Goal: Task Accomplishment & Management: Use online tool/utility

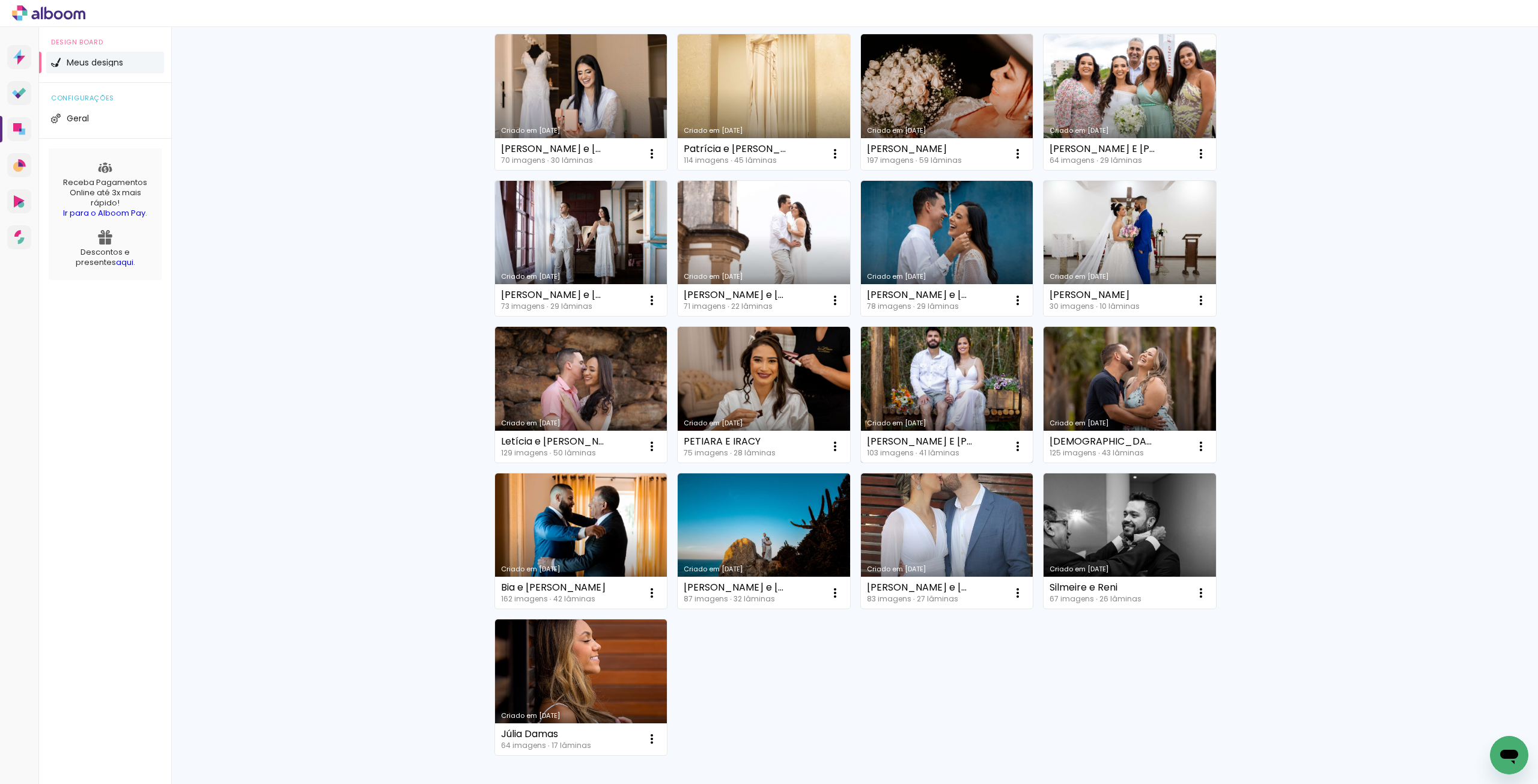
scroll to position [120, 0]
click at [1072, 228] on link "Criado em [DATE]" at bounding box center [1130, 248] width 172 height 136
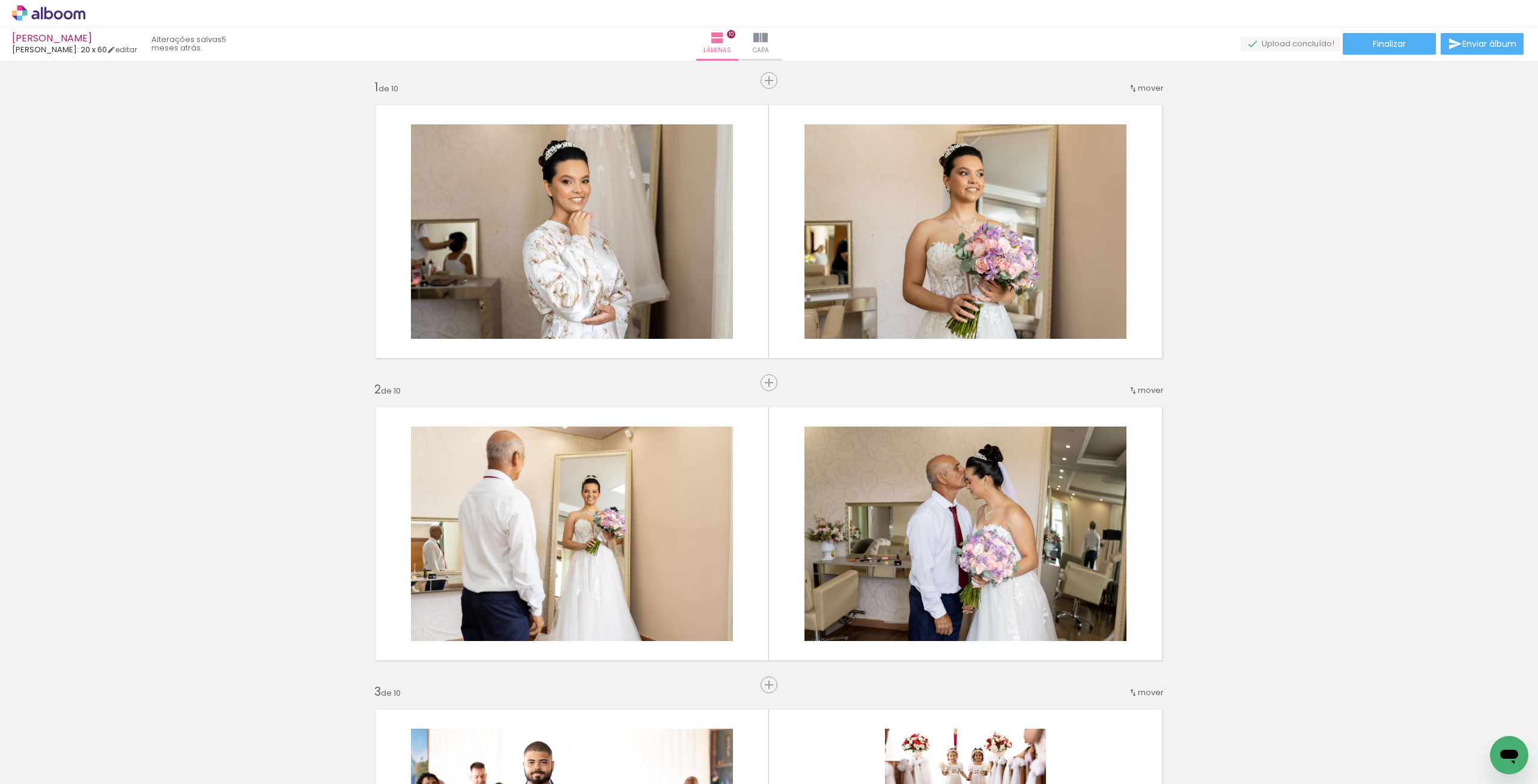
click at [768, 42] on iron-icon at bounding box center [761, 38] width 15 height 15
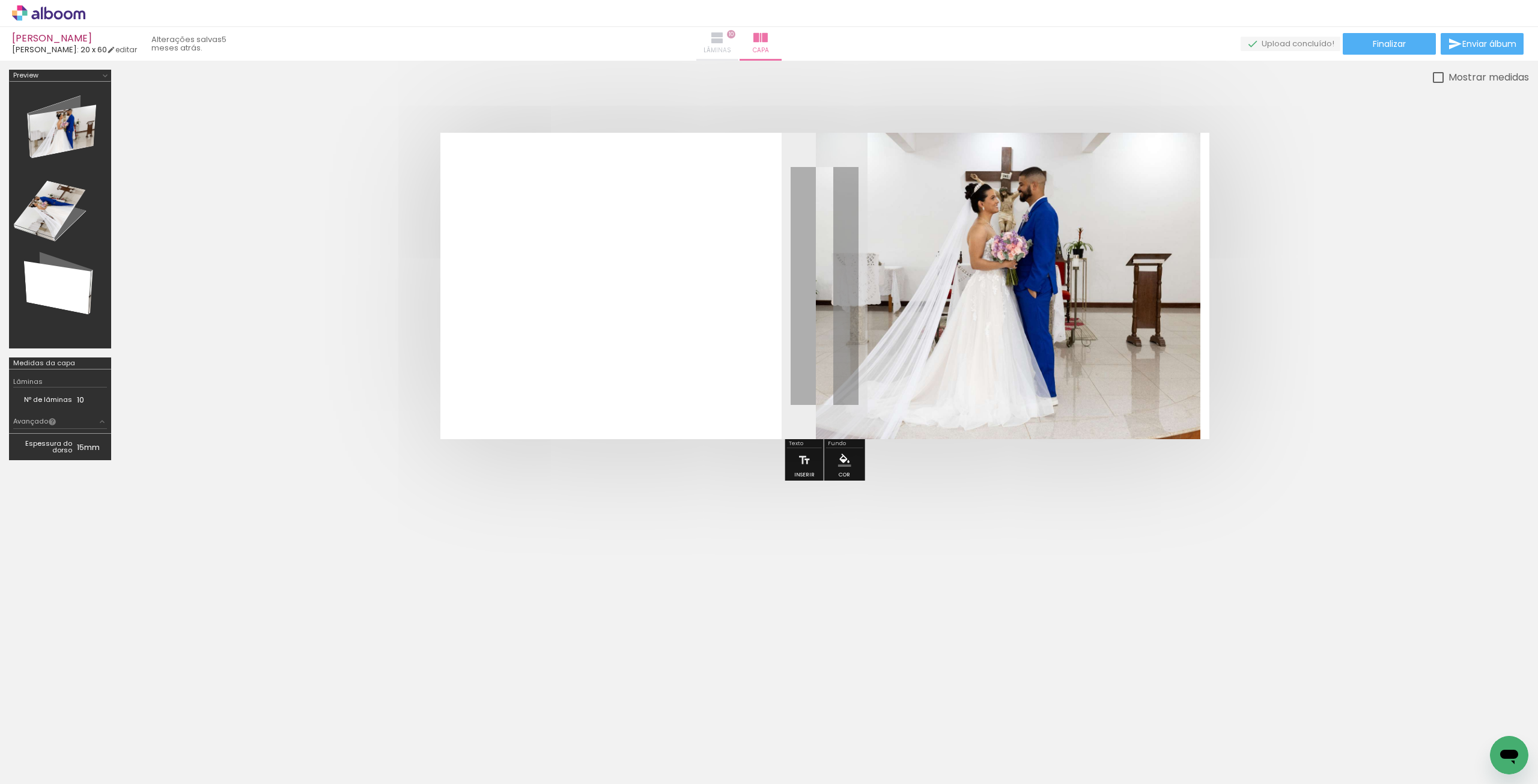
click at [725, 37] on iron-icon at bounding box center [718, 38] width 15 height 15
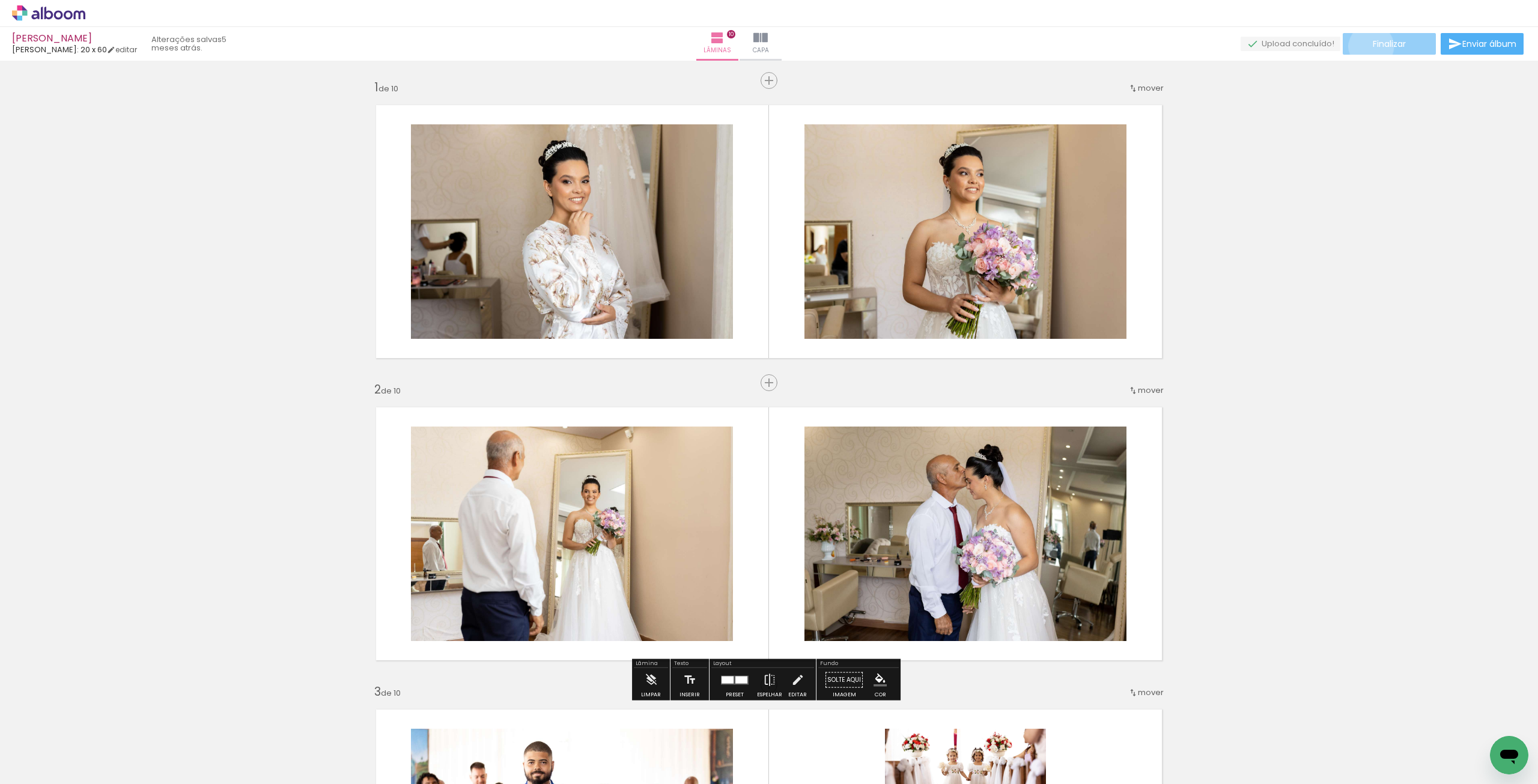
click at [1367, 46] on paper-button "Finalizar" at bounding box center [1389, 44] width 94 height 21
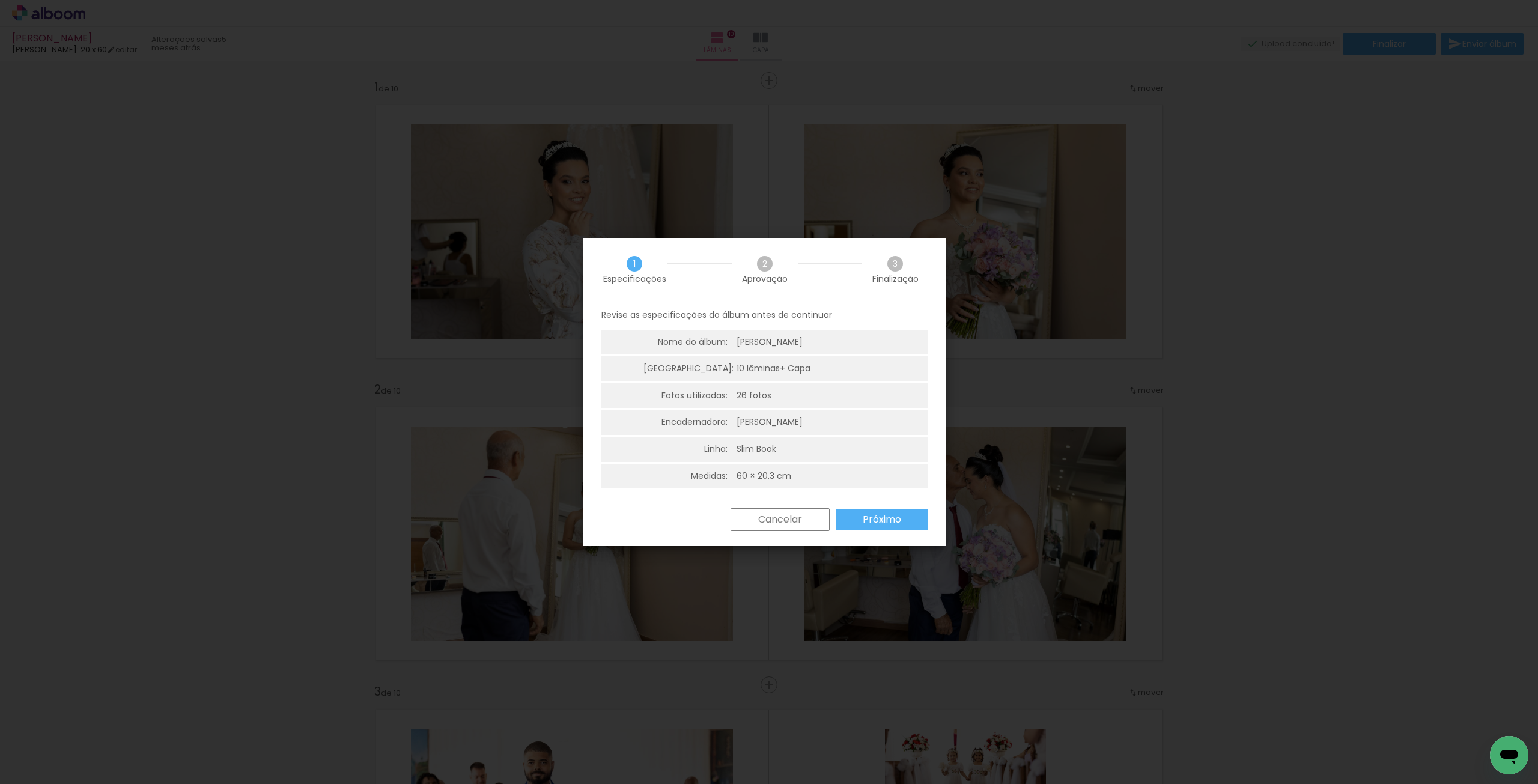
click at [0, 0] on slot "Próximo" at bounding box center [0, 0] width 0 height 0
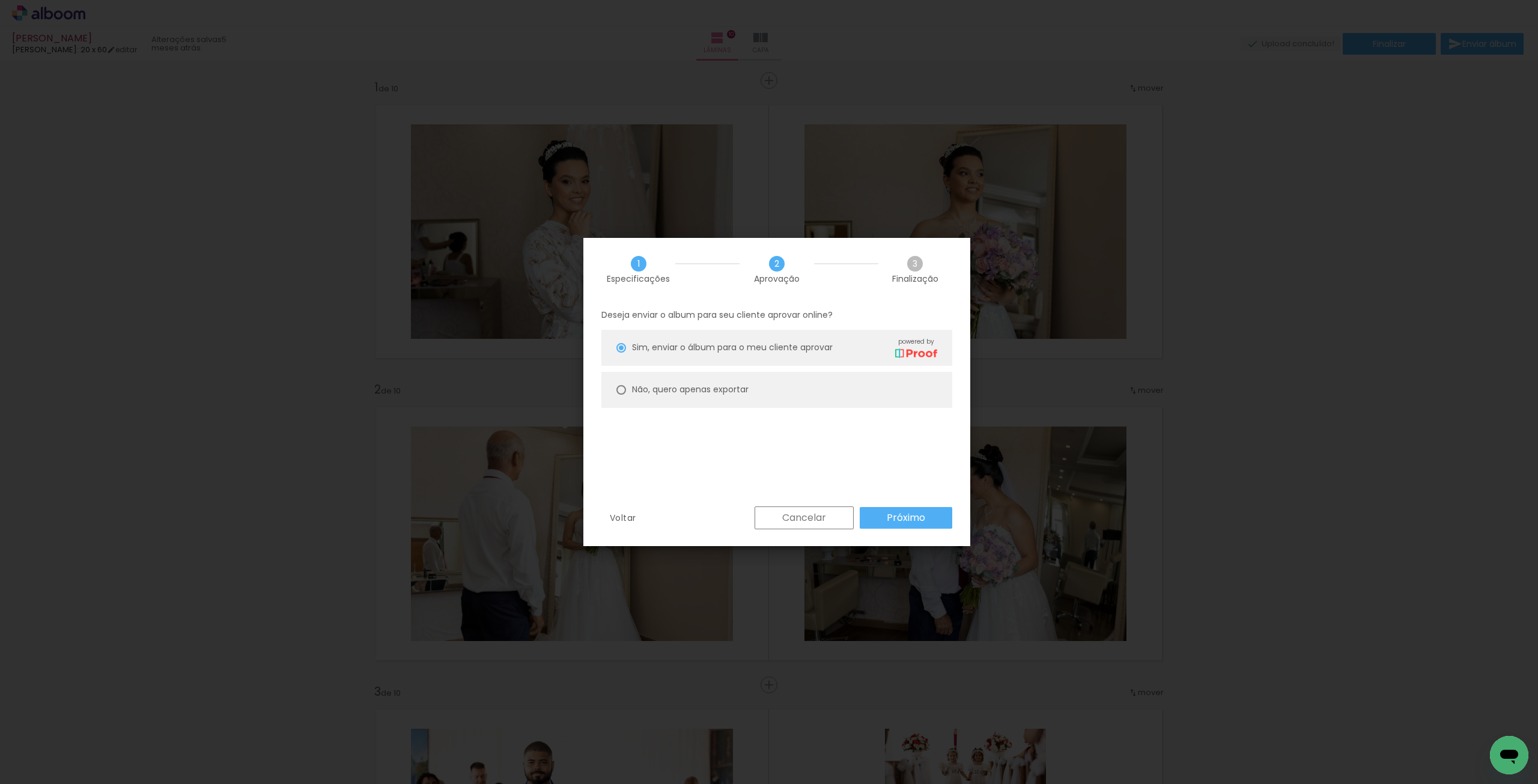
click at [669, 380] on paper-radio-button "Não, quero apenas exportar" at bounding box center [777, 390] width 351 height 36
type paper-radio-button "on"
click at [0, 0] on slot "Próximo" at bounding box center [0, 0] width 0 height 0
type input "Alta, 300 DPI"
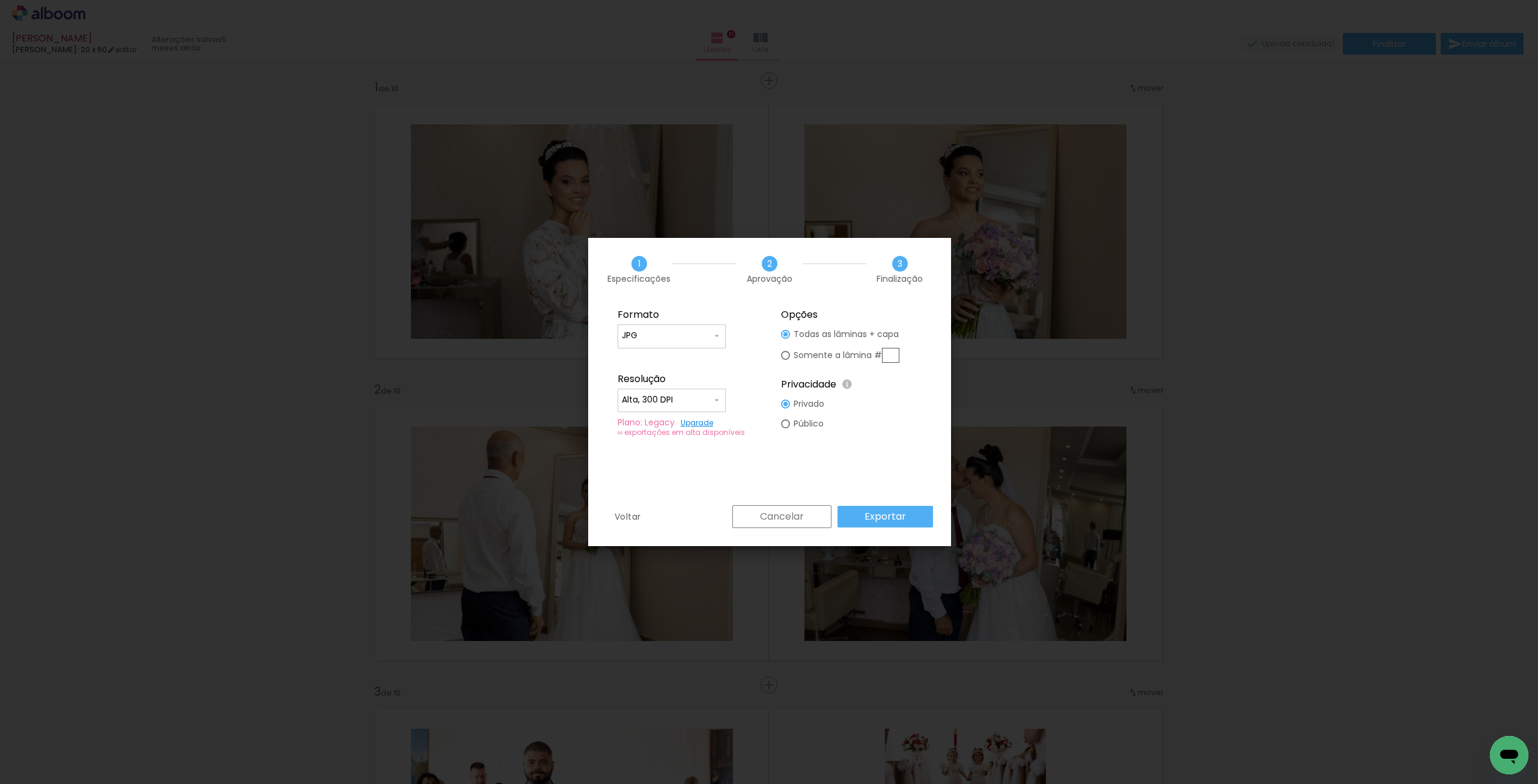
click at [647, 346] on paper-input-container "JPG" at bounding box center [671, 336] width 108 height 24
drag, startPoint x: 646, startPoint y: 360, endPoint x: 654, endPoint y: 384, distance: 25.3
click at [646, 360] on paper-item "PDF" at bounding box center [671, 358] width 108 height 24
type input "PDF"
click at [655, 394] on input "Alta, 300 DPI" at bounding box center [667, 400] width 90 height 12
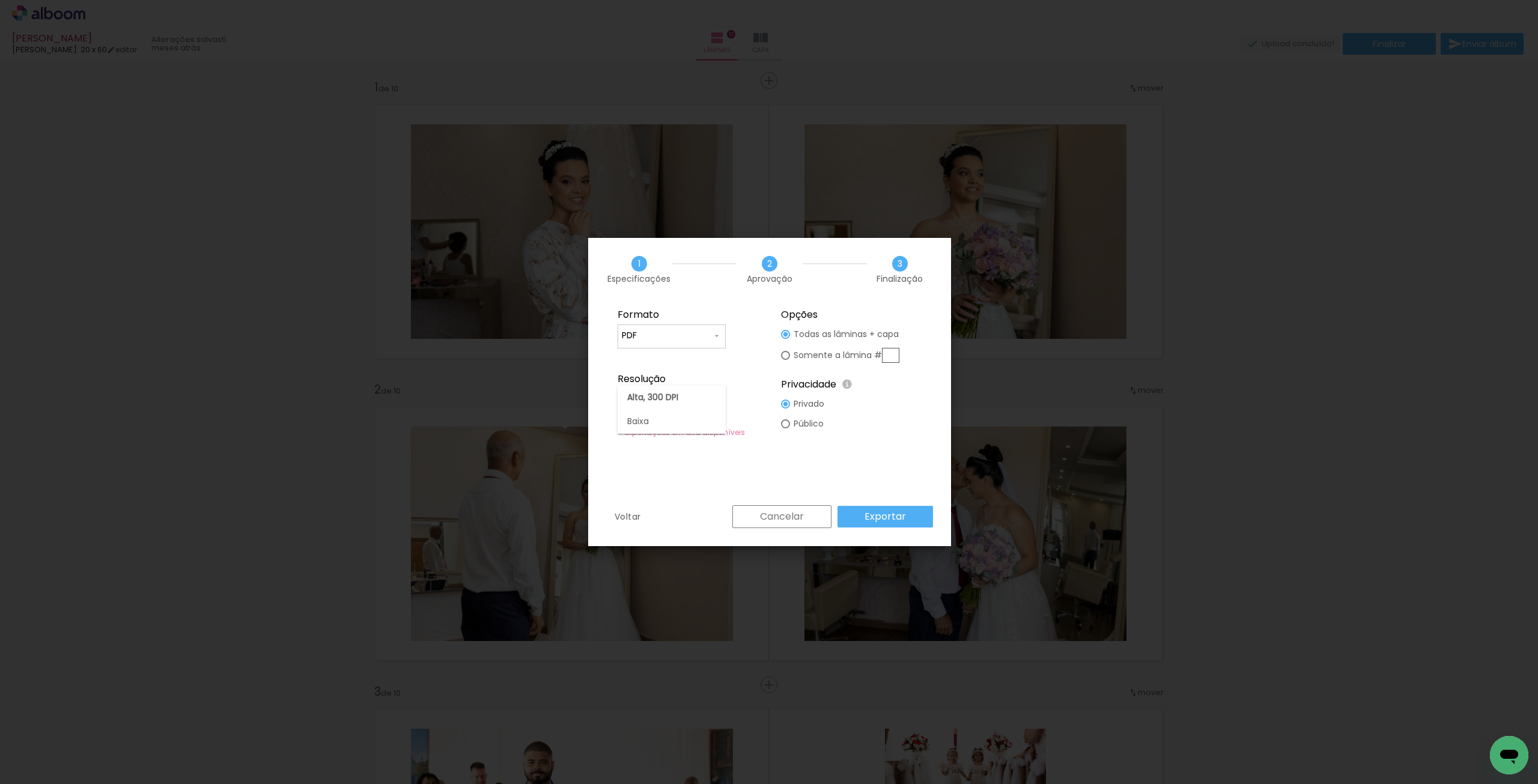
drag, startPoint x: 649, startPoint y: 394, endPoint x: 665, endPoint y: 399, distance: 16.8
click at [0, 0] on slot "Alta, 300 DPI" at bounding box center [0, 0] width 0 height 0
click at [0, 0] on slot "Exportar" at bounding box center [0, 0] width 0 height 0
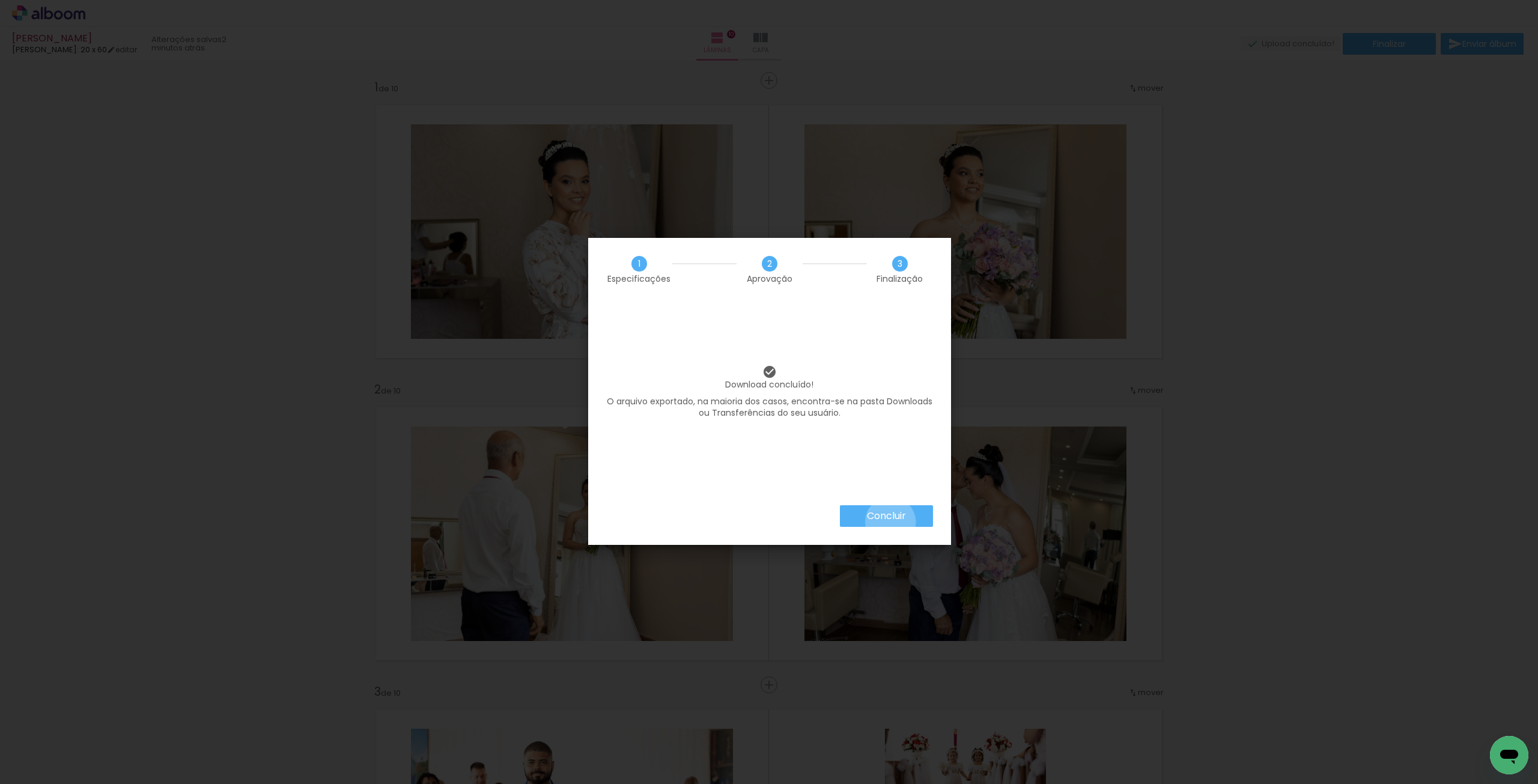
click at [0, 0] on slot "Concluir" at bounding box center [0, 0] width 0 height 0
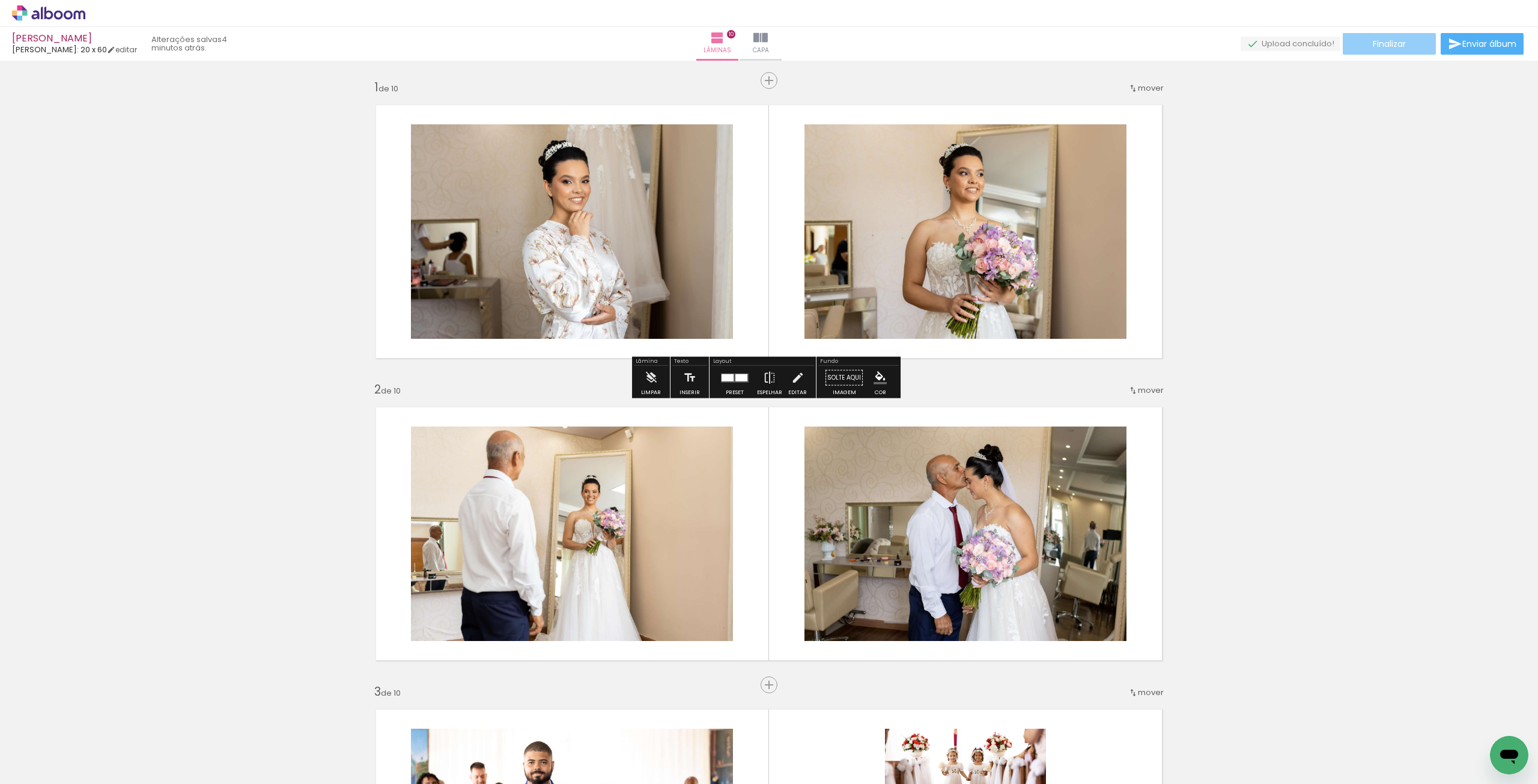
click at [1406, 43] on paper-button "Finalizar" at bounding box center [1389, 44] width 94 height 21
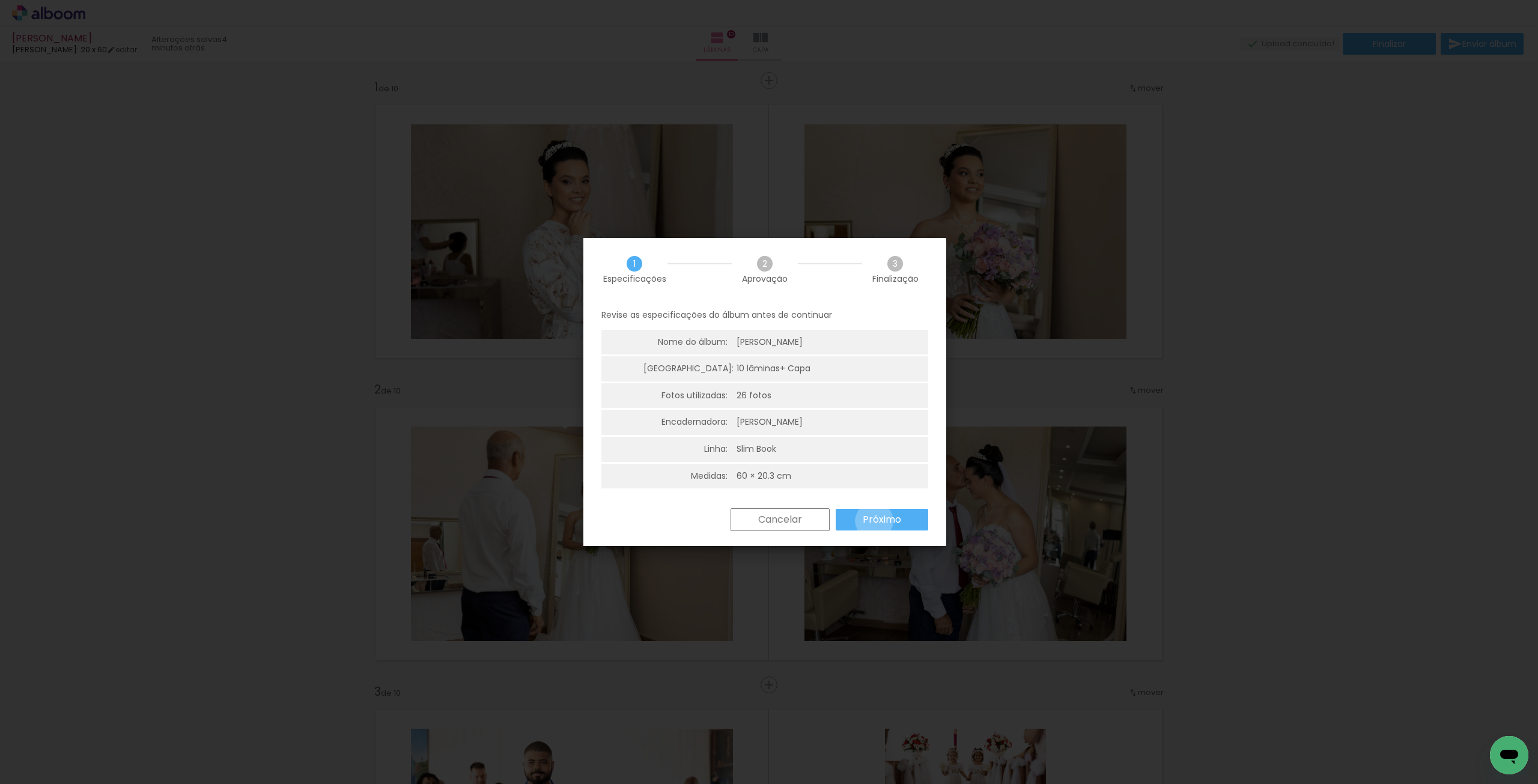
click at [0, 0] on slot "Próximo" at bounding box center [0, 0] width 0 height 0
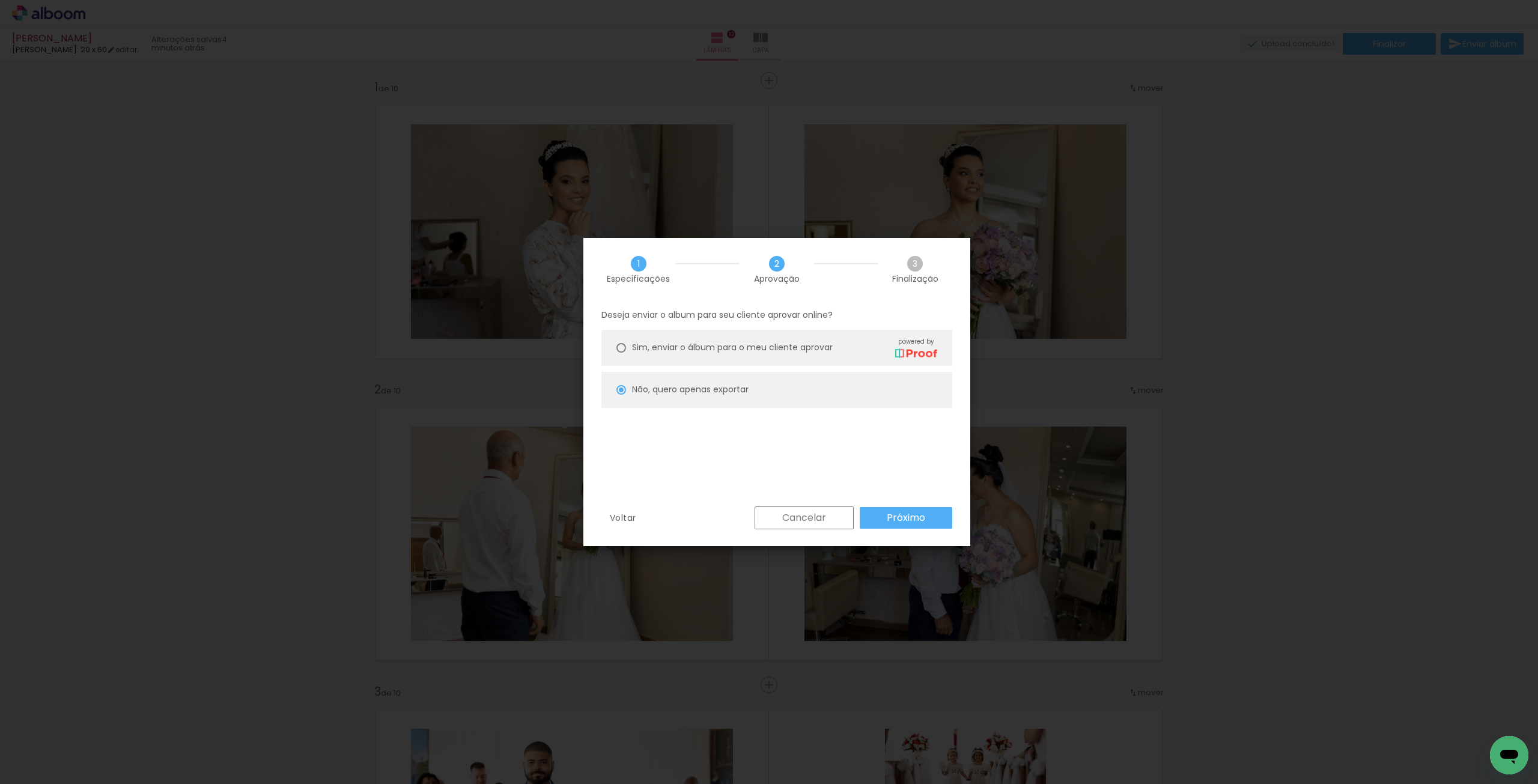
drag, startPoint x: 932, startPoint y: 519, endPoint x: 928, endPoint y: 514, distance: 6.4
click at [930, 518] on paper-button "Próximo" at bounding box center [907, 517] width 93 height 21
type input "Alta, 300 DPI"
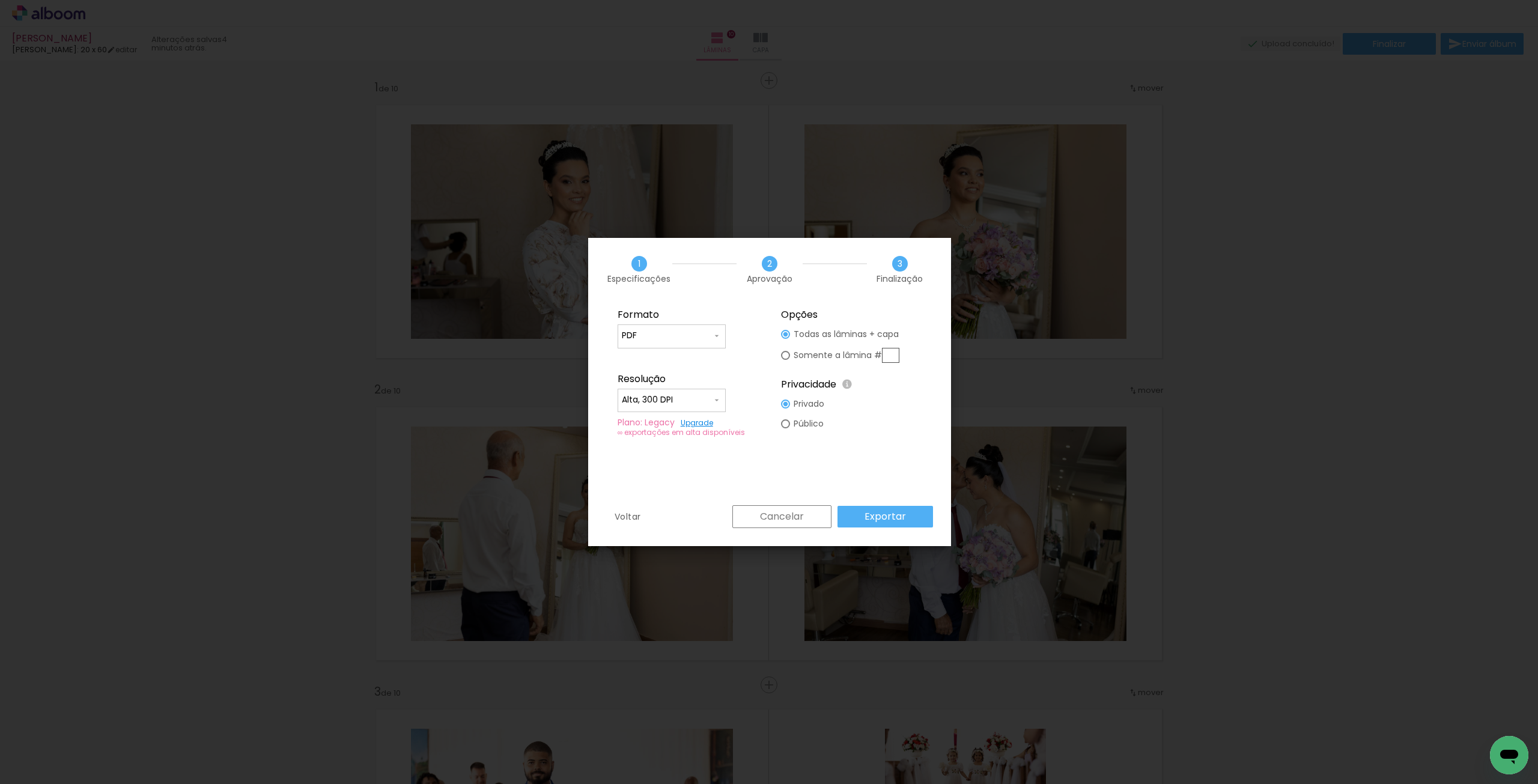
click at [678, 345] on paper-input-container "PDF" at bounding box center [671, 336] width 108 height 24
click at [663, 365] on paper-item "PDF" at bounding box center [671, 358] width 108 height 24
click at [669, 338] on input "PDF" at bounding box center [667, 335] width 90 height 12
click at [657, 336] on paper-item "JPG" at bounding box center [671, 334] width 108 height 24
type input "JPG"
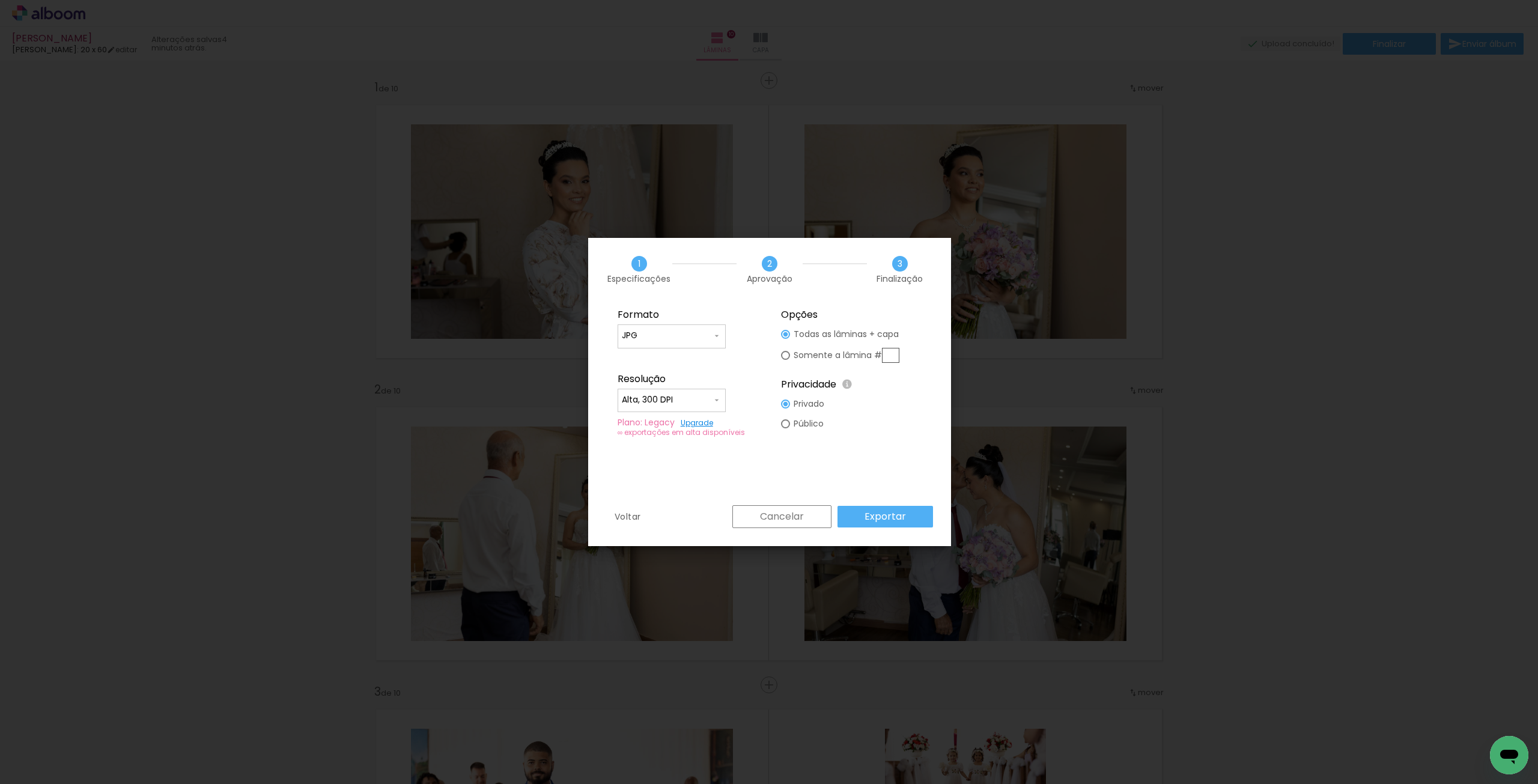
click at [0, 0] on slot "Exportar" at bounding box center [0, 0] width 0 height 0
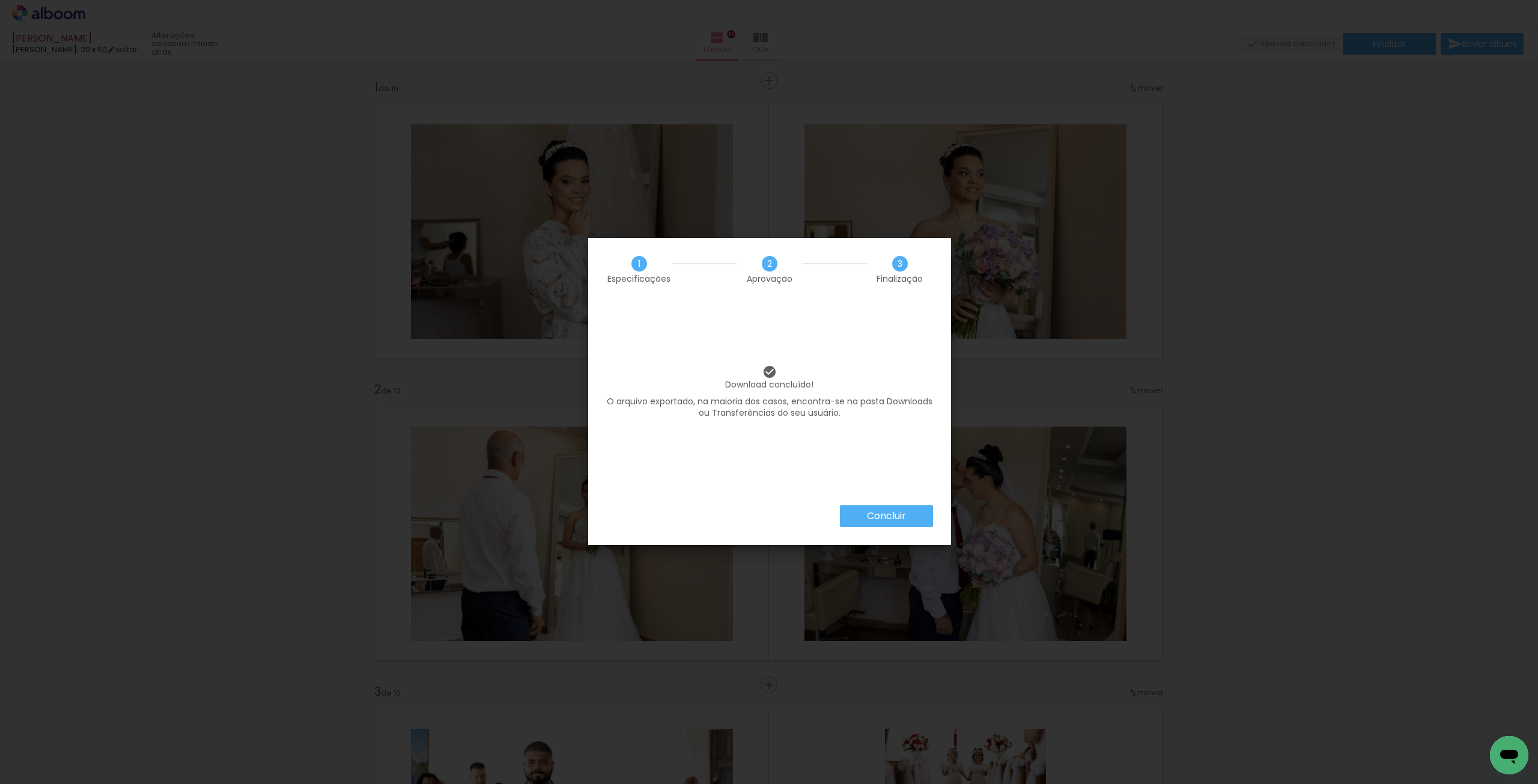
click at [0, 0] on slot "Concluir" at bounding box center [0, 0] width 0 height 0
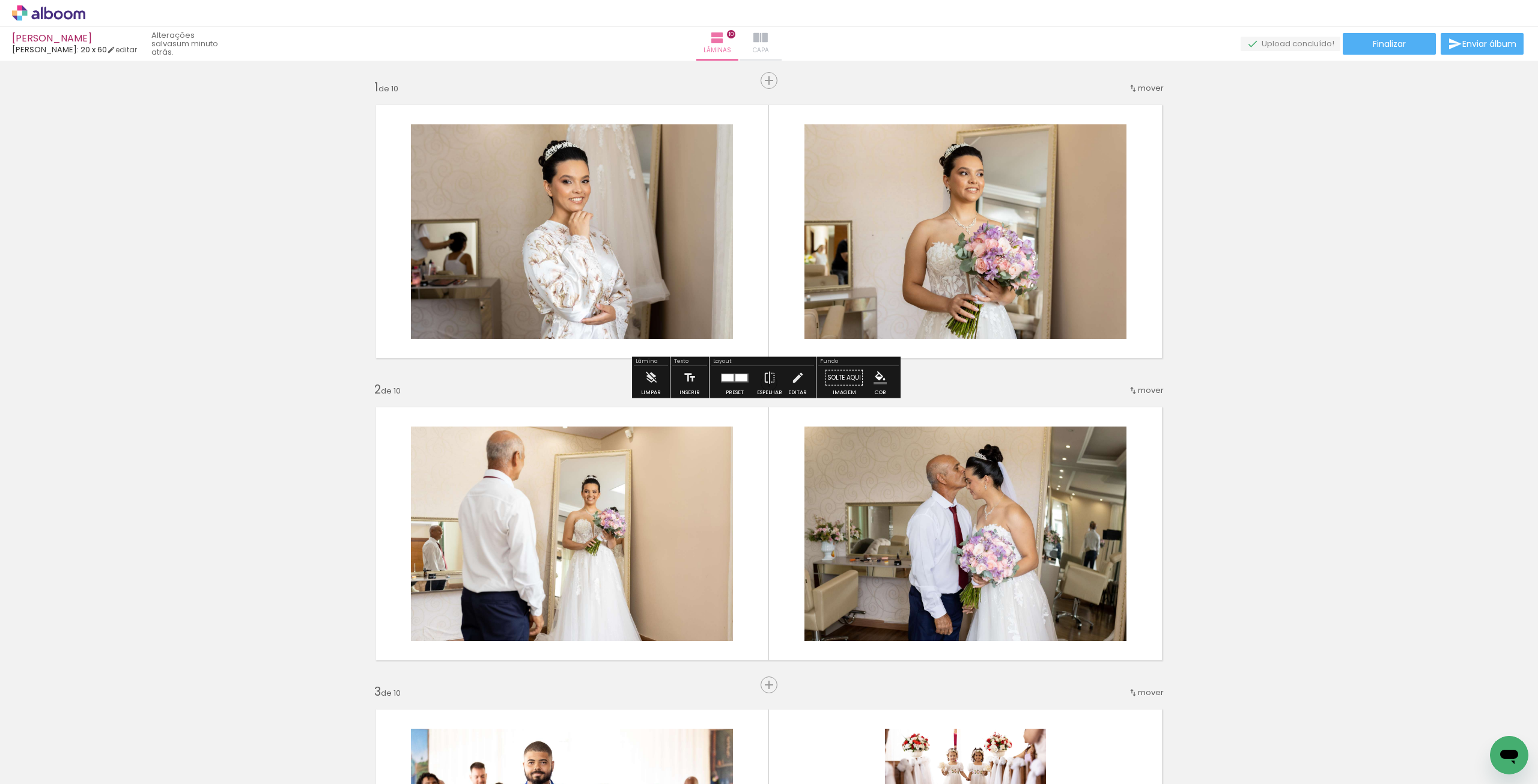
click at [768, 43] on iron-icon at bounding box center [761, 38] width 15 height 15
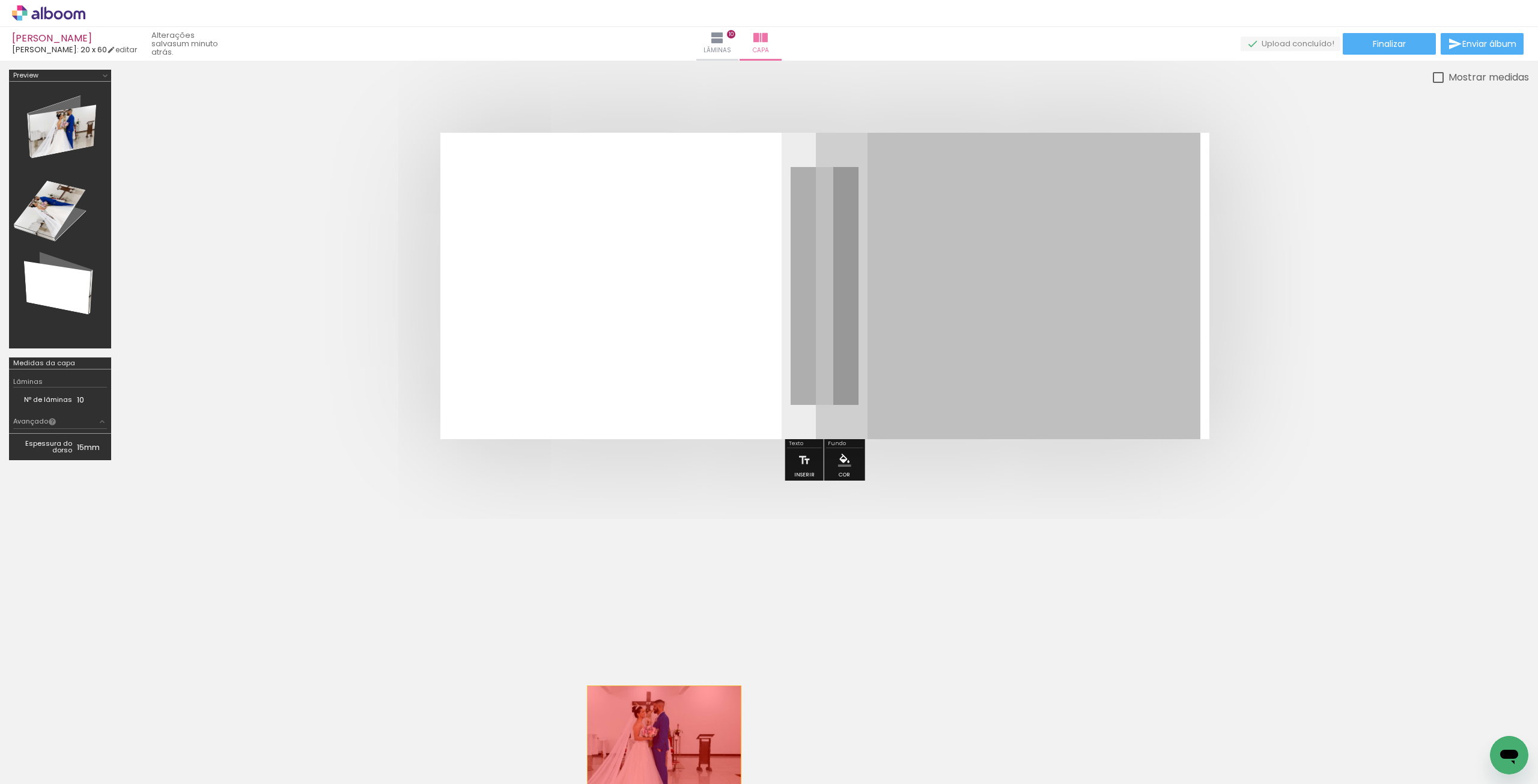
drag, startPoint x: 981, startPoint y: 350, endPoint x: 665, endPoint y: 746, distance: 506.6
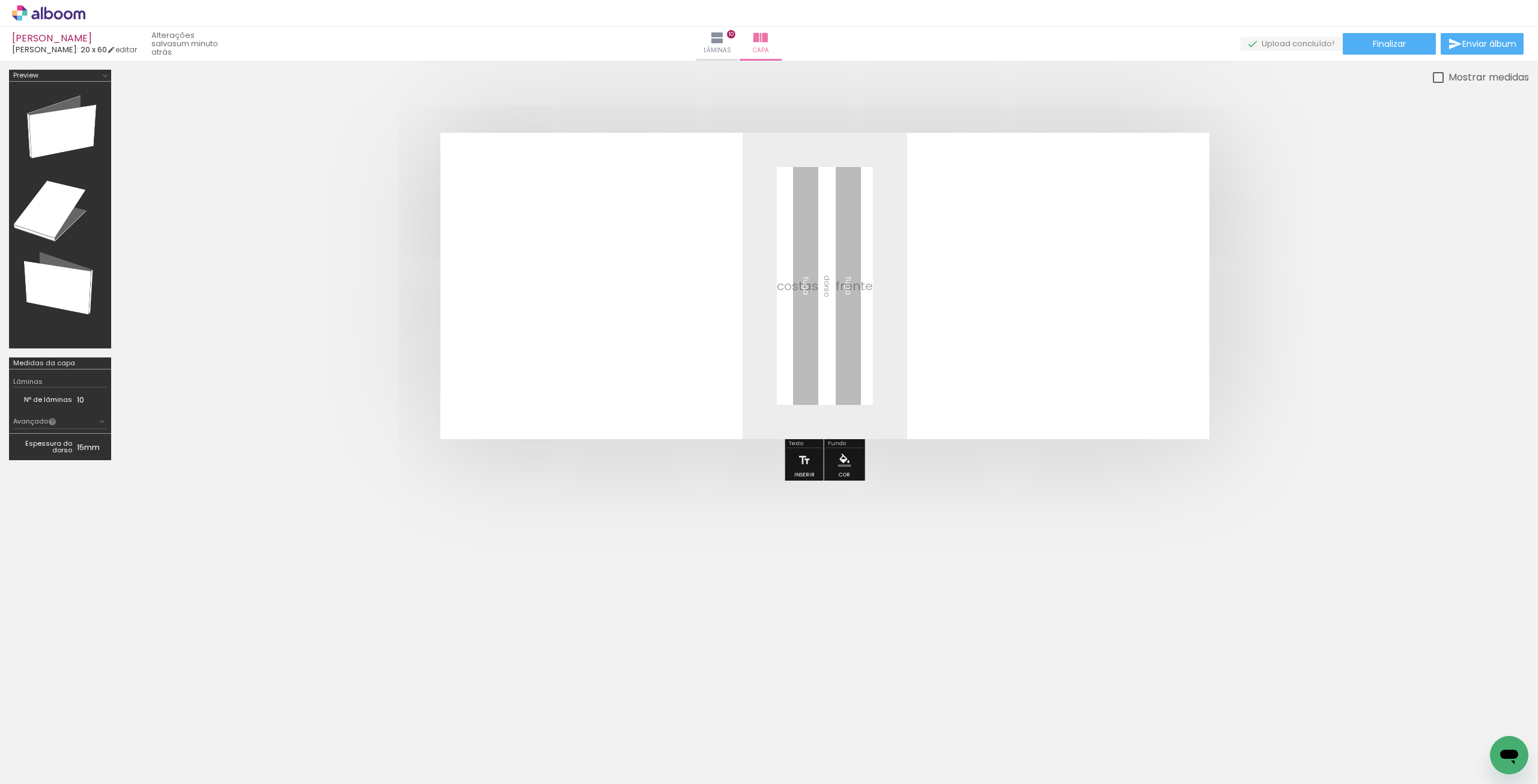
click at [30, 770] on span "Adicionar Fotos" at bounding box center [43, 767] width 36 height 13
click at [0, 0] on input "file" at bounding box center [0, 0] width 0 height 0
click at [25, 764] on iron-icon at bounding box center [18, 767] width 15 height 15
click at [0, 0] on input "file" at bounding box center [0, 0] width 0 height 0
click at [27, 756] on div "Biblioteca 30 fotos Todas as fotos Não utilizadas Adicionar Fotos" at bounding box center [37, 746] width 74 height 59
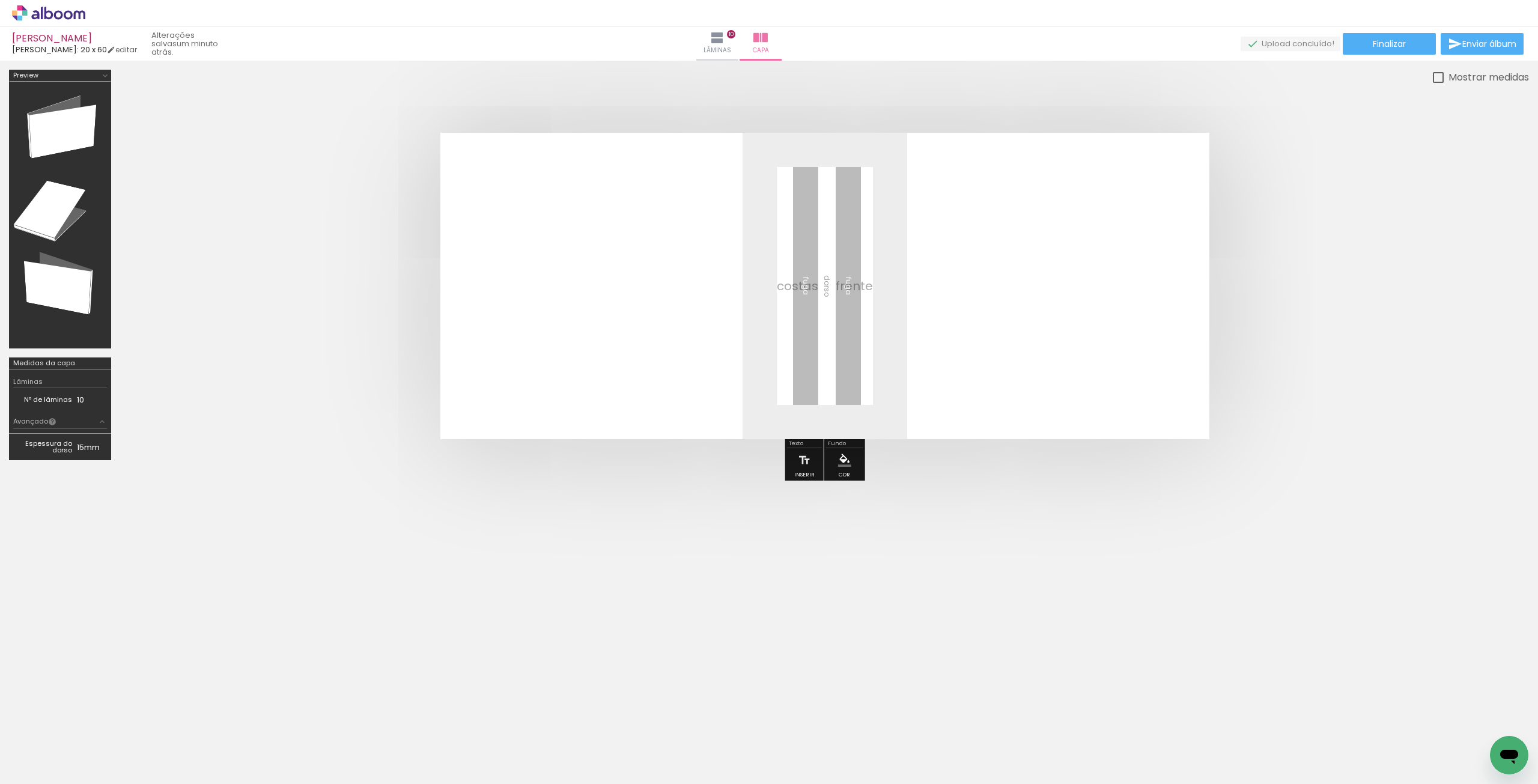
click at [30, 751] on input "Todas as fotos" at bounding box center [33, 747] width 45 height 10
click at [0, 0] on slot "Não utilizadas" at bounding box center [0, 0] width 0 height 0
type input "Não utilizadas"
click at [59, 18] on icon at bounding box center [58, 15] width 9 height 9
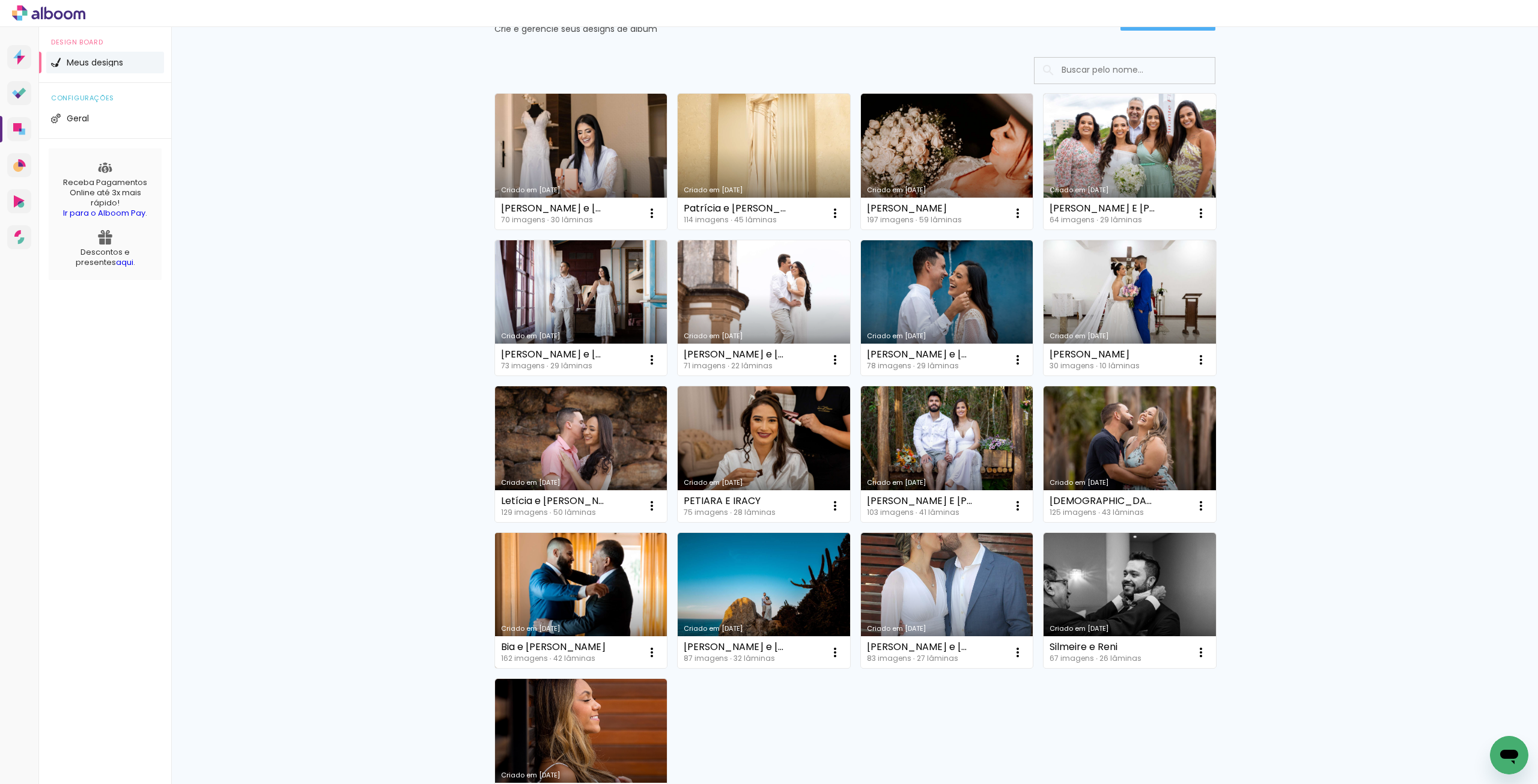
scroll to position [60, 0]
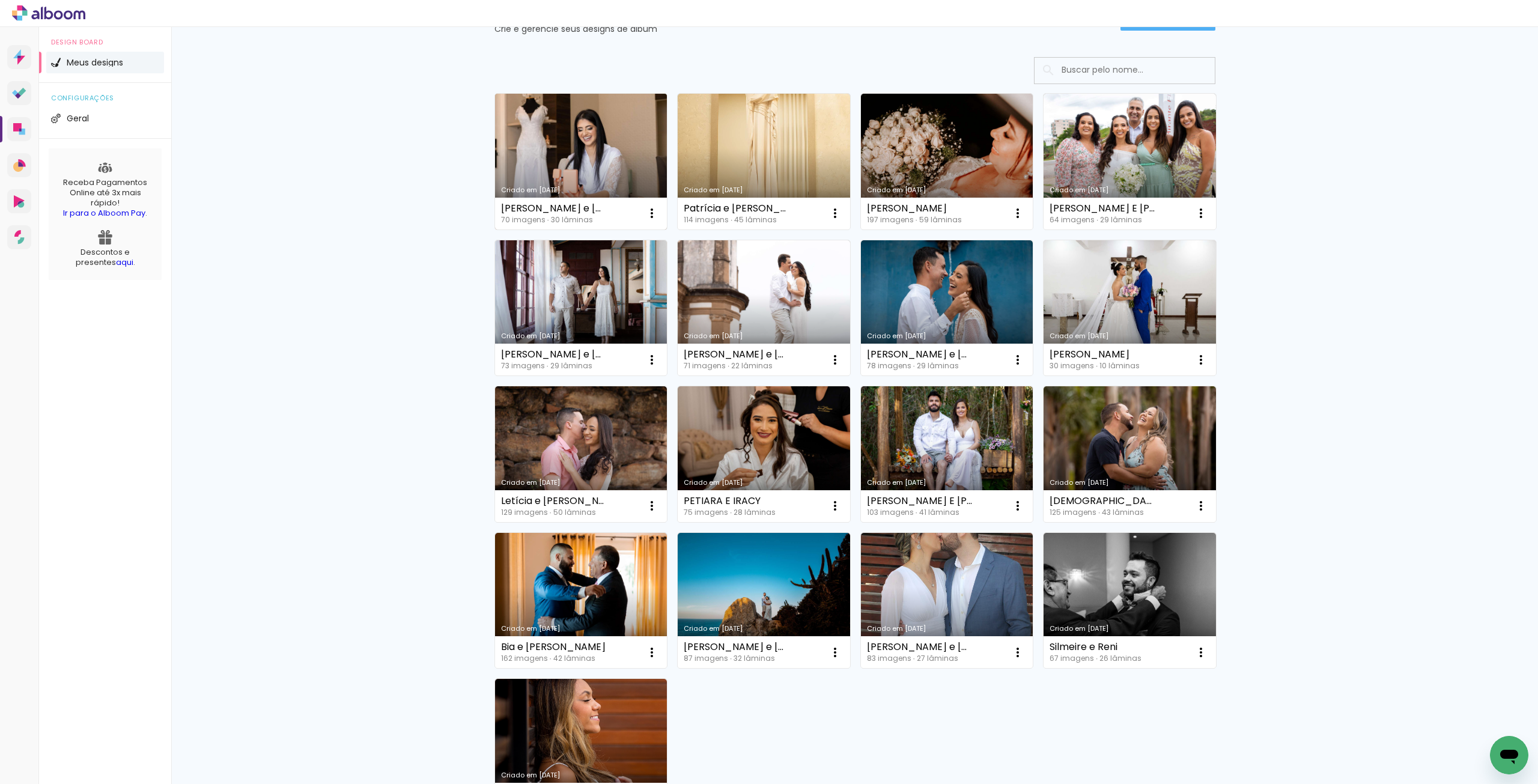
click at [597, 155] on link "Criado em [DATE]" at bounding box center [581, 161] width 172 height 136
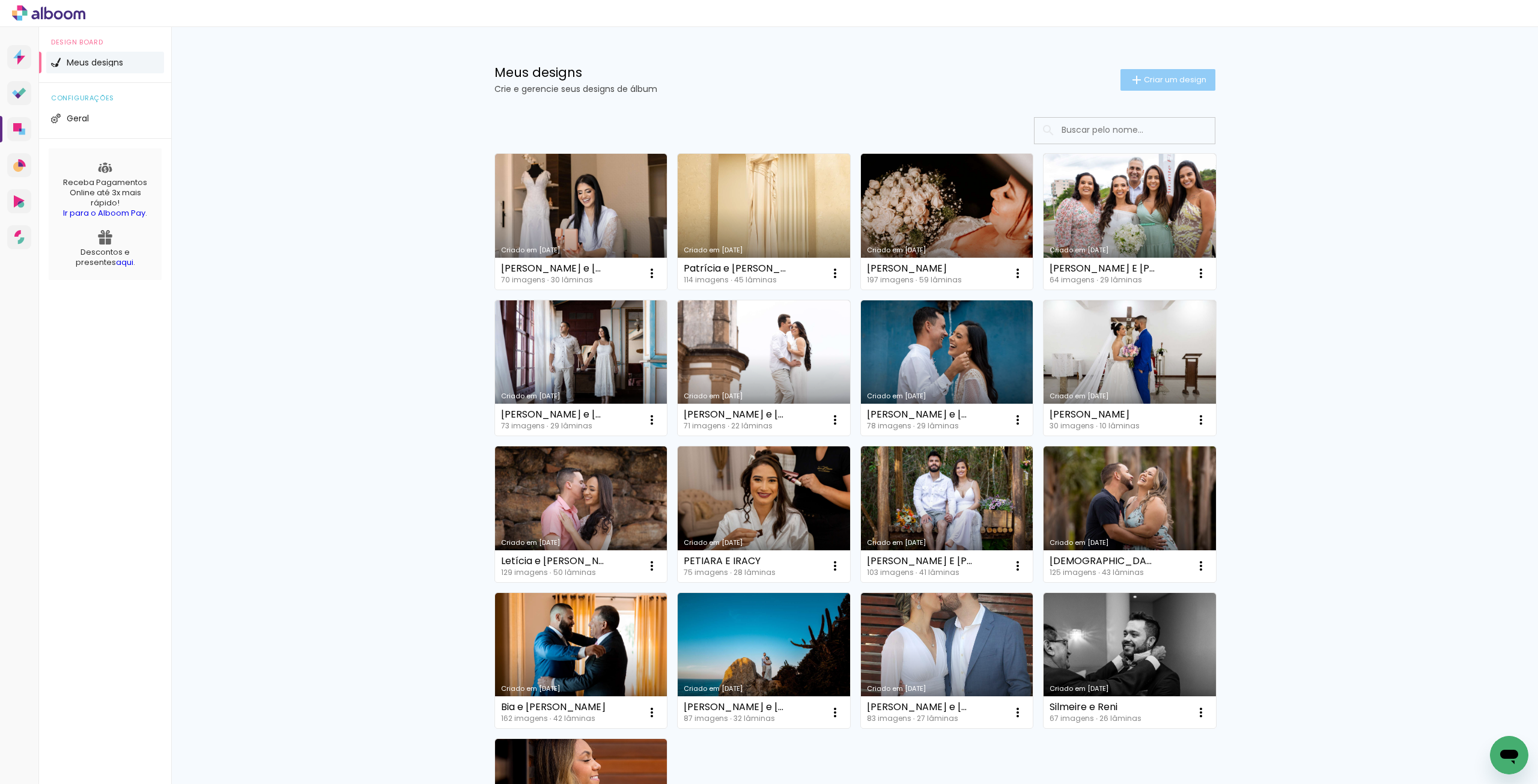
click at [1180, 76] on span "Criar um design" at bounding box center [1174, 80] width 62 height 7
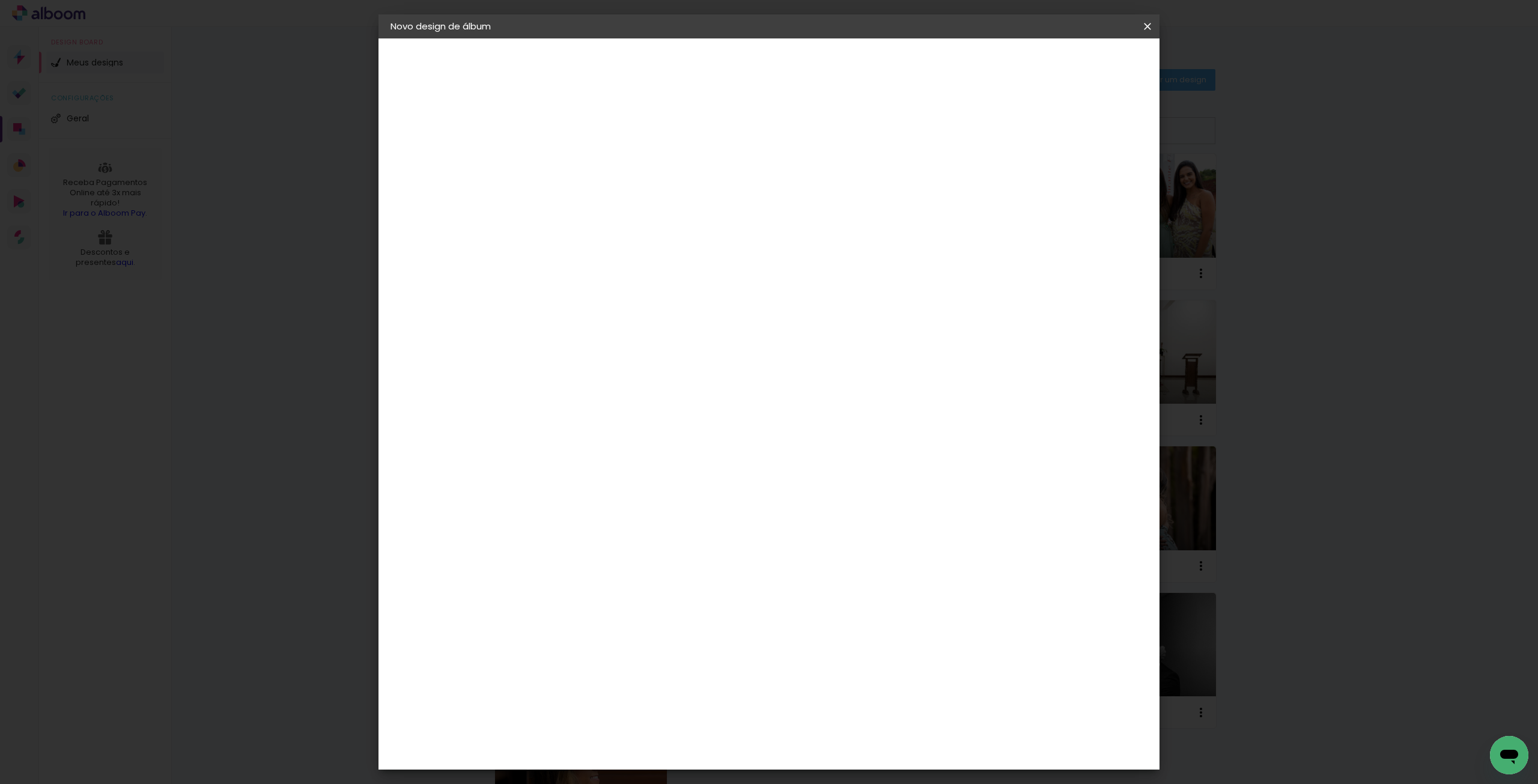
click at [587, 155] on input at bounding box center [587, 161] width 0 height 19
type input "[PERSON_NAME] e [PERSON_NAME]"
type paper-input "[PERSON_NAME] e [PERSON_NAME]"
click at [710, 54] on paper-button "Avançar" at bounding box center [681, 64] width 59 height 20
click at [614, 223] on input at bounding box center [617, 229] width 121 height 15
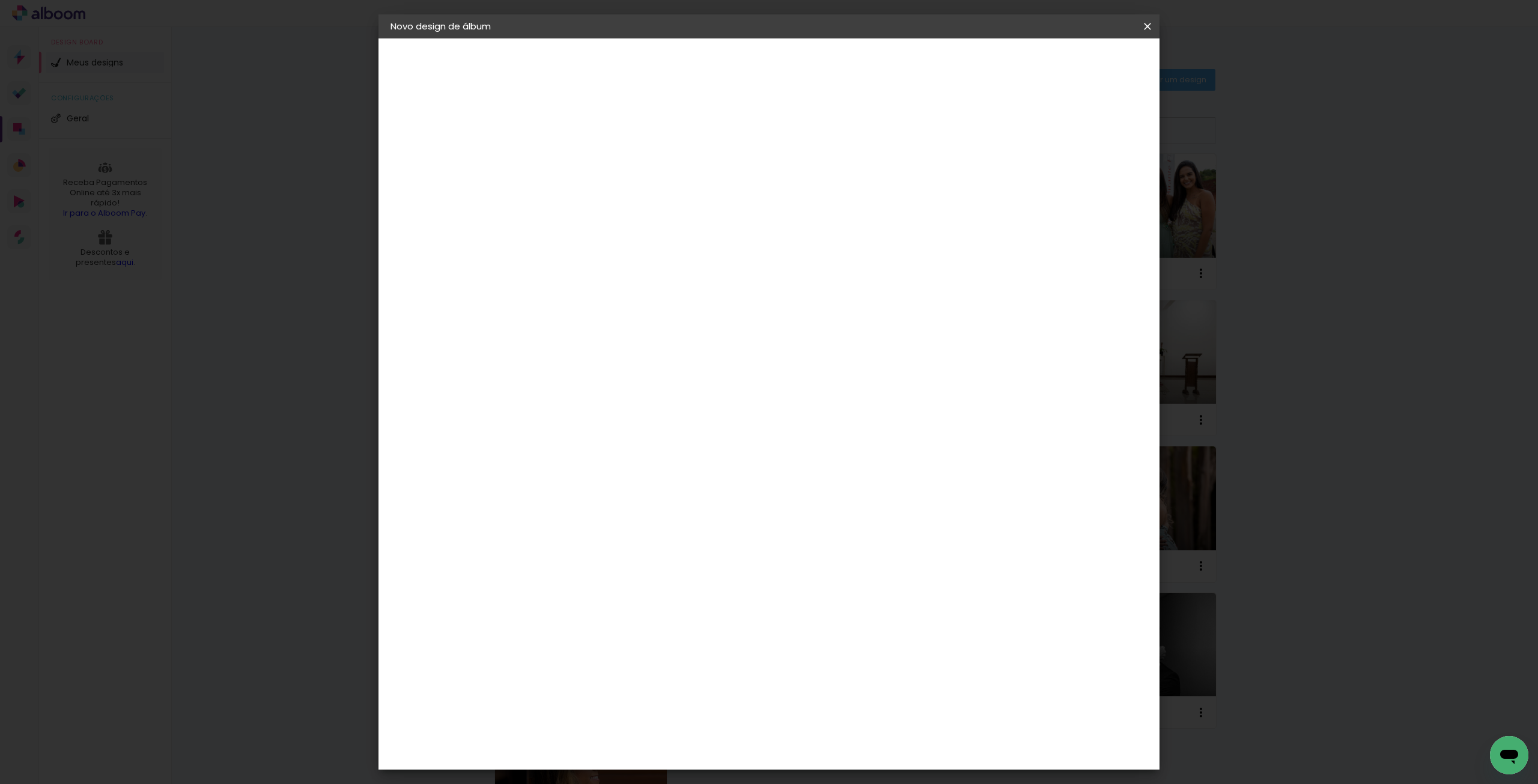
type input "luiz"
type paper-input "luiz"
click at [612, 276] on paper-item "[PERSON_NAME]" at bounding box center [608, 271] width 112 height 27
click at [786, 73] on paper-button "Avançar" at bounding box center [756, 64] width 59 height 20
click at [634, 203] on input "text" at bounding box center [610, 209] width 47 height 19
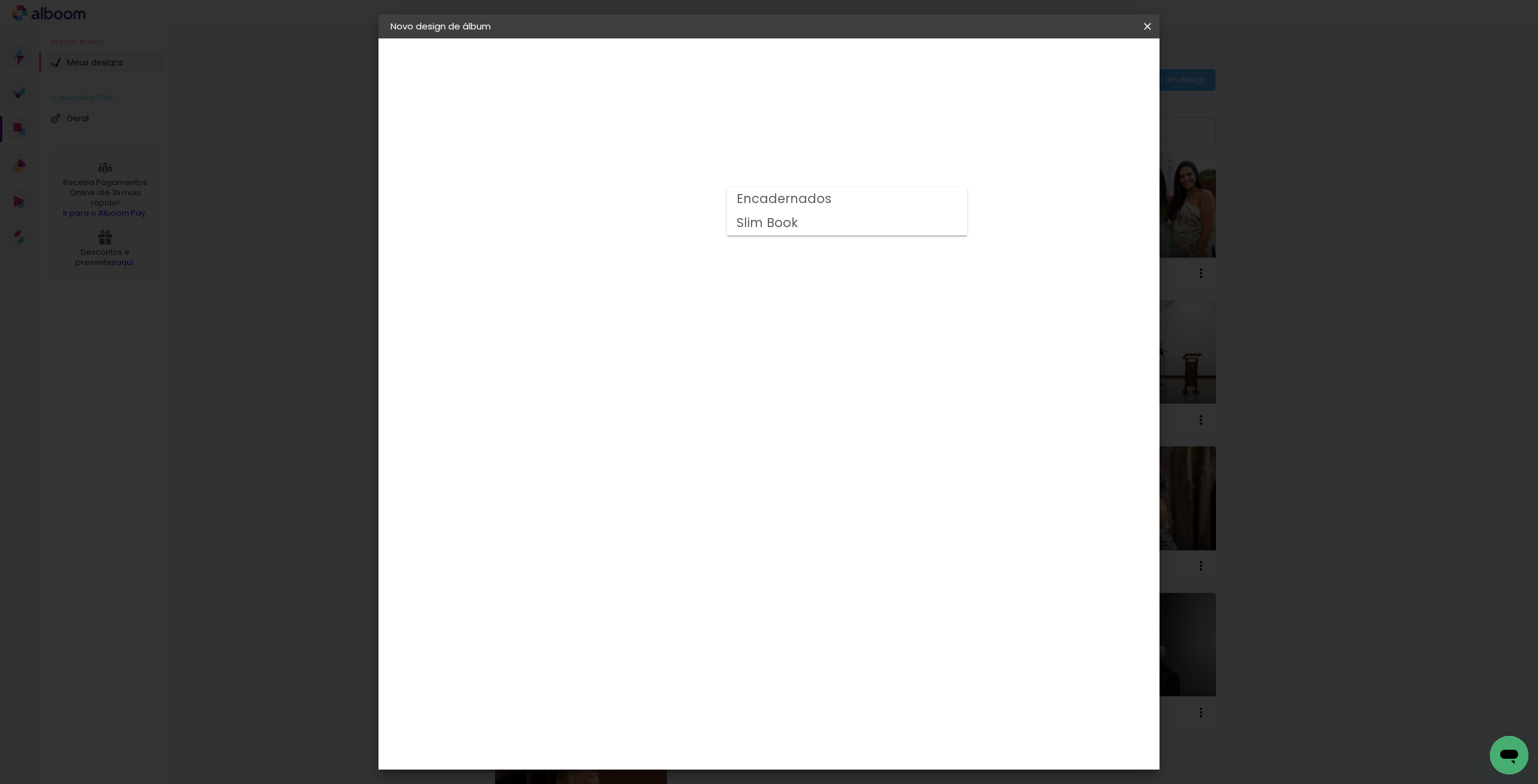
click at [0, 0] on slot "Encadernados" at bounding box center [0, 0] width 0 height 0
type input "Encadernados"
click at [669, 555] on span "30 x 60" at bounding box center [640, 567] width 56 height 25
click at [0, 0] on slot "Avançar" at bounding box center [0, 0] width 0 height 0
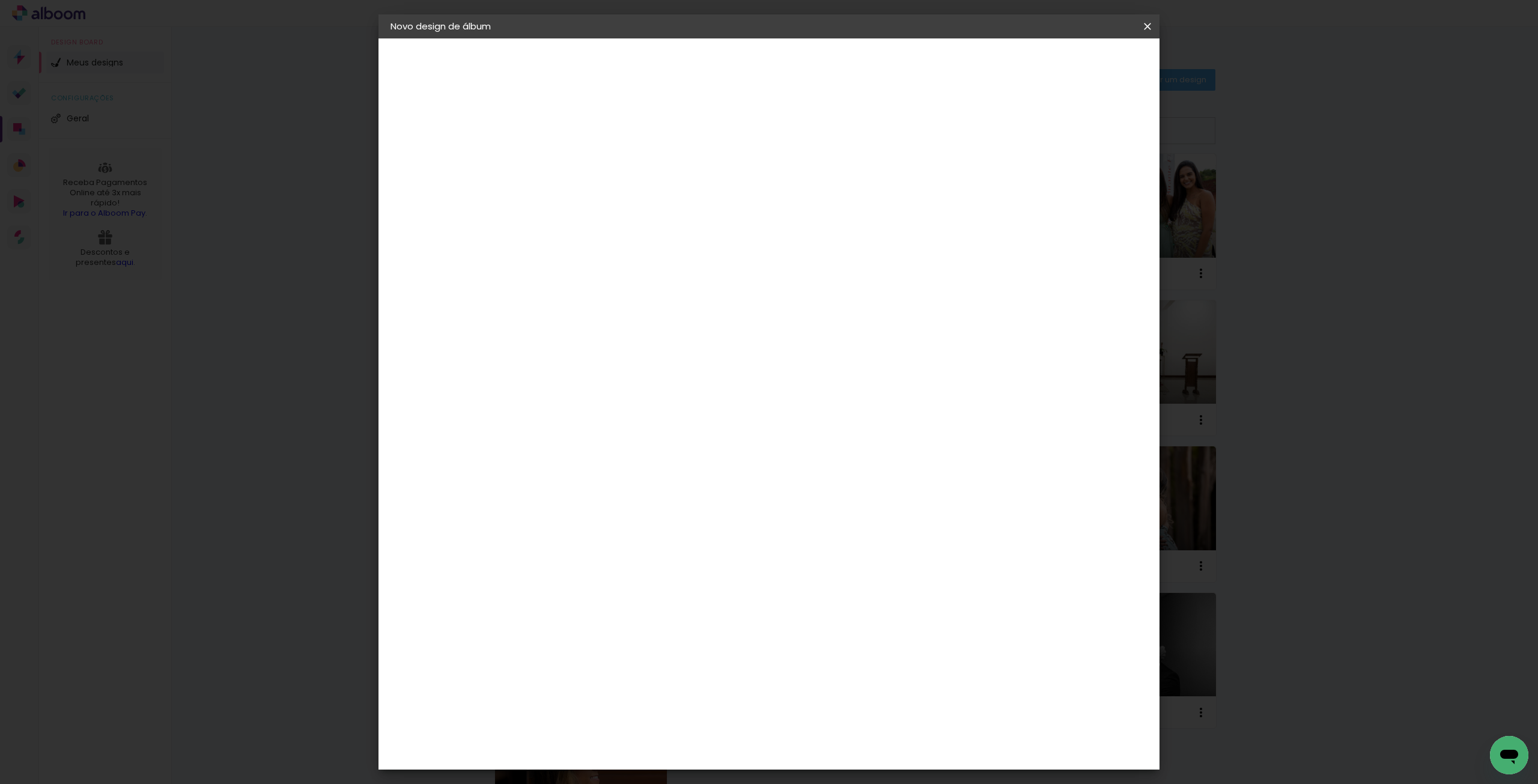
click at [1004, 130] on div at bounding box center [999, 130] width 11 height 11
type paper-checkbox "on"
click at [1004, 130] on div at bounding box center [999, 130] width 11 height 11
click at [1072, 60] on span "Iniciar design" at bounding box center [1044, 63] width 55 height 8
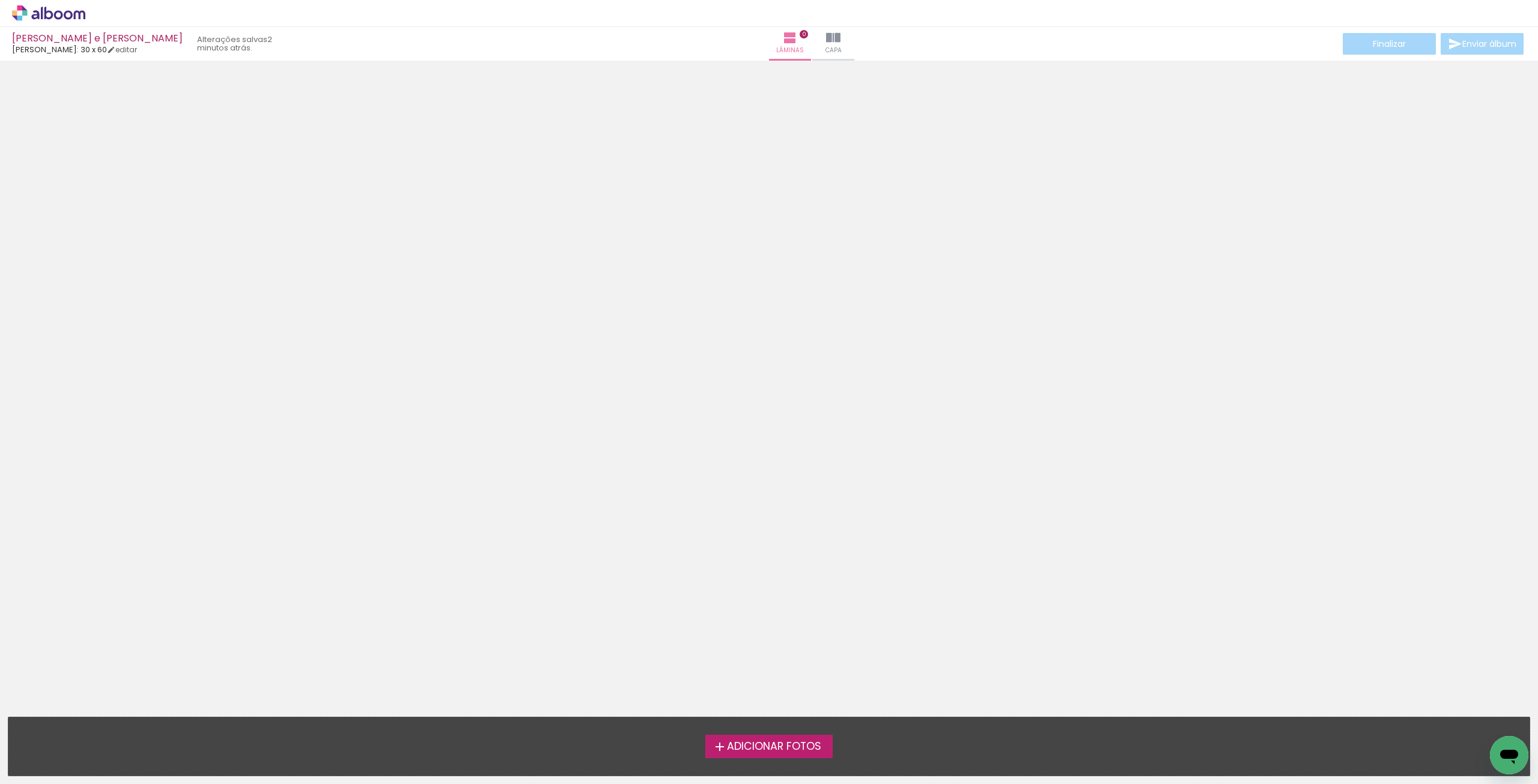
click at [760, 745] on span "Adicionar Fotos" at bounding box center [774, 747] width 94 height 11
click at [0, 0] on input "file" at bounding box center [0, 0] width 0 height 0
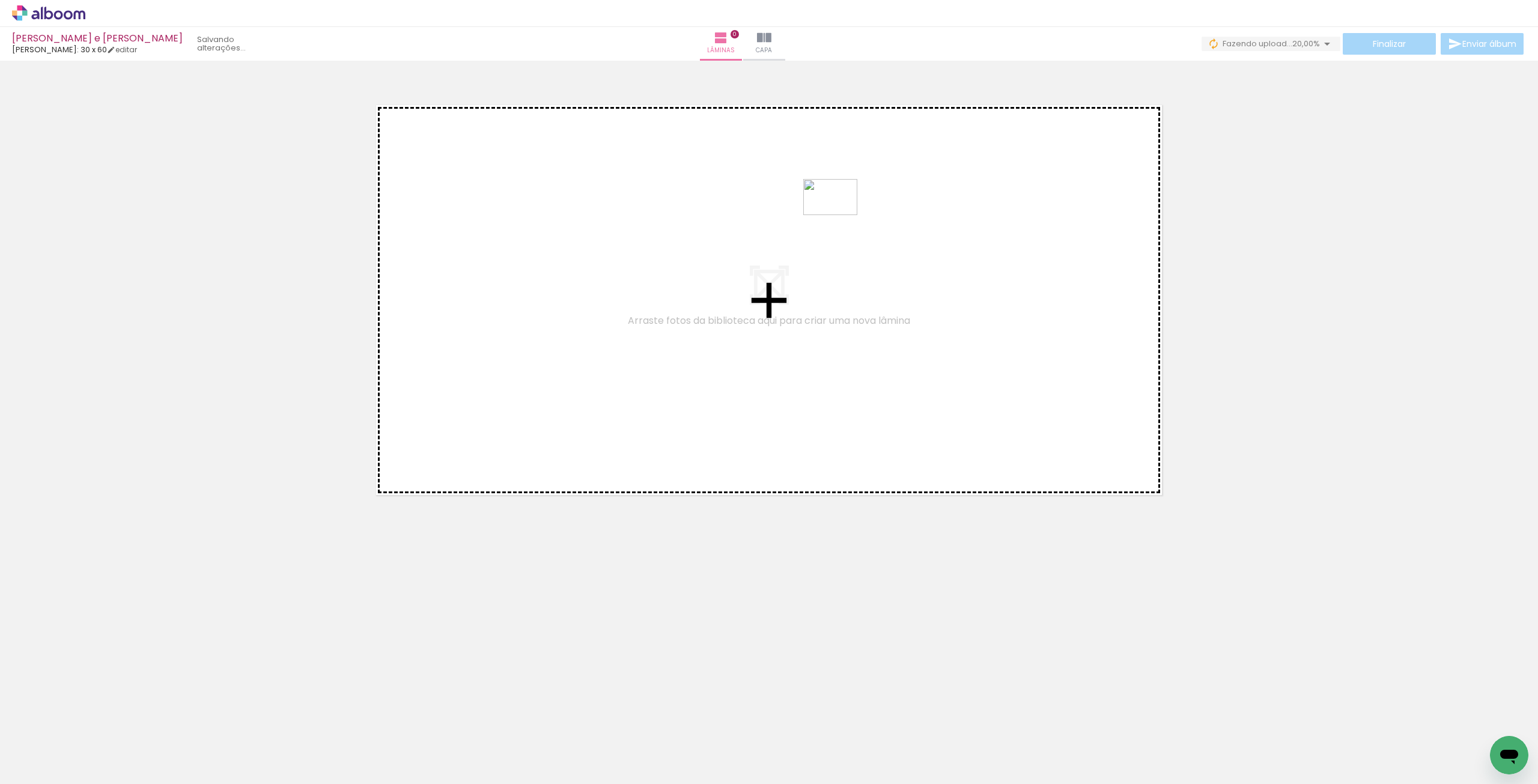
drag, startPoint x: 332, startPoint y: 753, endPoint x: 844, endPoint y: 209, distance: 747.0
click at [844, 209] on quentale-workspace at bounding box center [769, 392] width 1538 height 784
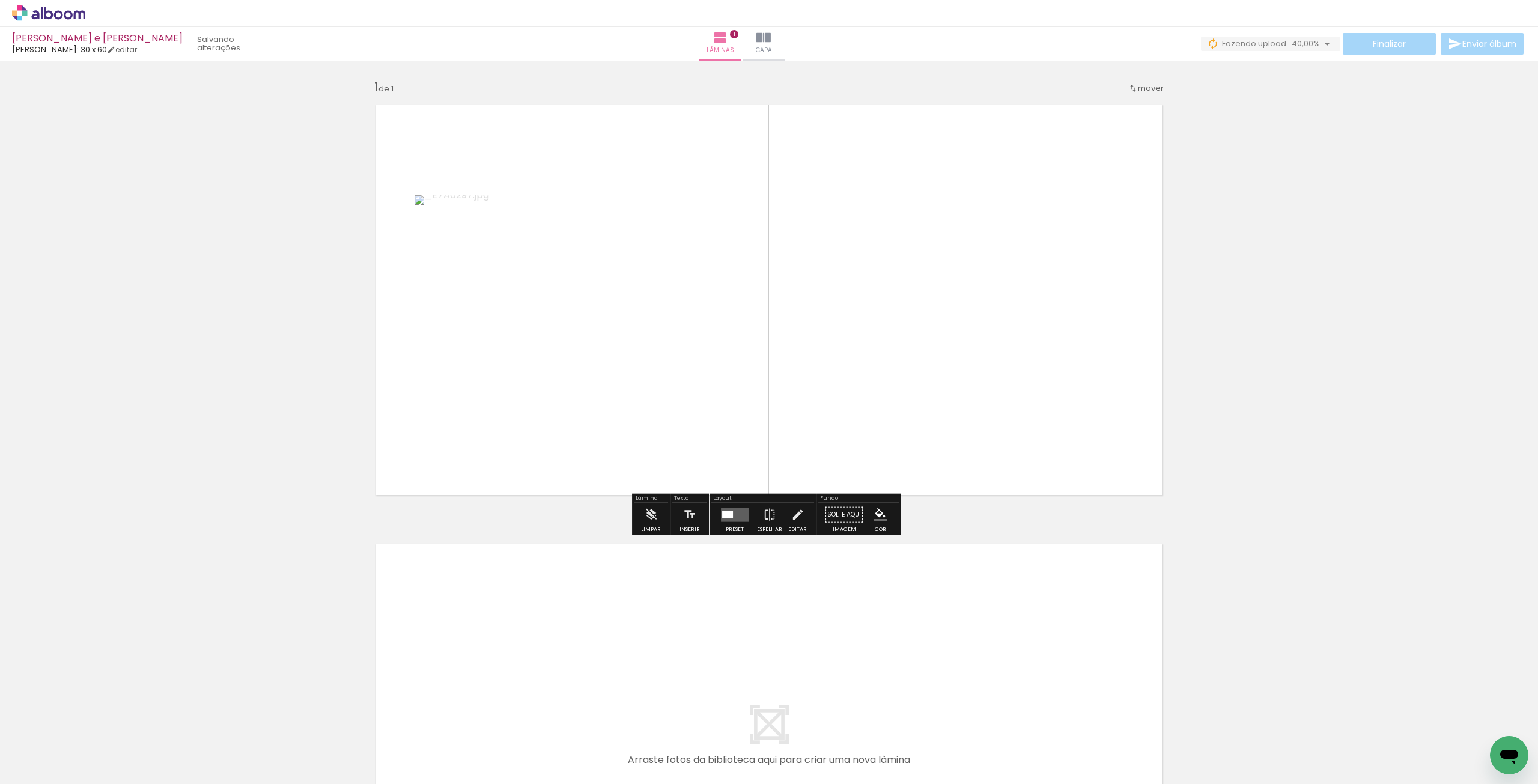
click at [736, 519] on quentale-layouter at bounding box center [735, 514] width 28 height 14
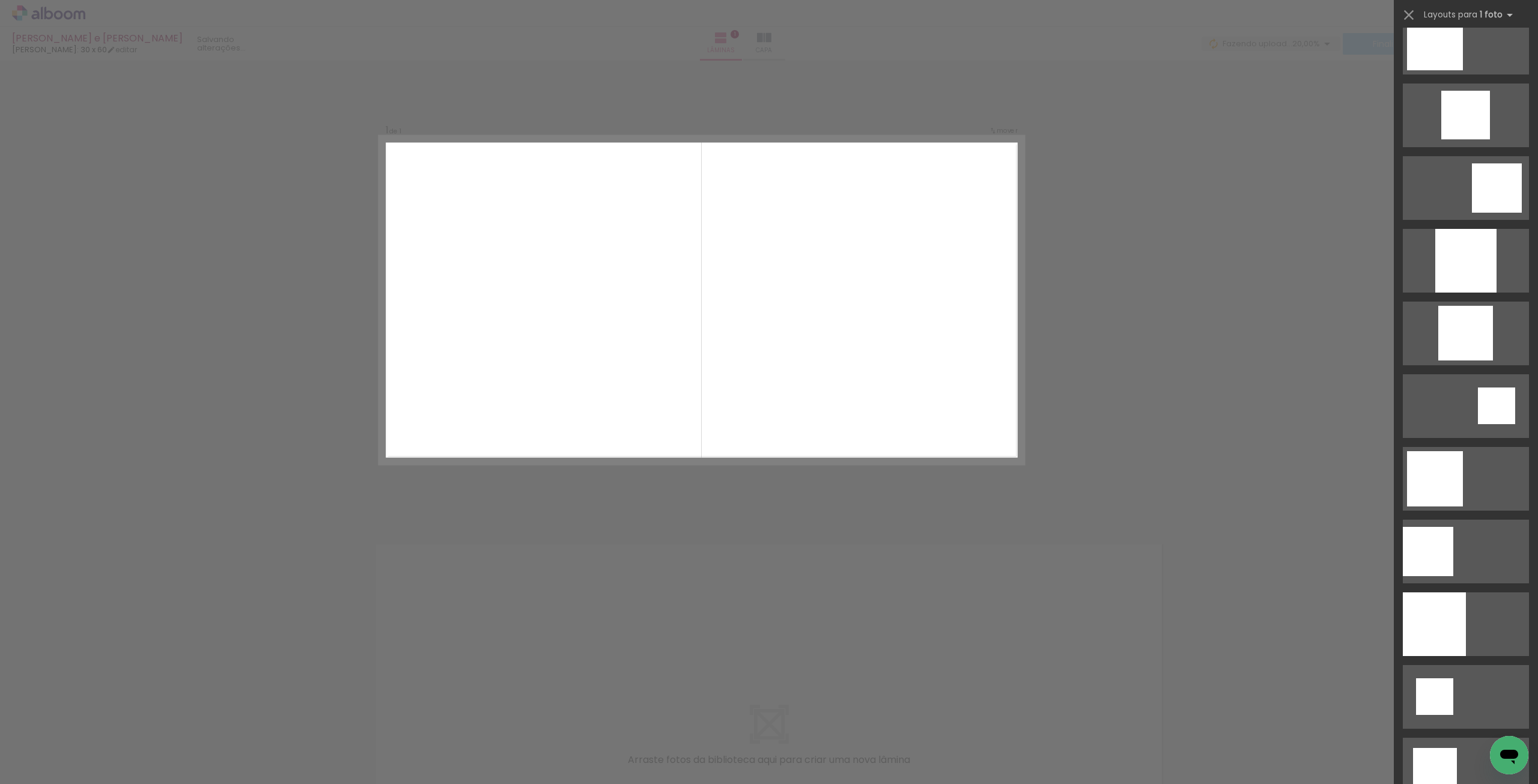
scroll to position [1562, 0]
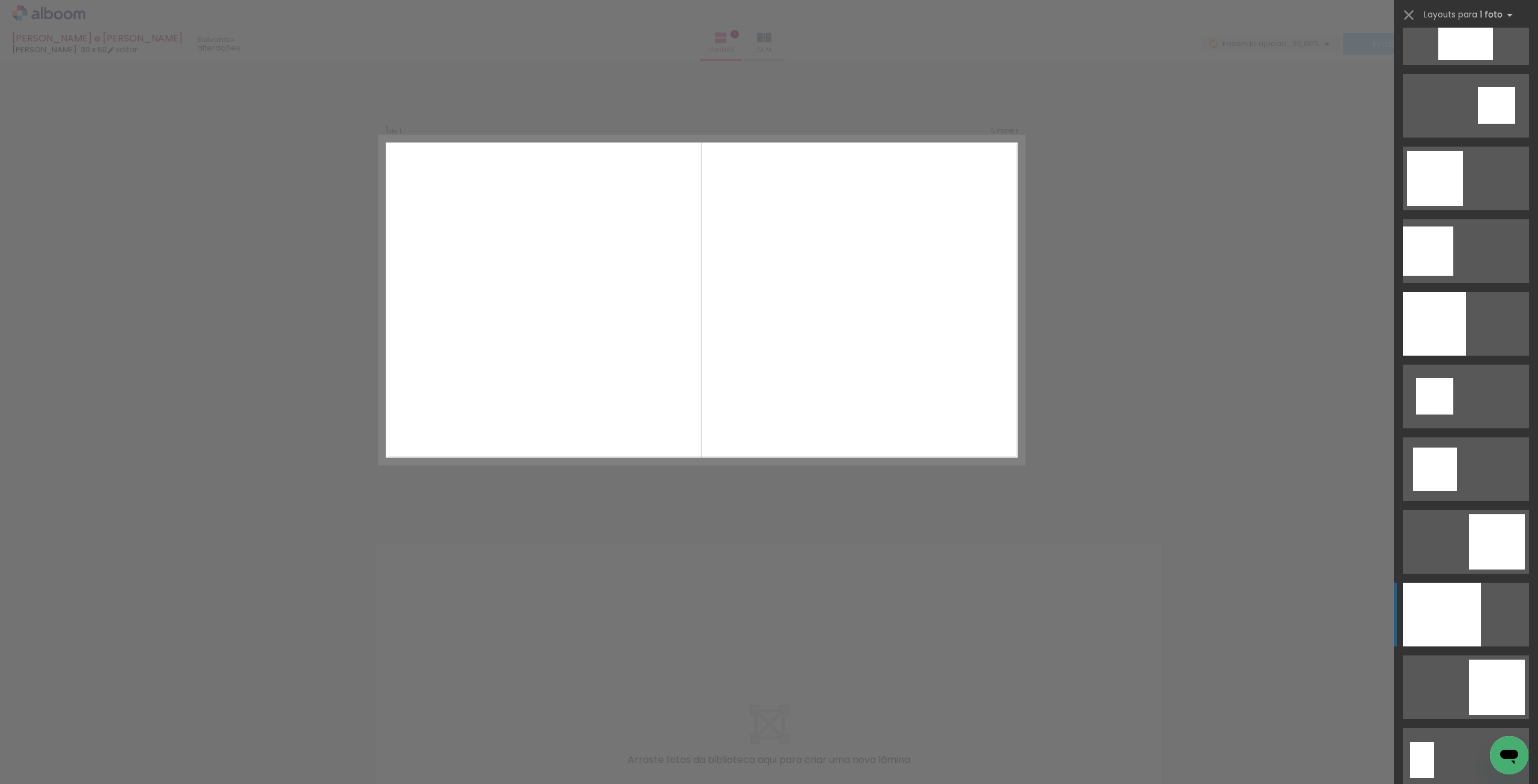
click at [1453, 600] on div at bounding box center [1442, 614] width 78 height 64
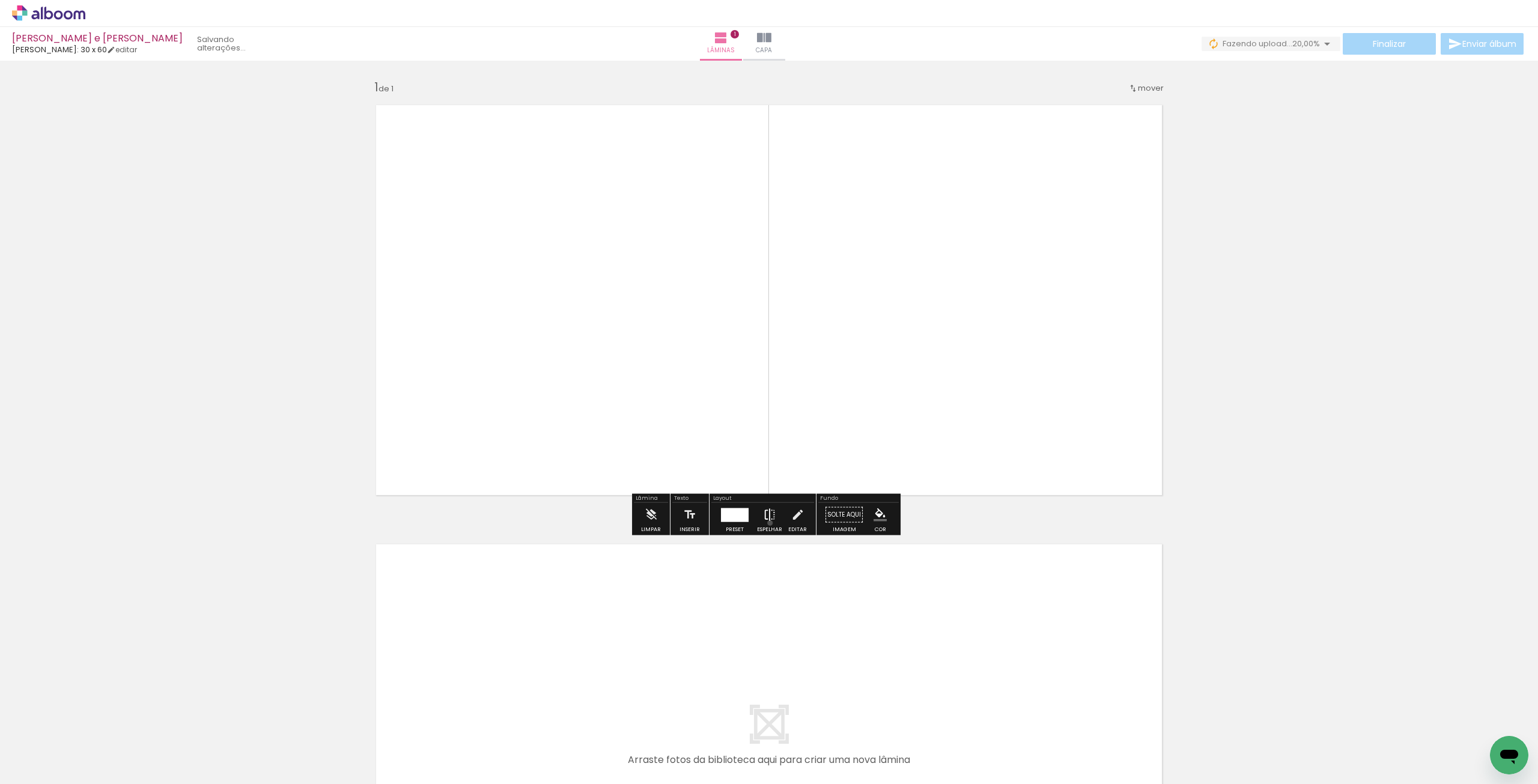
click at [768, 523] on iron-icon at bounding box center [769, 515] width 13 height 24
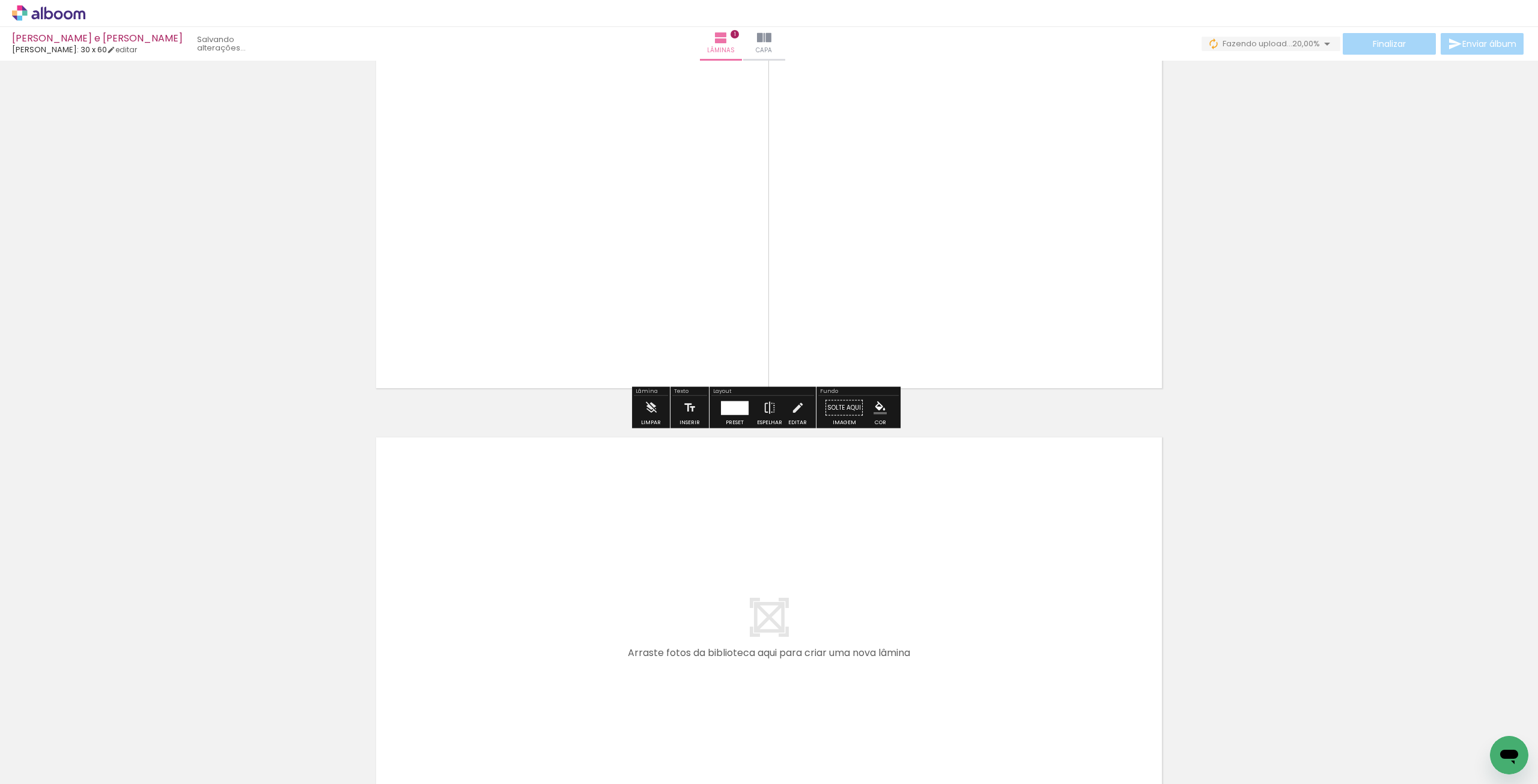
scroll to position [276, 0]
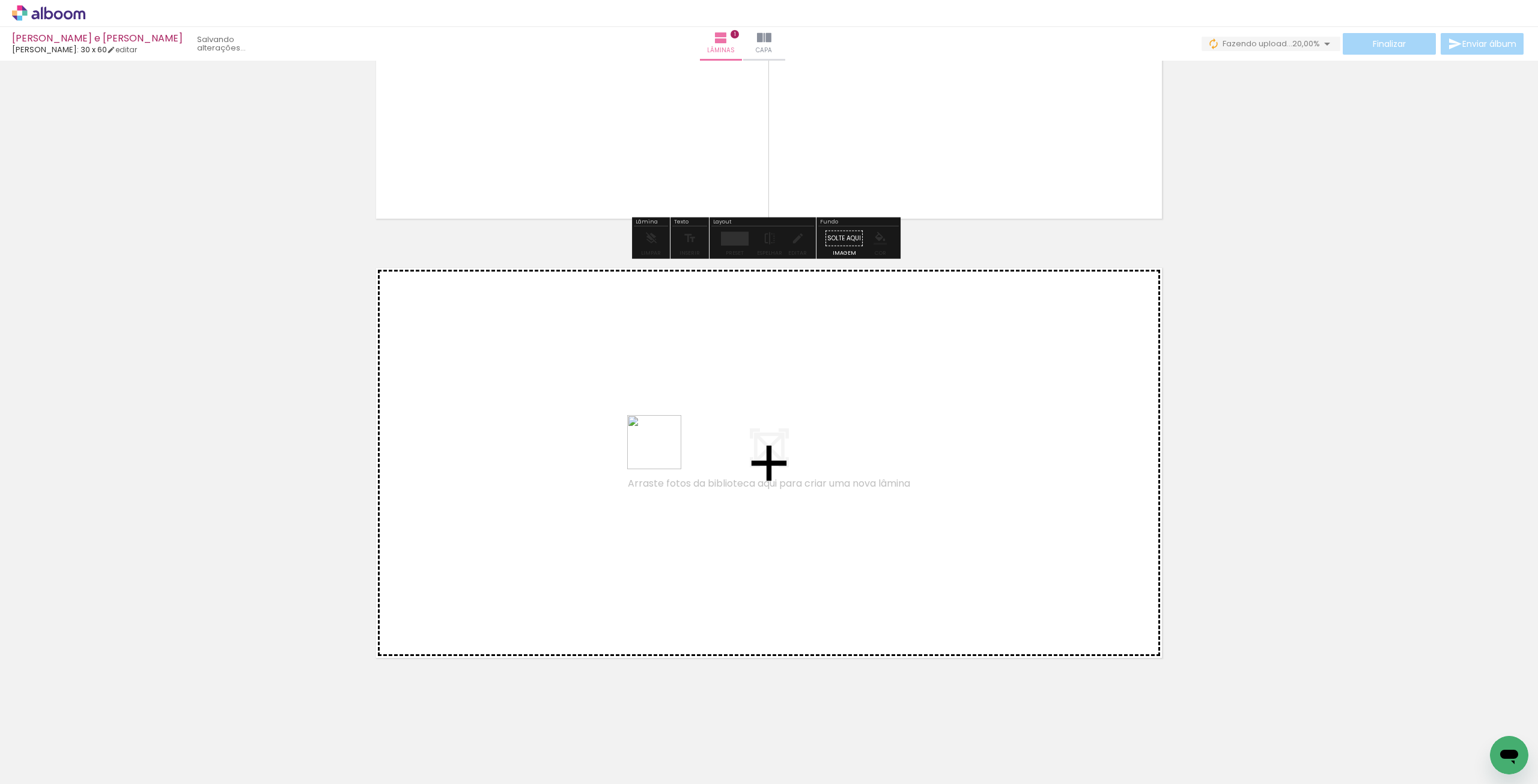
drag, startPoint x: 271, startPoint y: 697, endPoint x: 678, endPoint y: 438, distance: 482.4
click at [678, 438] on quentale-workspace at bounding box center [769, 392] width 1538 height 784
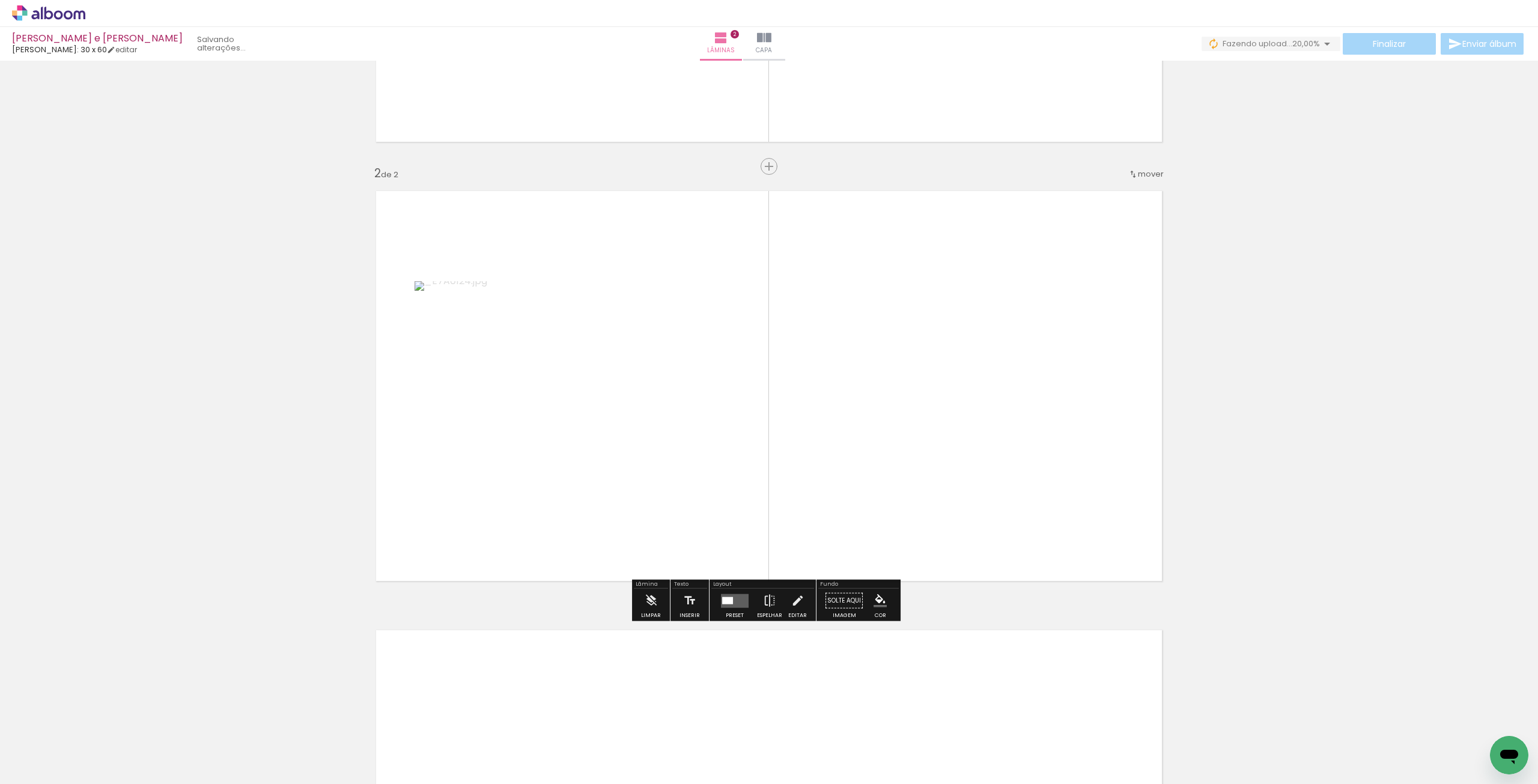
scroll to position [355, 0]
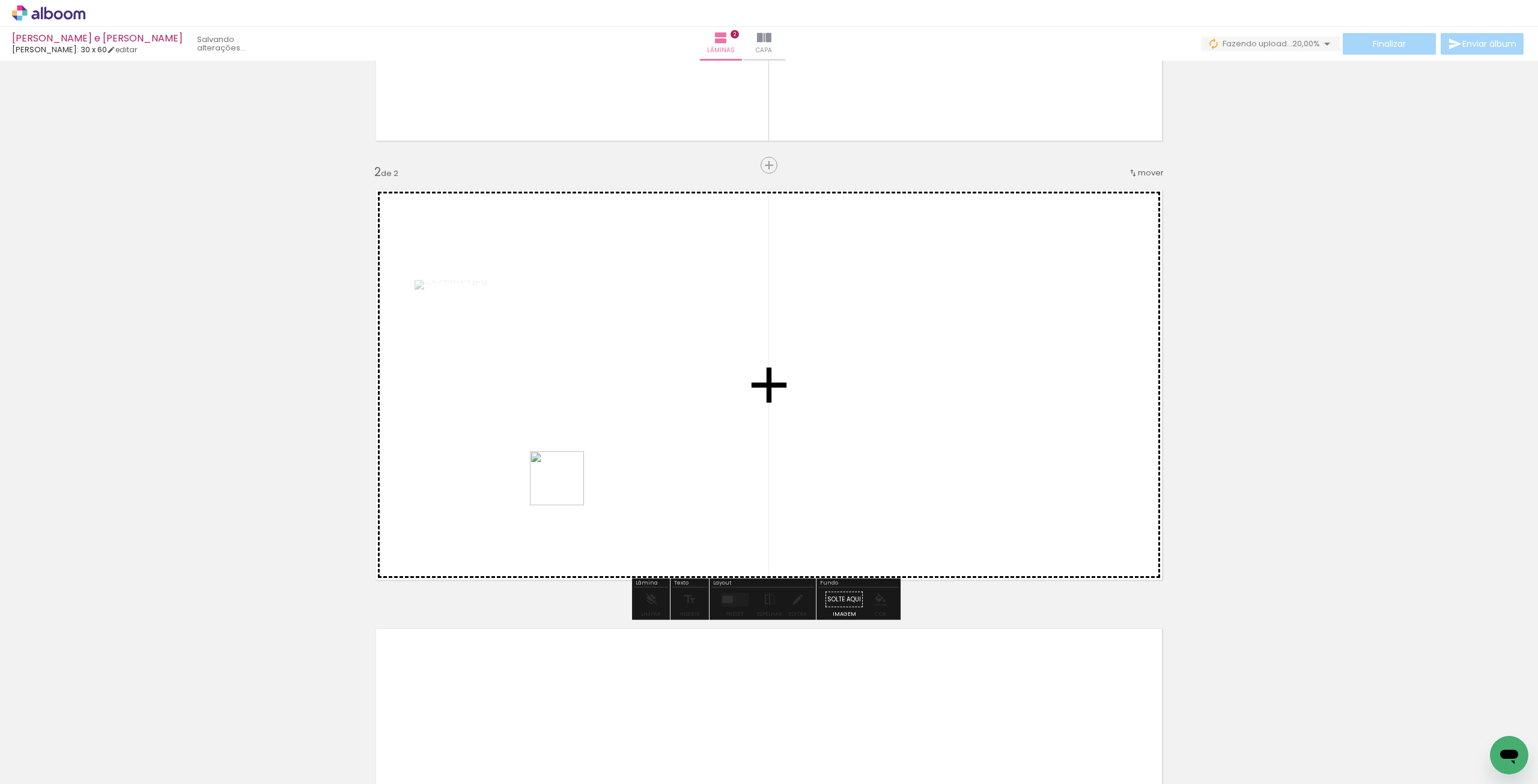
drag, startPoint x: 251, startPoint y: 748, endPoint x: 644, endPoint y: 426, distance: 508.1
click at [644, 427] on quentale-workspace at bounding box center [769, 392] width 1538 height 784
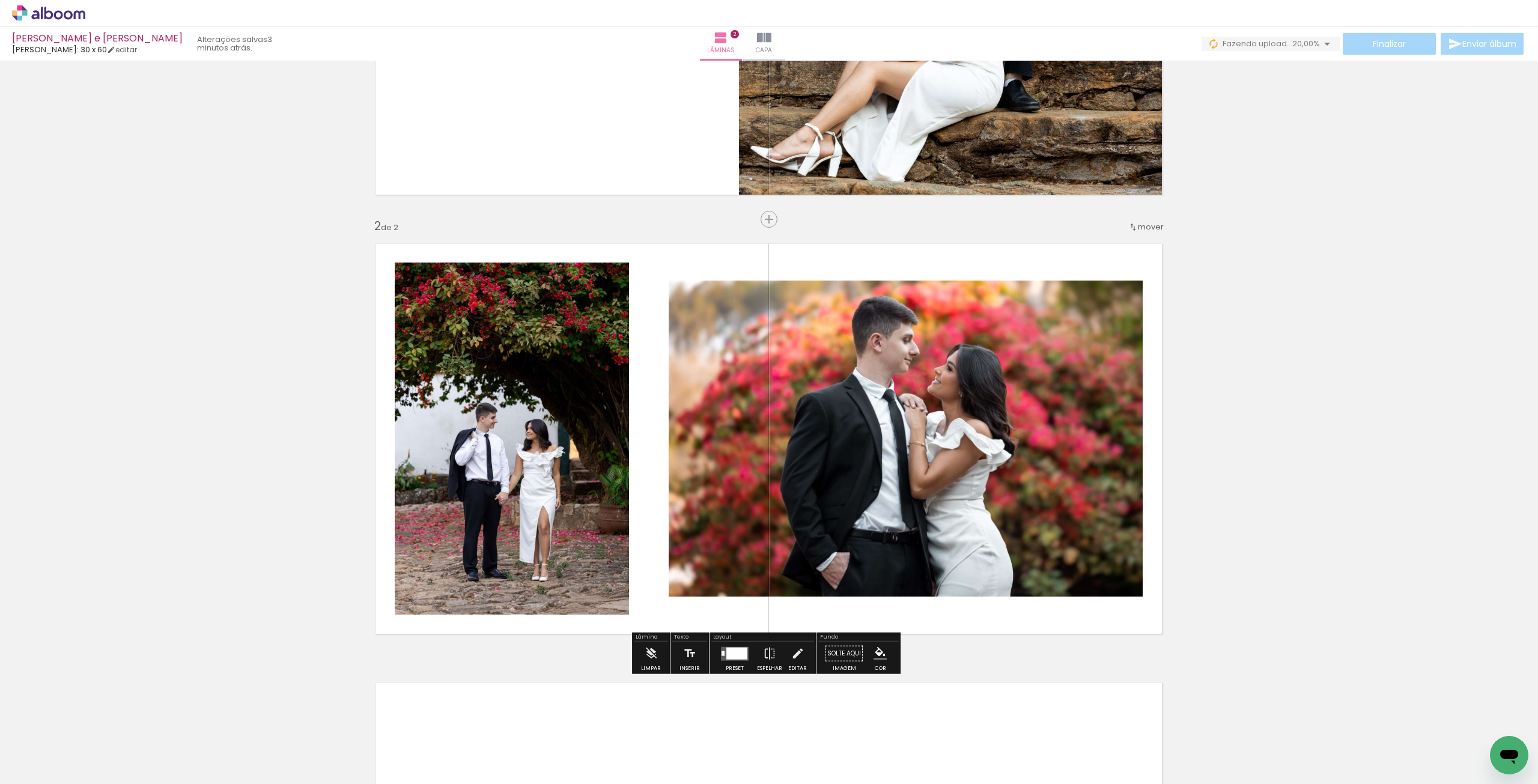
scroll to position [716, 0]
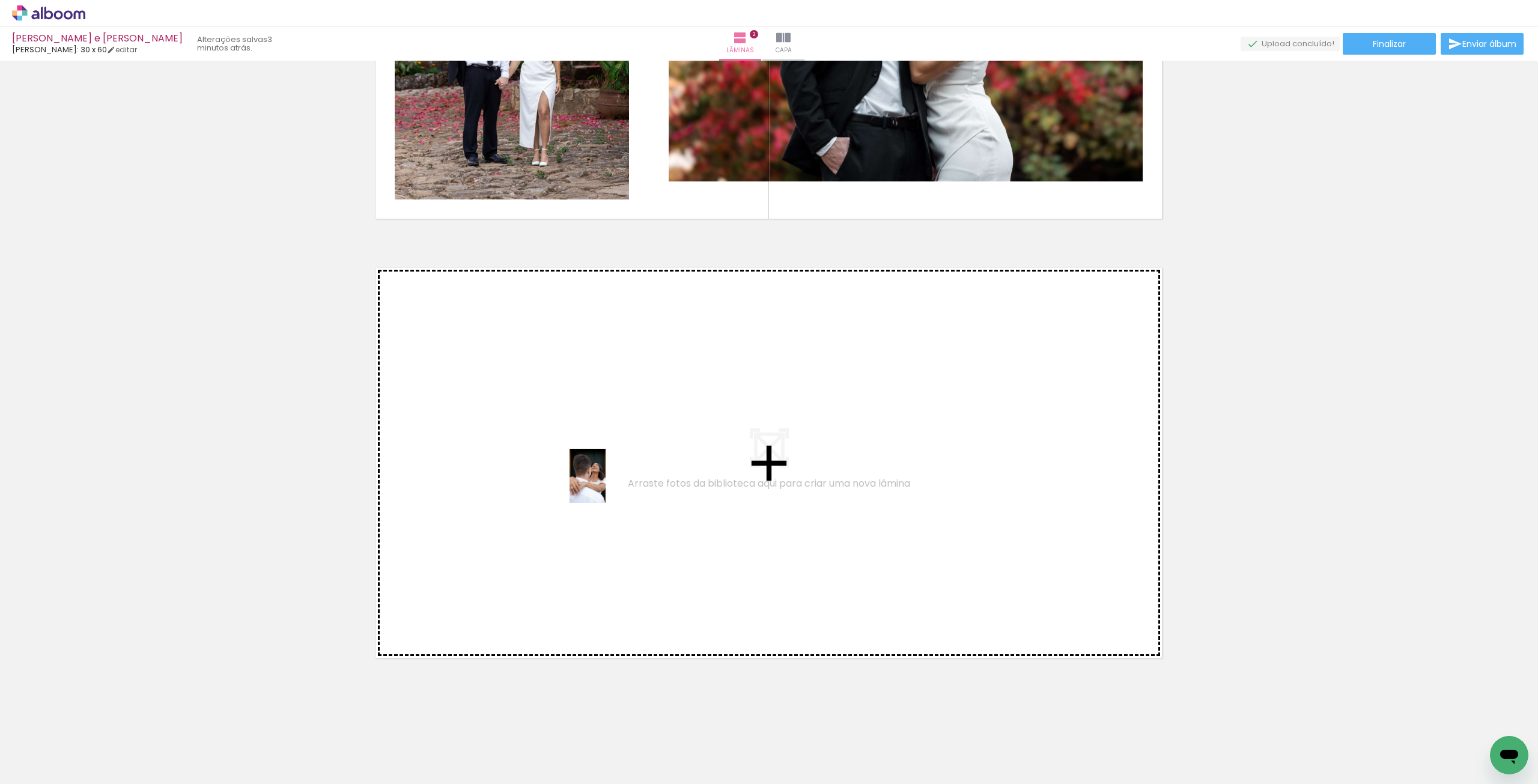
drag, startPoint x: 124, startPoint y: 753, endPoint x: 626, endPoint y: 469, distance: 576.8
click at [626, 469] on quentale-workspace at bounding box center [769, 392] width 1538 height 784
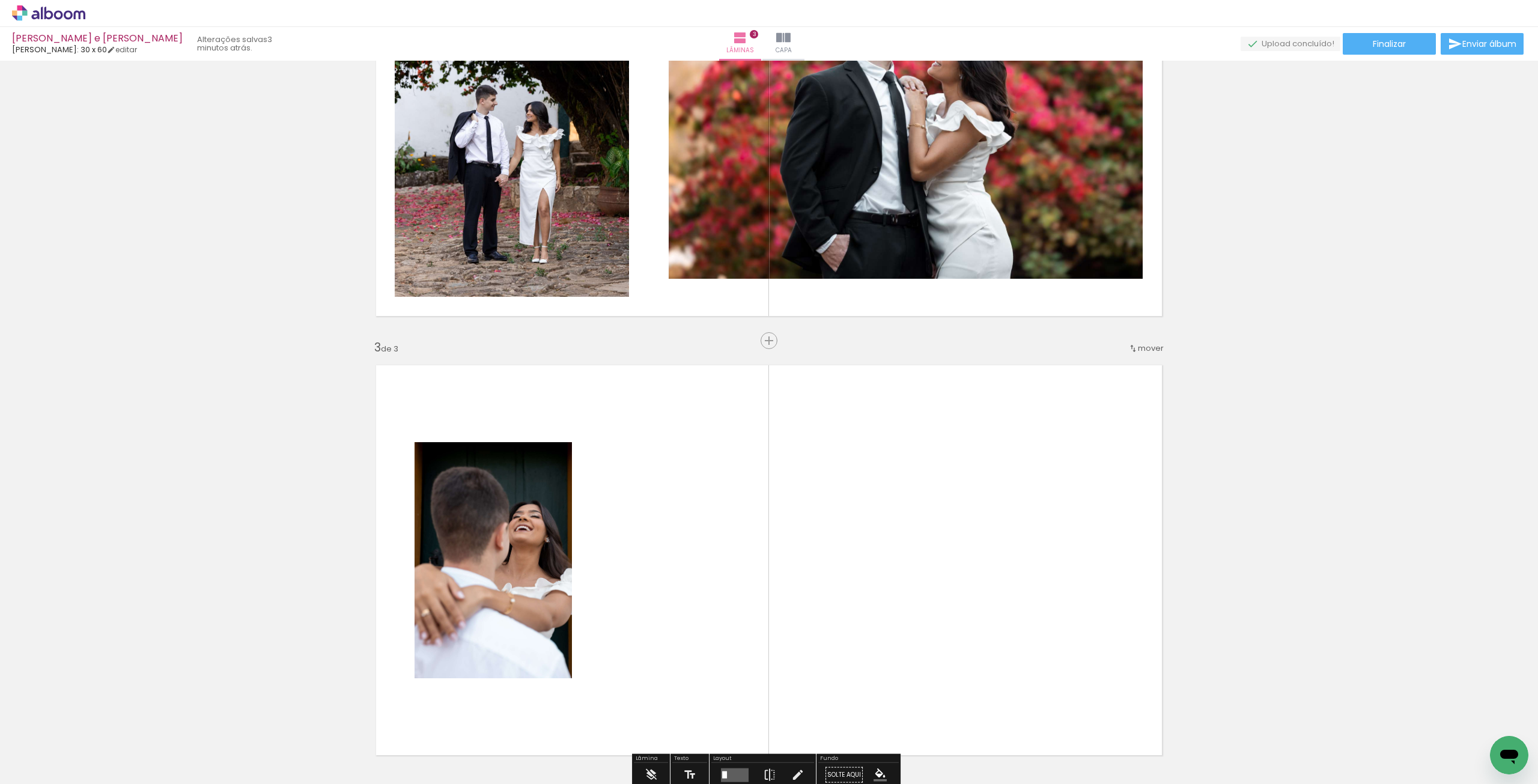
scroll to position [492, 0]
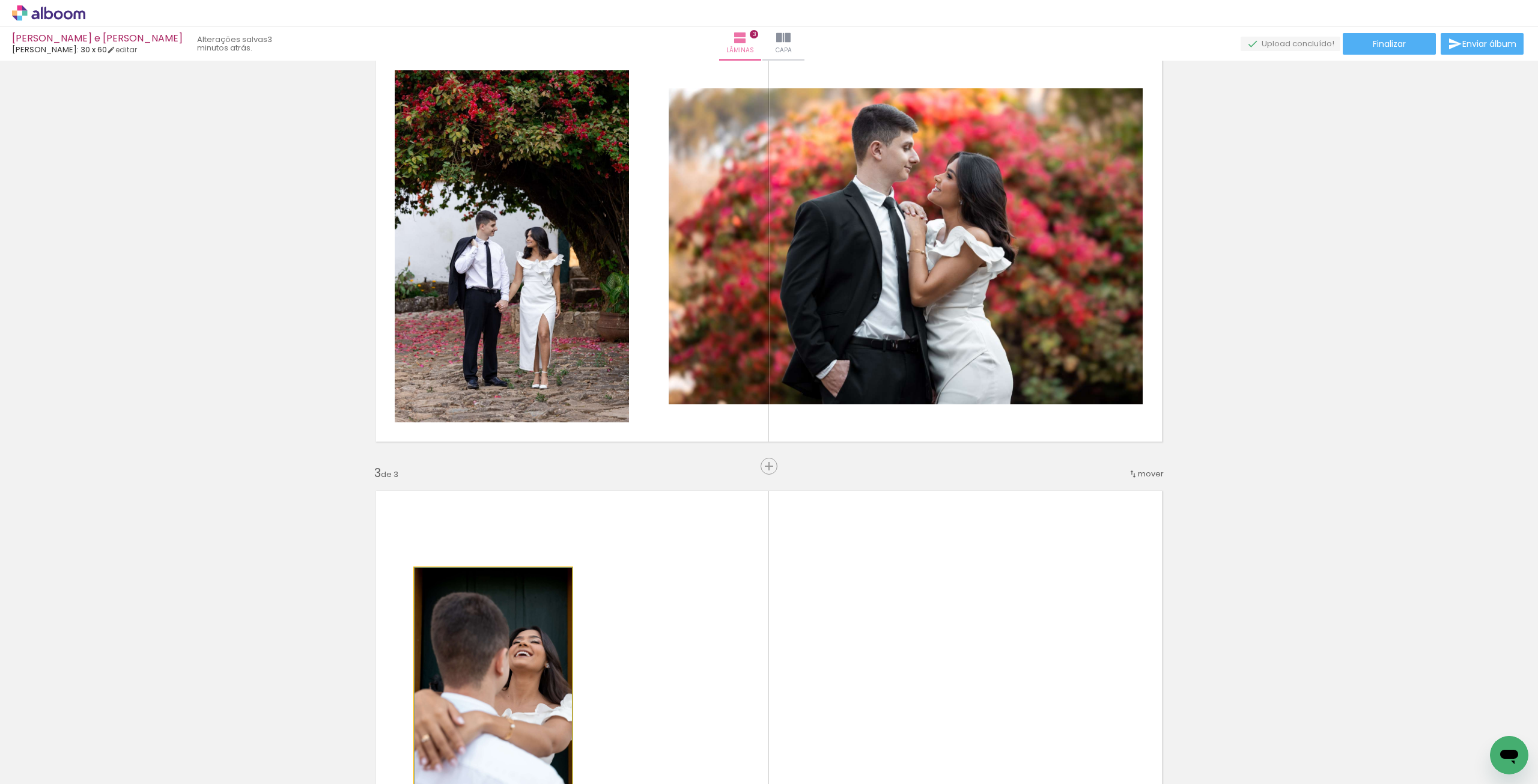
drag, startPoint x: 521, startPoint y: 630, endPoint x: 684, endPoint y: 386, distance: 293.4
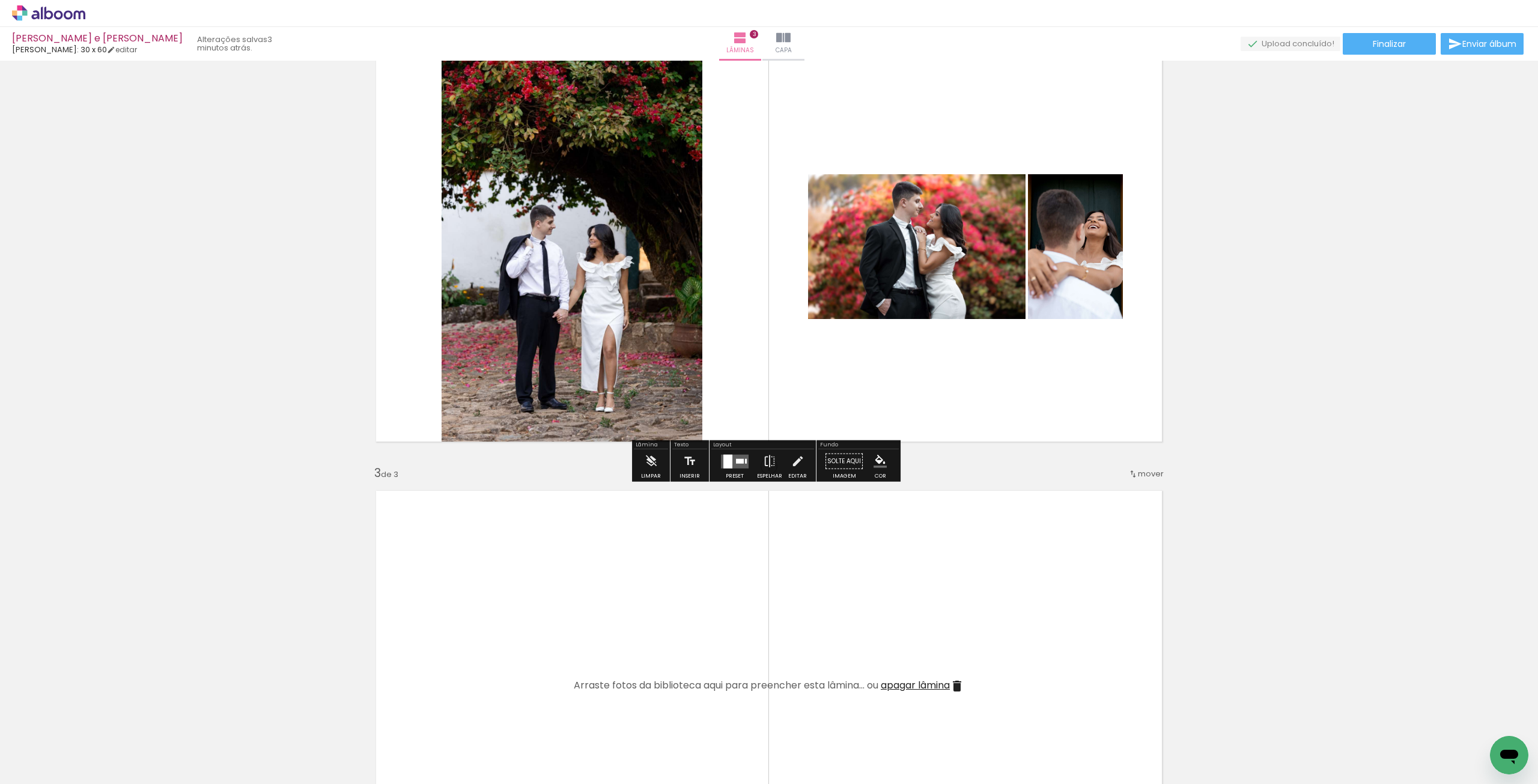
click at [734, 467] on div at bounding box center [734, 461] width 32 height 24
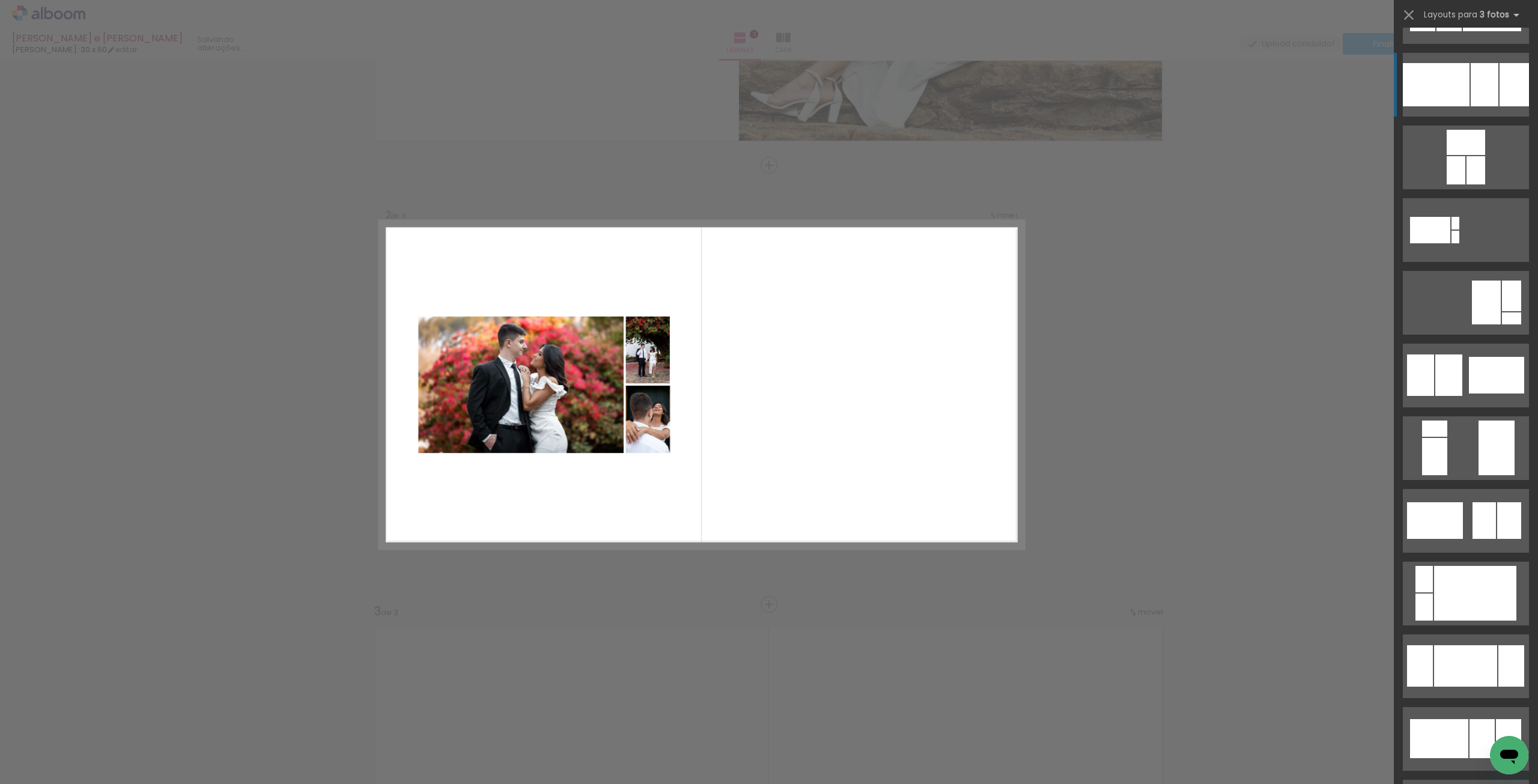
scroll to position [180, 0]
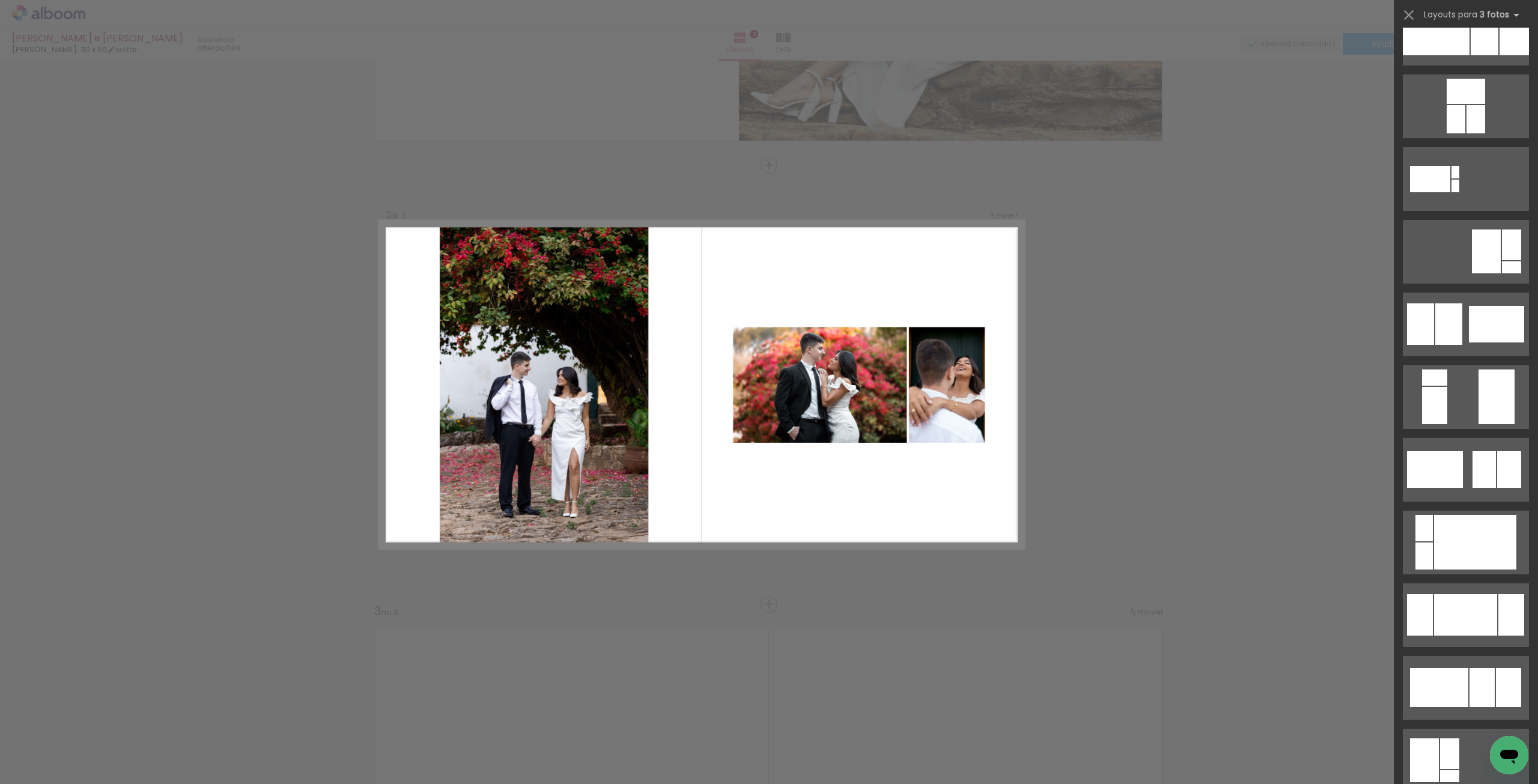
click at [1260, 334] on div "Confirmar Cancelar" at bounding box center [769, 599] width 1538 height 1785
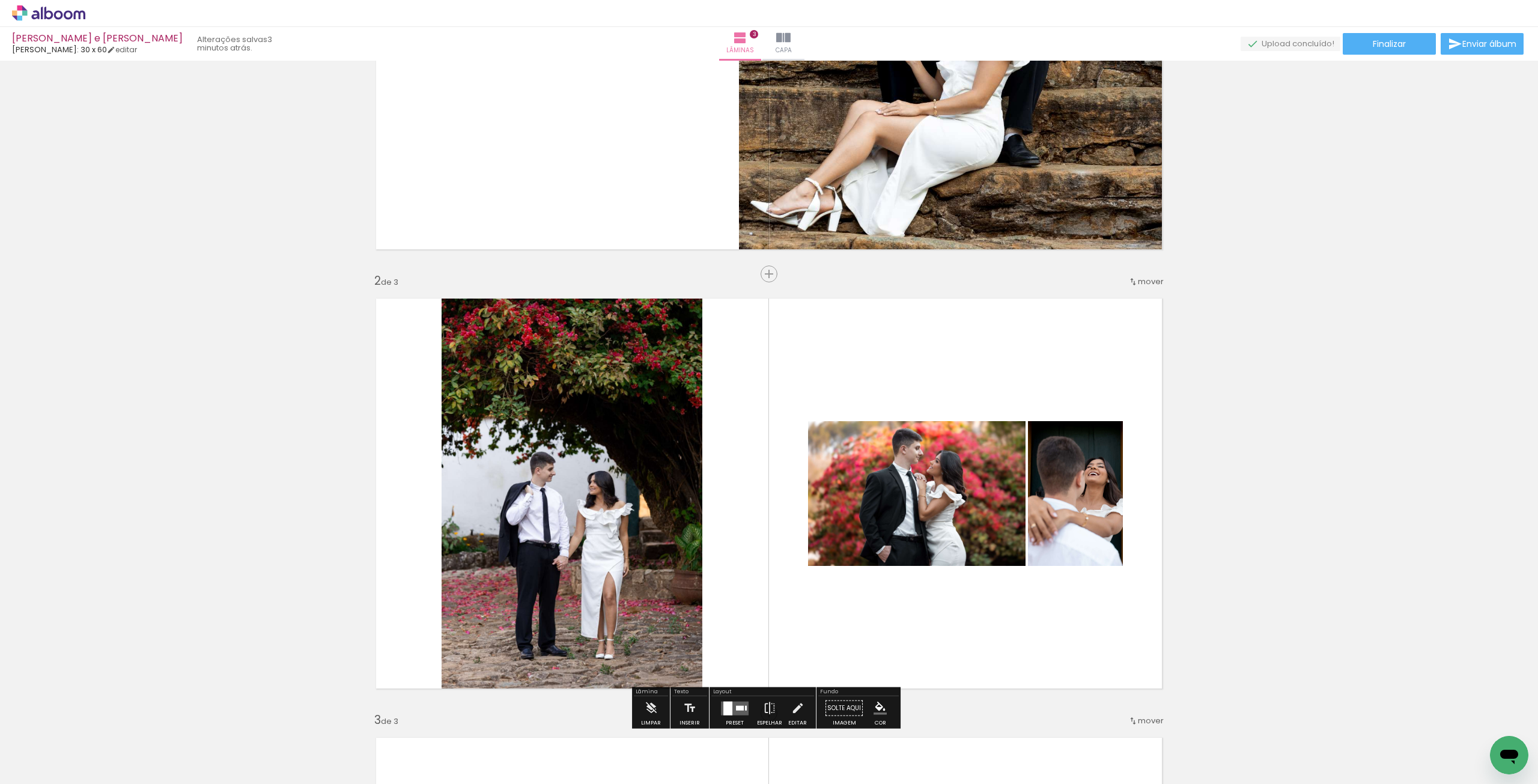
scroll to position [174, 0]
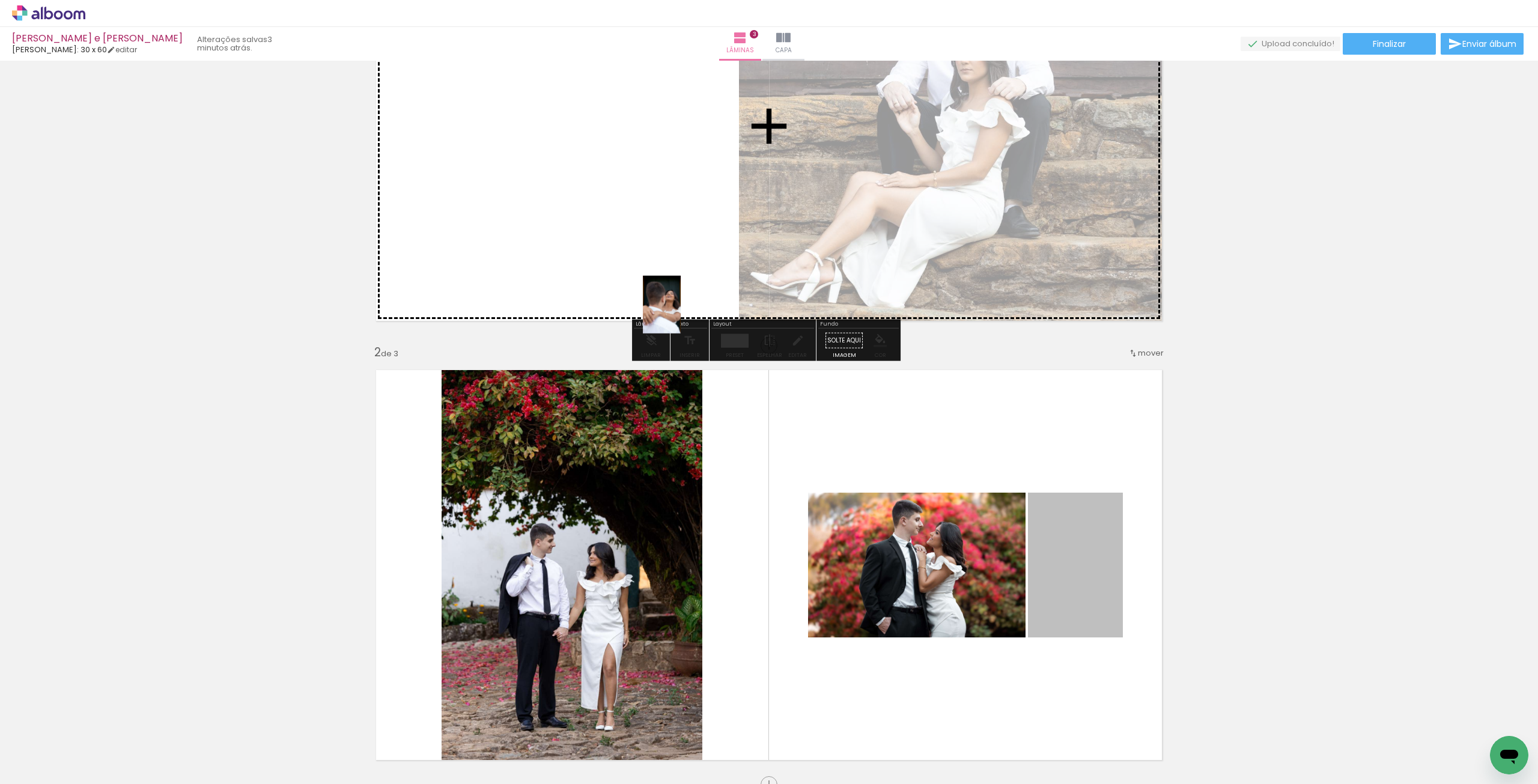
drag, startPoint x: 1069, startPoint y: 536, endPoint x: 632, endPoint y: 266, distance: 513.7
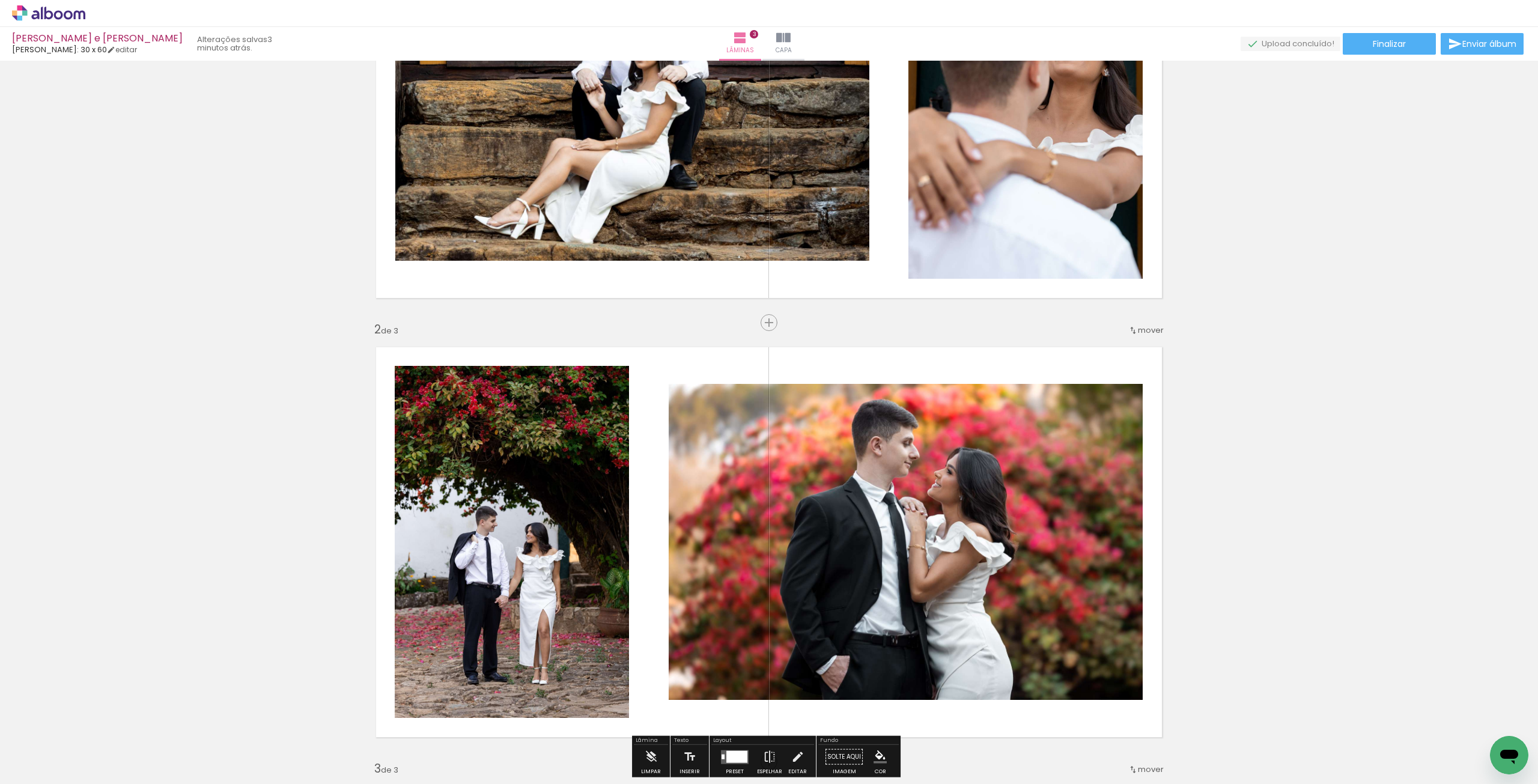
scroll to position [180, 0]
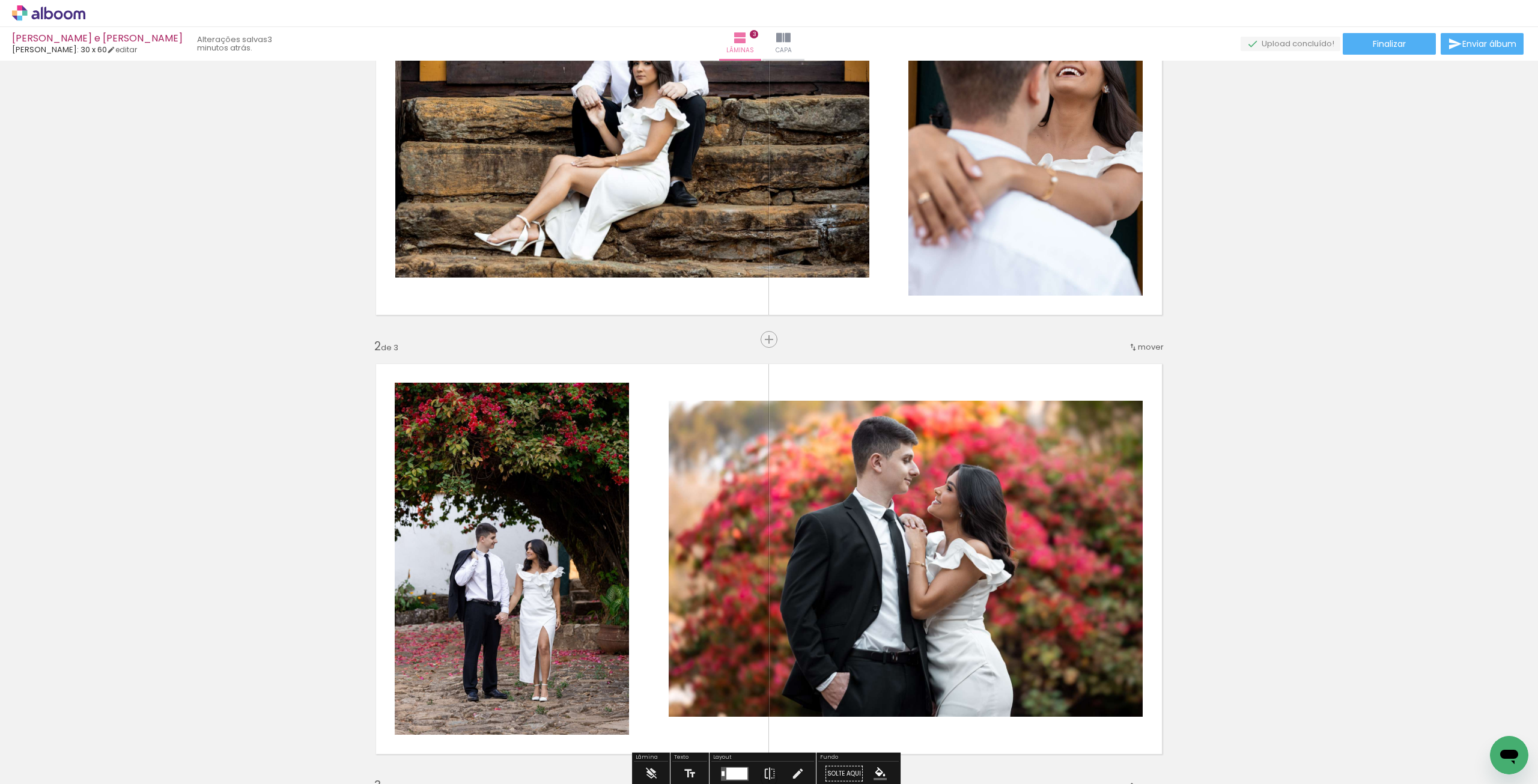
click at [1147, 344] on span "mover" at bounding box center [1151, 347] width 26 height 11
click at [1125, 341] on paper-item "antes da 1" at bounding box center [1115, 344] width 92 height 19
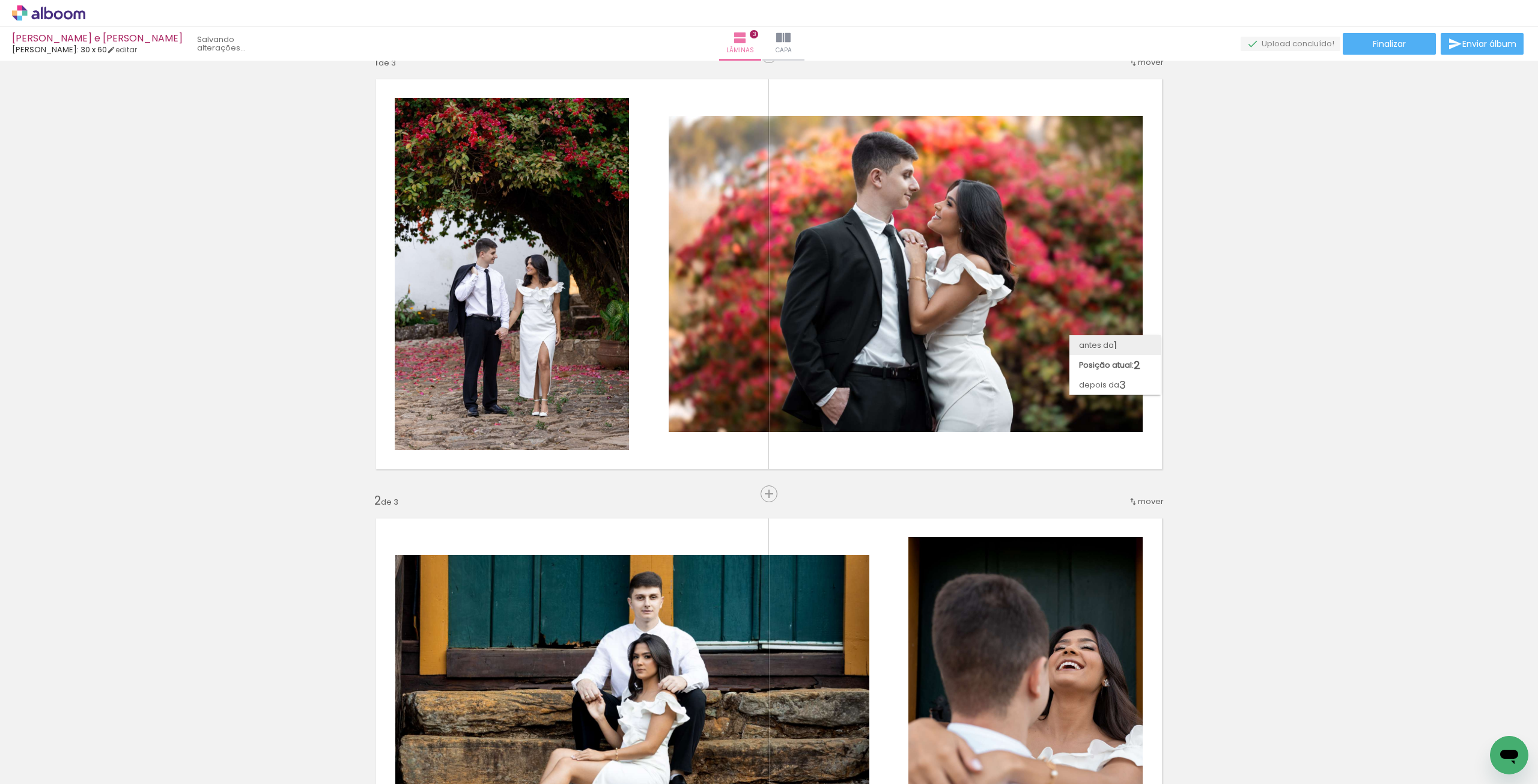
scroll to position [0, 0]
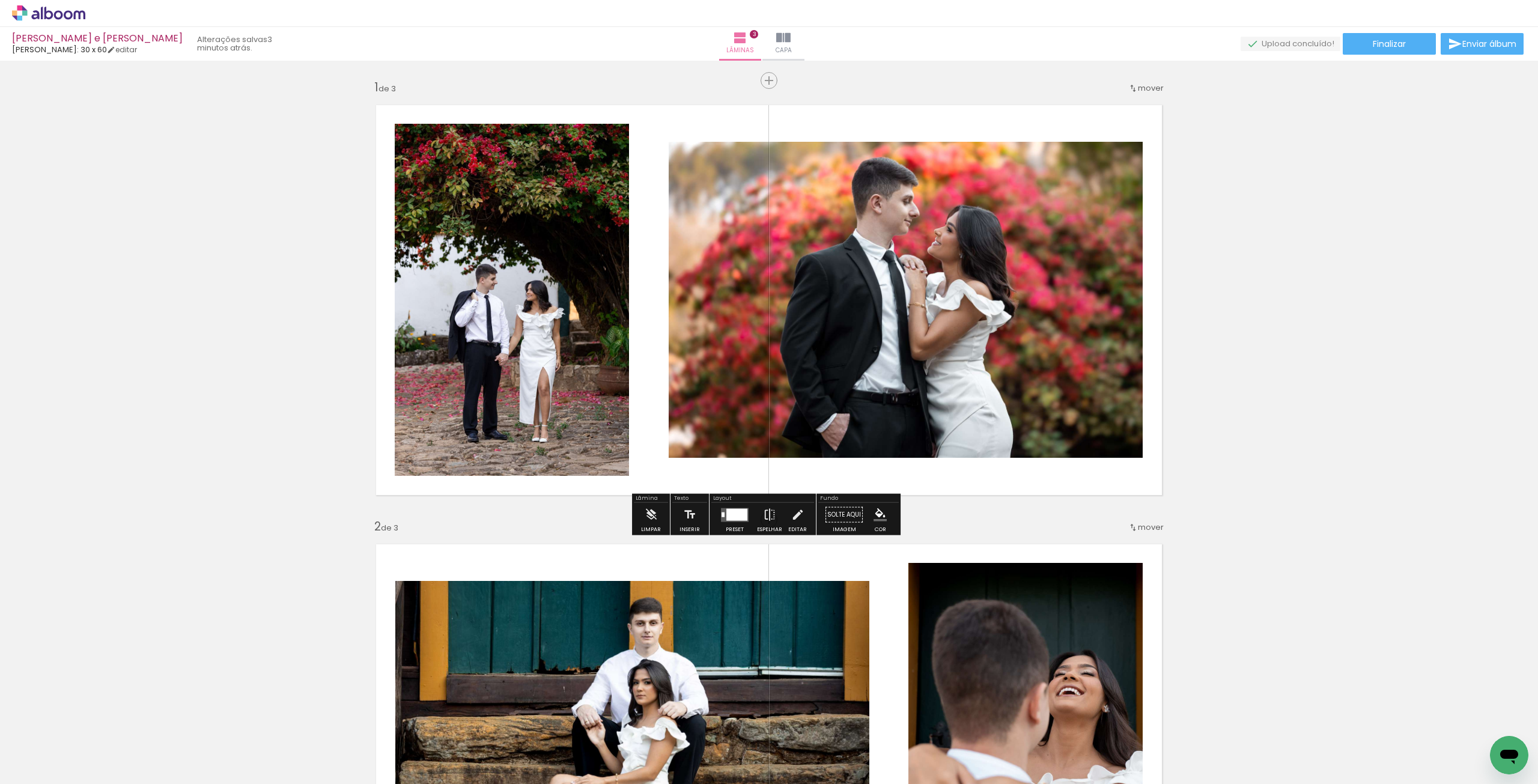
click at [730, 521] on quentale-layouter at bounding box center [735, 514] width 28 height 14
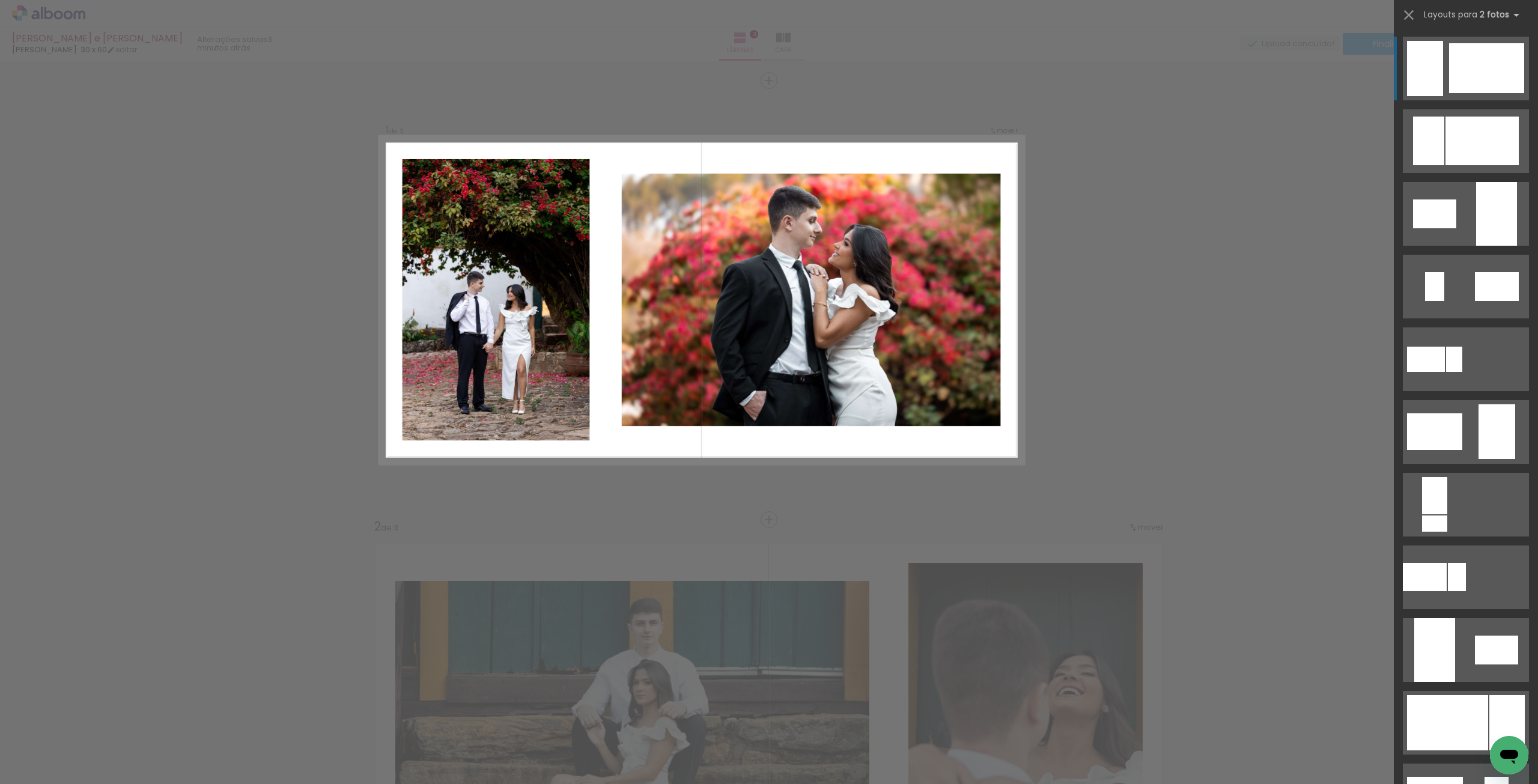
click at [1458, 76] on div at bounding box center [1486, 68] width 75 height 50
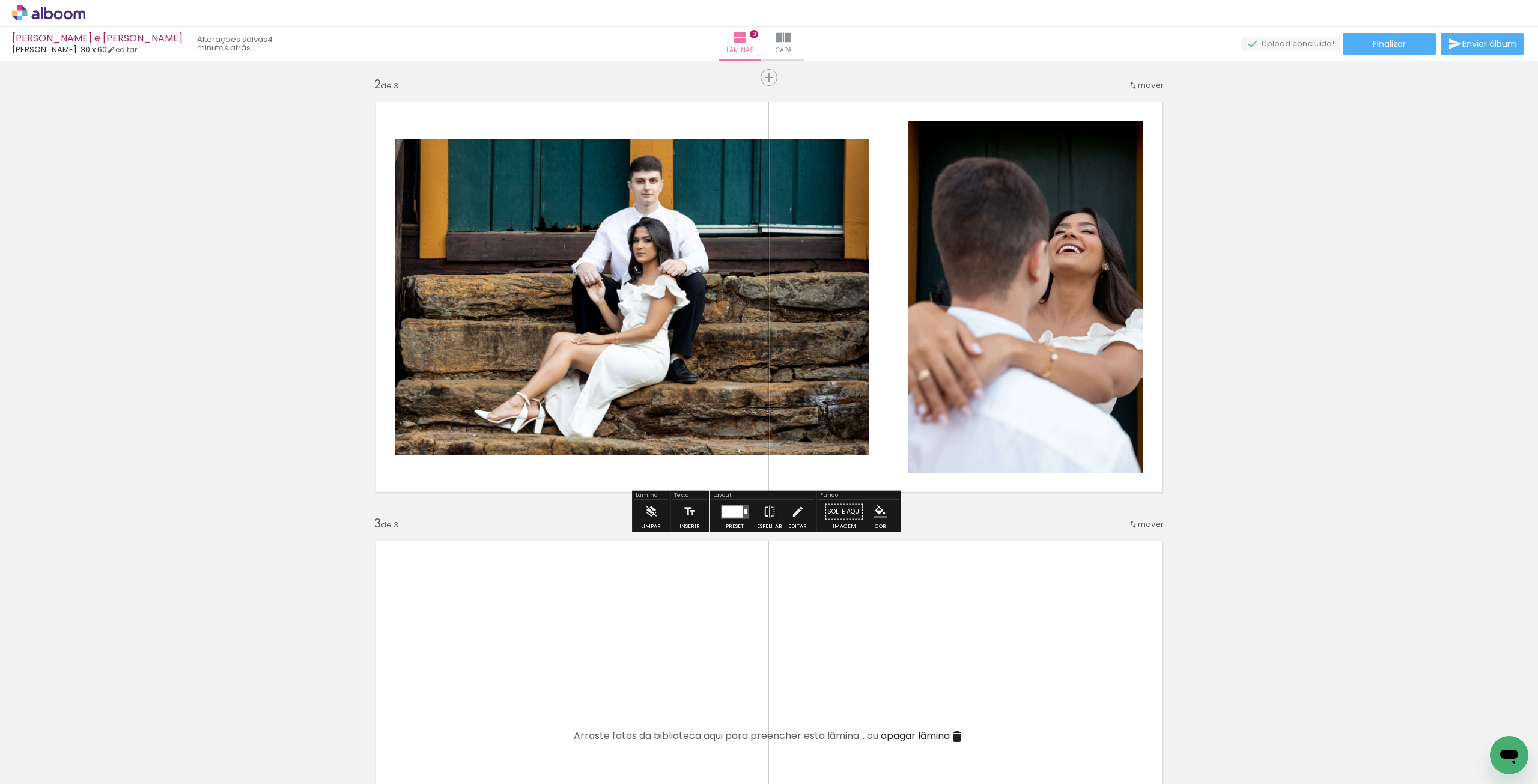
scroll to position [661, 0]
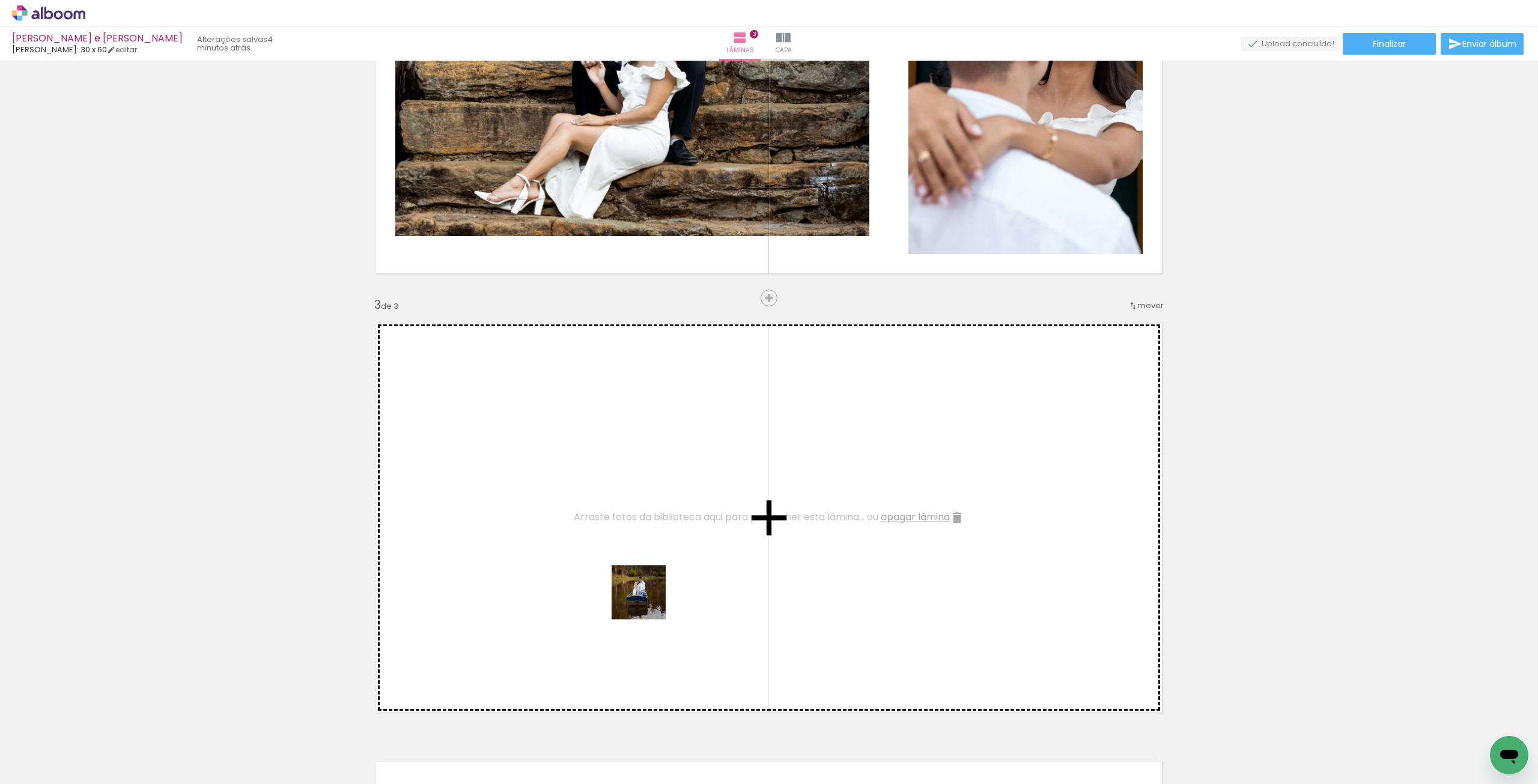
drag, startPoint x: 395, startPoint y: 744, endPoint x: 760, endPoint y: 531, distance: 422.6
click at [759, 533] on quentale-workspace at bounding box center [769, 392] width 1538 height 784
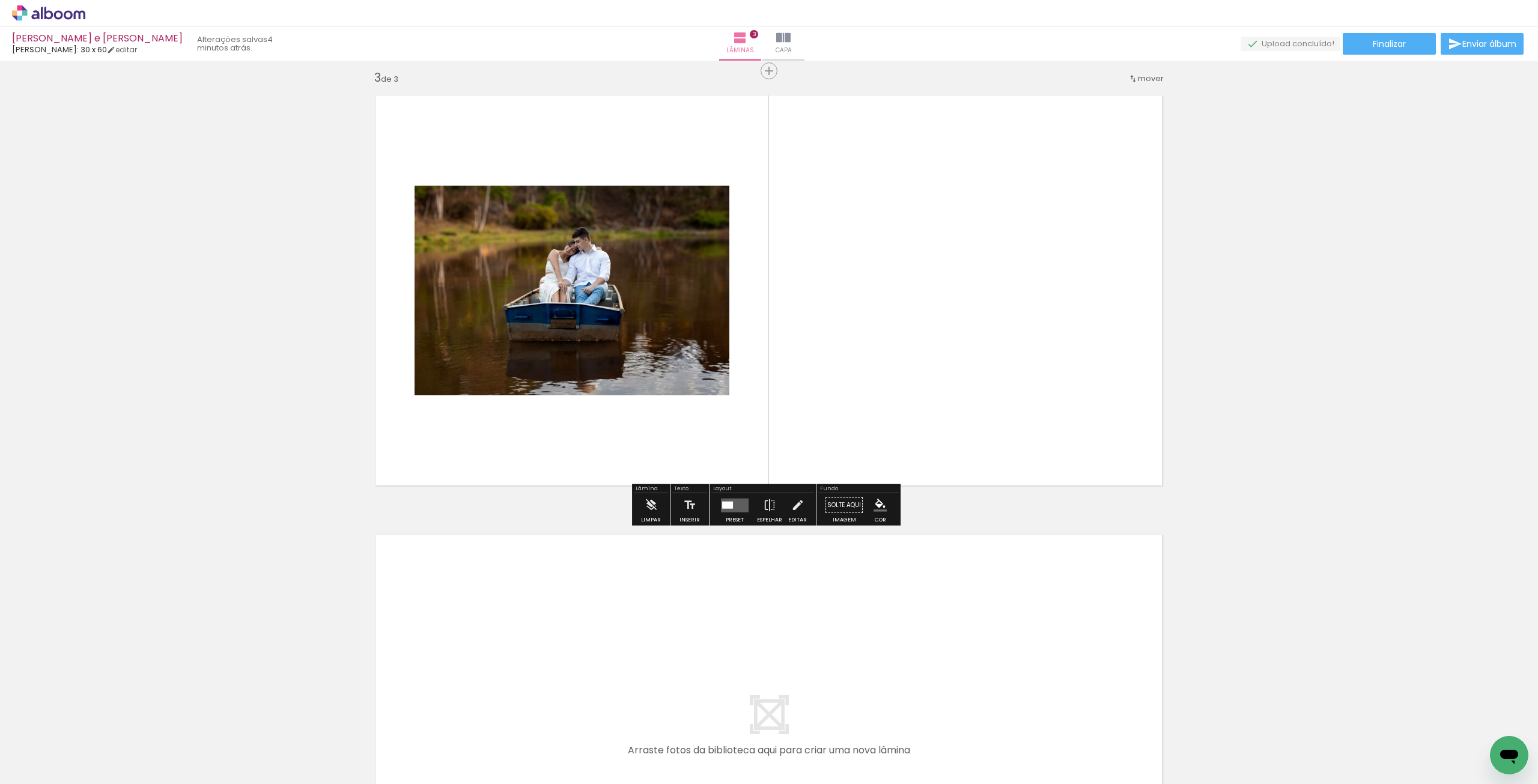
scroll to position [901, 0]
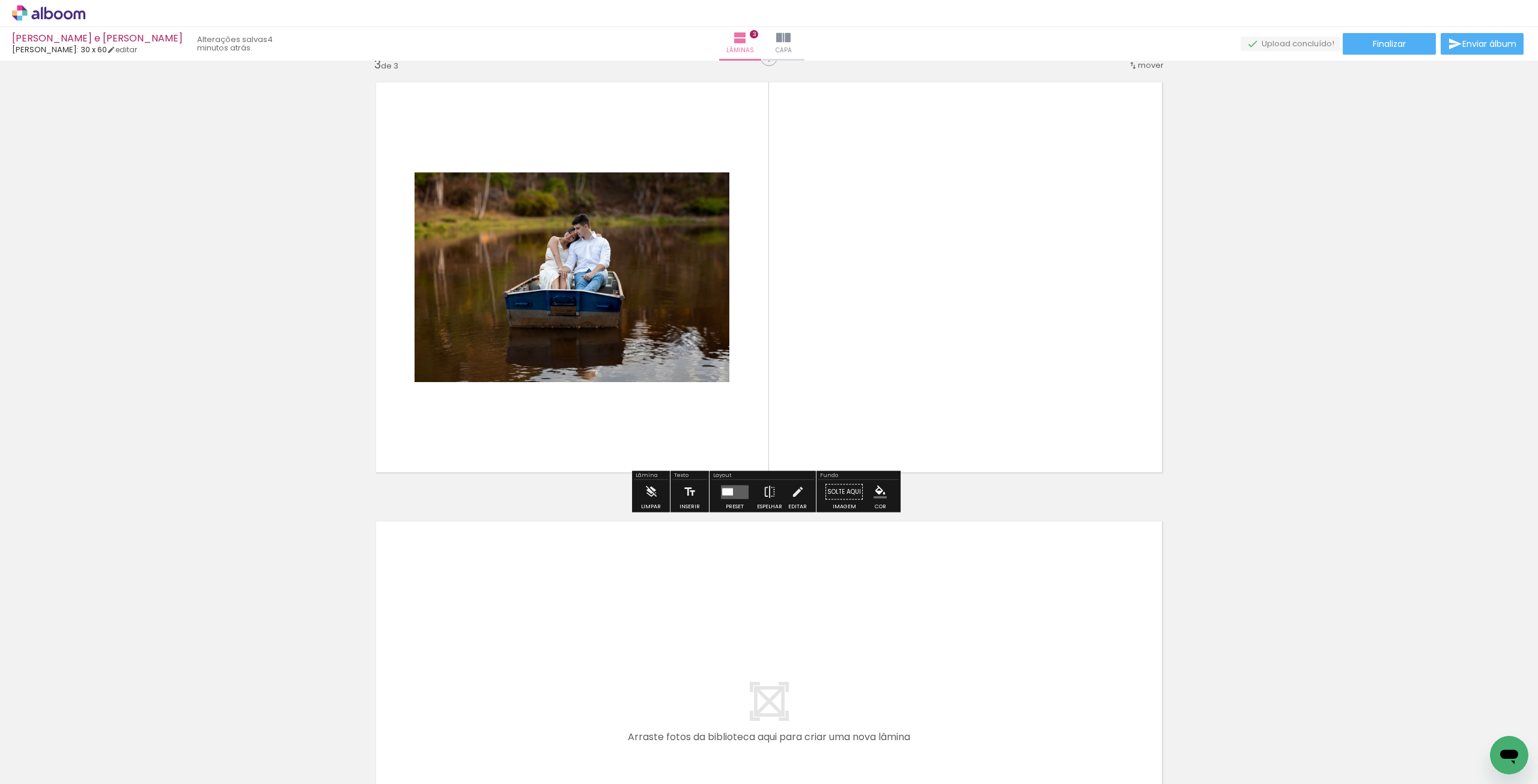
click at [732, 493] on quentale-layouter at bounding box center [735, 492] width 28 height 14
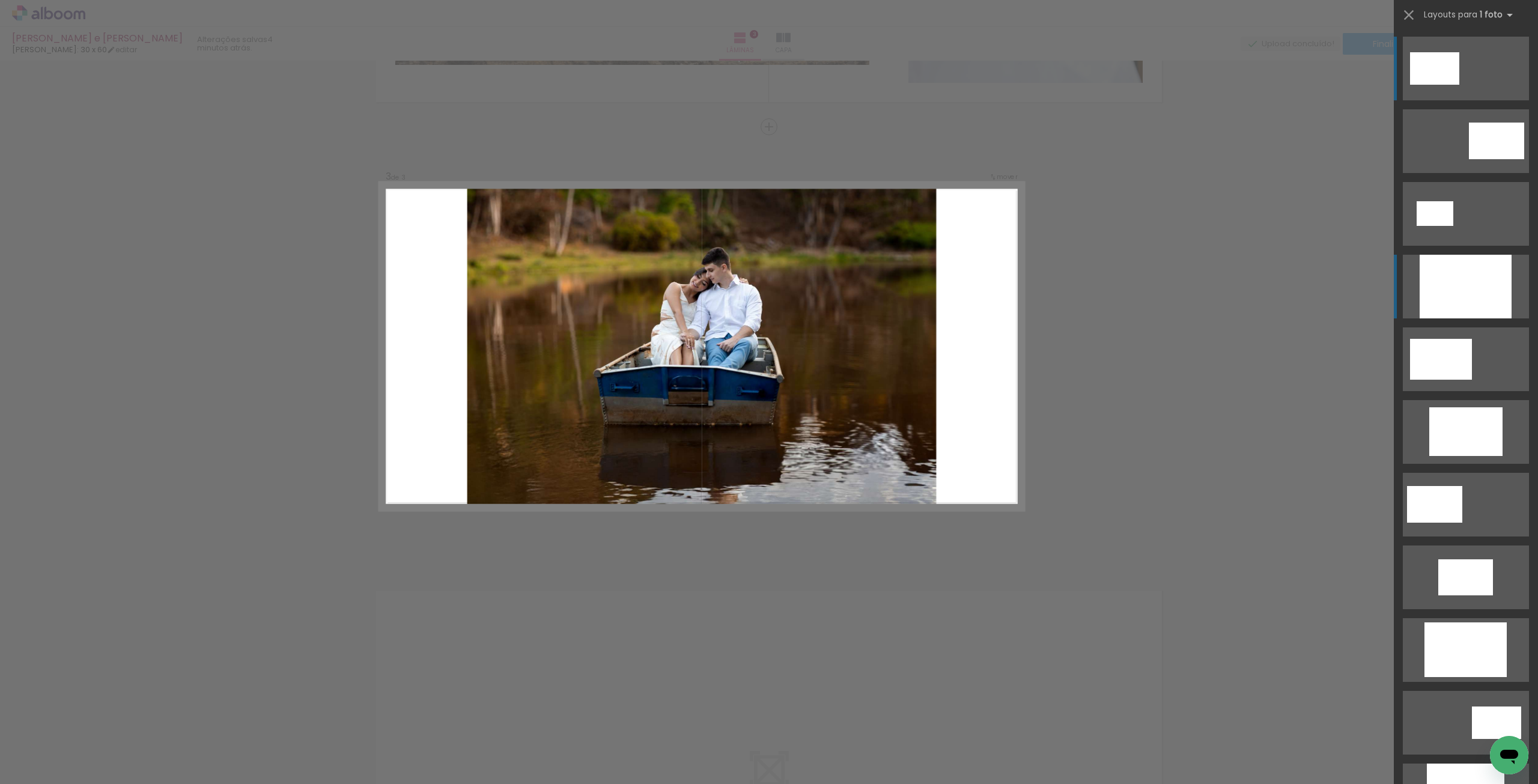
scroll to position [792, 0]
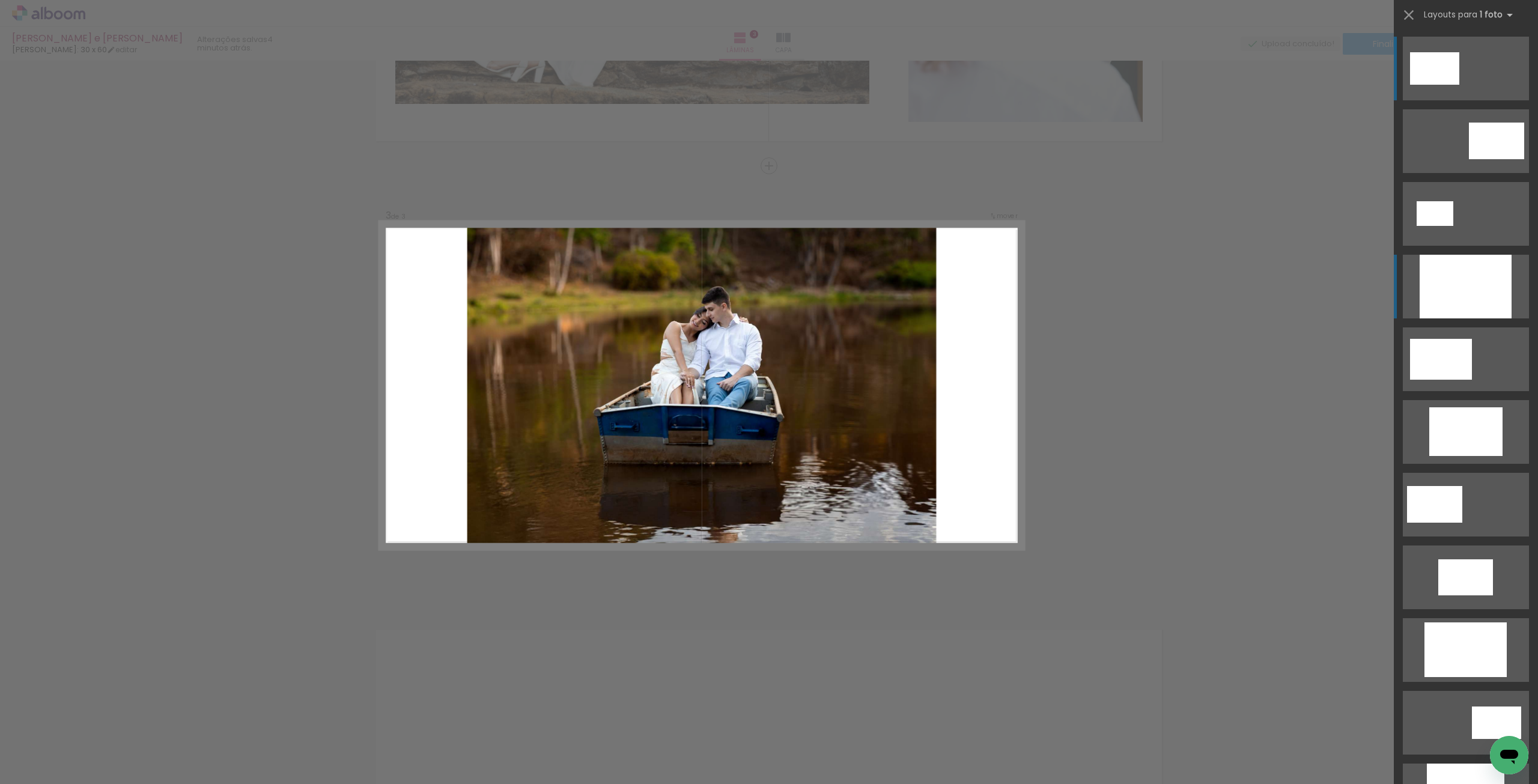
click at [1448, 293] on div at bounding box center [1465, 286] width 92 height 64
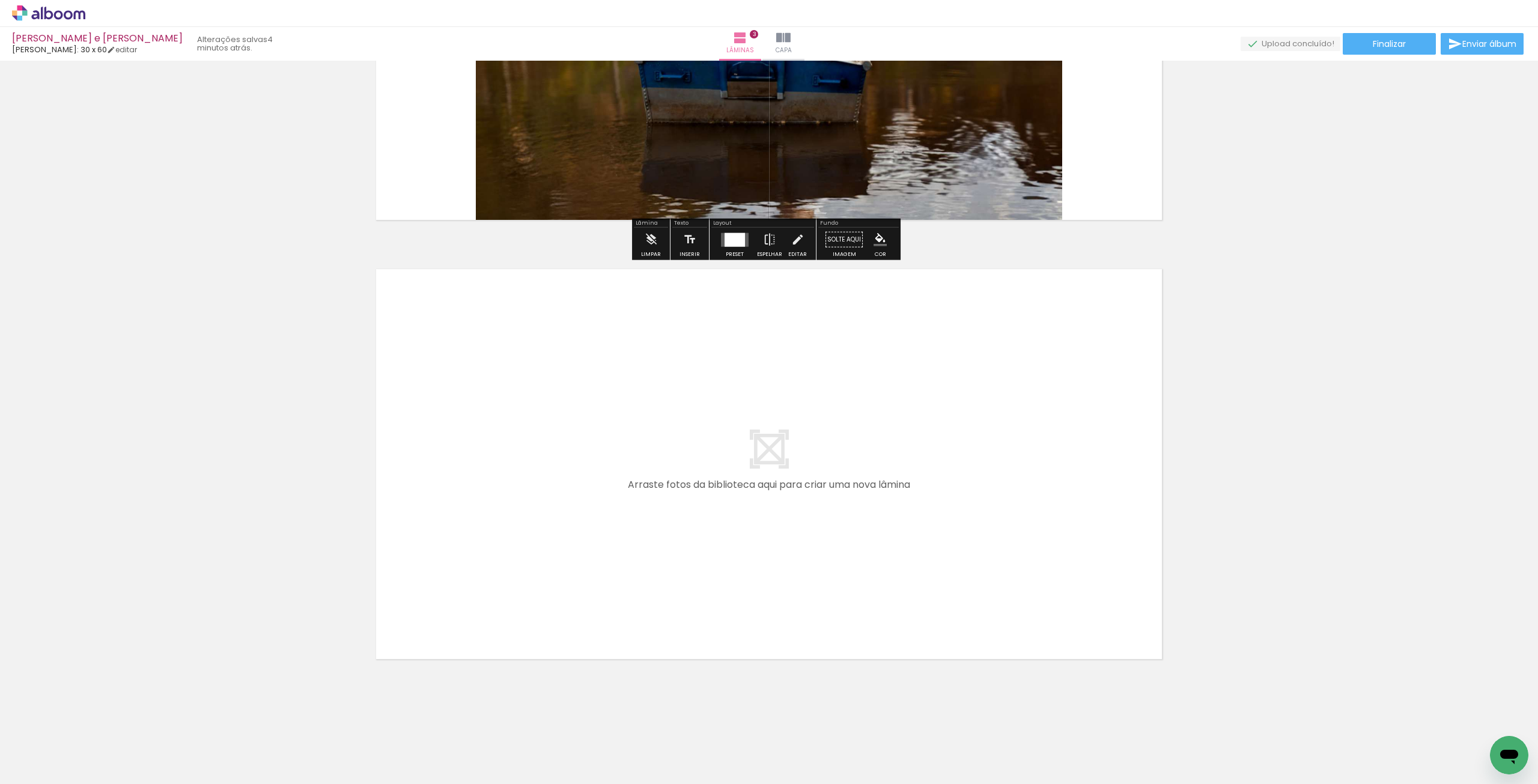
scroll to position [1154, 0]
click at [41, 750] on input "Todas as fotos" at bounding box center [33, 747] width 45 height 10
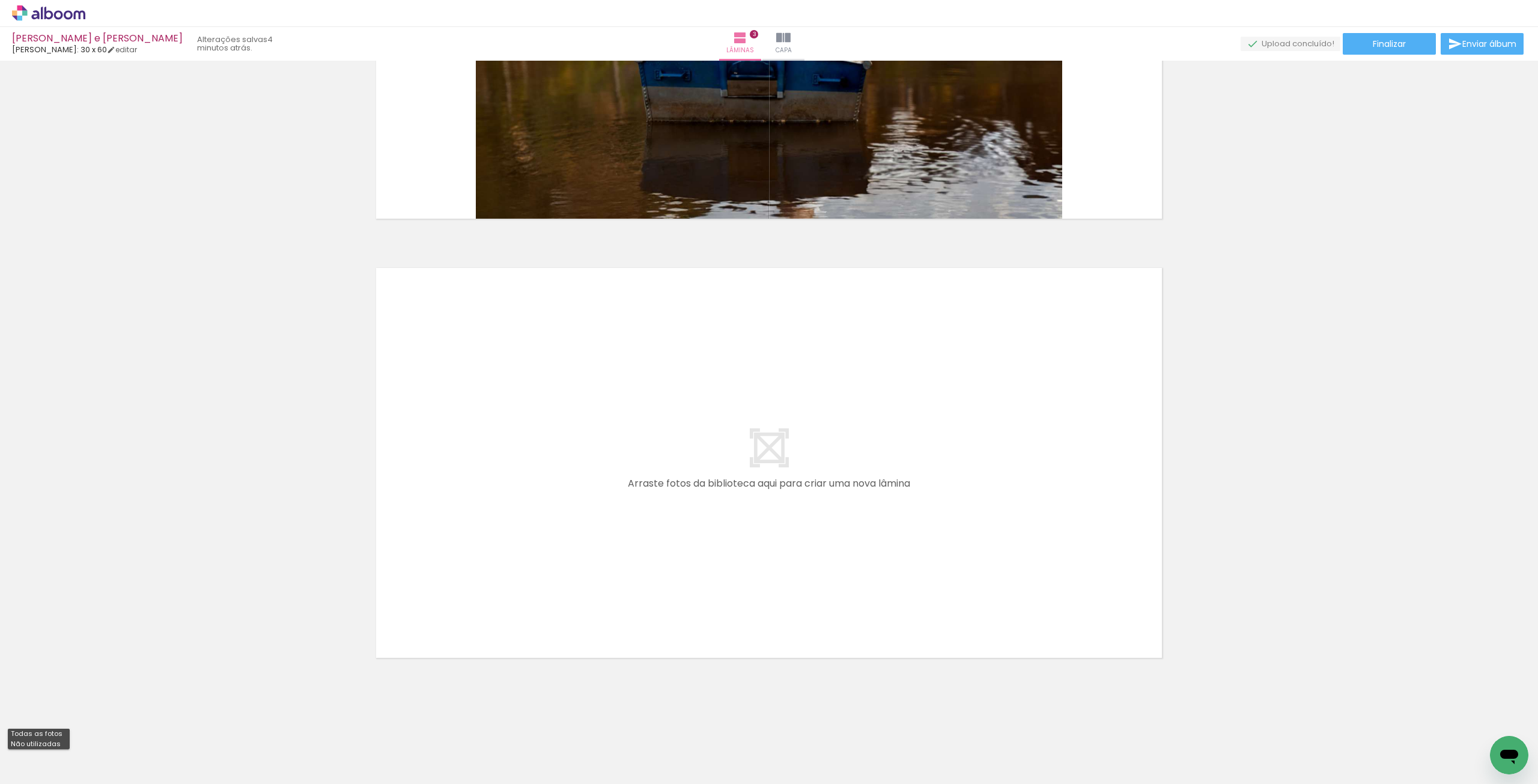
click at [0, 0] on slot "Não utilizadas" at bounding box center [0, 0] width 0 height 0
type input "Não utilizadas"
click at [33, 774] on span "Adicionar Fotos" at bounding box center [43, 767] width 36 height 13
click at [0, 0] on input "file" at bounding box center [0, 0] width 0 height 0
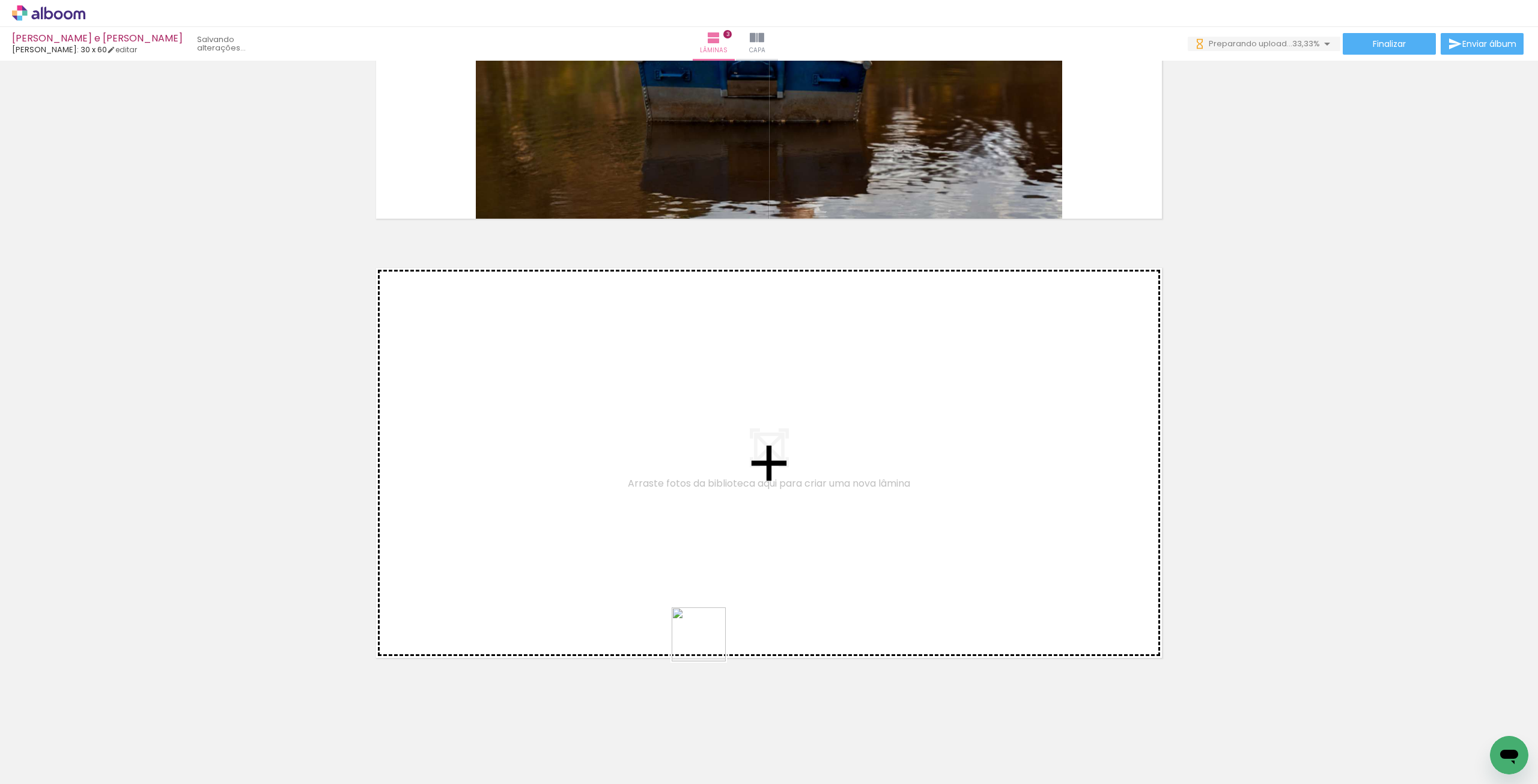
scroll to position [0, 0]
drag, startPoint x: 667, startPoint y: 752, endPoint x: 737, endPoint y: 689, distance: 94.2
click at [734, 549] on quentale-workspace at bounding box center [769, 392] width 1538 height 784
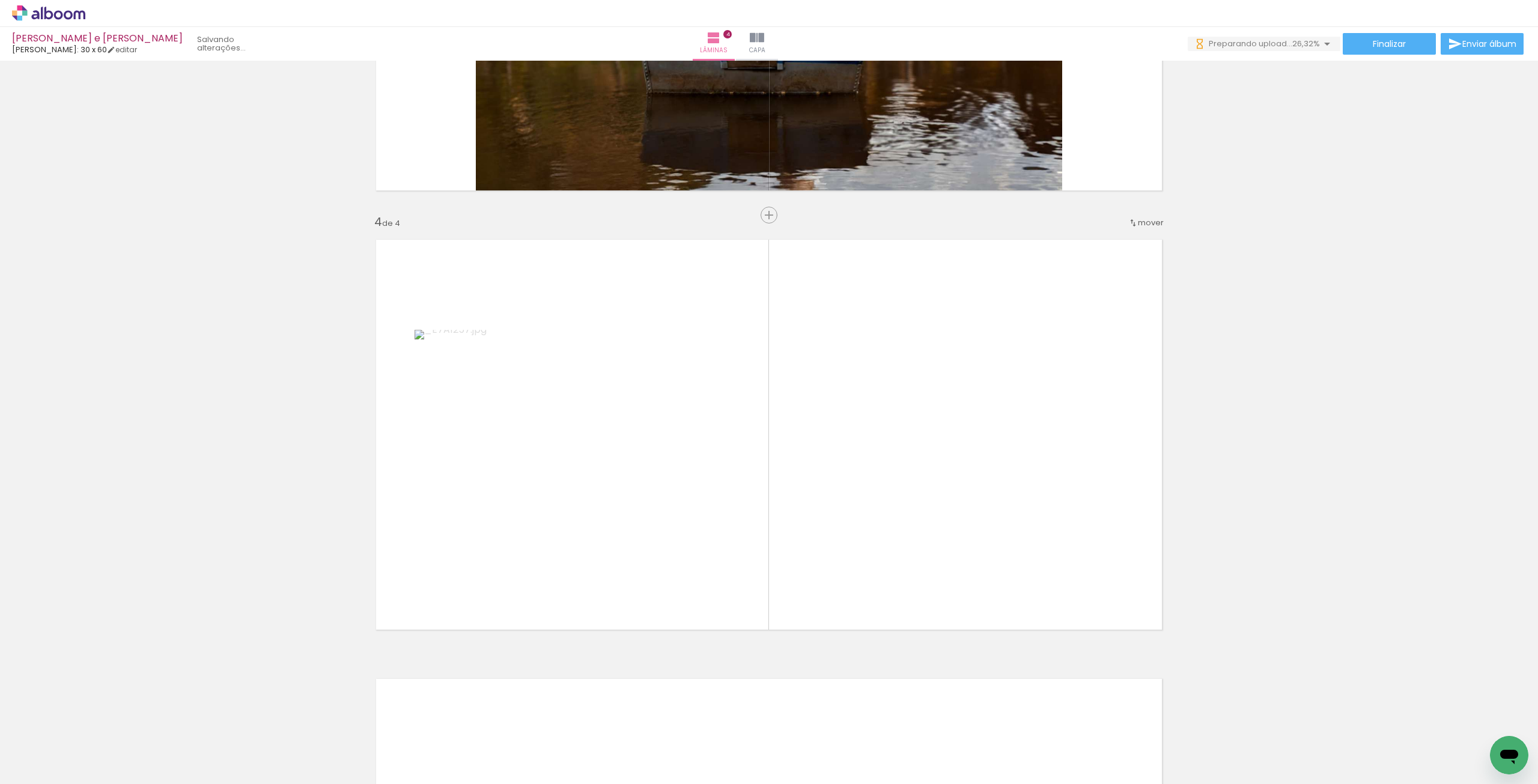
scroll to position [1232, 0]
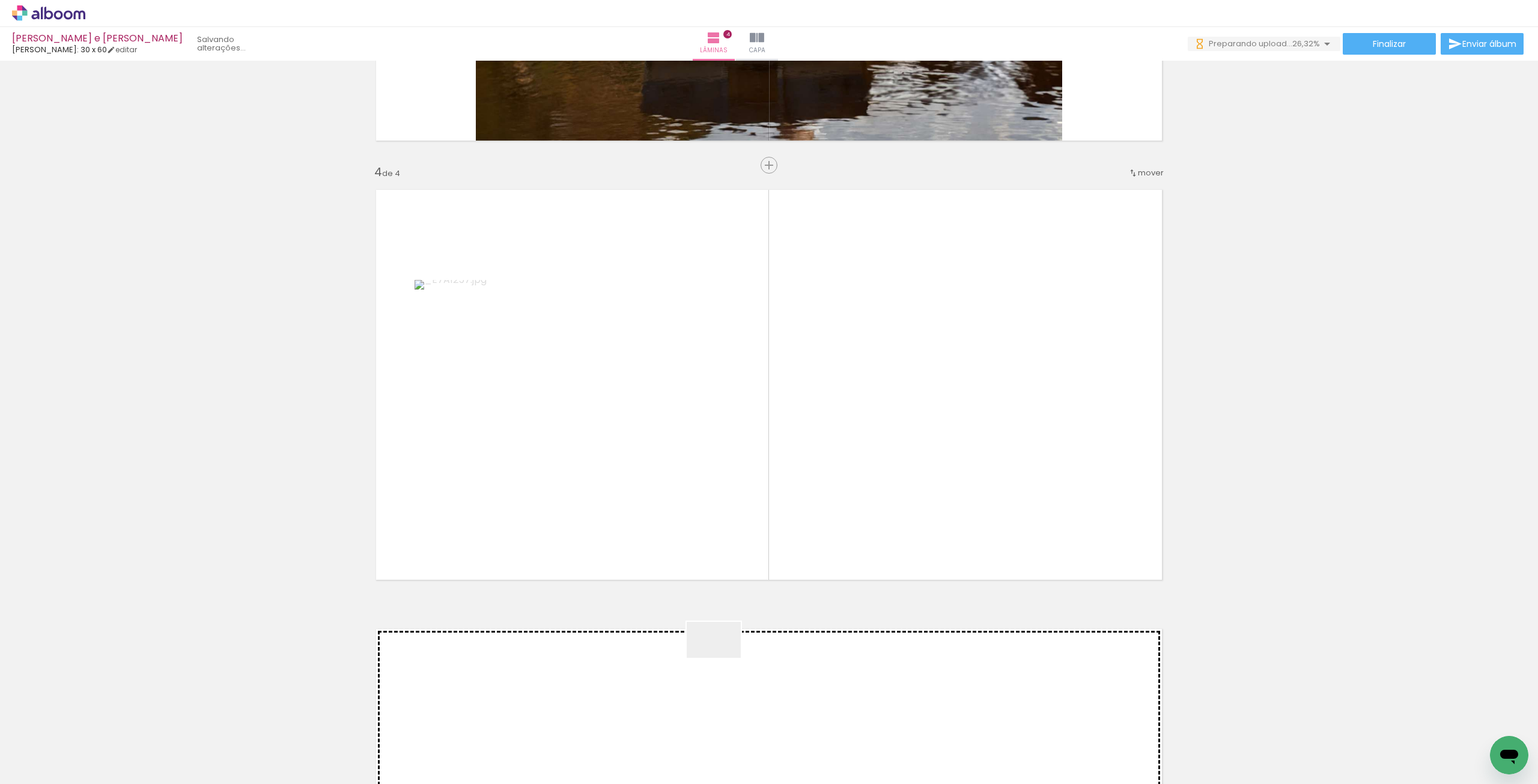
drag, startPoint x: 675, startPoint y: 758, endPoint x: 749, endPoint y: 510, distance: 258.8
click at [747, 497] on quentale-workspace at bounding box center [769, 392] width 1538 height 784
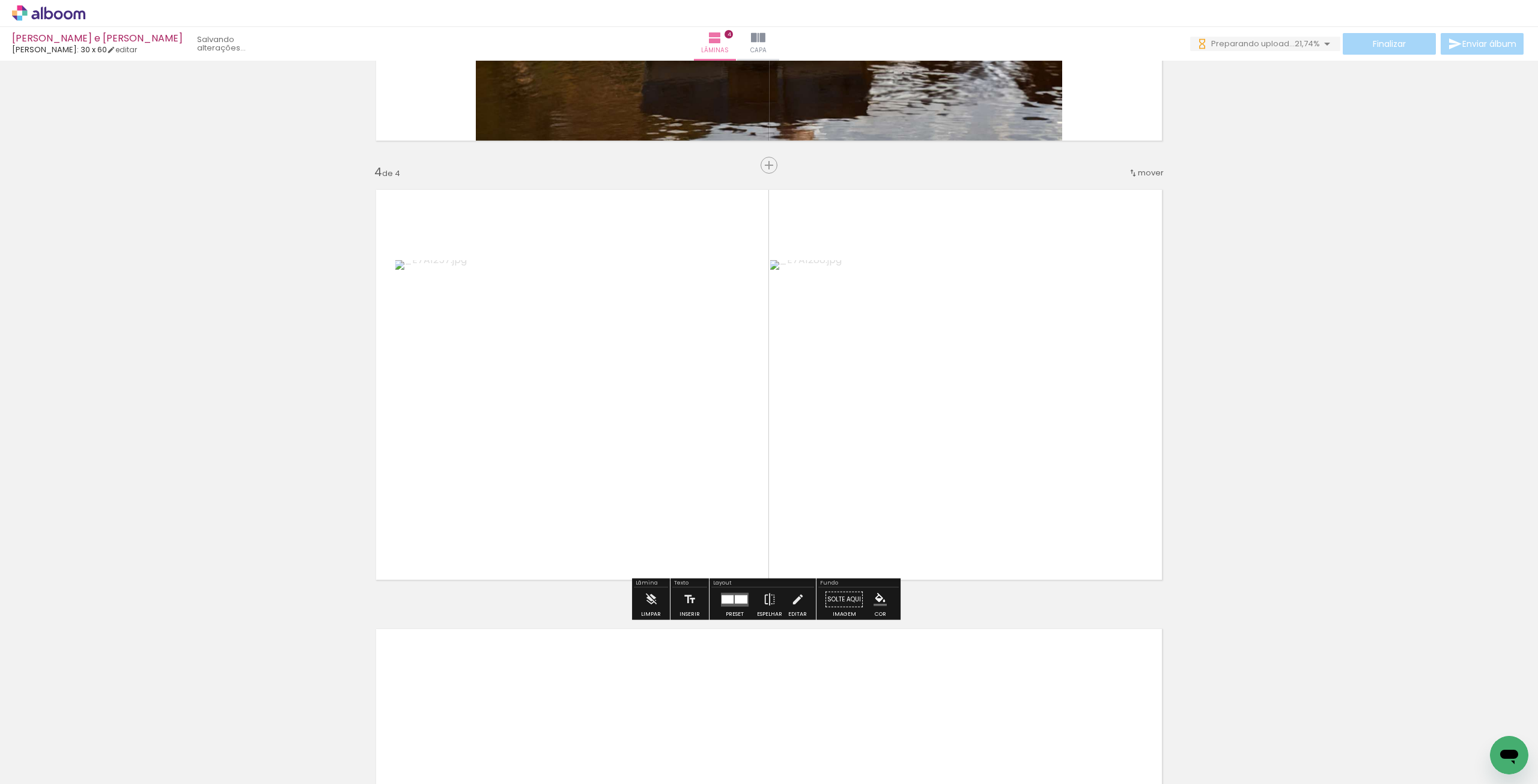
scroll to position [0, 0]
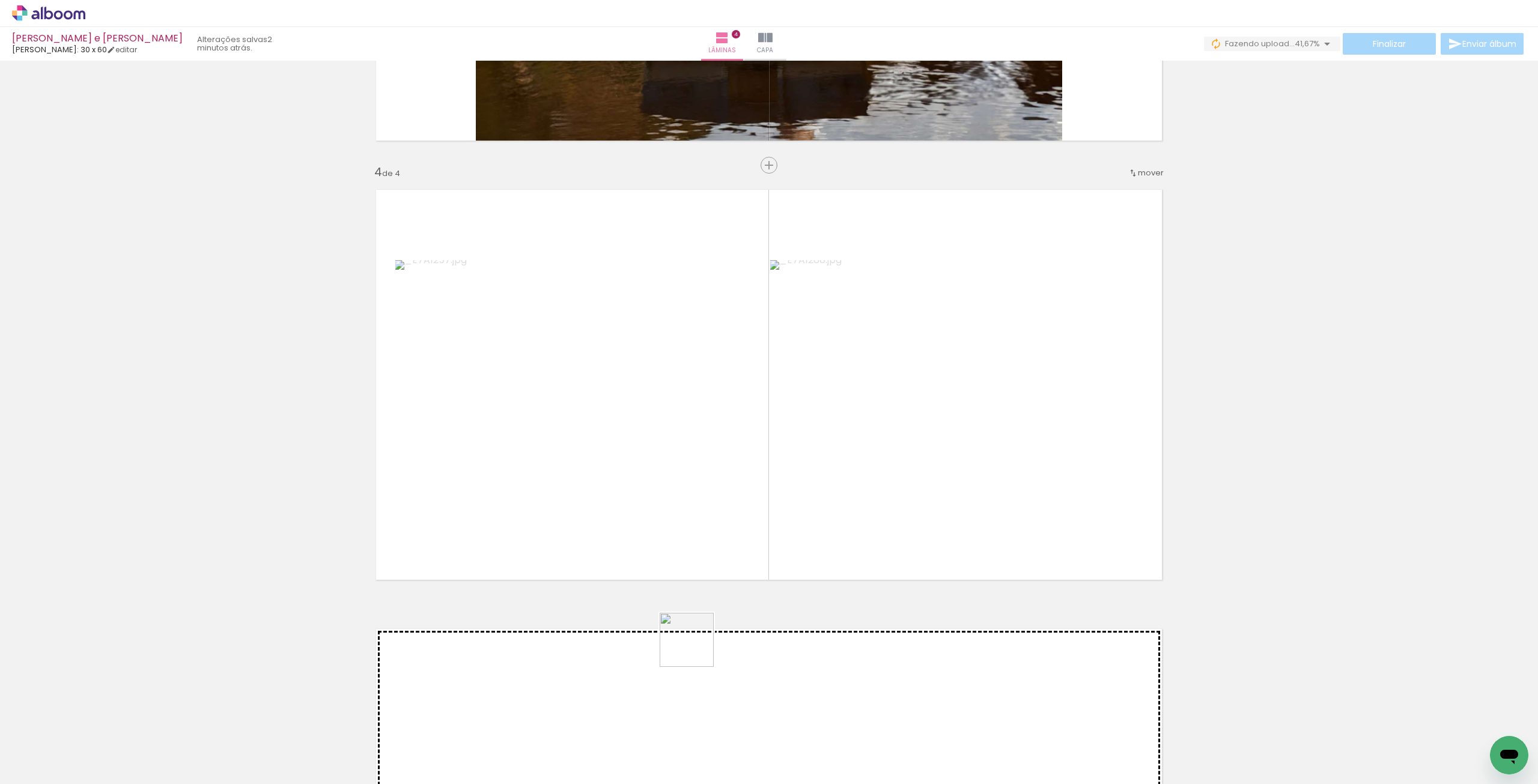
drag, startPoint x: 665, startPoint y: 758, endPoint x: 716, endPoint y: 517, distance: 246.3
click at [716, 517] on quentale-workspace at bounding box center [769, 392] width 1538 height 784
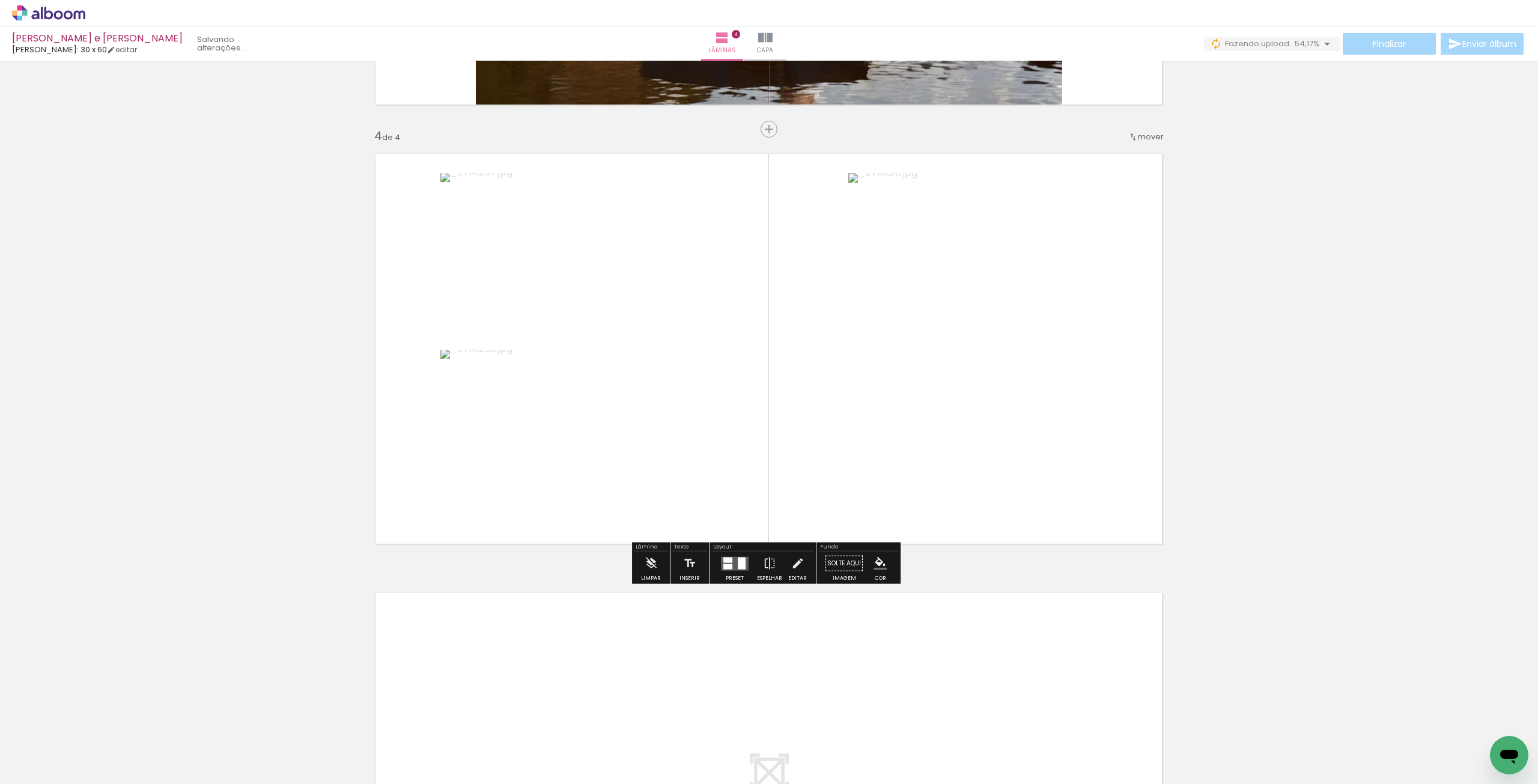
scroll to position [1292, 0]
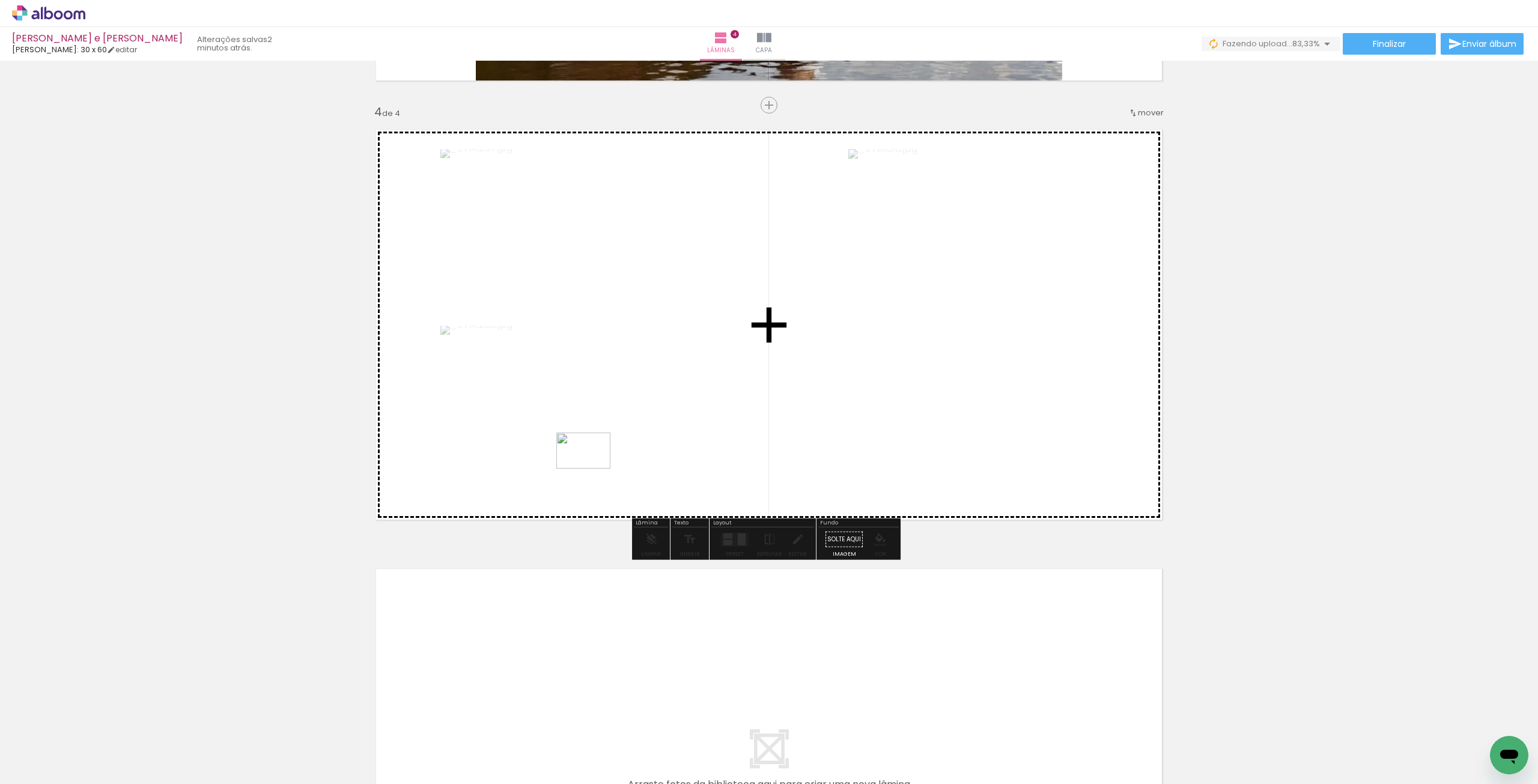
drag, startPoint x: 679, startPoint y: 759, endPoint x: 593, endPoint y: 468, distance: 303.4
click at [593, 468] on quentale-workspace at bounding box center [769, 392] width 1538 height 784
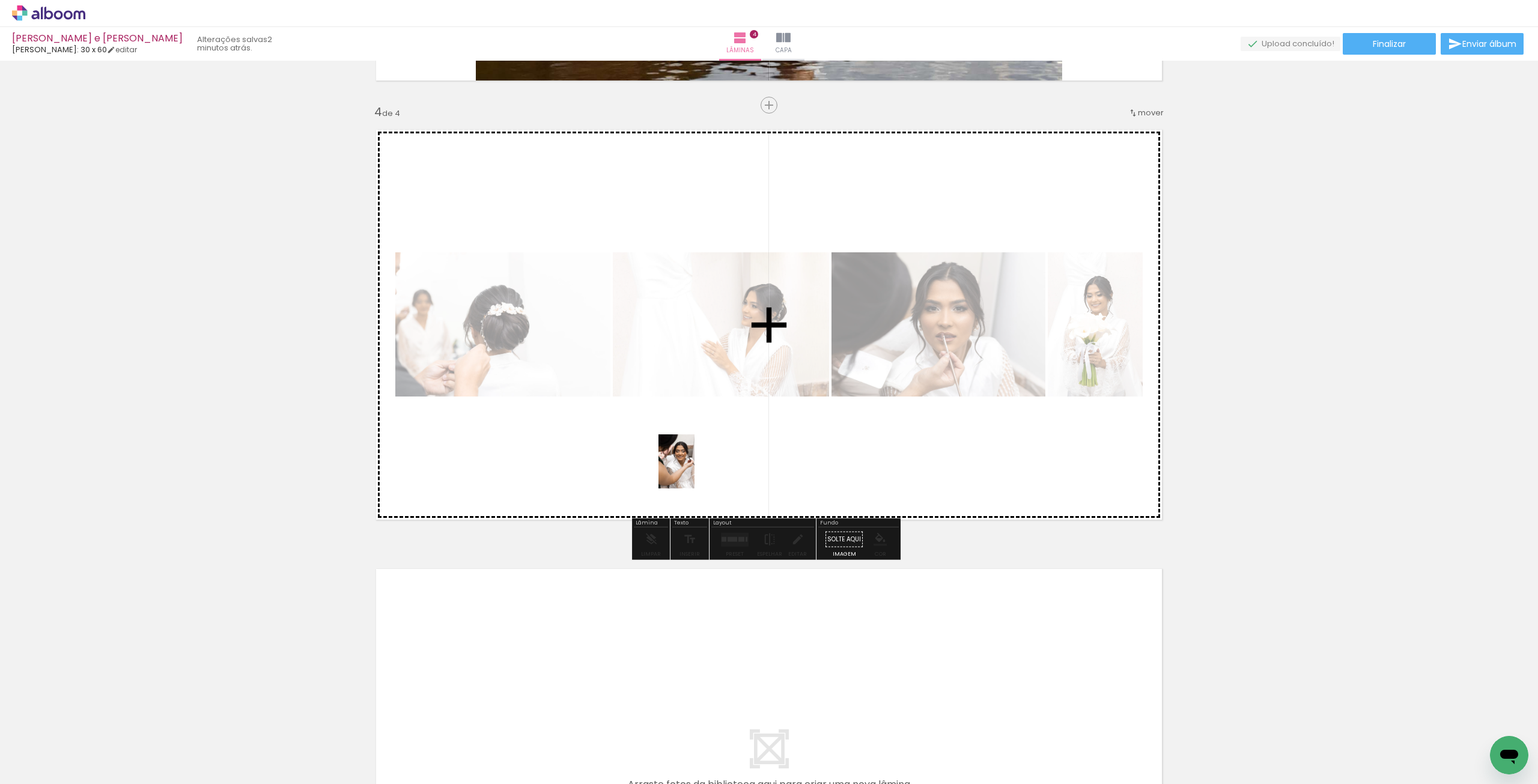
drag, startPoint x: 671, startPoint y: 737, endPoint x: 689, endPoint y: 457, distance: 280.6
click at [692, 461] on quentale-workspace at bounding box center [769, 392] width 1538 height 784
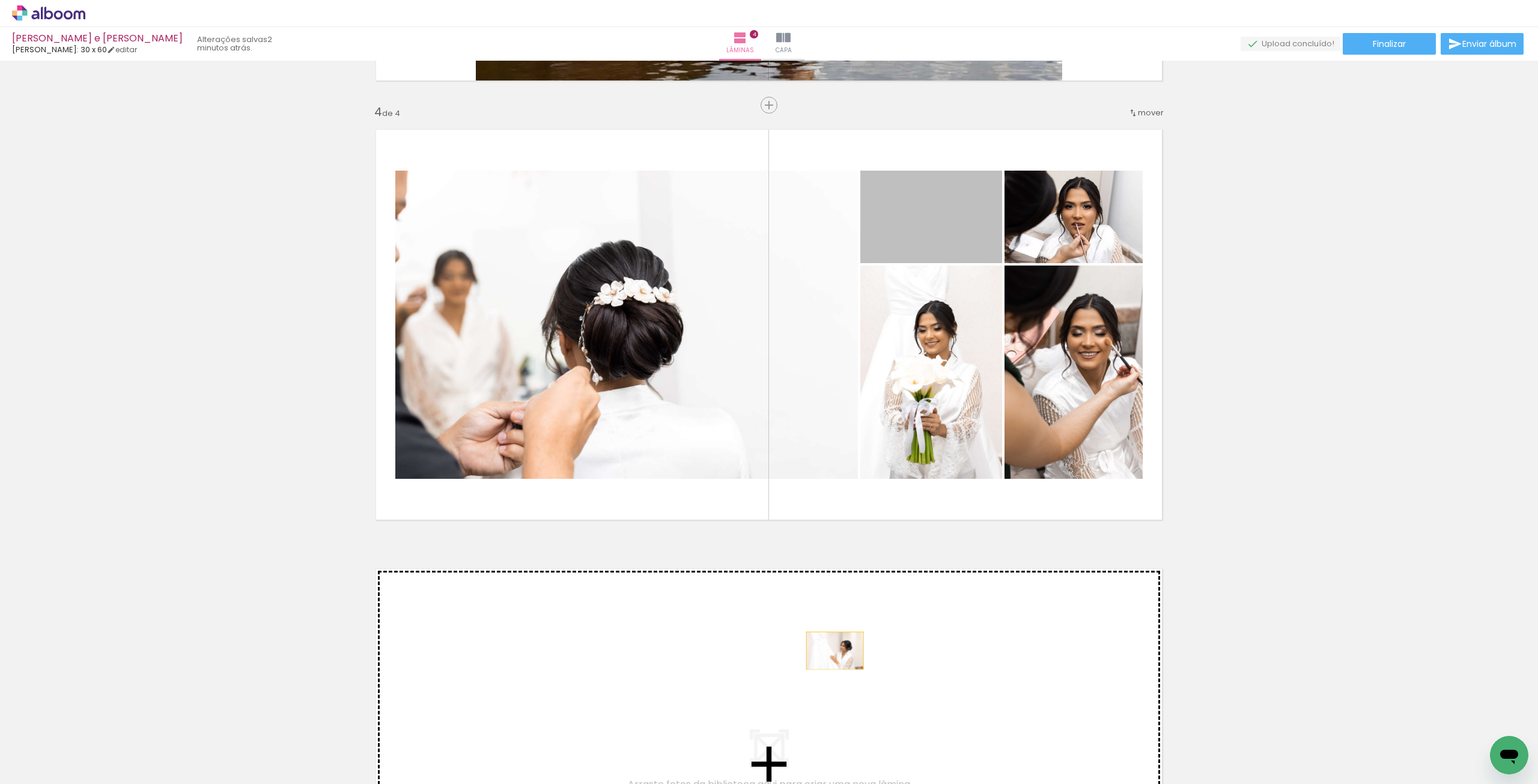
drag, startPoint x: 967, startPoint y: 231, endPoint x: 826, endPoint y: 662, distance: 453.5
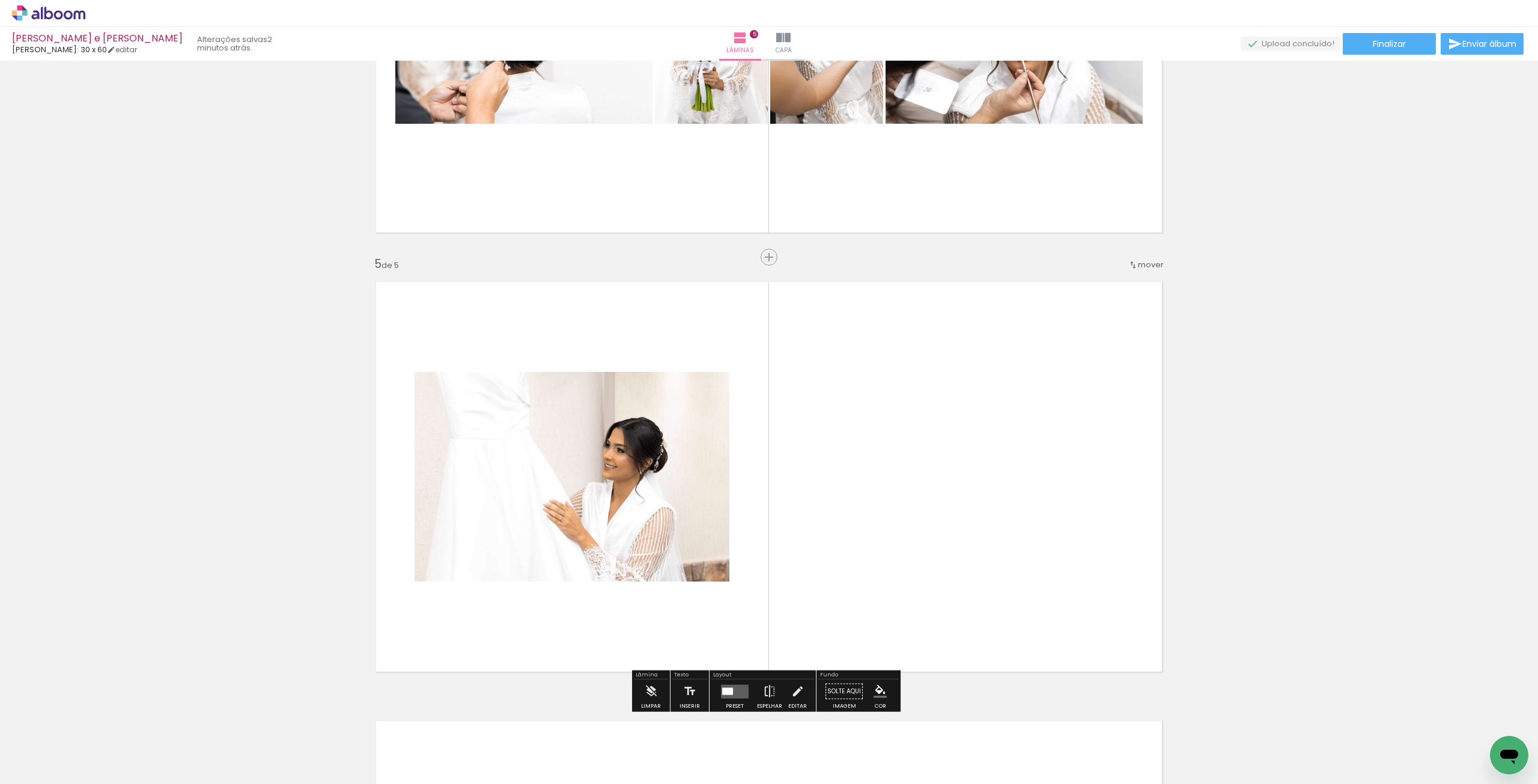
scroll to position [1431, 0]
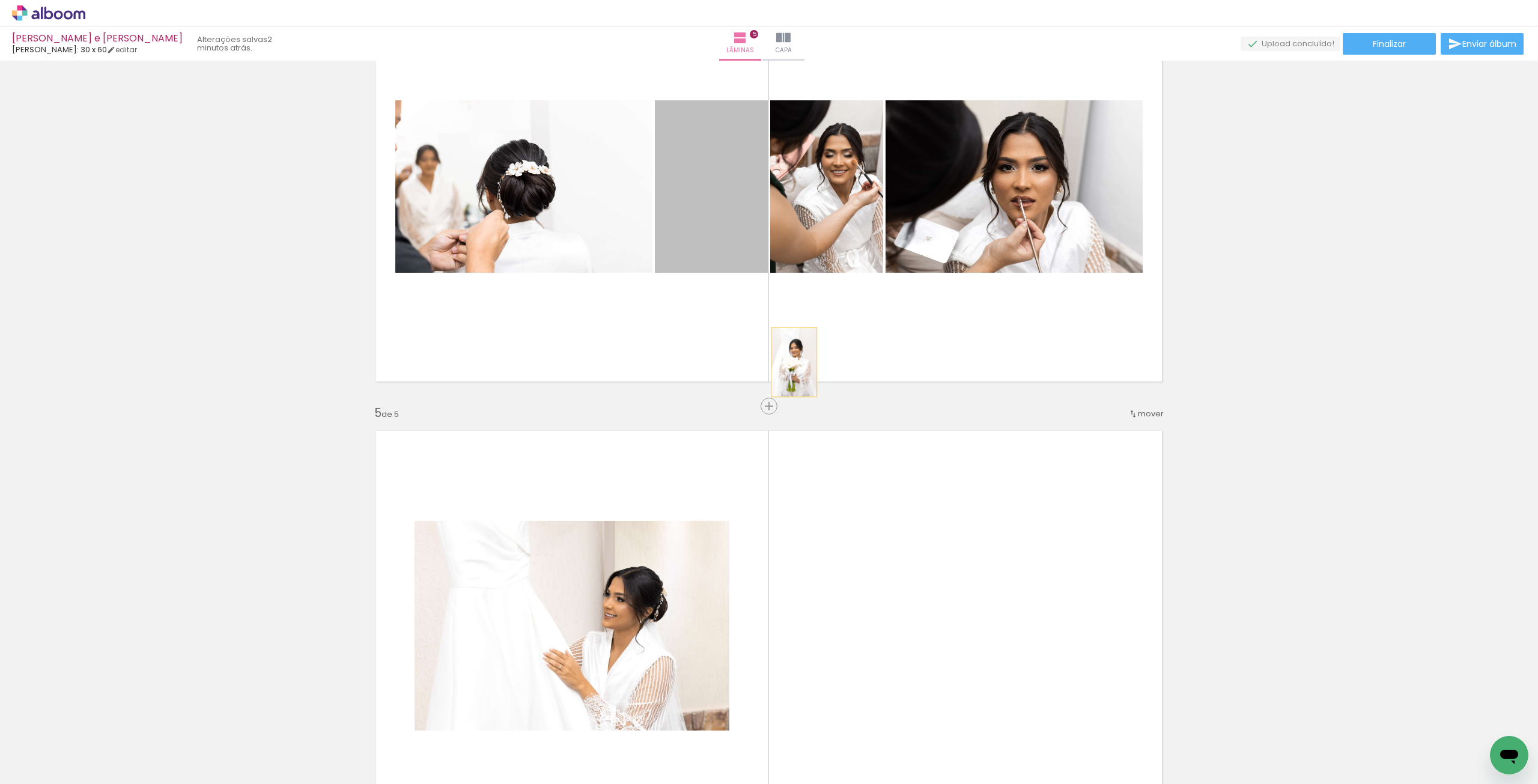
drag, startPoint x: 735, startPoint y: 236, endPoint x: 835, endPoint y: 517, distance: 298.3
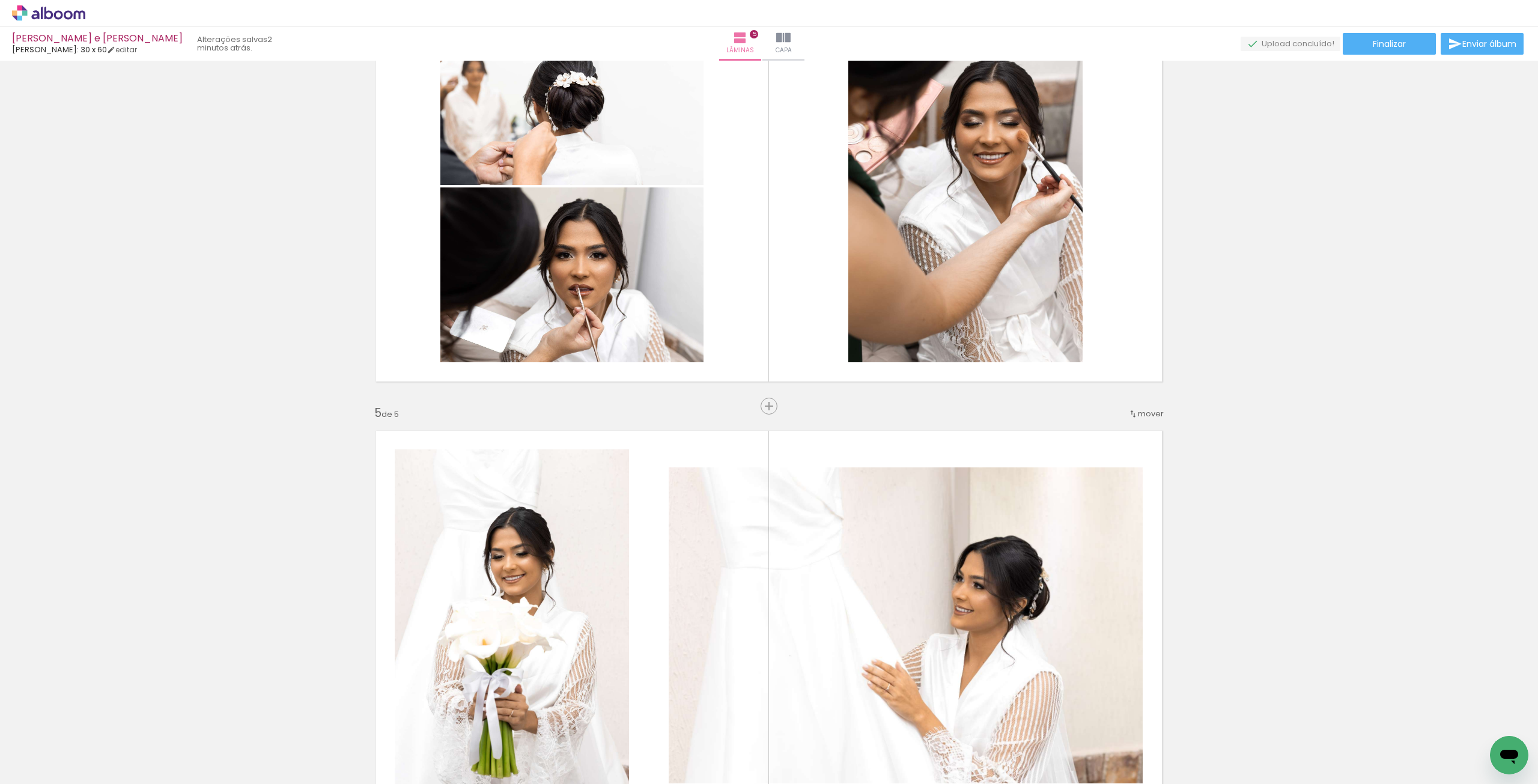
scroll to position [1671, 0]
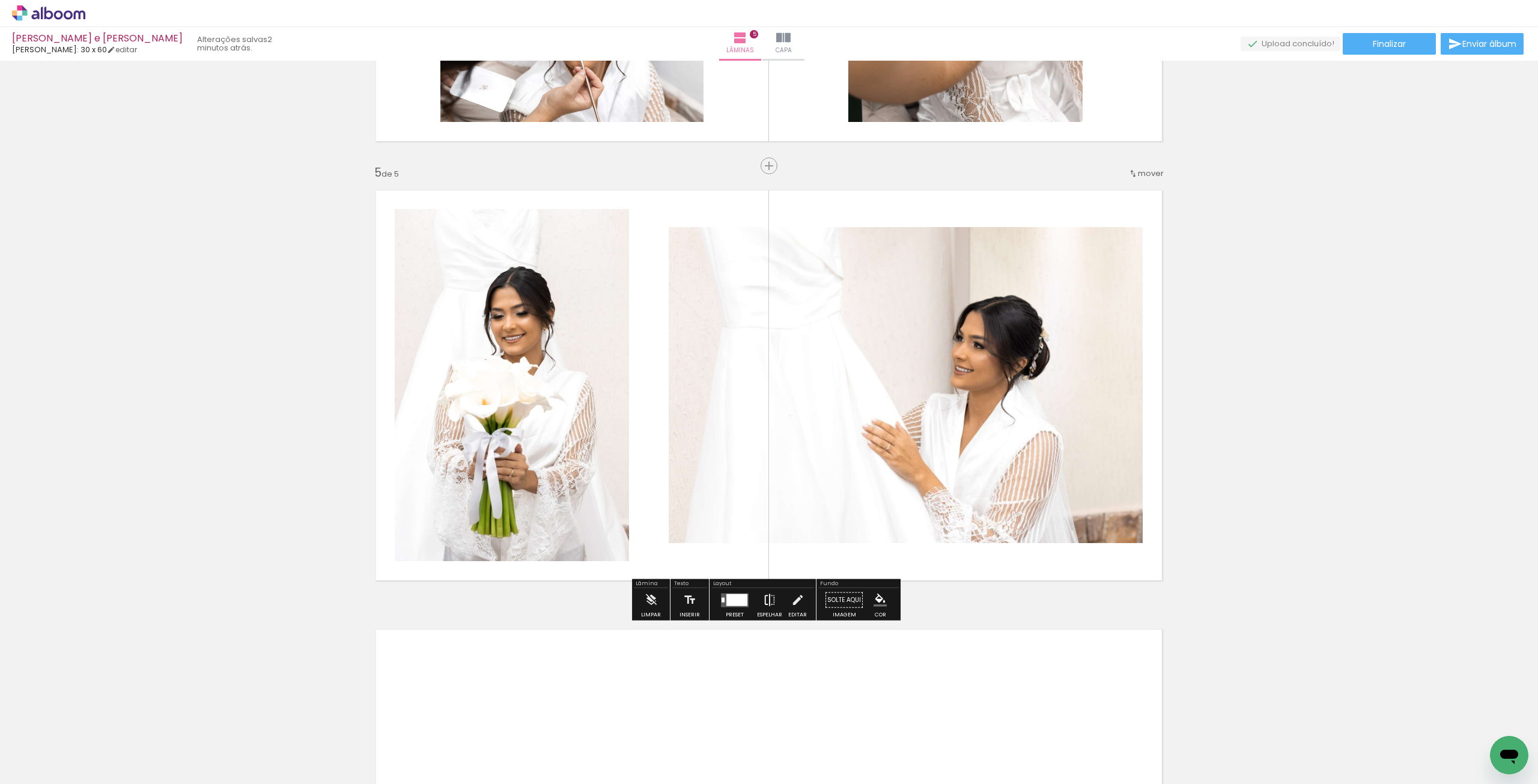
click at [772, 595] on paper-button "Espelhar" at bounding box center [769, 603] width 31 height 31
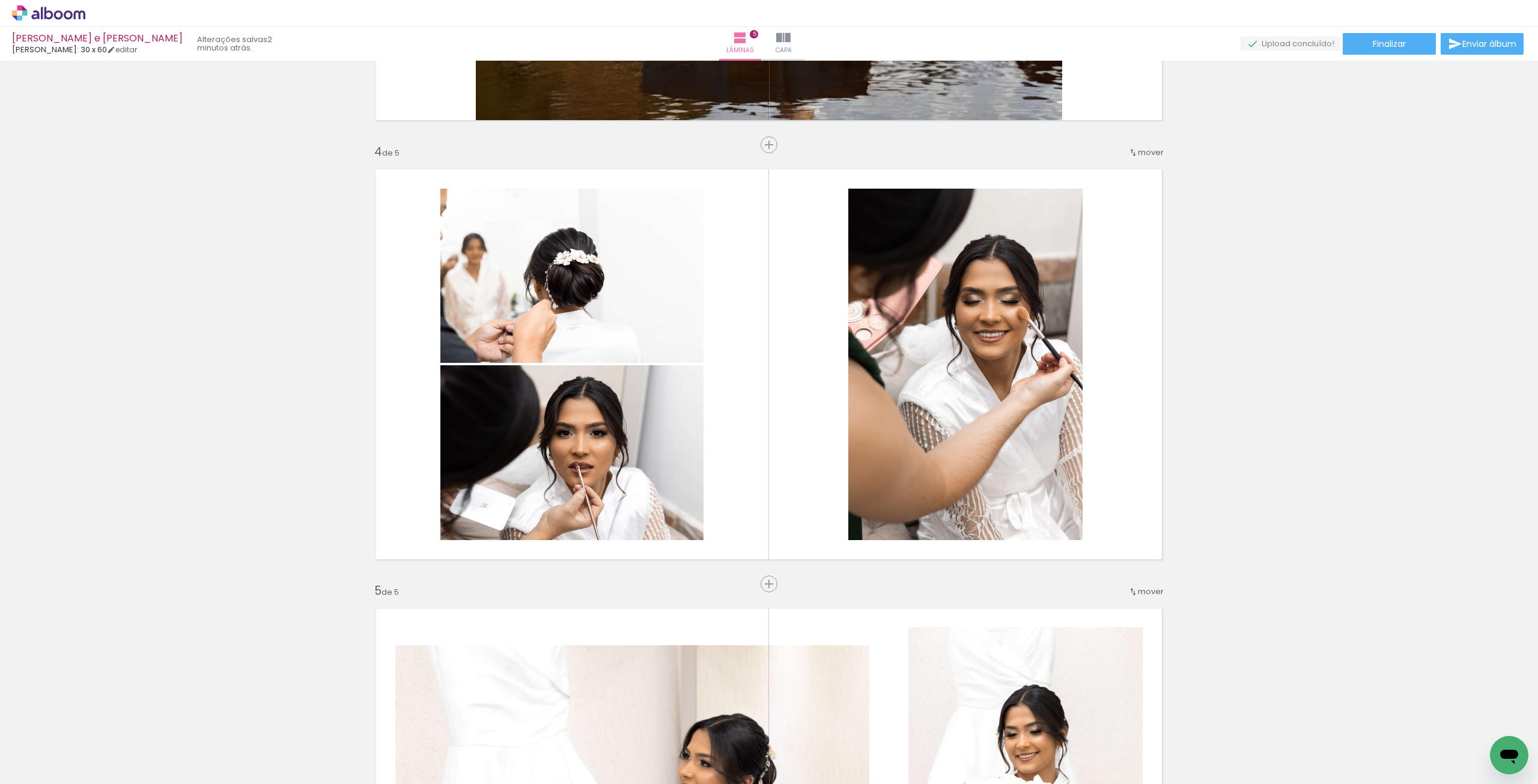
scroll to position [1251, 0]
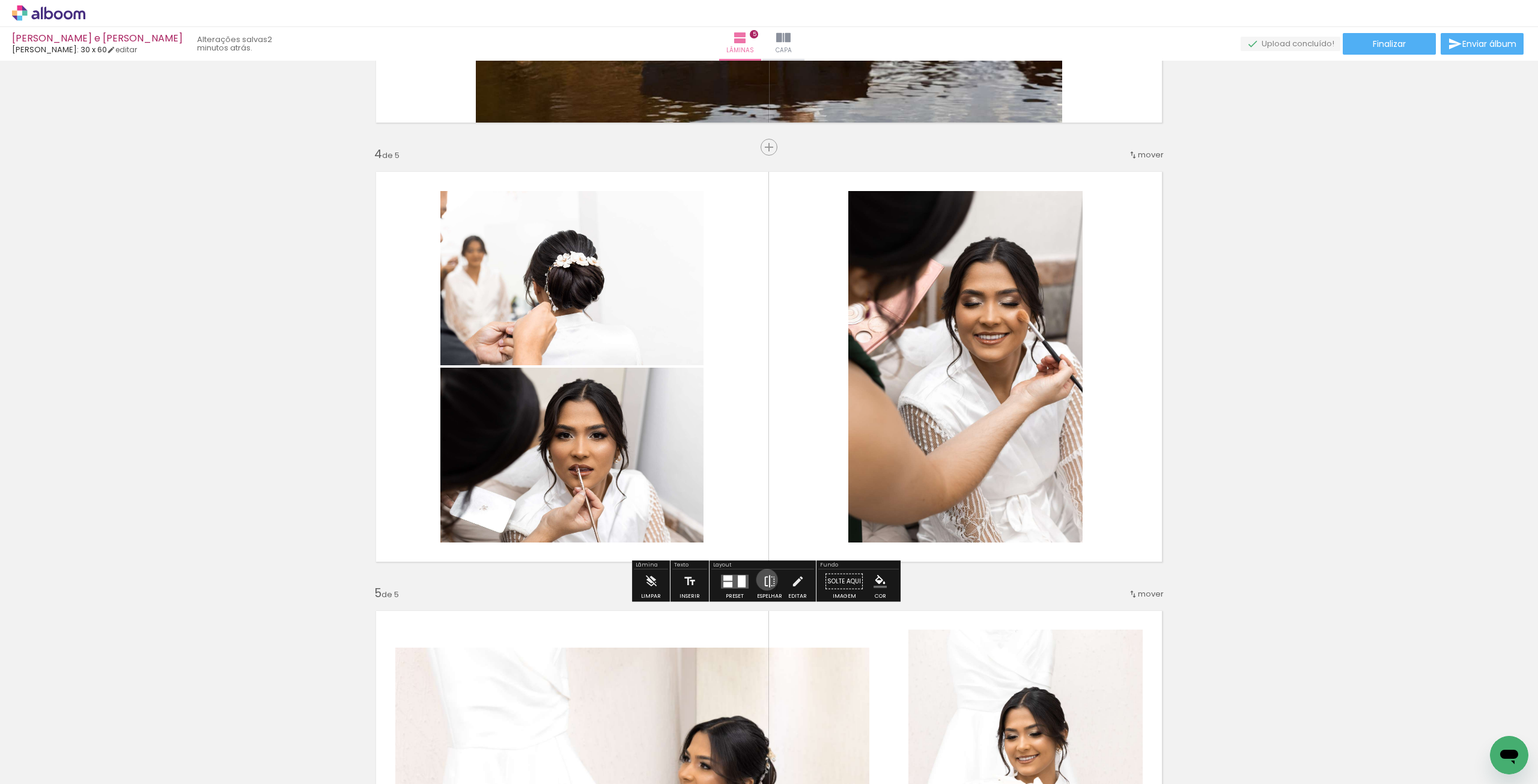
click at [764, 579] on iron-icon at bounding box center [769, 581] width 13 height 24
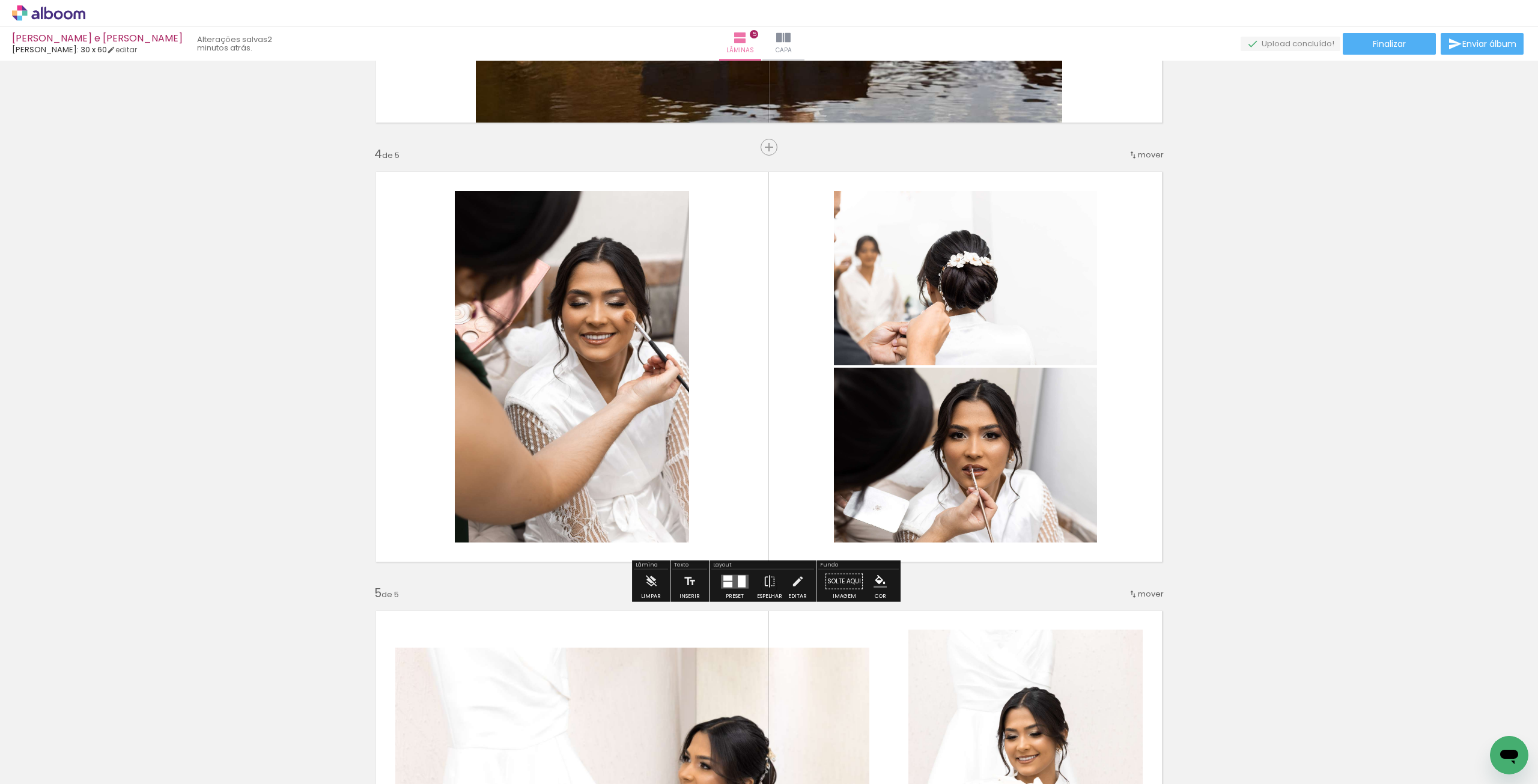
click at [714, 601] on div "Layout Preset Espelhar Editar" at bounding box center [762, 580] width 106 height 42
click at [733, 591] on div at bounding box center [734, 581] width 32 height 24
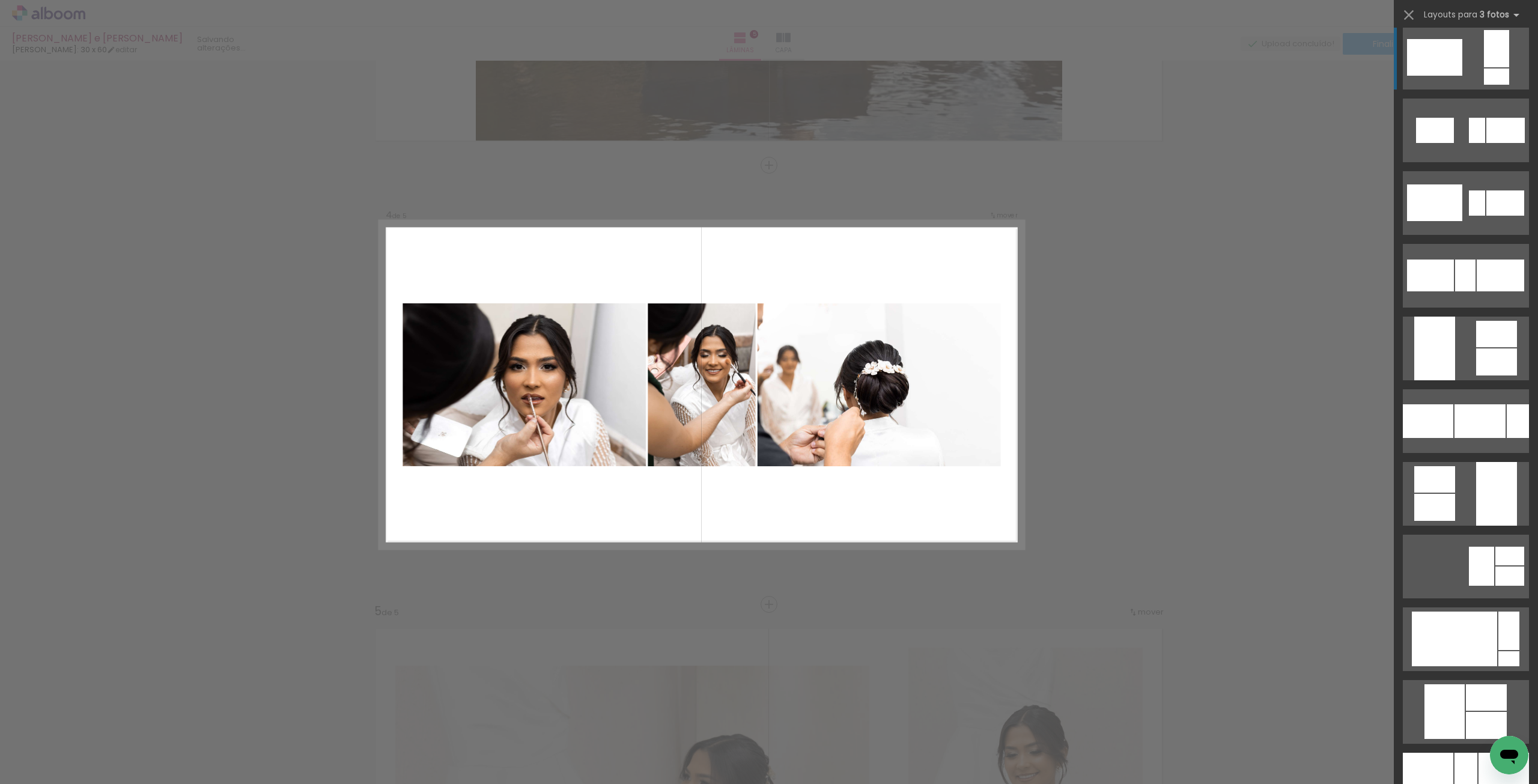
scroll to position [1381, 0]
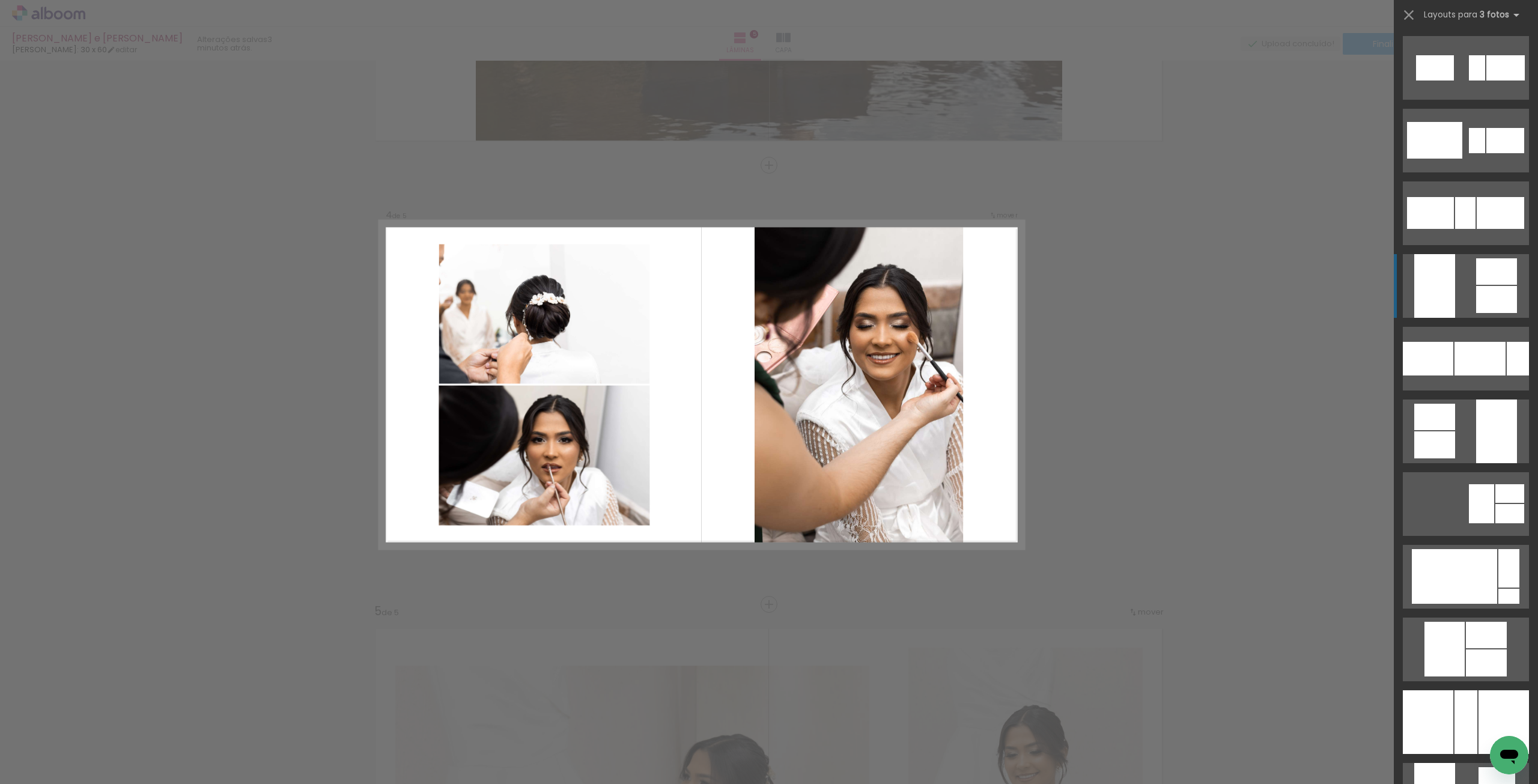
click at [1467, 281] on quentale-layouter at bounding box center [1466, 285] width 126 height 64
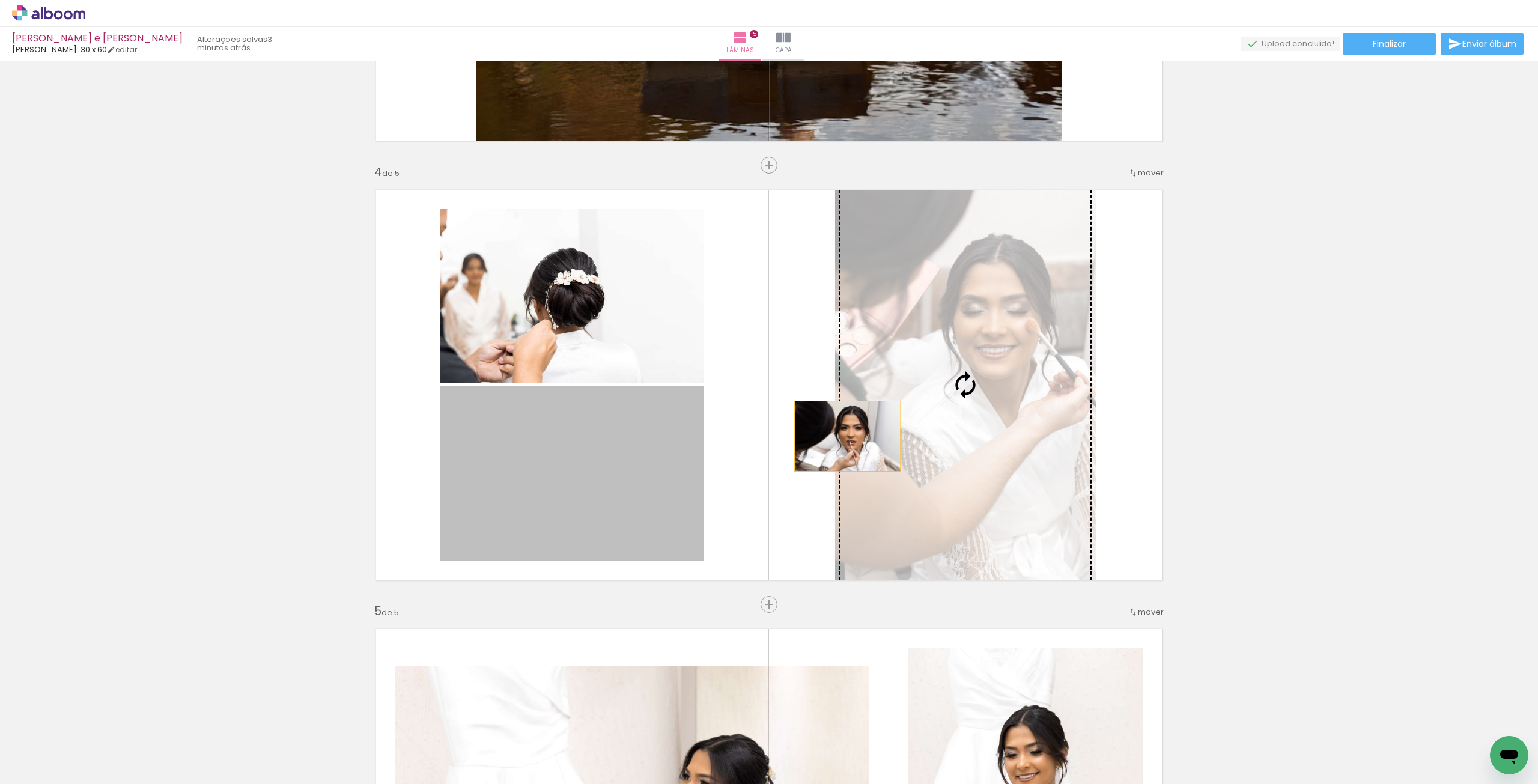
drag, startPoint x: 628, startPoint y: 513, endPoint x: 961, endPoint y: 394, distance: 353.6
click at [0, 0] on slot at bounding box center [0, 0] width 0 height 0
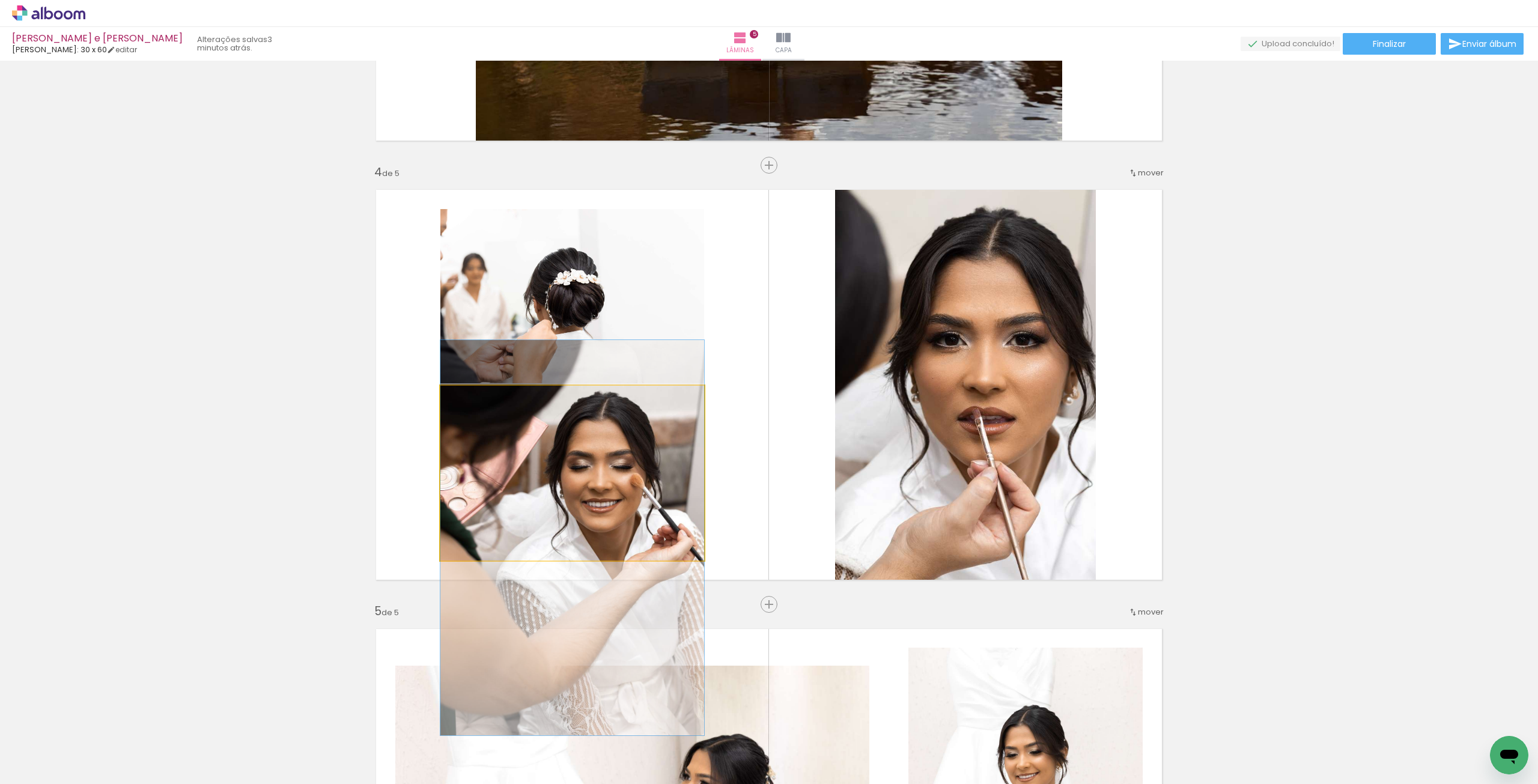
drag, startPoint x: 617, startPoint y: 498, endPoint x: 596, endPoint y: 563, distance: 68.3
click at [596, 563] on quentale-layouter at bounding box center [769, 385] width 805 height 409
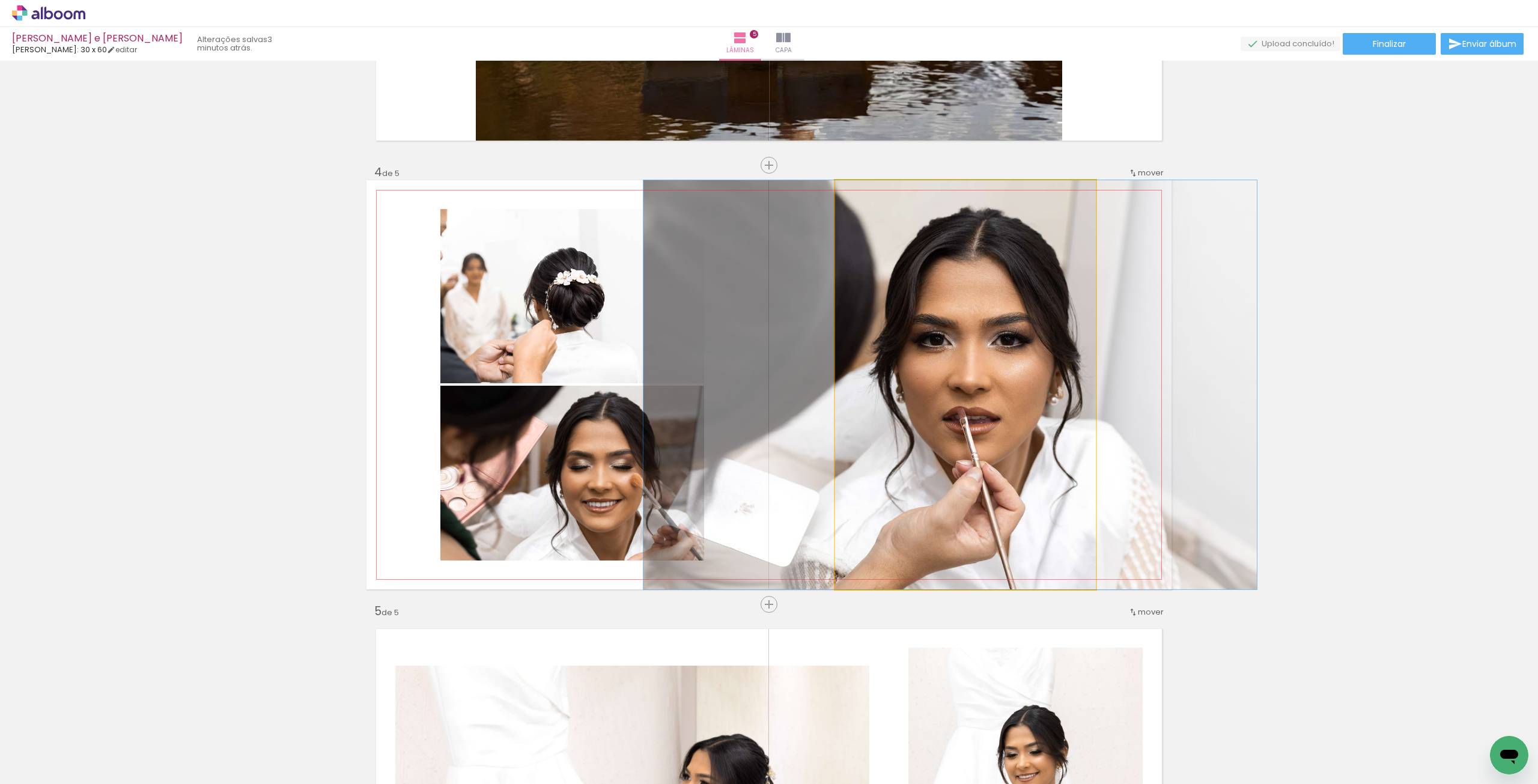
drag, startPoint x: 976, startPoint y: 376, endPoint x: 961, endPoint y: 341, distance: 38.1
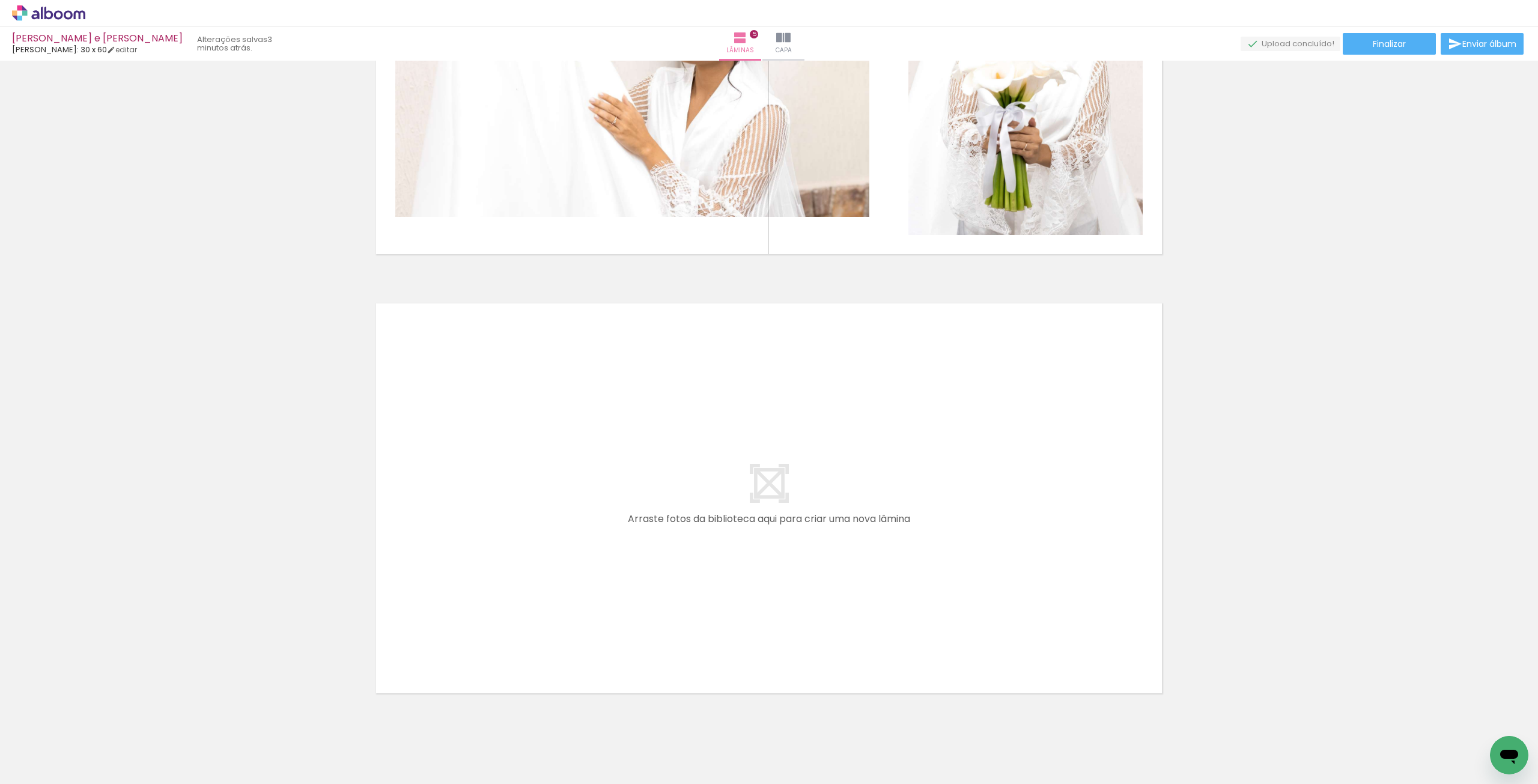
scroll to position [2033, 0]
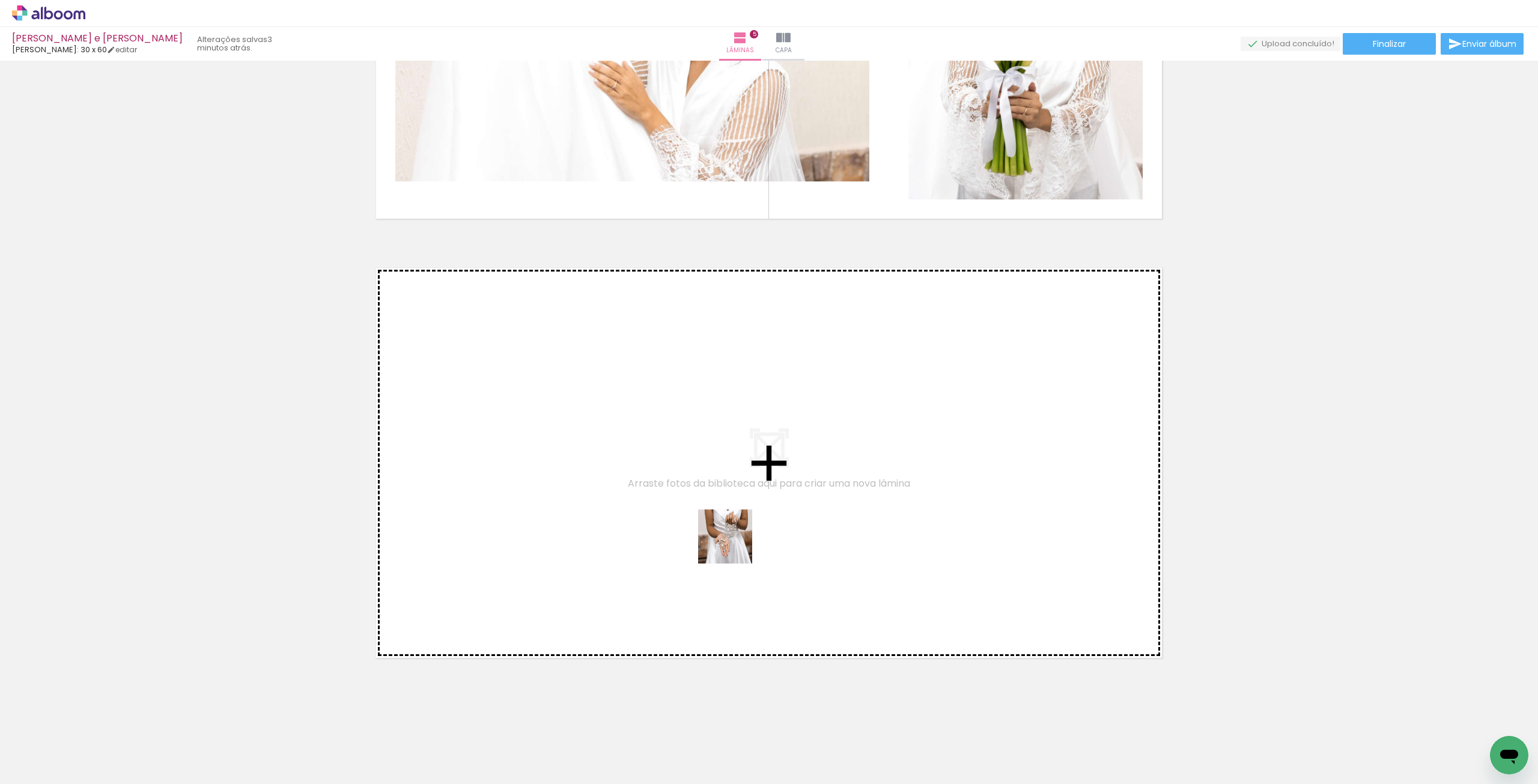
drag, startPoint x: 804, startPoint y: 748, endPoint x: 730, endPoint y: 538, distance: 222.7
click at [730, 538] on quentale-workspace at bounding box center [769, 392] width 1538 height 784
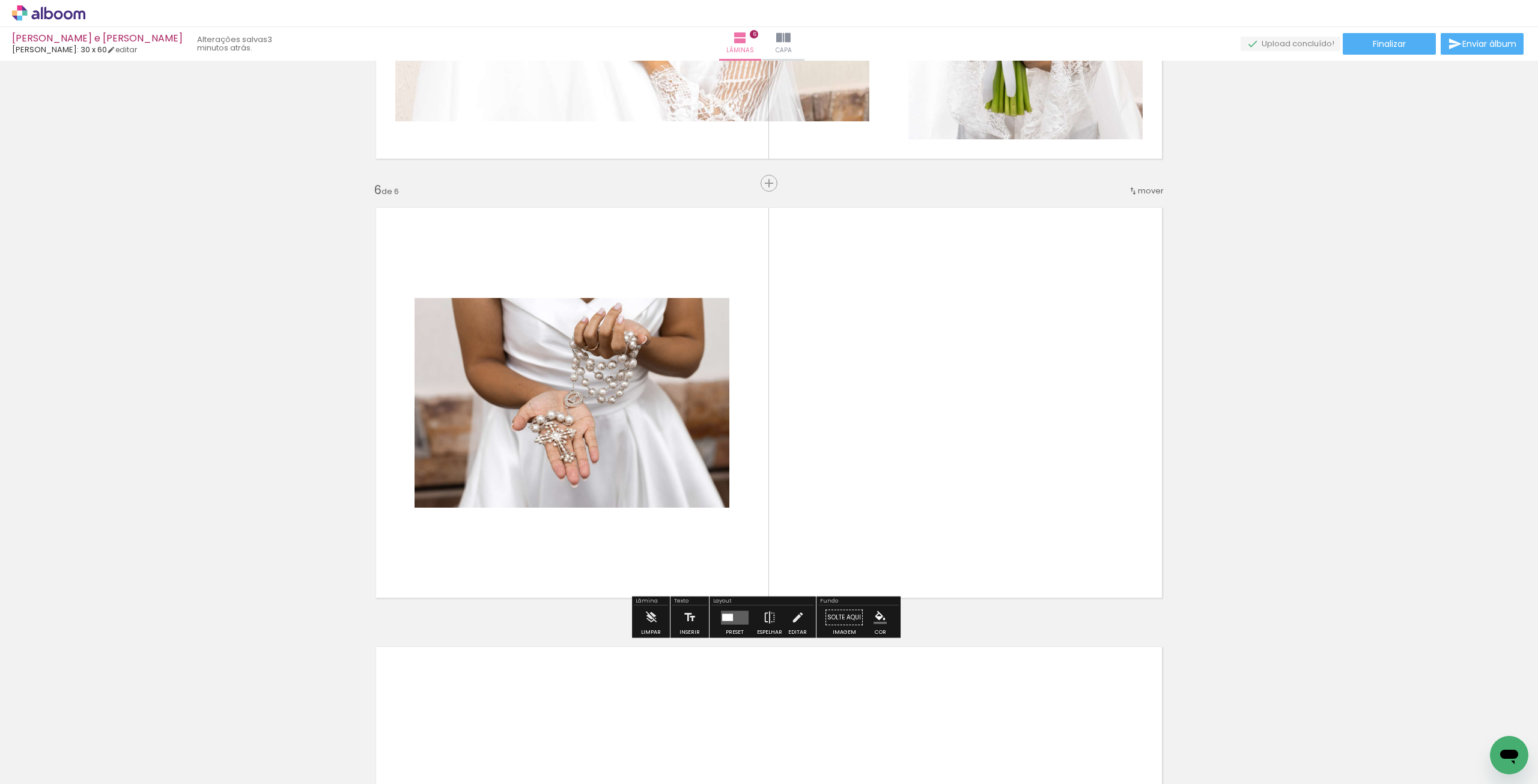
scroll to position [2110, 0]
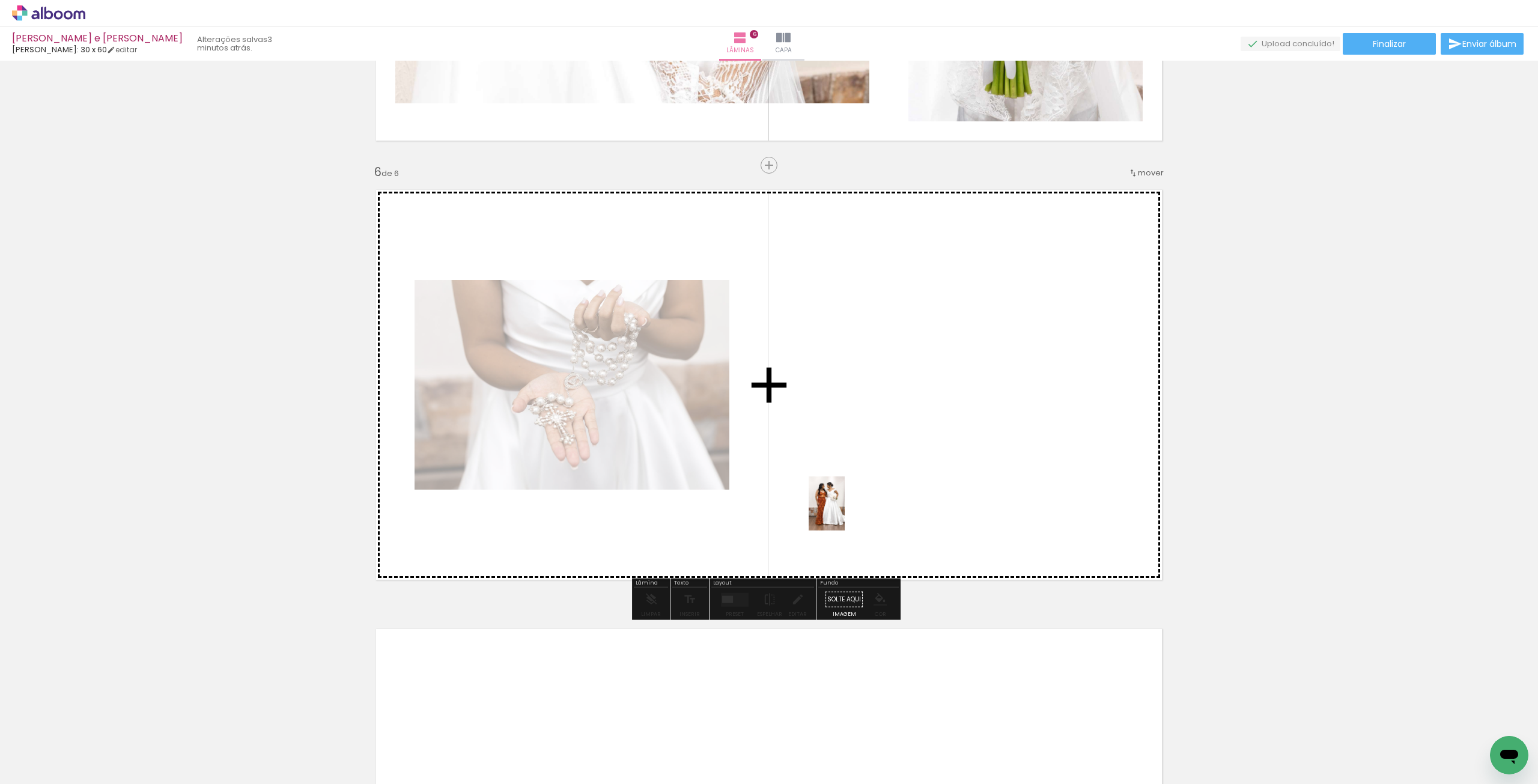
drag, startPoint x: 801, startPoint y: 764, endPoint x: 844, endPoint y: 505, distance: 262.5
click at [844, 505] on quentale-workspace at bounding box center [769, 392] width 1538 height 784
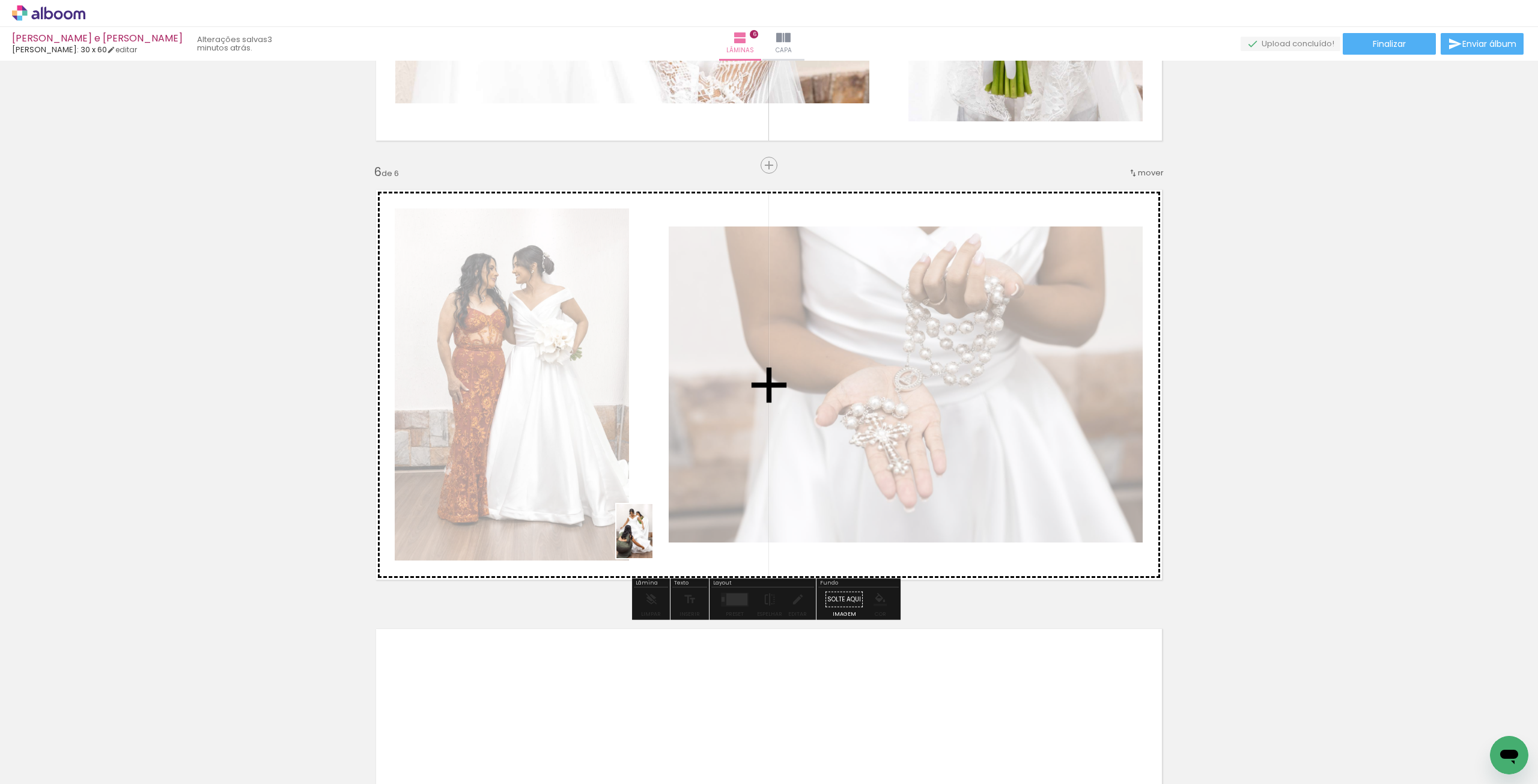
drag, startPoint x: 730, startPoint y: 762, endPoint x: 653, endPoint y: 540, distance: 235.0
click at [653, 540] on quentale-workspace at bounding box center [769, 392] width 1538 height 784
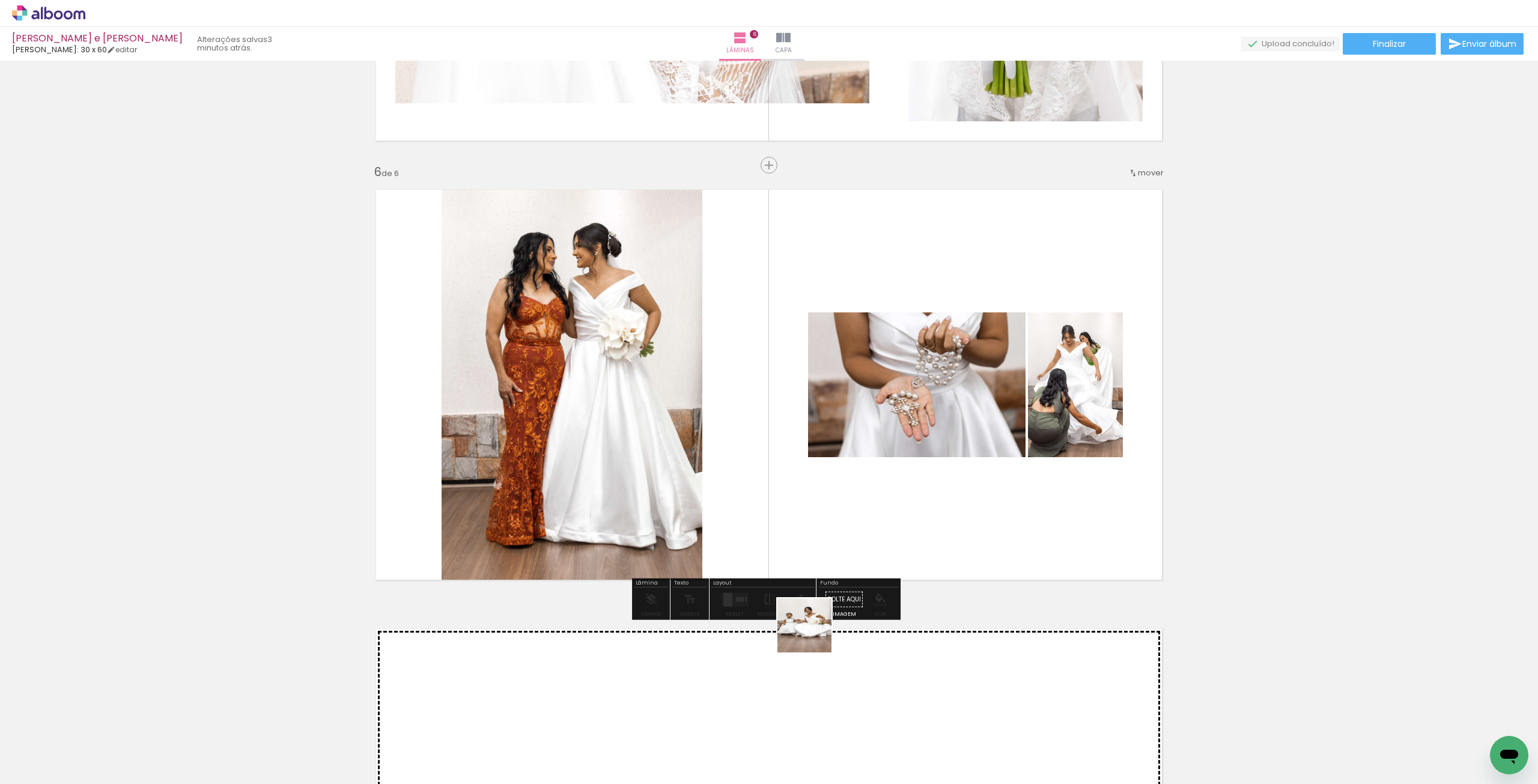
drag, startPoint x: 802, startPoint y: 755, endPoint x: 810, endPoint y: 505, distance: 250.1
click at [810, 506] on quentale-workspace at bounding box center [769, 392] width 1538 height 784
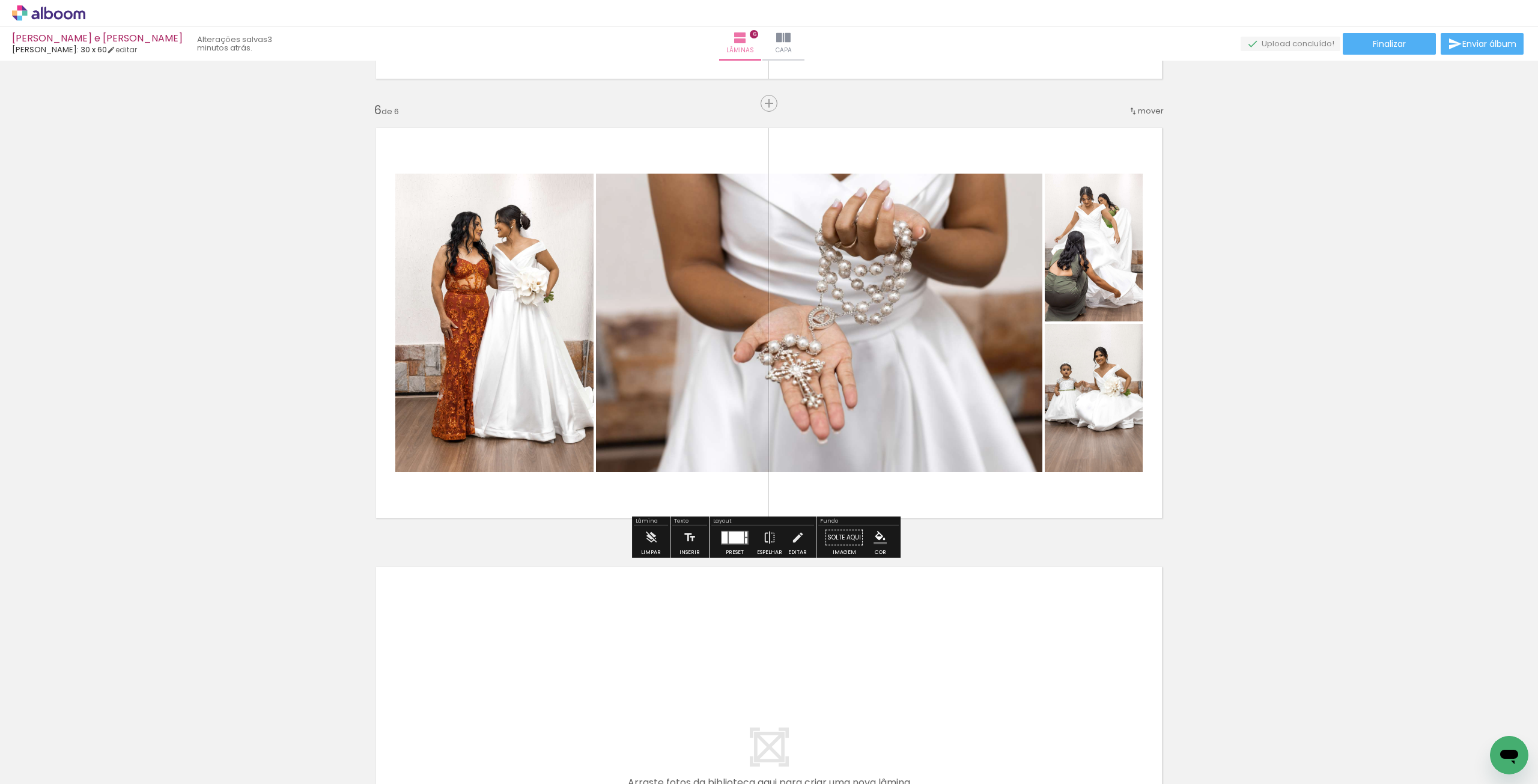
scroll to position [2351, 0]
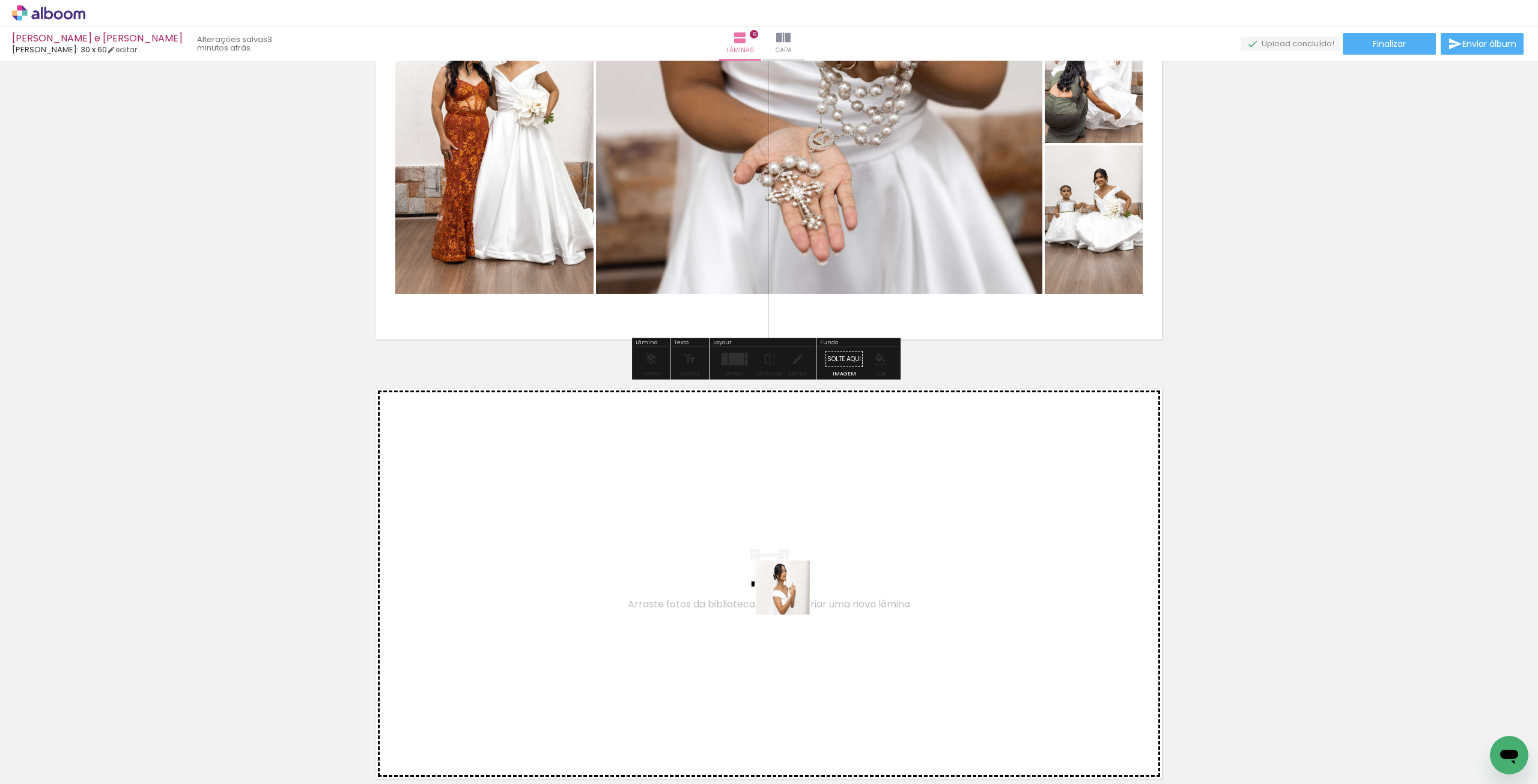
drag, startPoint x: 731, startPoint y: 741, endPoint x: 793, endPoint y: 586, distance: 166.9
click at [793, 586] on quentale-workspace at bounding box center [769, 392] width 1538 height 784
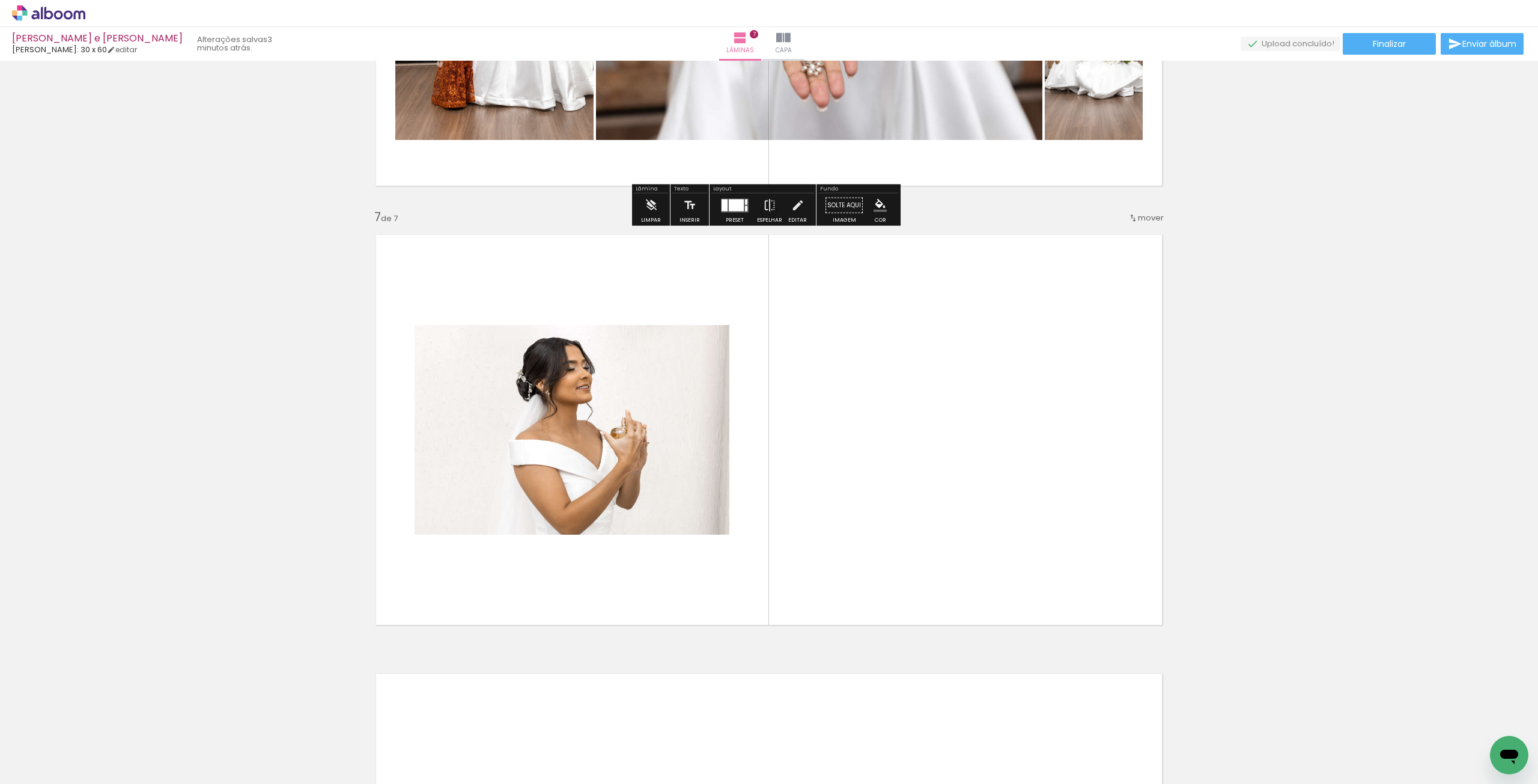
scroll to position [2549, 0]
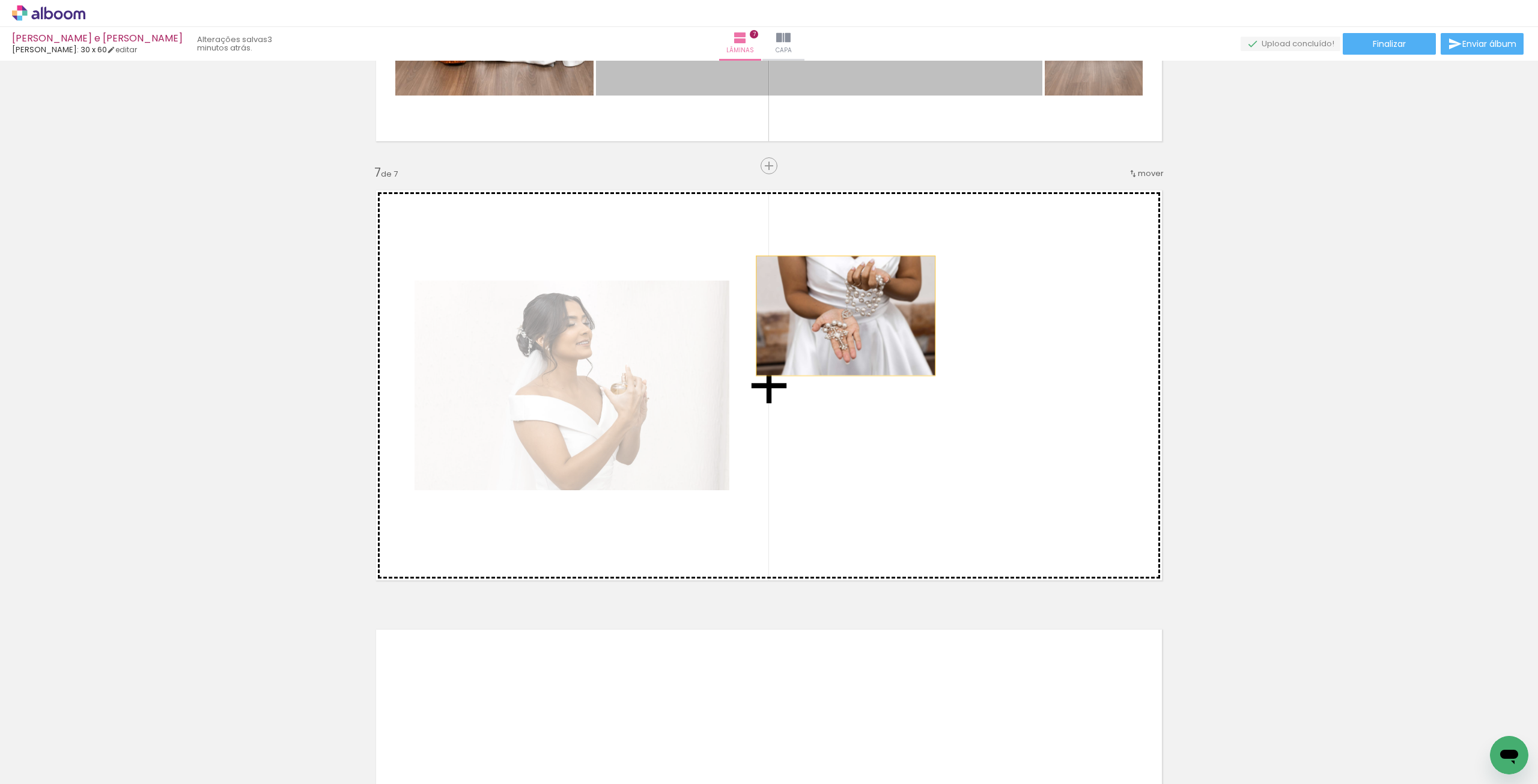
drag, startPoint x: 875, startPoint y: 79, endPoint x: 843, endPoint y: 329, distance: 252.0
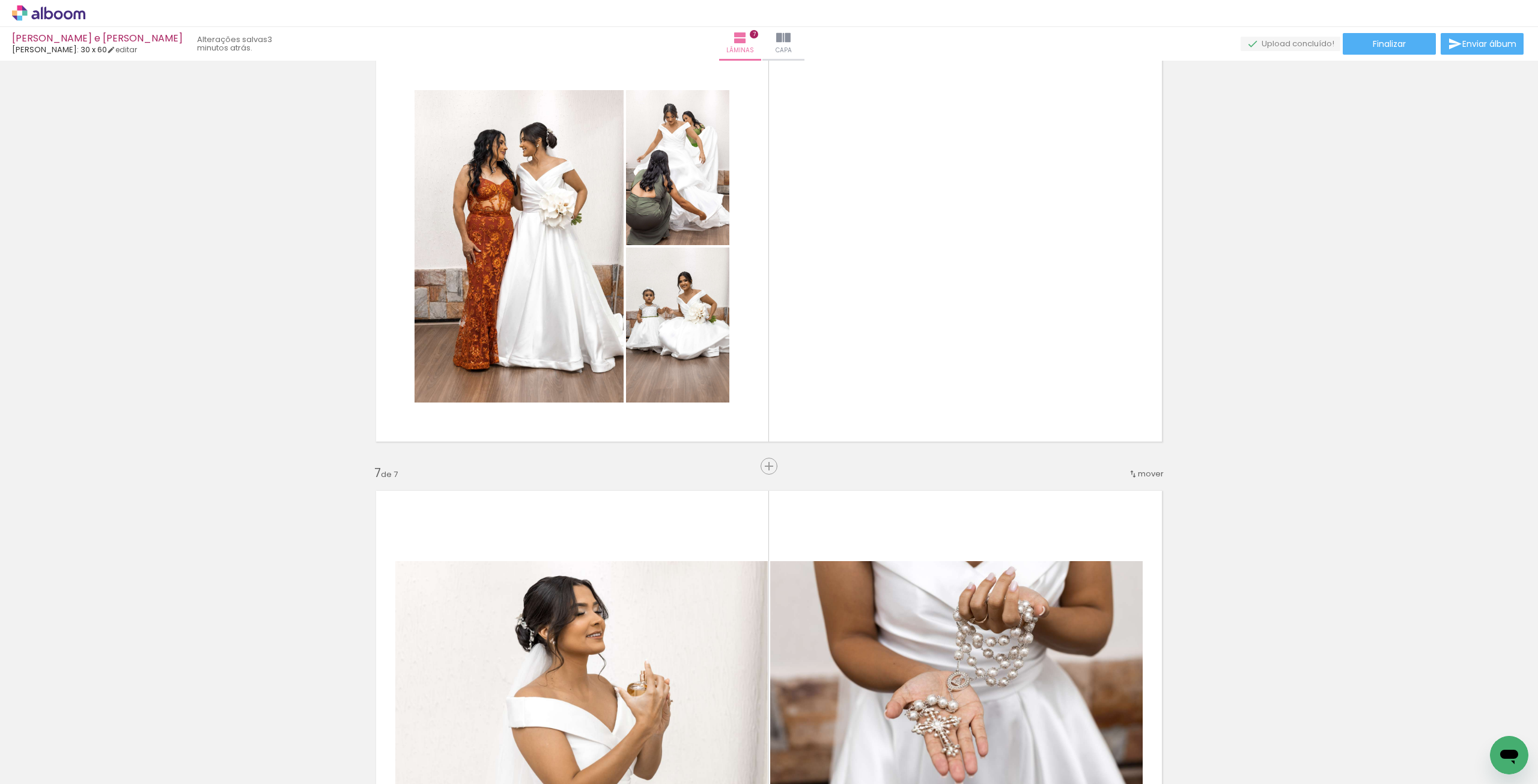
scroll to position [2188, 0]
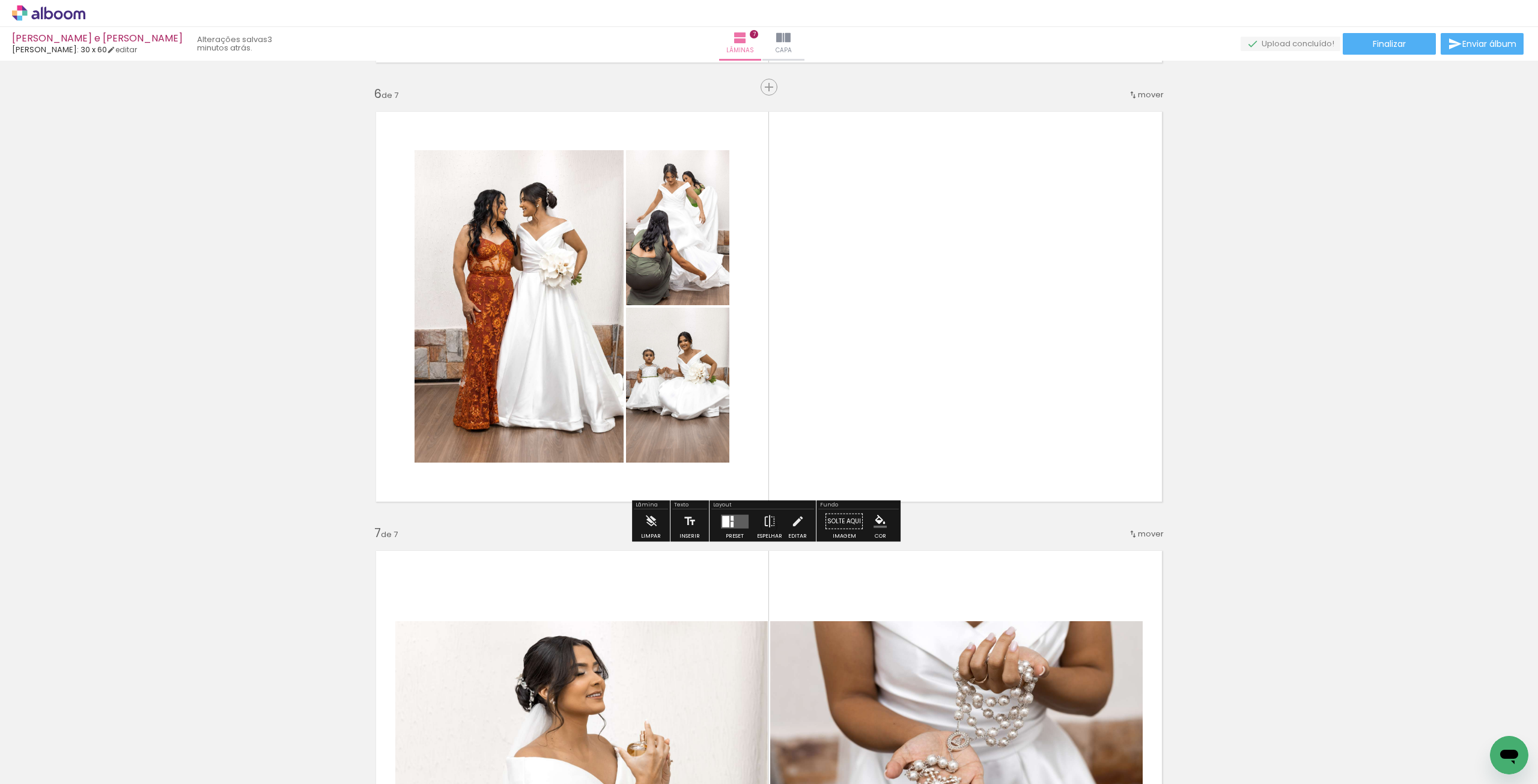
click at [730, 519] on quentale-layouter at bounding box center [735, 520] width 28 height 14
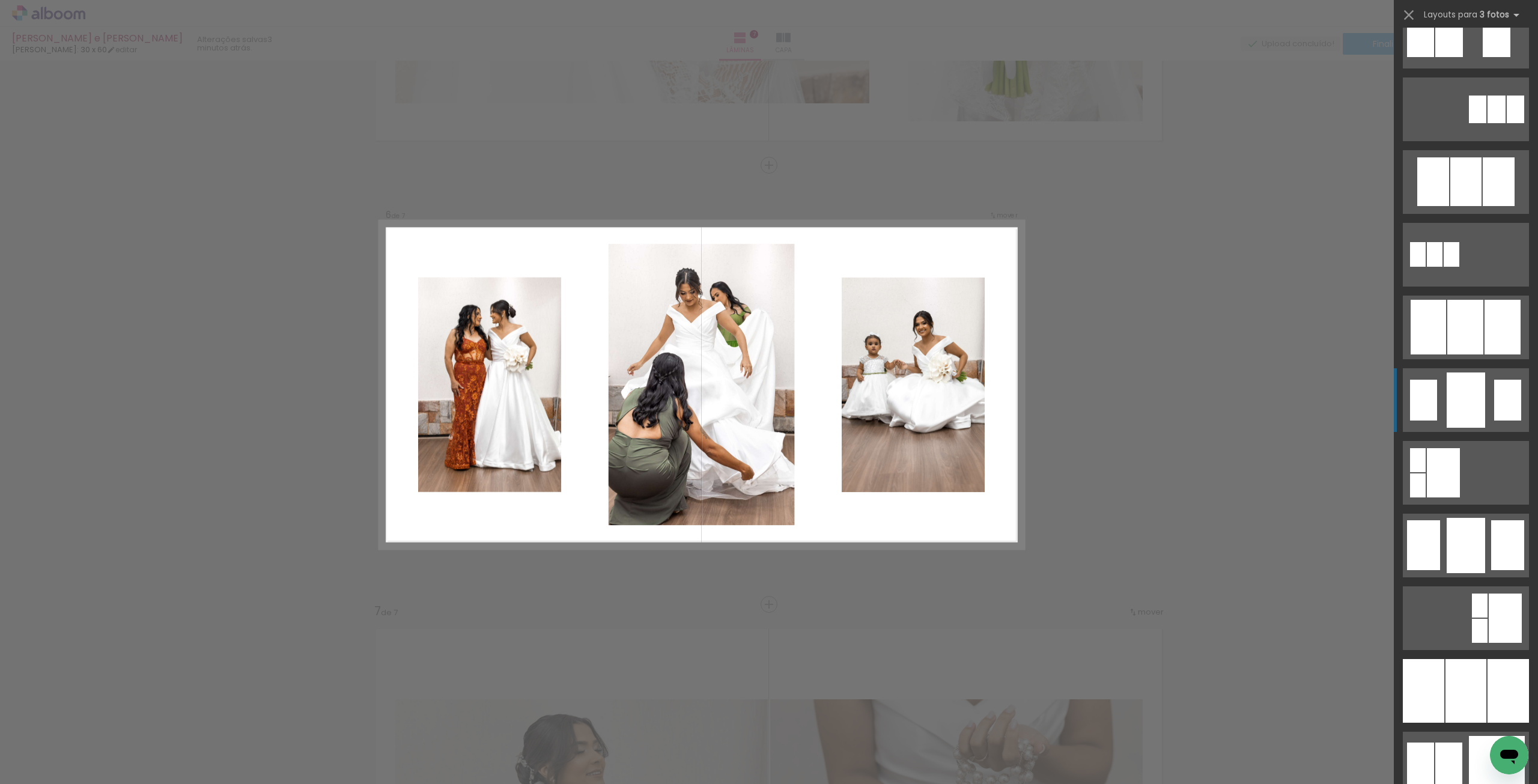
scroll to position [661, 0]
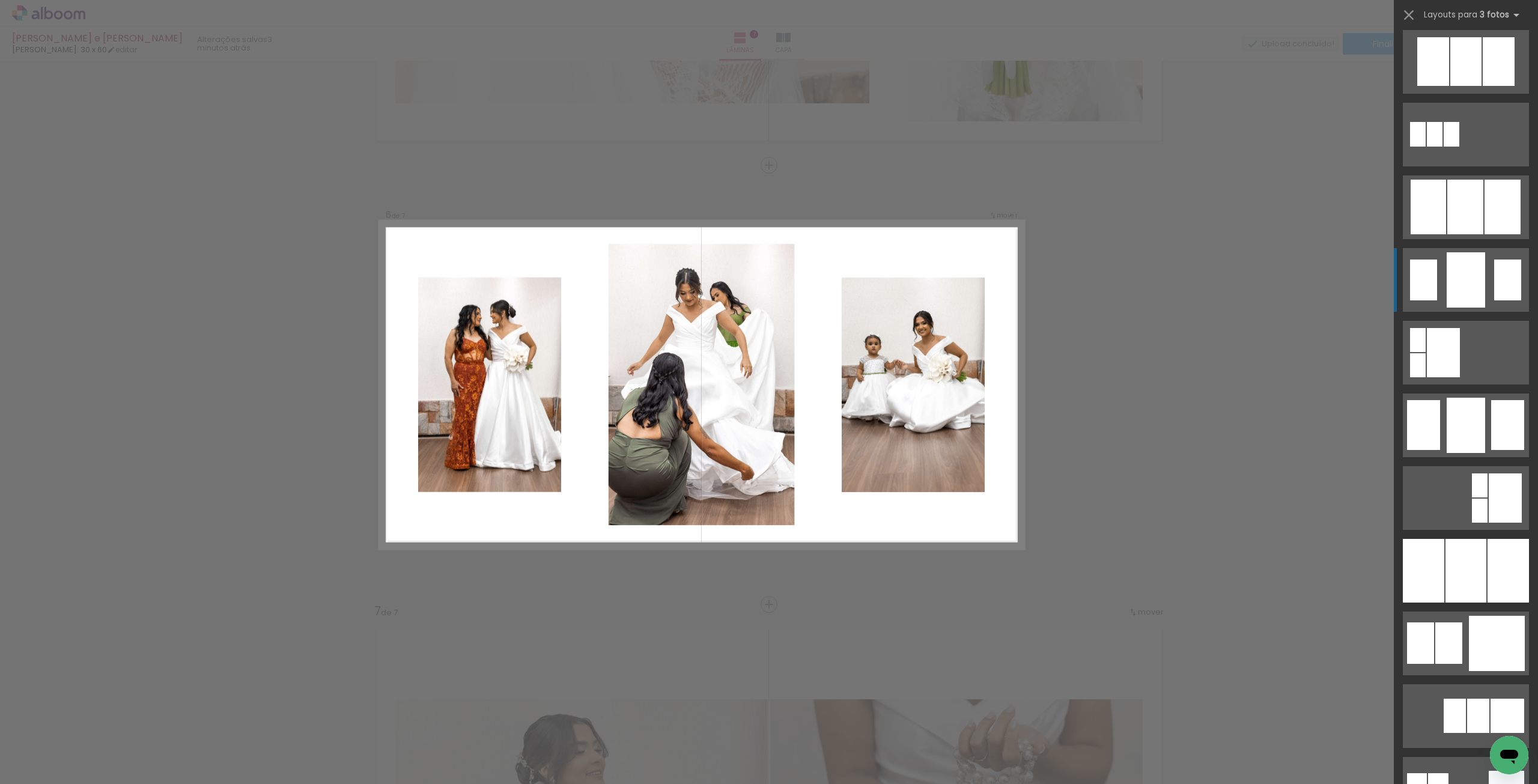
click at [1461, 265] on div at bounding box center [1466, 280] width 39 height 56
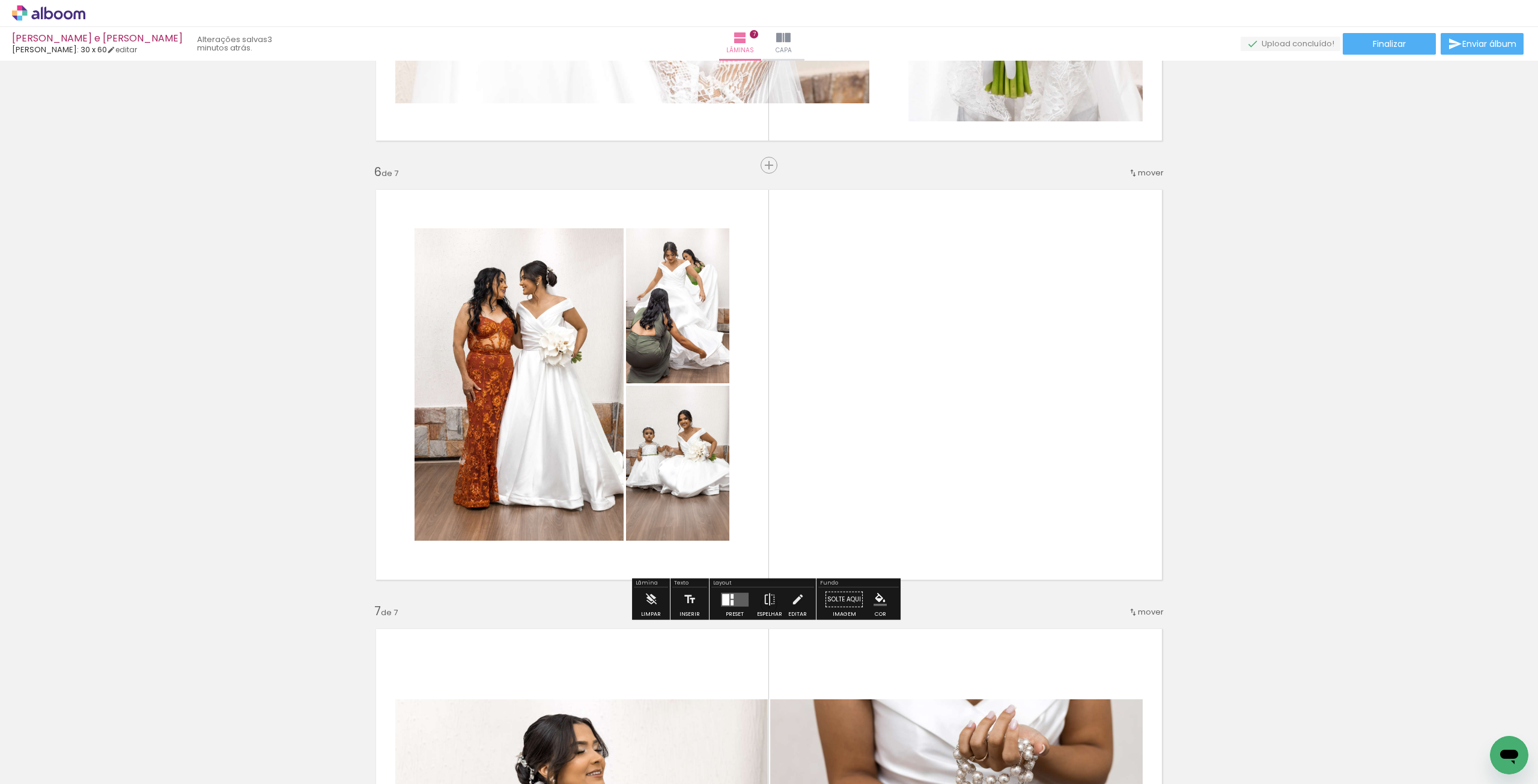
click at [731, 600] on div at bounding box center [731, 603] width 3 height 6
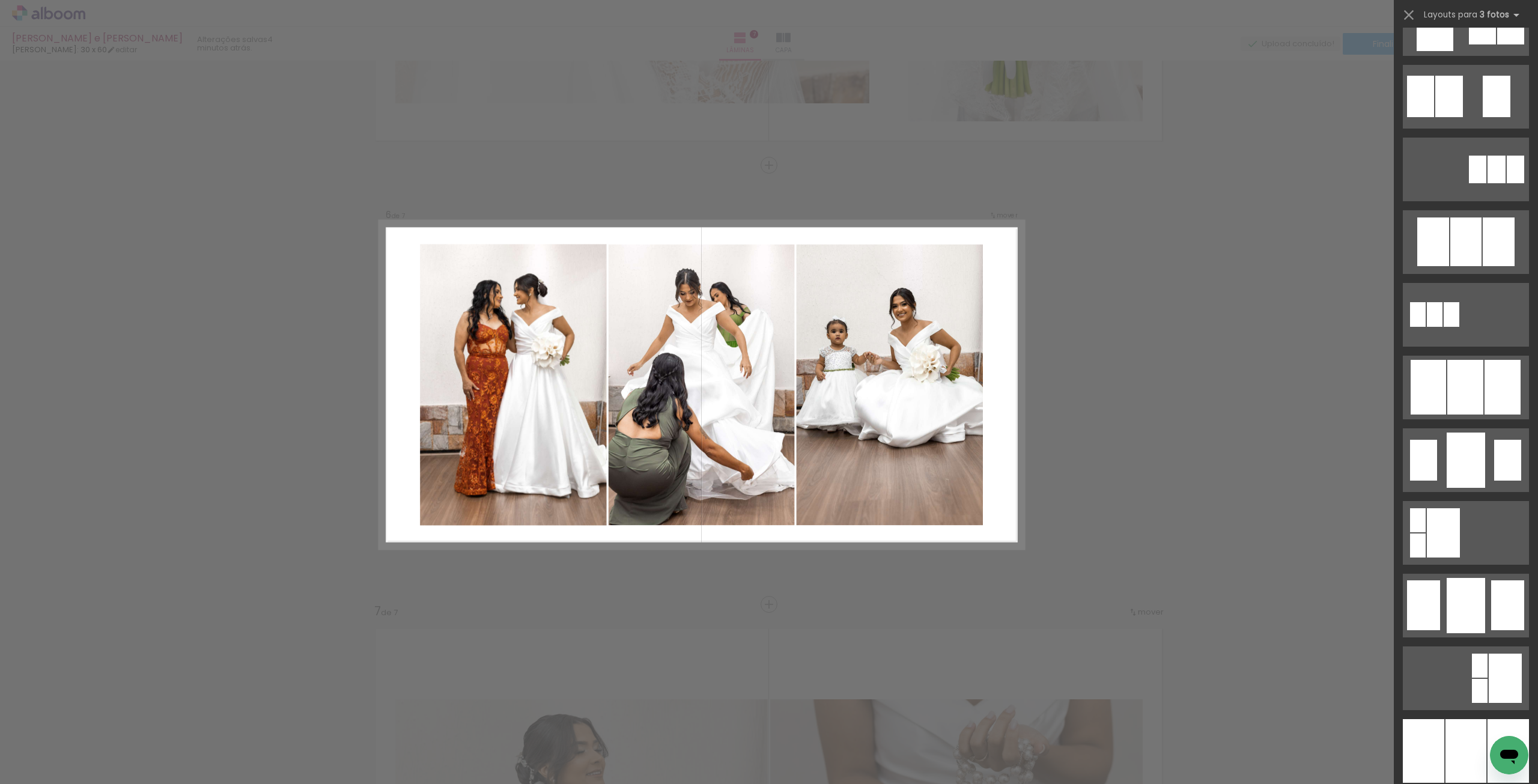
scroll to position [781, 0]
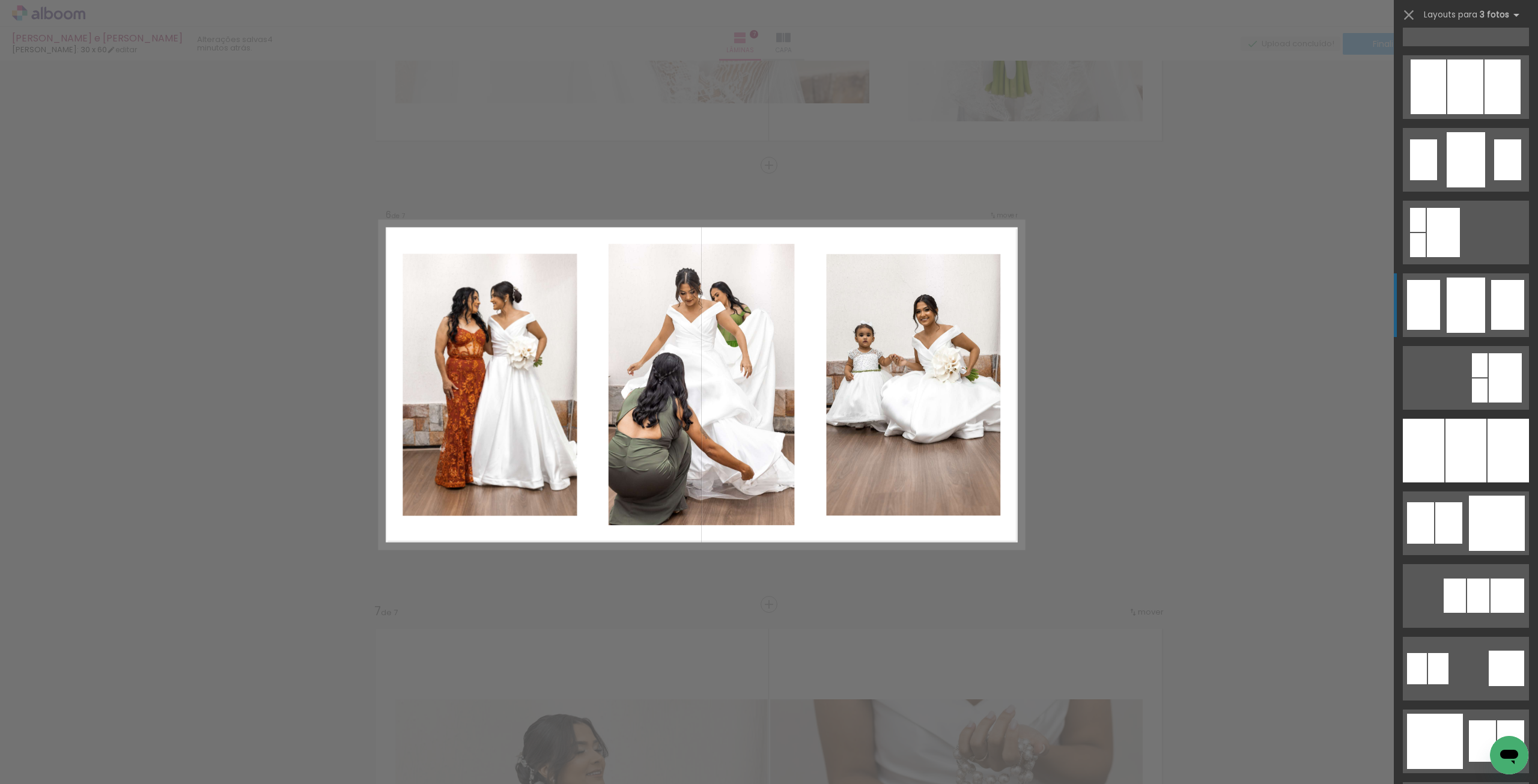
click at [1469, 317] on div at bounding box center [1466, 305] width 39 height 56
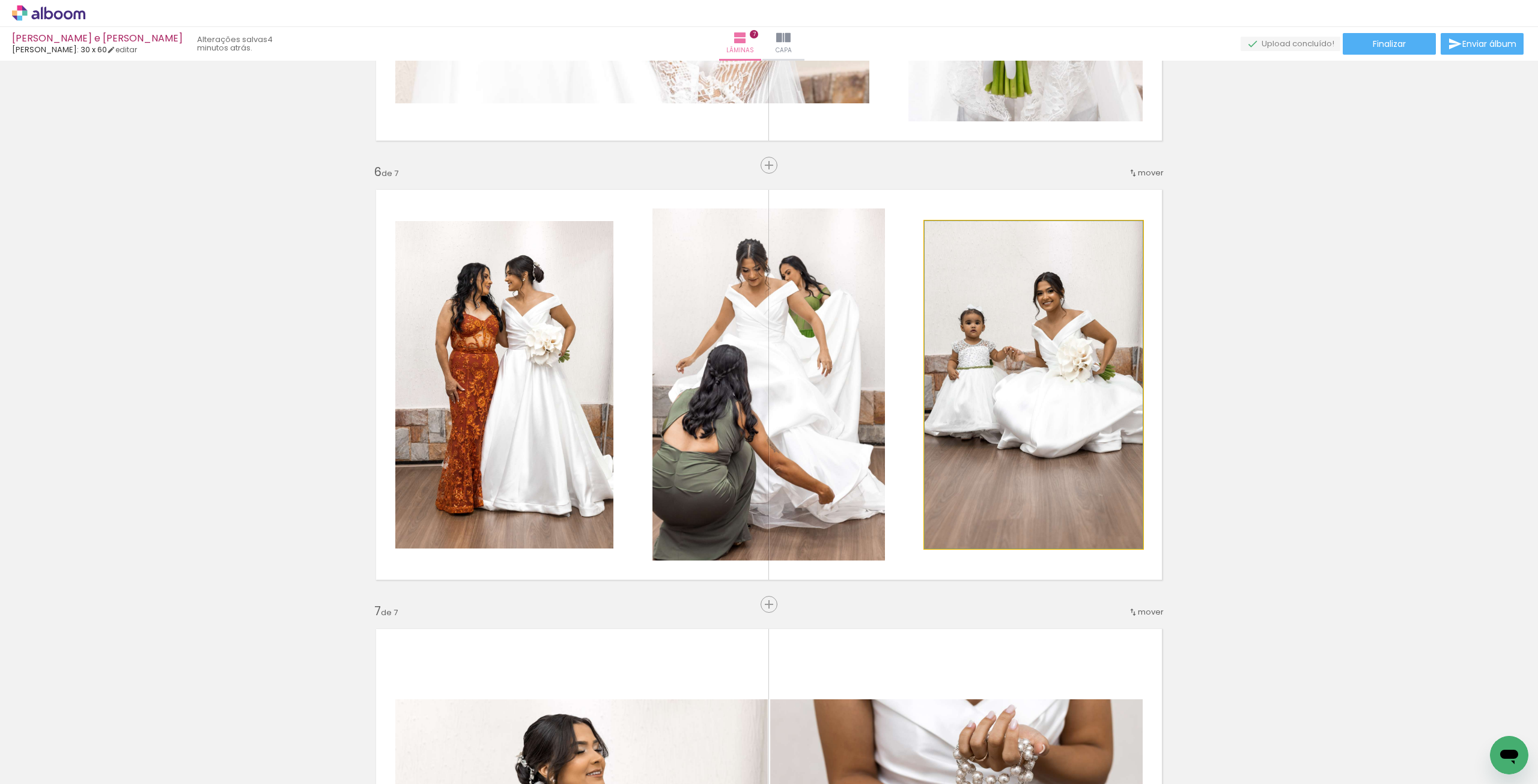
drag, startPoint x: 1010, startPoint y: 380, endPoint x: 877, endPoint y: 394, distance: 133.7
click at [0, 0] on slot at bounding box center [0, 0] width 0 height 0
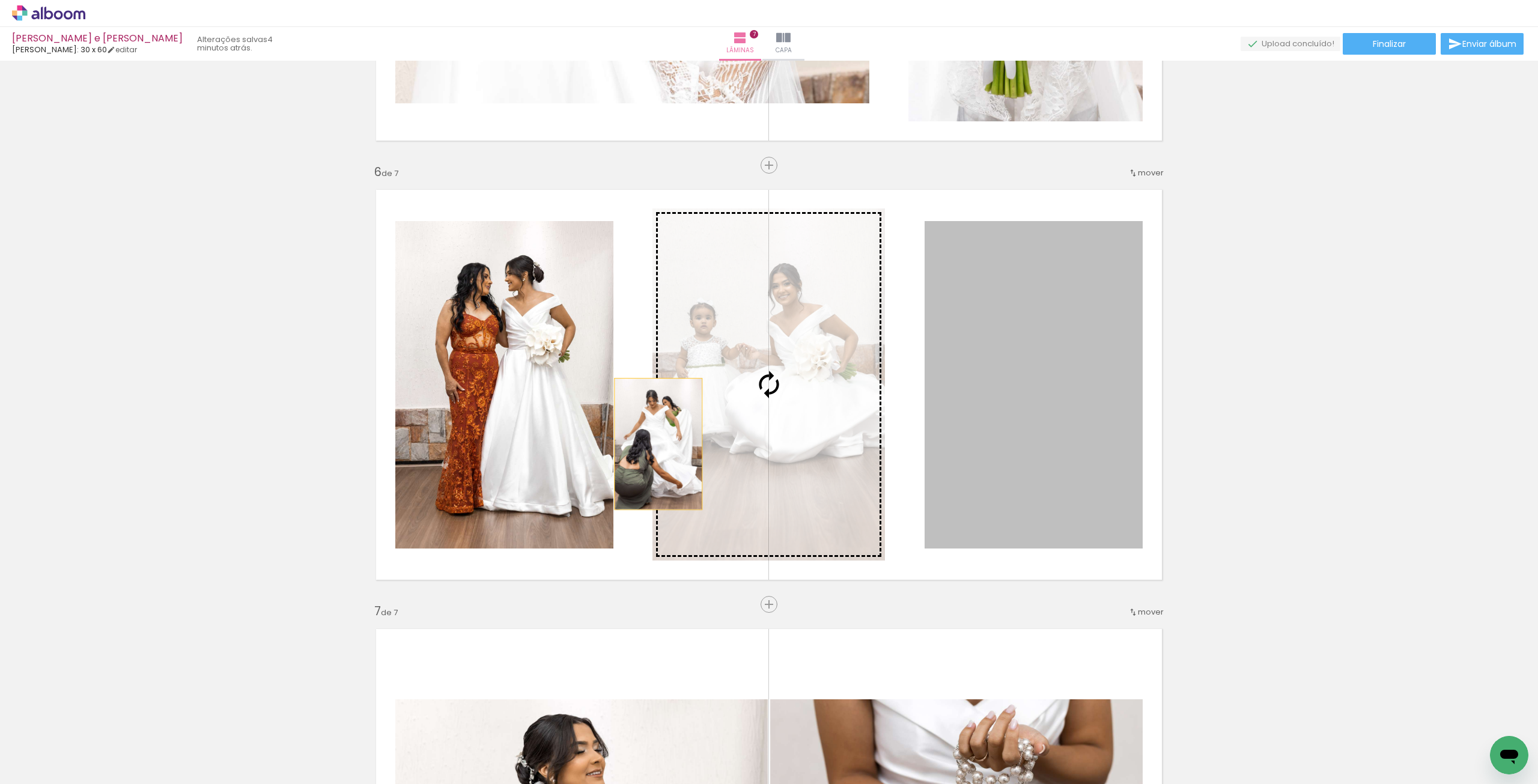
drag, startPoint x: 1079, startPoint y: 408, endPoint x: 568, endPoint y: 422, distance: 511.2
click at [0, 0] on slot at bounding box center [0, 0] width 0 height 0
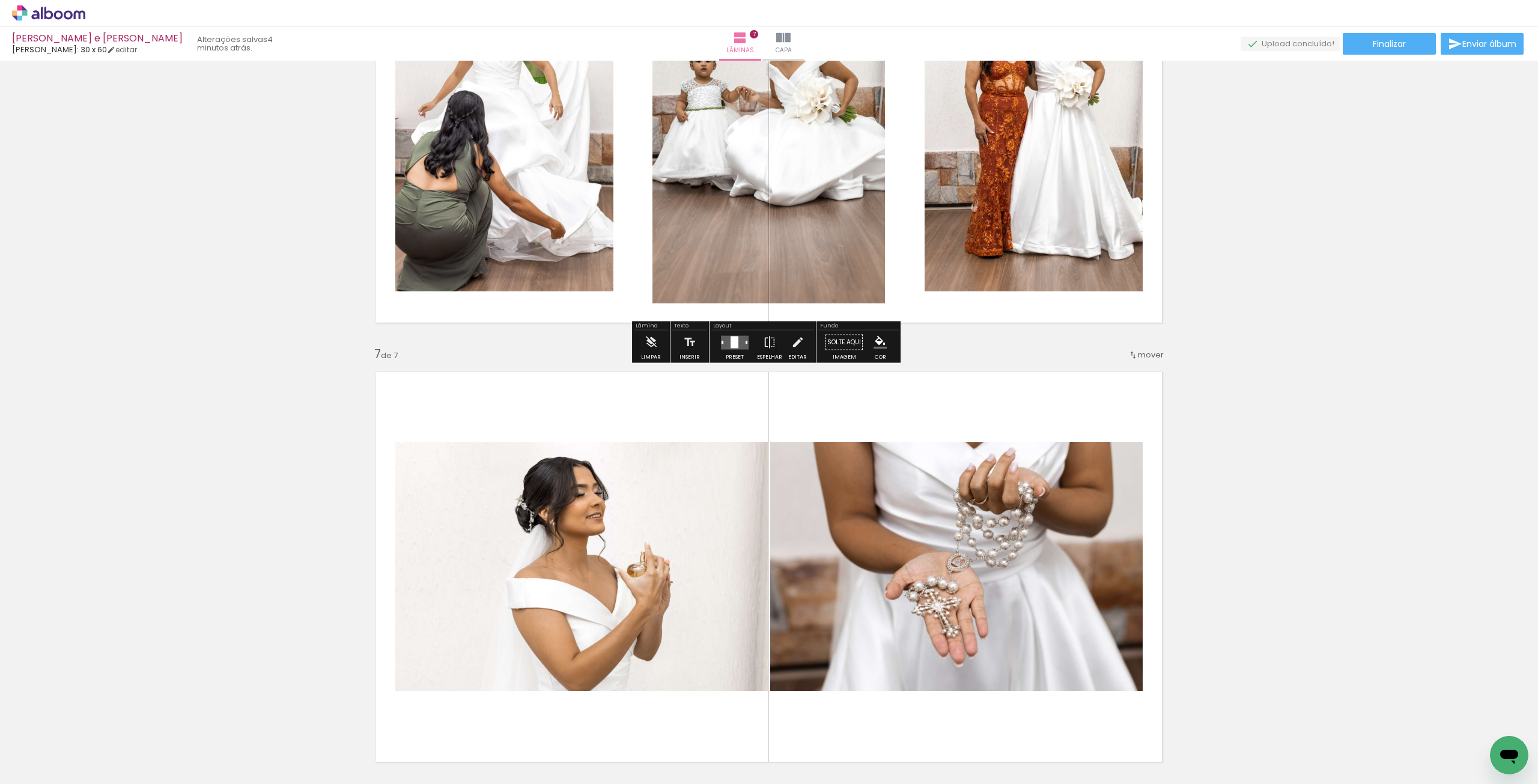
scroll to position [2470, 0]
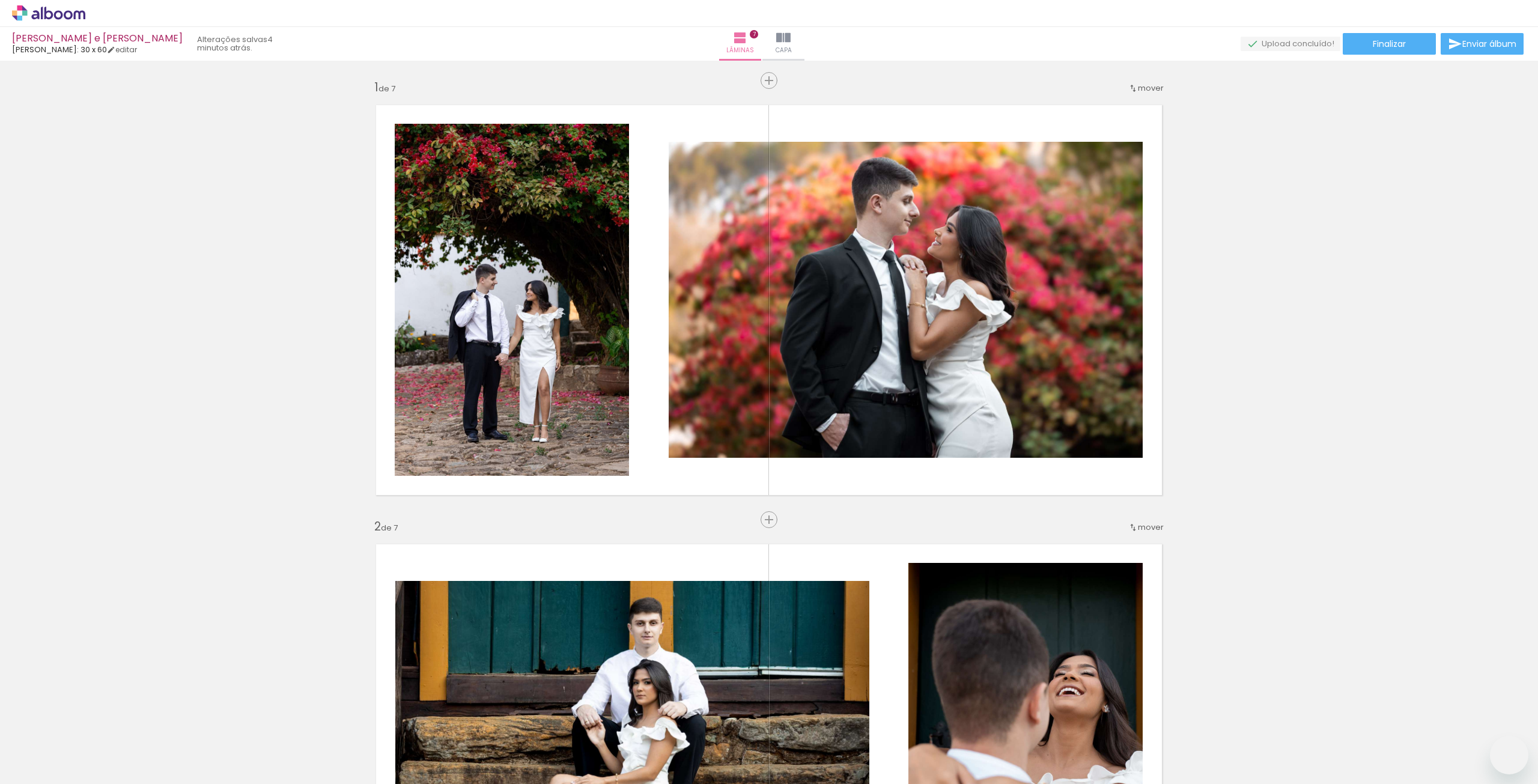
scroll to position [781, 0]
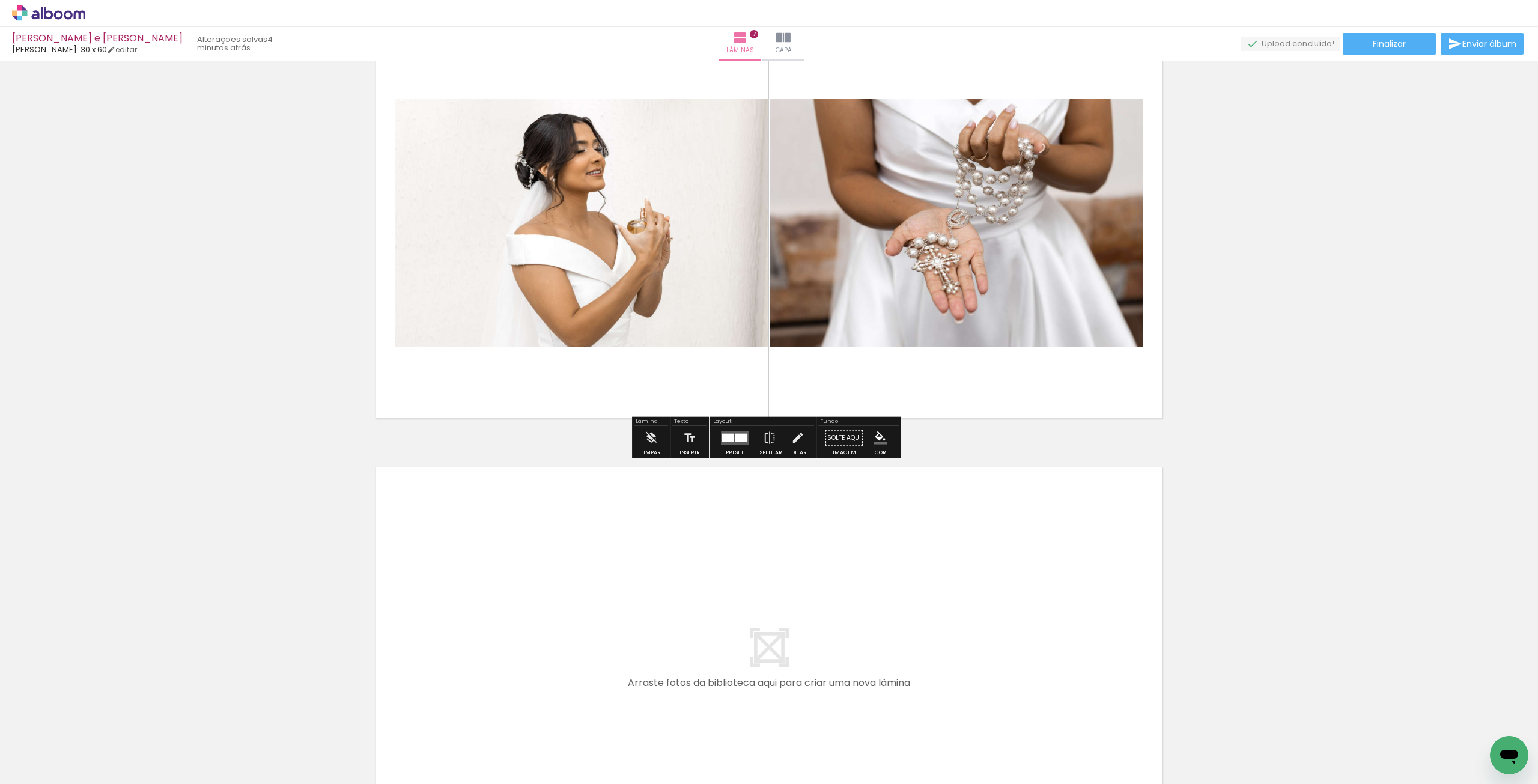
click at [735, 442] on quentale-layouter at bounding box center [735, 437] width 28 height 14
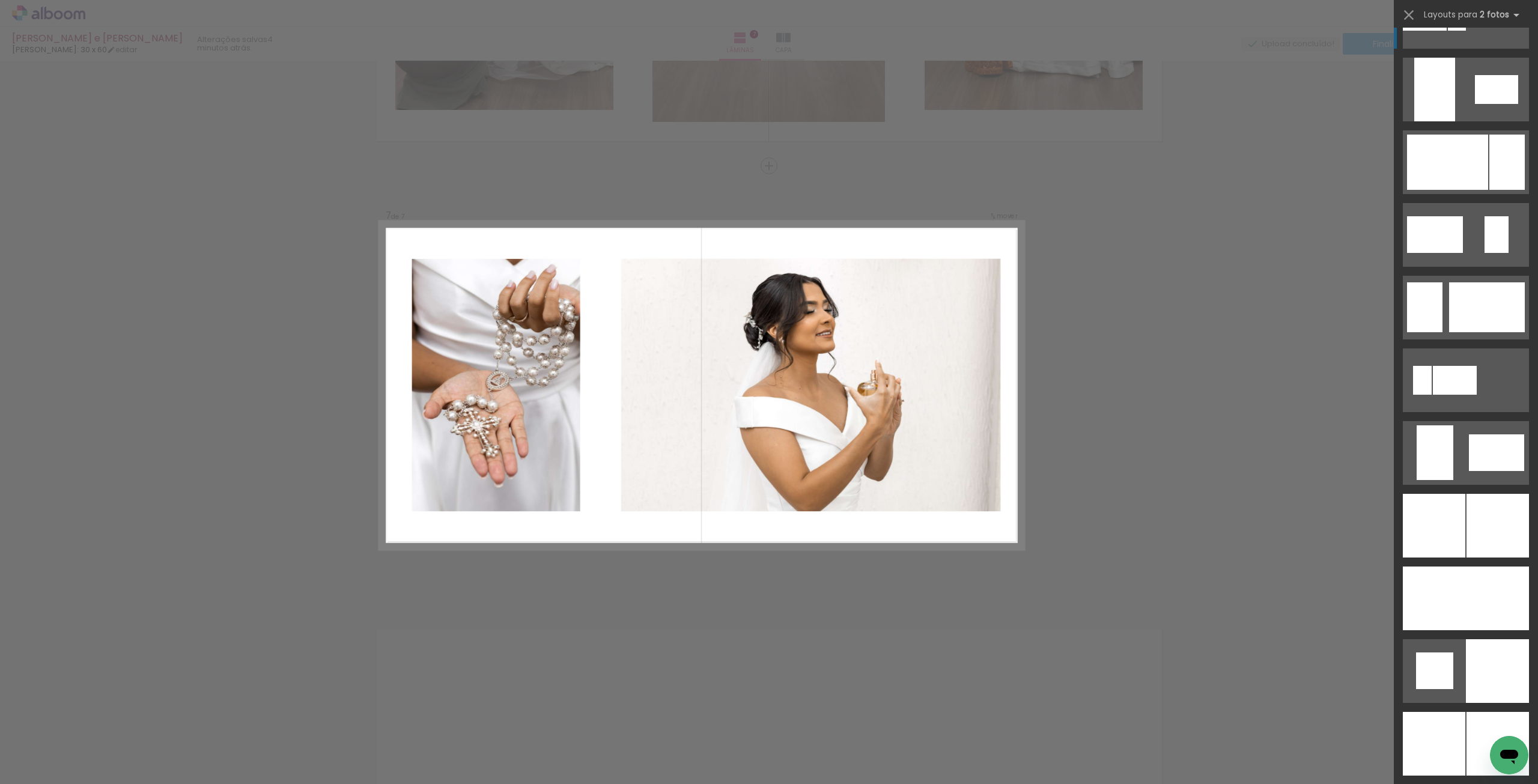
scroll to position [2823, 0]
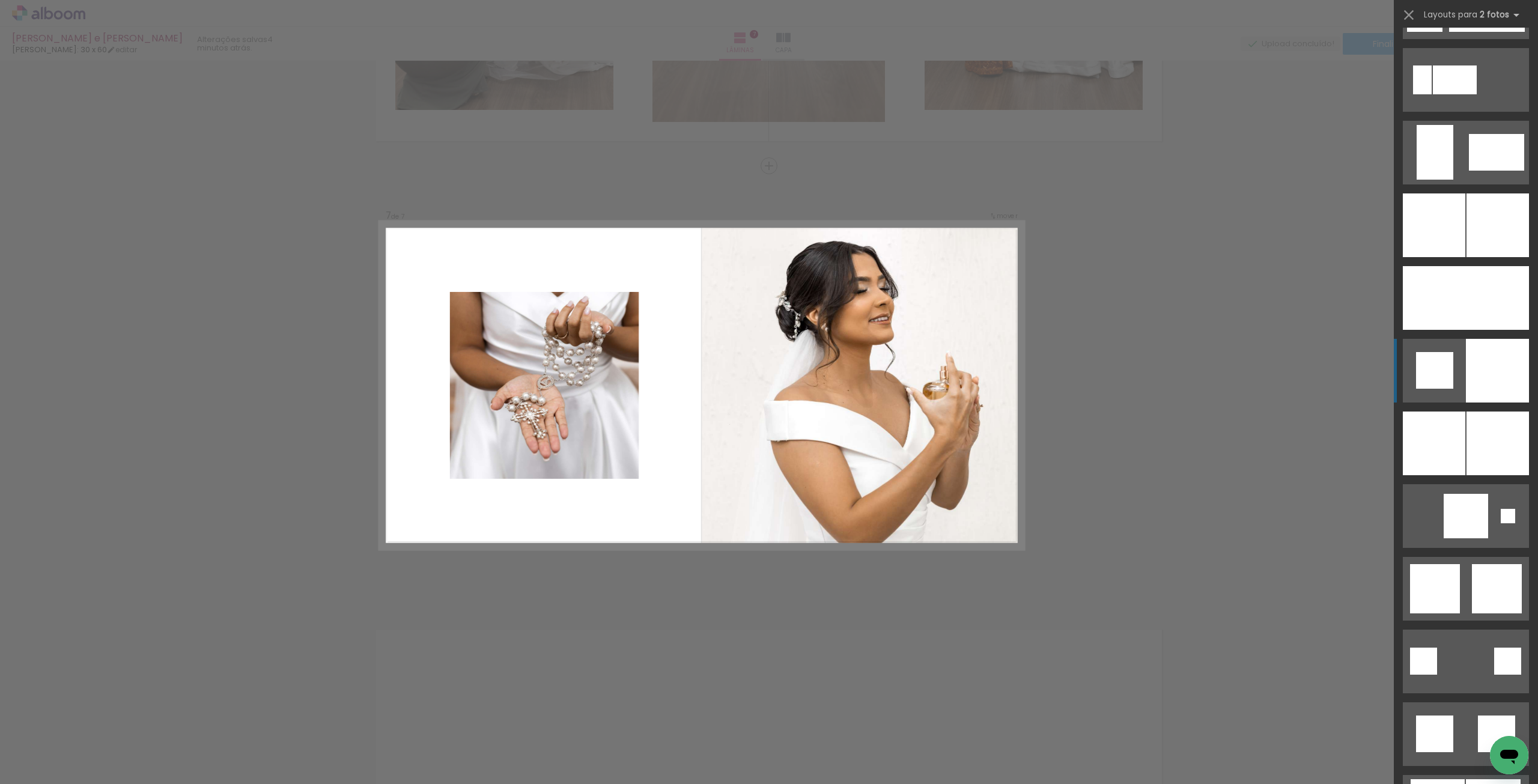
click at [1466, 365] on div at bounding box center [1497, 370] width 63 height 64
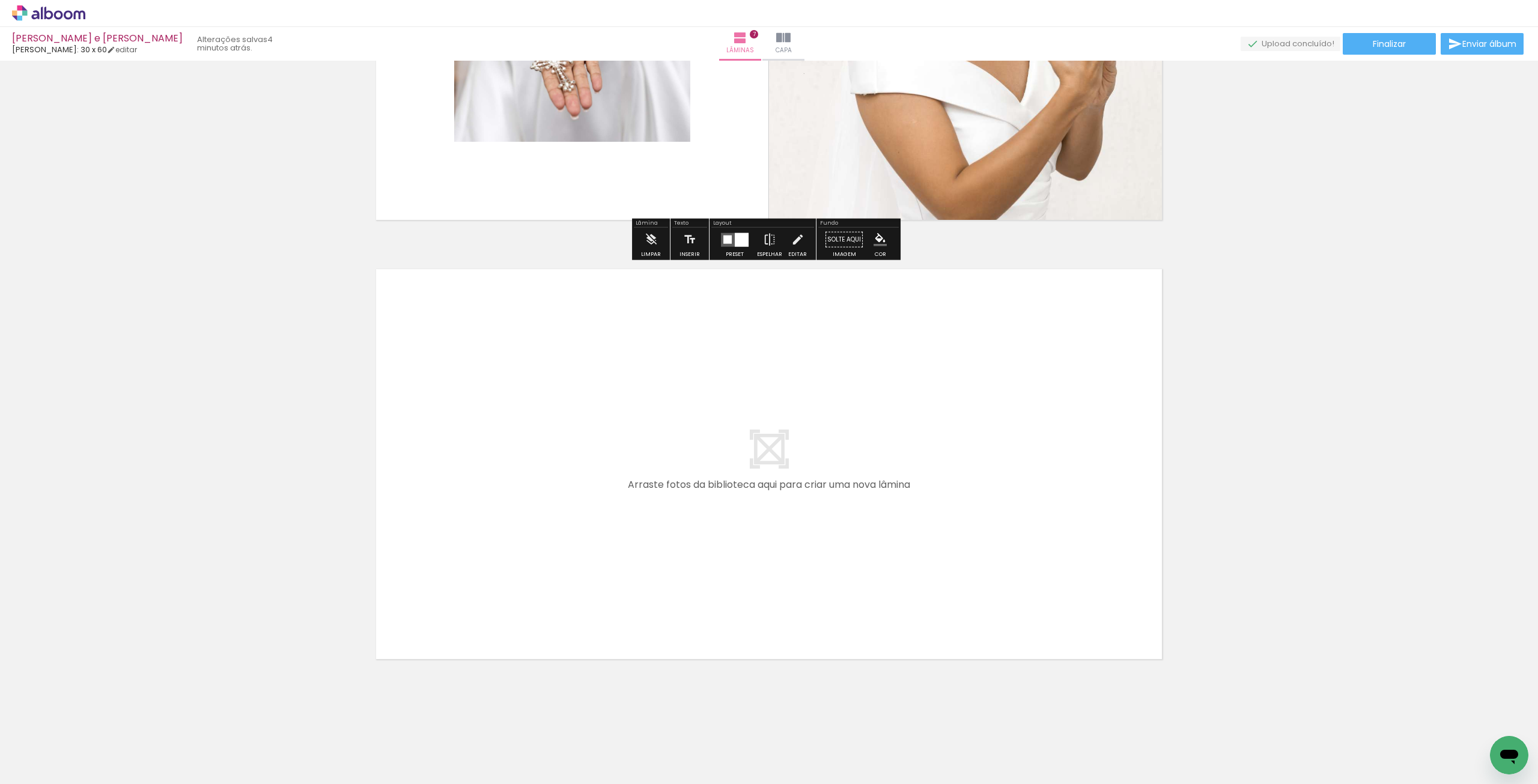
scroll to position [2910, 0]
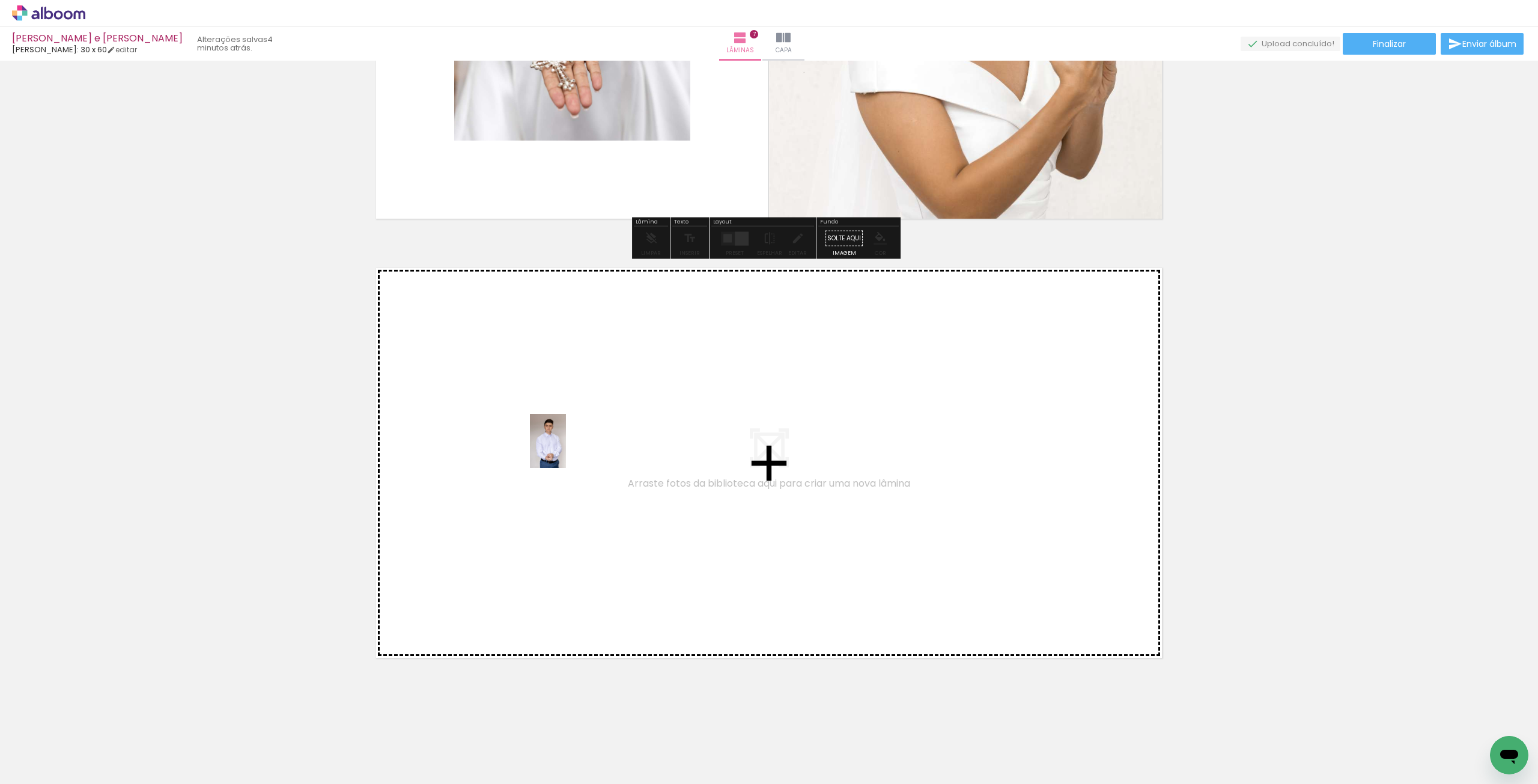
drag, startPoint x: 126, startPoint y: 758, endPoint x: 570, endPoint y: 444, distance: 543.8
click at [570, 444] on quentale-workspace at bounding box center [769, 392] width 1538 height 784
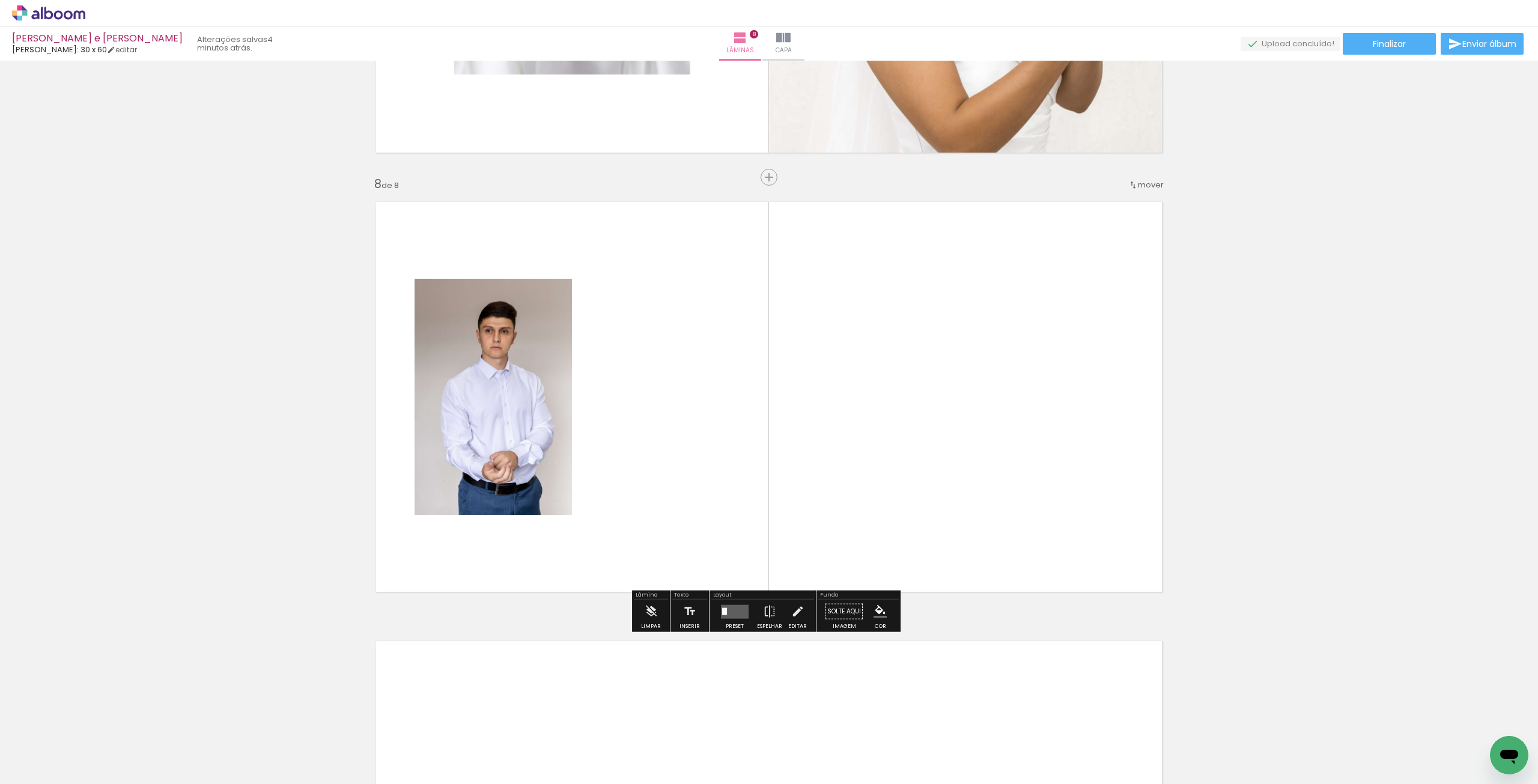
scroll to position [2989, 0]
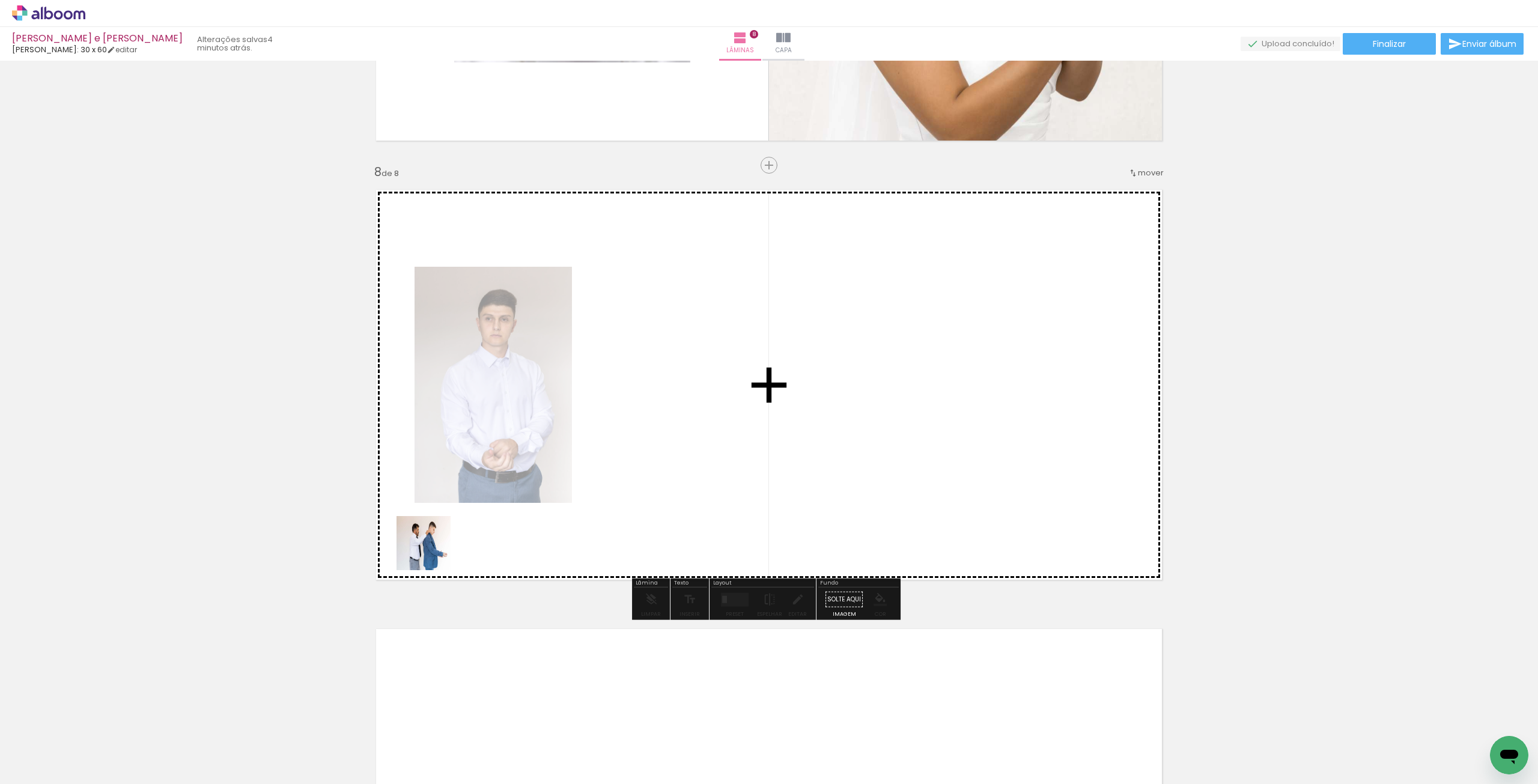
drag, startPoint x: 120, startPoint y: 756, endPoint x: 568, endPoint y: 433, distance: 552.3
click at [634, 392] on quentale-workspace at bounding box center [769, 392] width 1538 height 784
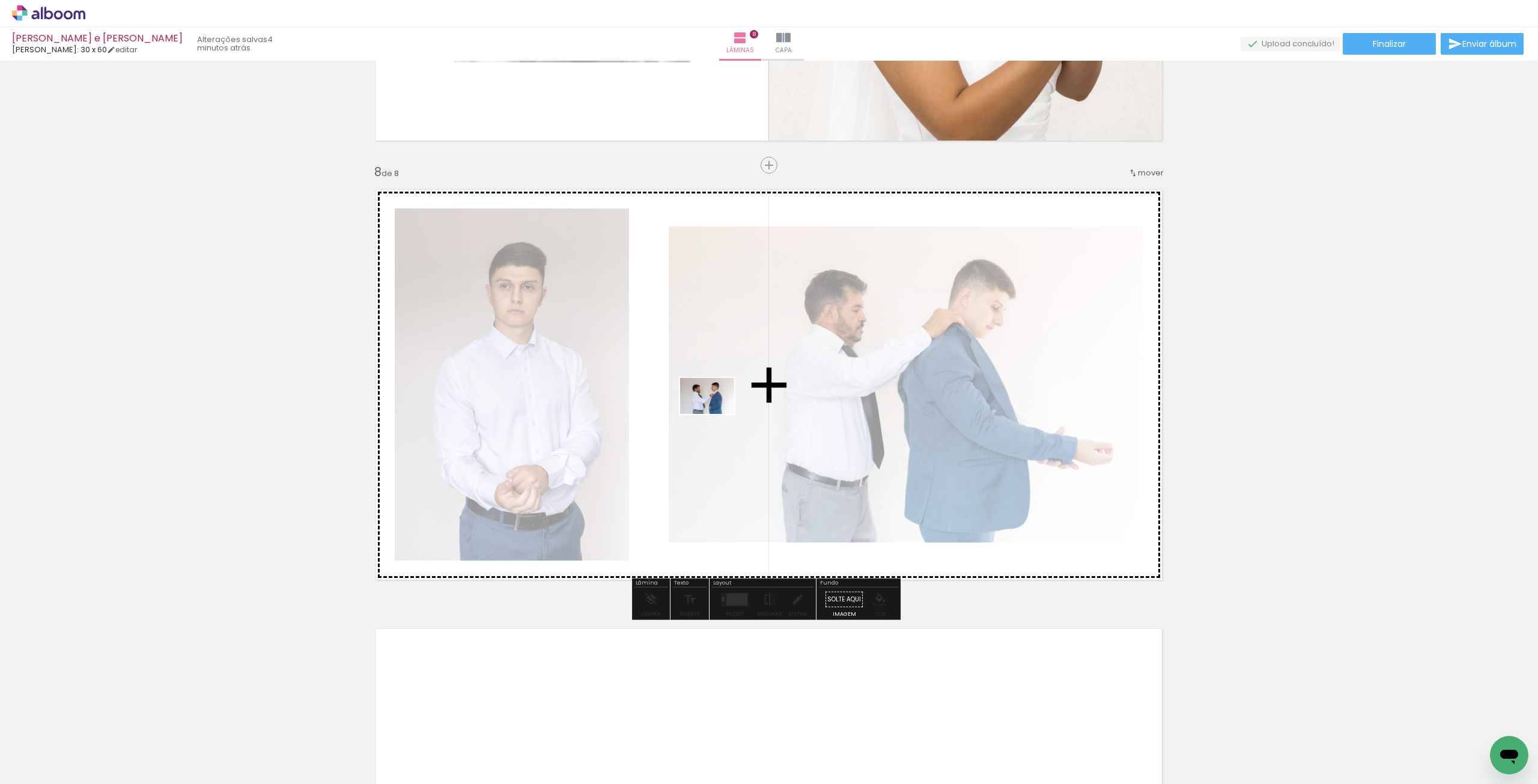
drag, startPoint x: 128, startPoint y: 756, endPoint x: 716, endPoint y: 414, distance: 680.2
click at [716, 414] on quentale-workspace at bounding box center [769, 392] width 1538 height 784
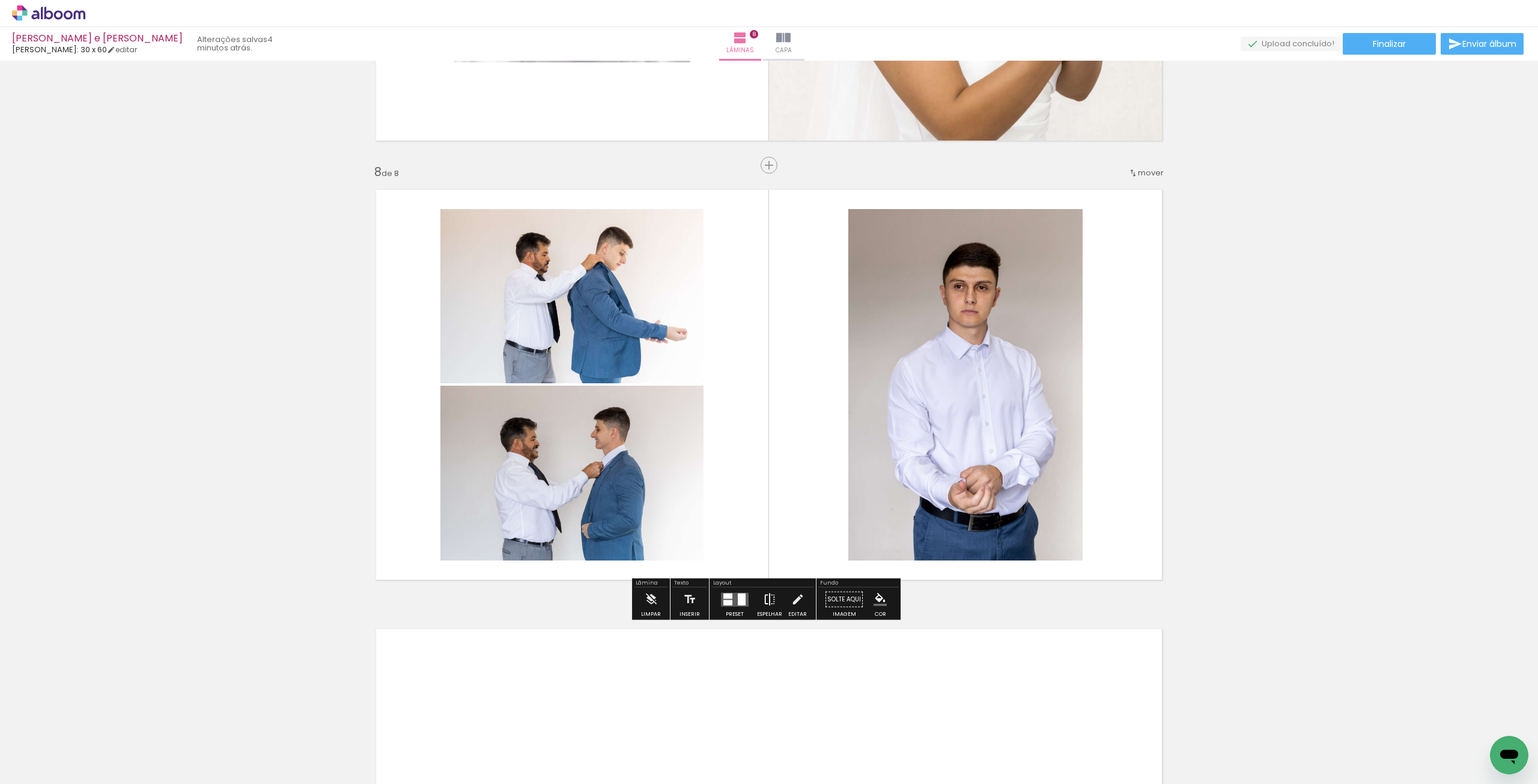
click at [763, 605] on iron-icon at bounding box center [769, 600] width 13 height 24
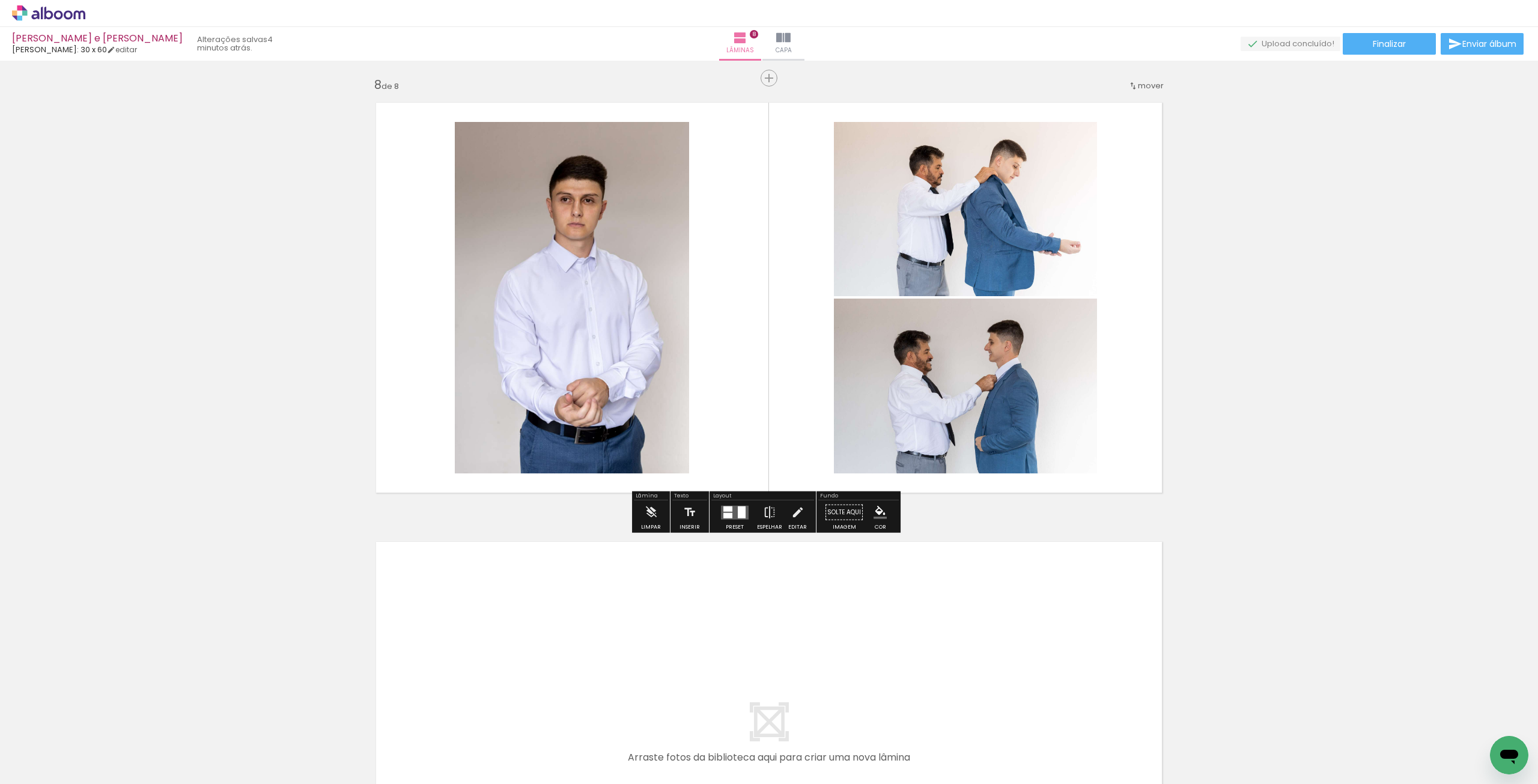
scroll to position [3289, 0]
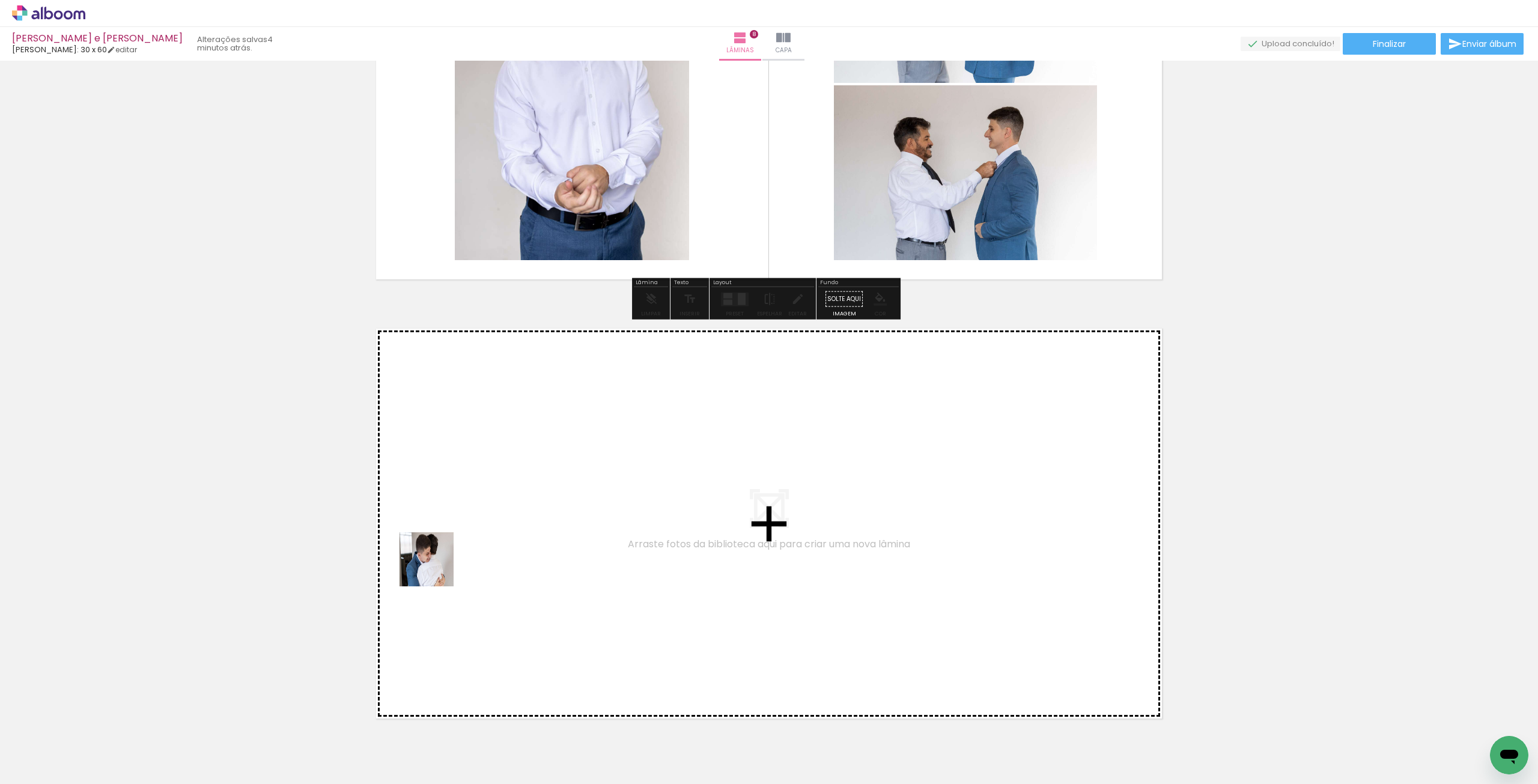
drag, startPoint x: 174, startPoint y: 717, endPoint x: 619, endPoint y: 467, distance: 510.4
click at [619, 467] on quentale-workspace at bounding box center [769, 392] width 1538 height 784
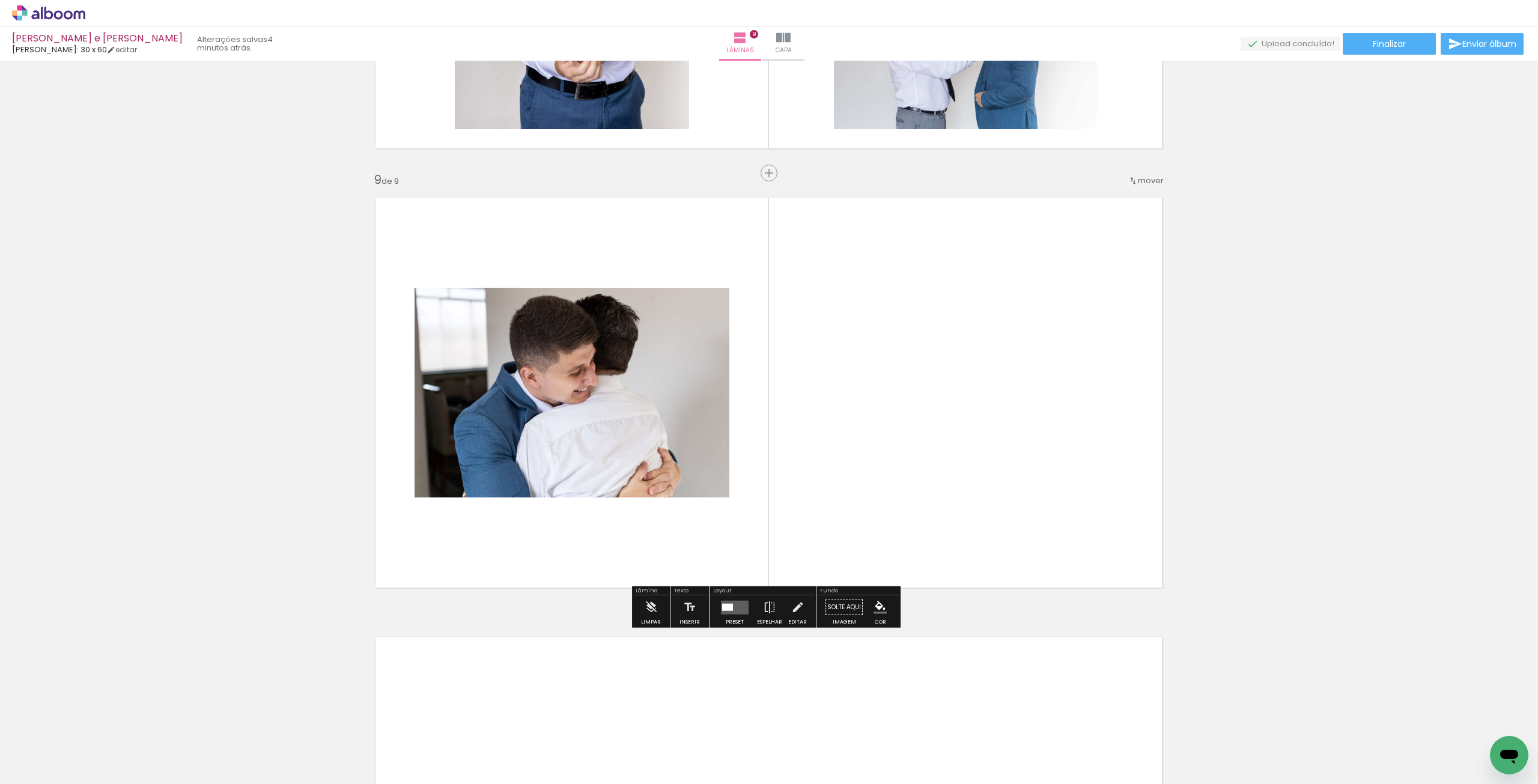
scroll to position [3427, 0]
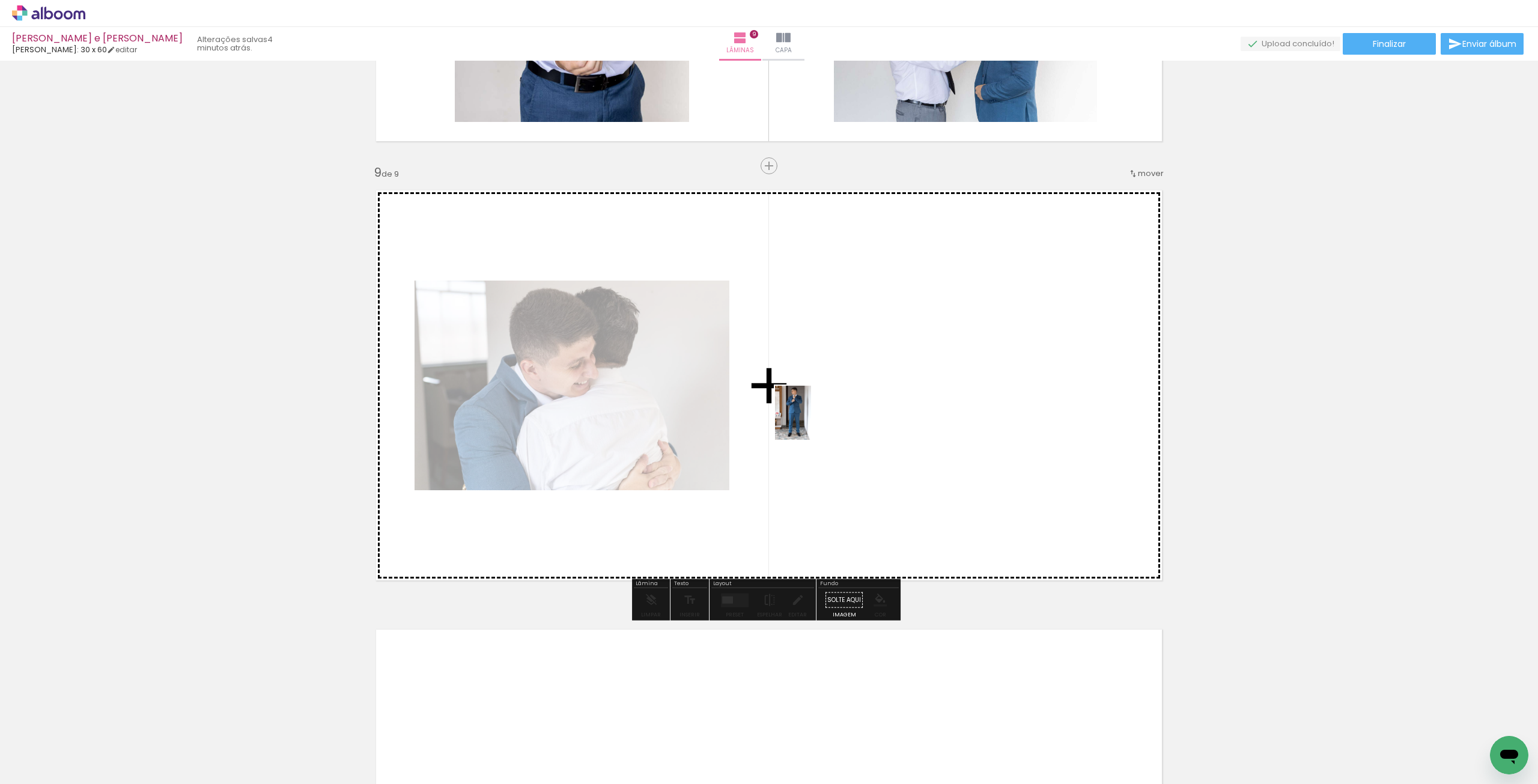
drag, startPoint x: 116, startPoint y: 747, endPoint x: 812, endPoint y: 421, distance: 768.6
click at [812, 421] on quentale-workspace at bounding box center [769, 392] width 1538 height 784
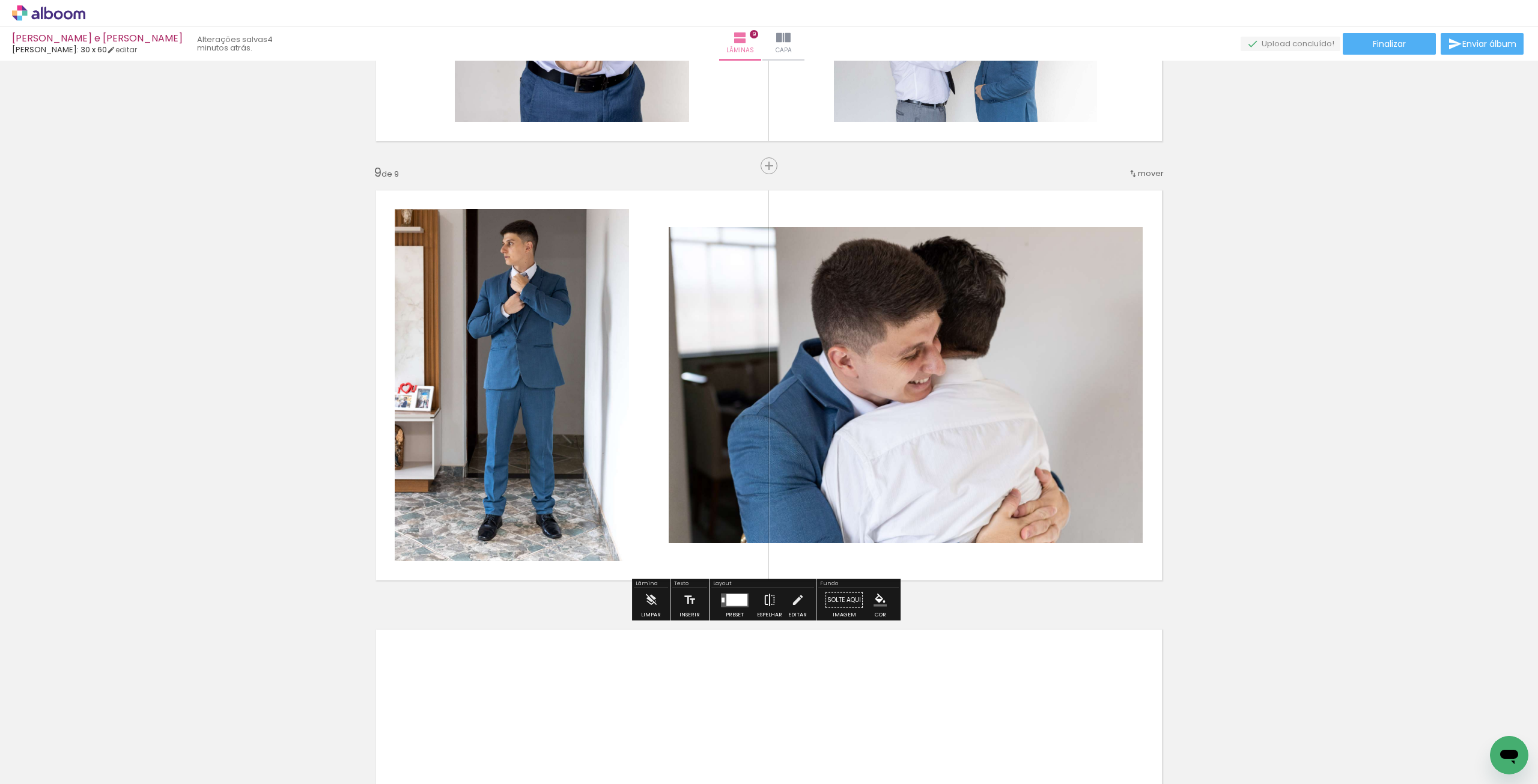
click at [768, 602] on iron-icon at bounding box center [769, 600] width 13 height 24
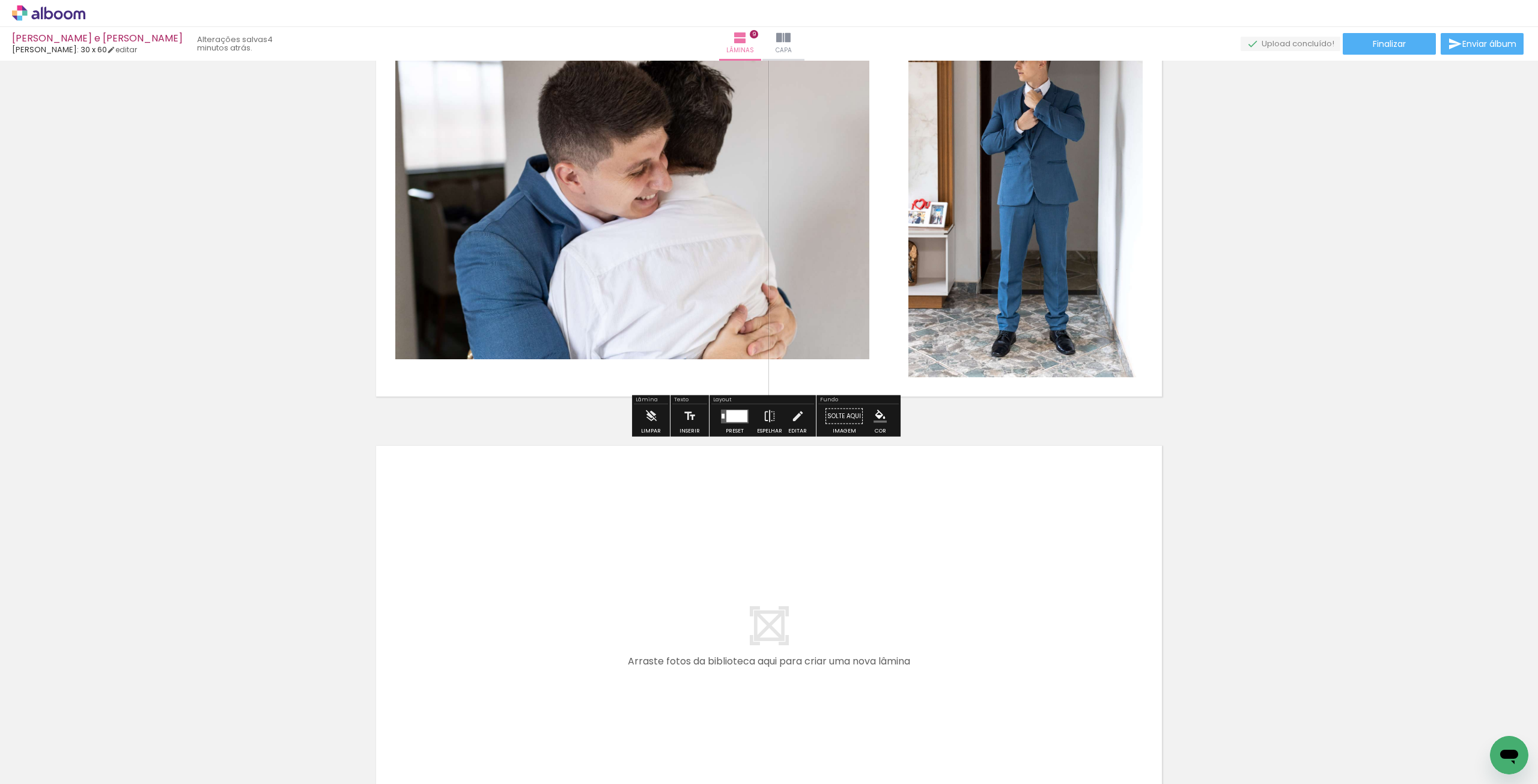
scroll to position [3788, 0]
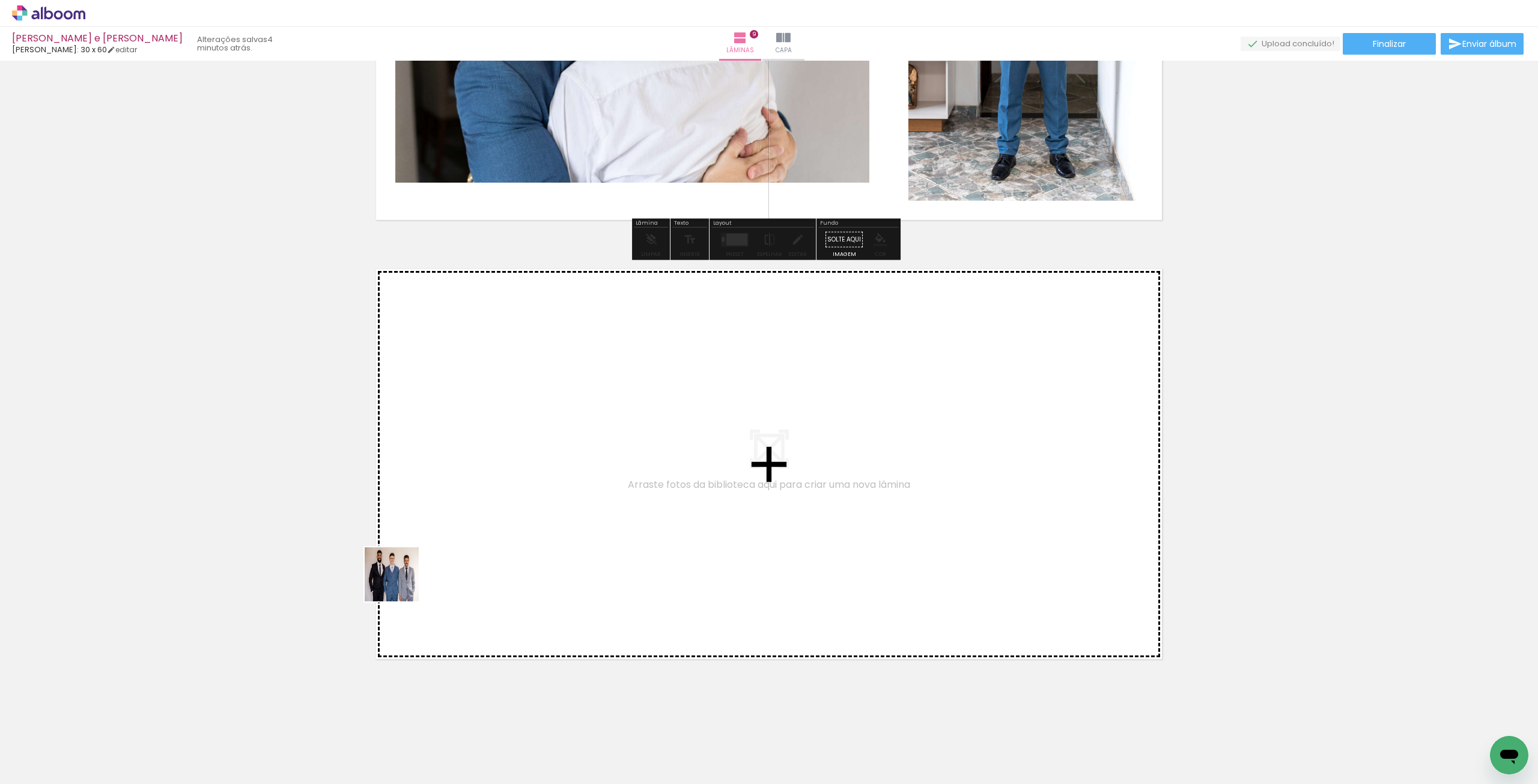
drag, startPoint x: 129, startPoint y: 762, endPoint x: 513, endPoint y: 509, distance: 459.9
click at [513, 509] on quentale-workspace at bounding box center [769, 392] width 1538 height 784
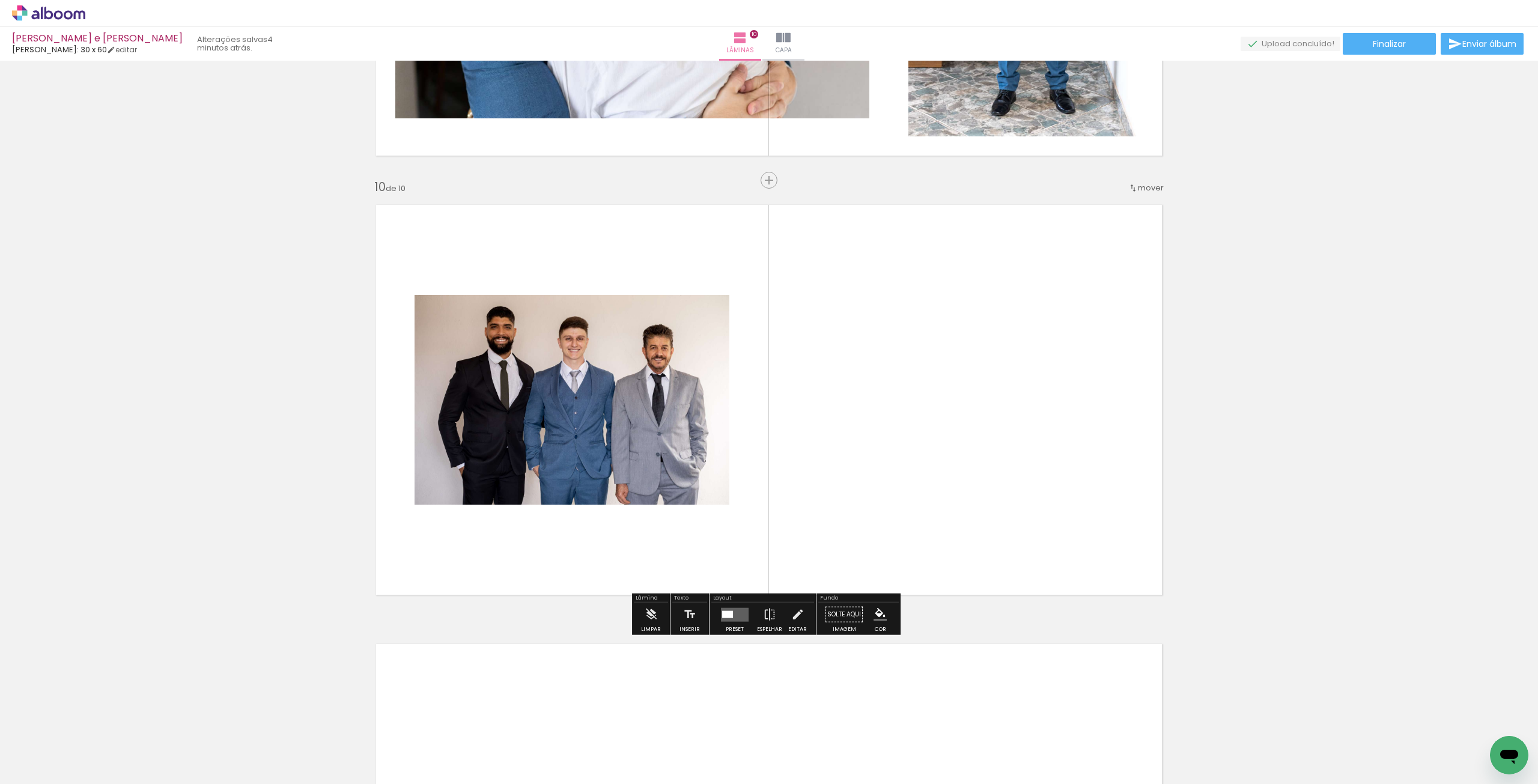
scroll to position [3866, 0]
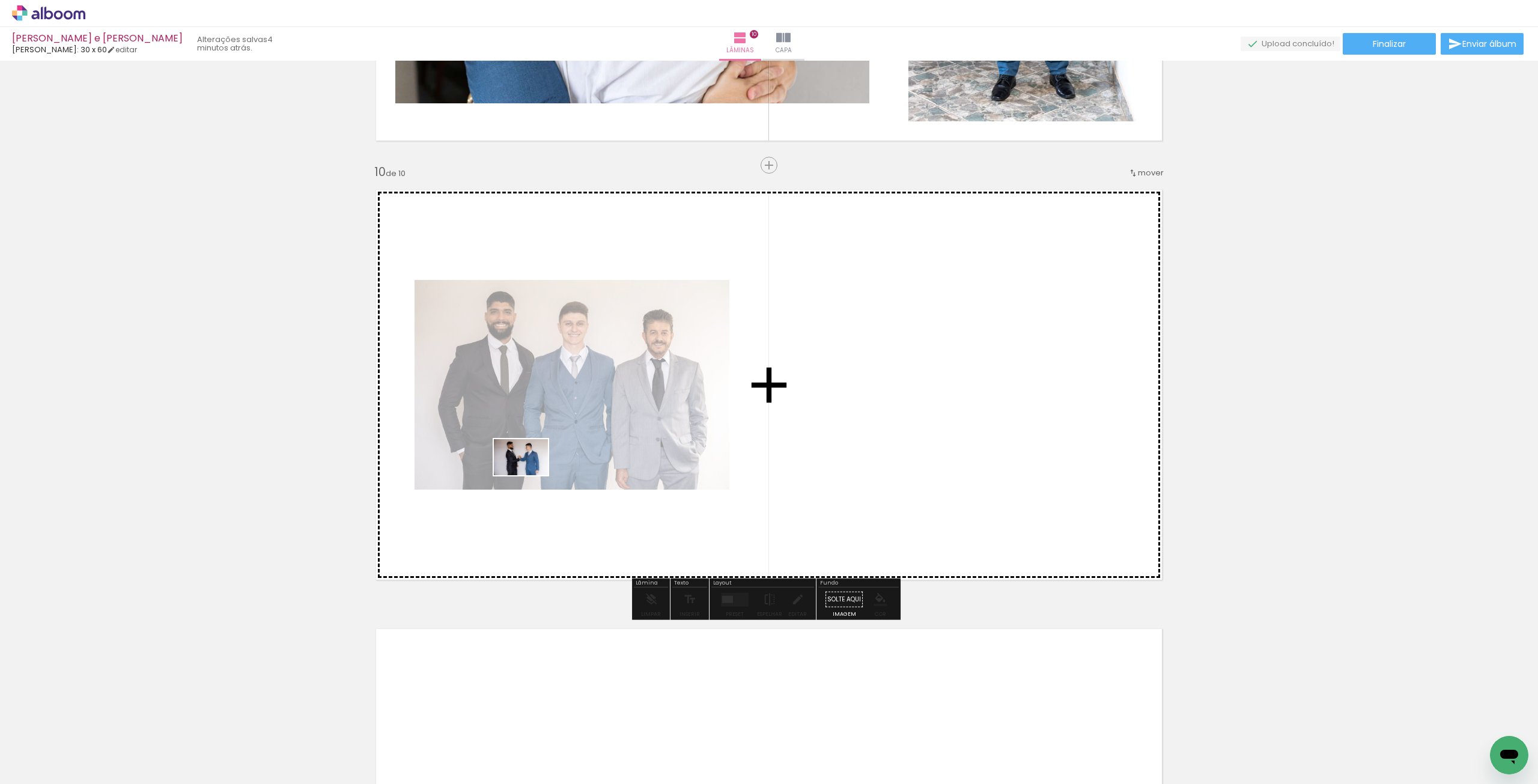
drag, startPoint x: 120, startPoint y: 752, endPoint x: 384, endPoint y: 555, distance: 329.4
click at [535, 466] on quentale-workspace at bounding box center [769, 392] width 1538 height 784
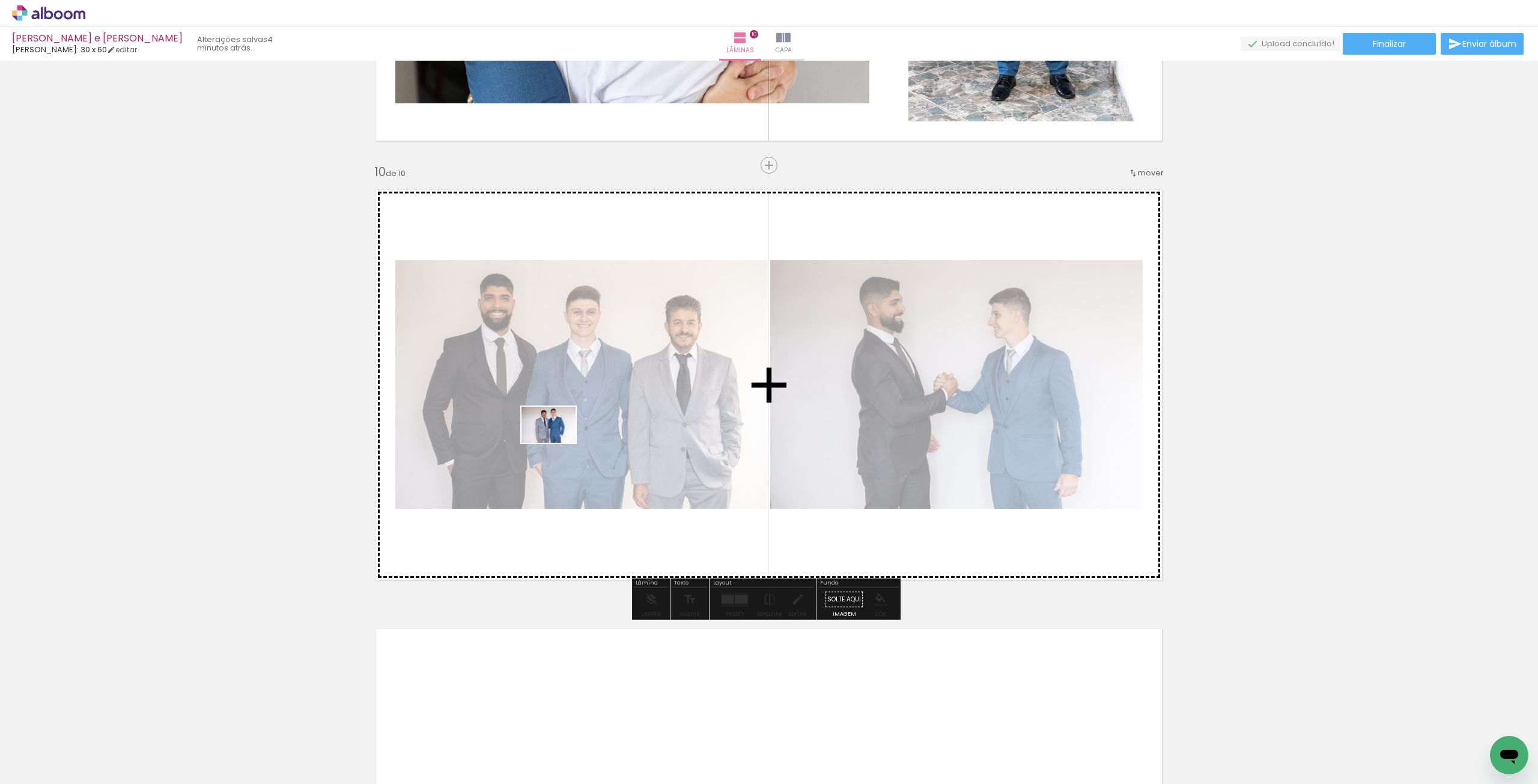
drag, startPoint x: 130, startPoint y: 738, endPoint x: 557, endPoint y: 442, distance: 519.6
click at [557, 442] on quentale-workspace at bounding box center [769, 392] width 1538 height 784
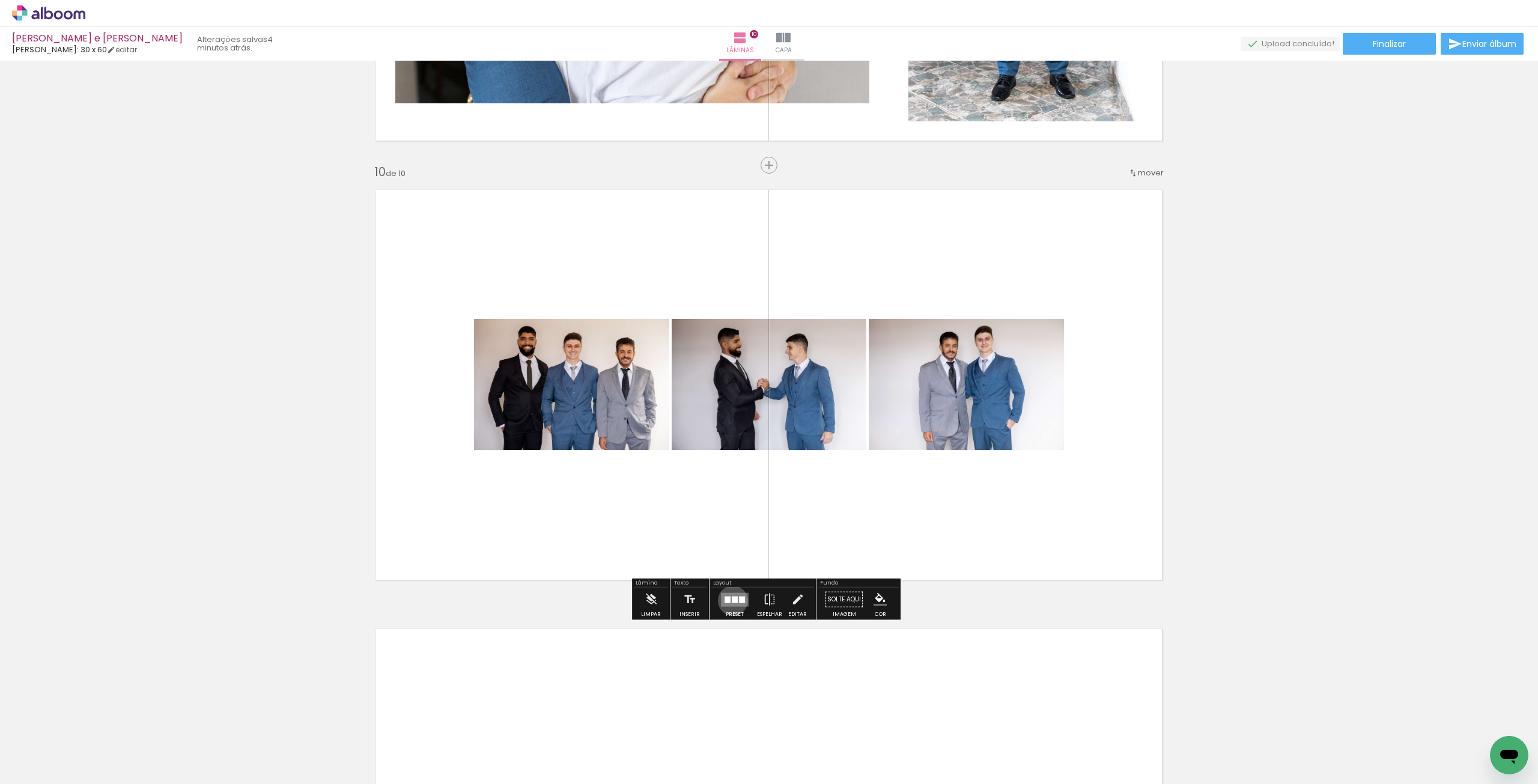
click at [731, 600] on div at bounding box center [734, 599] width 6 height 6
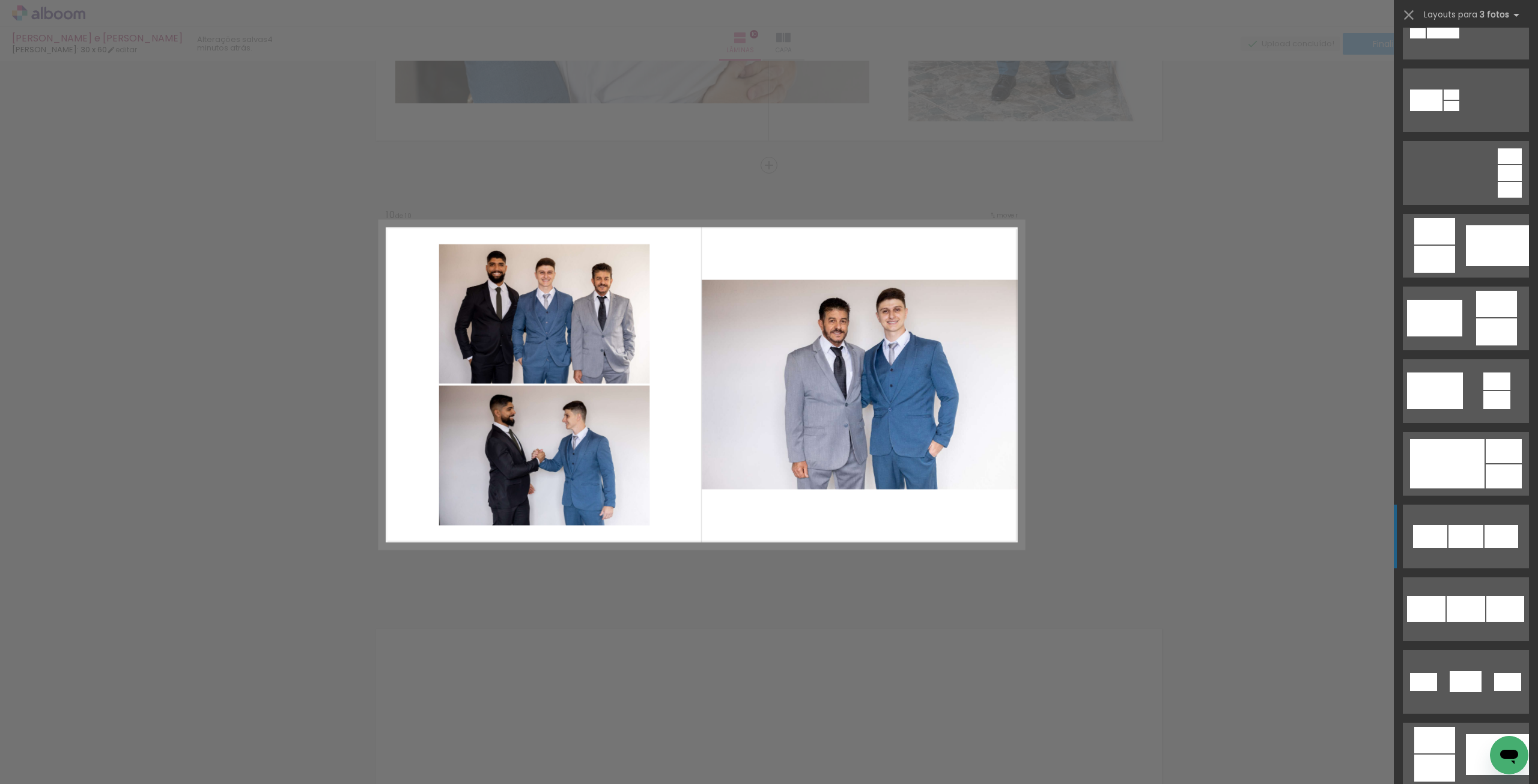
scroll to position [360, 0]
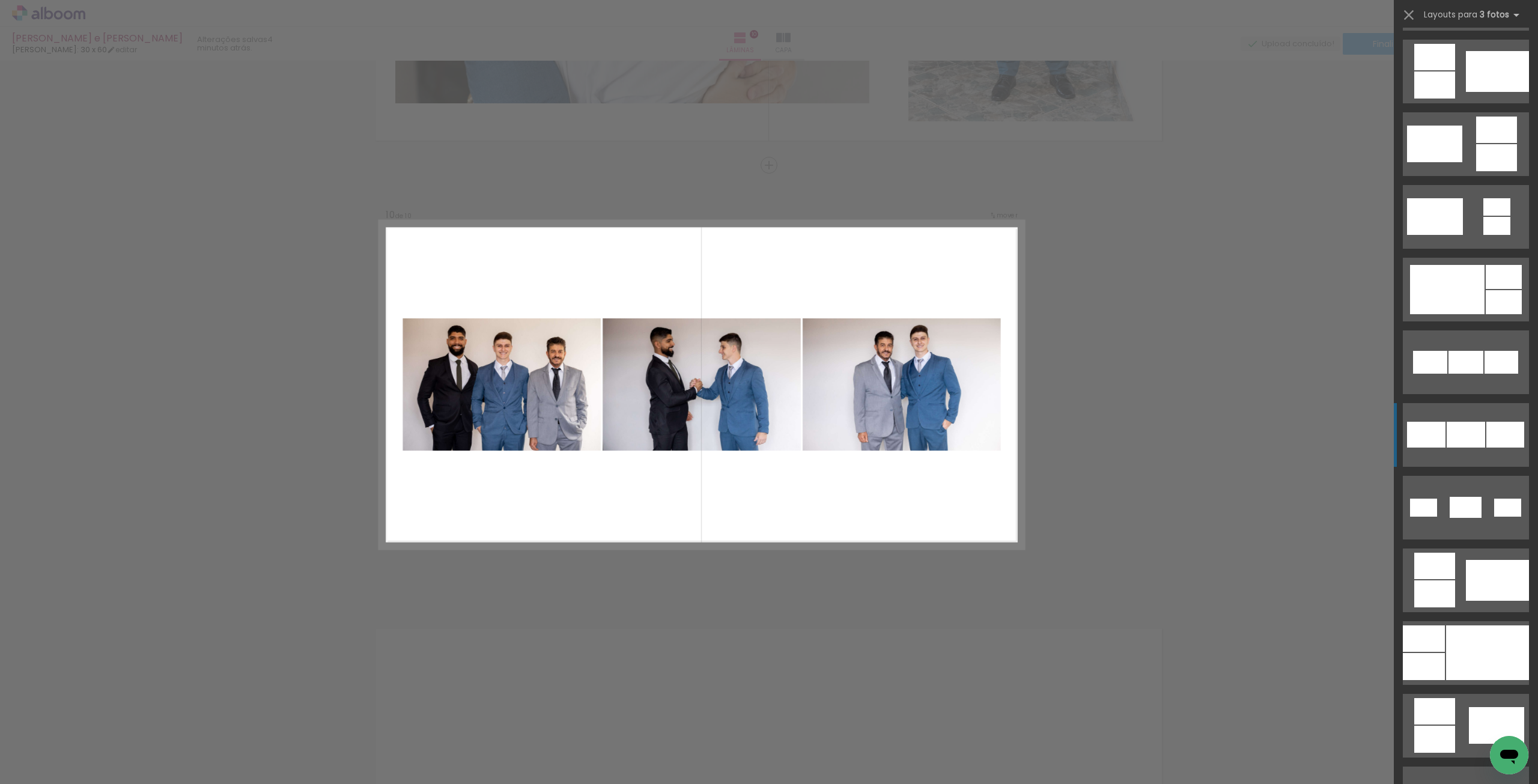
click at [1466, 434] on div at bounding box center [1466, 435] width 39 height 26
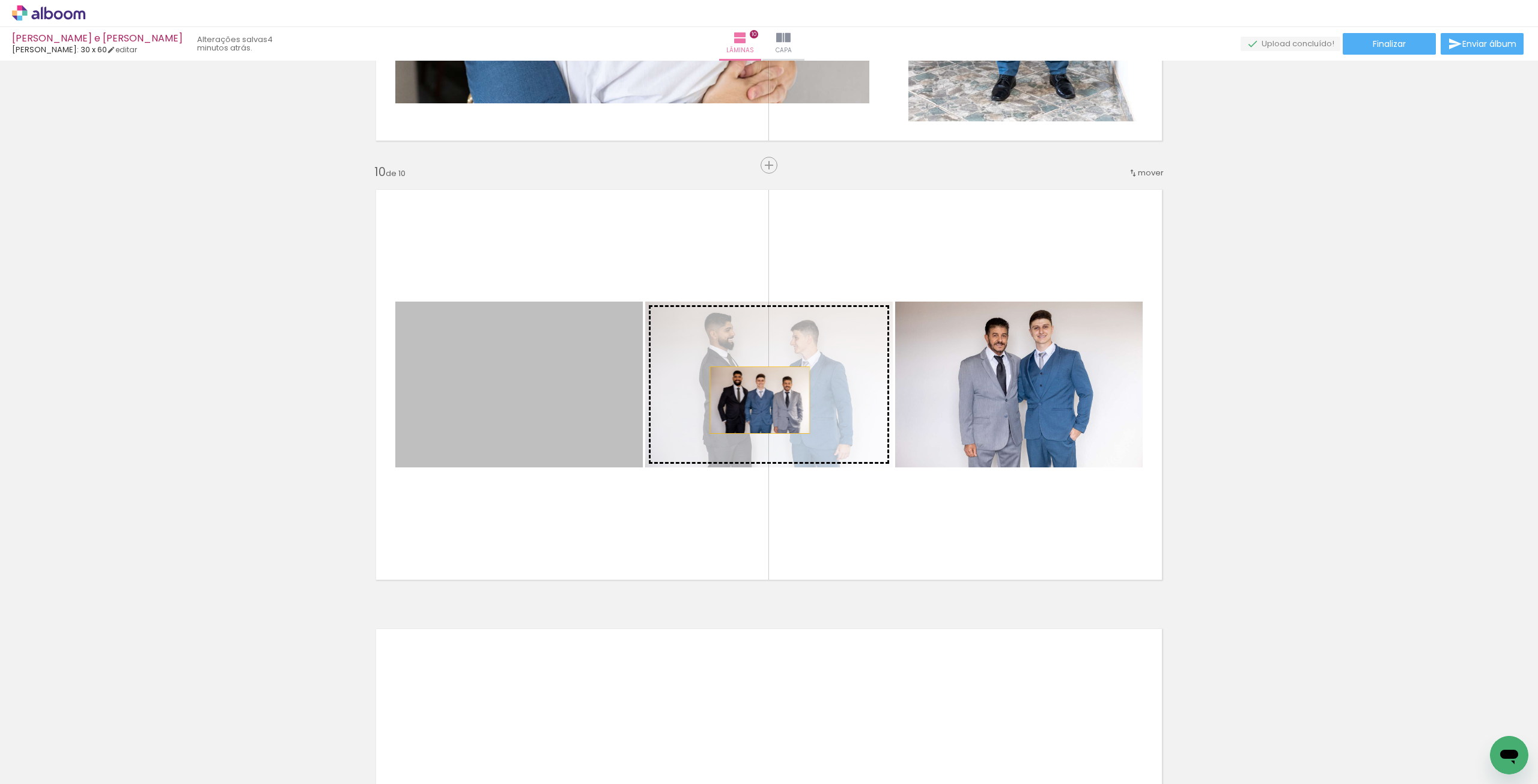
drag, startPoint x: 577, startPoint y: 455, endPoint x: 756, endPoint y: 400, distance: 187.3
click at [0, 0] on slot at bounding box center [0, 0] width 0 height 0
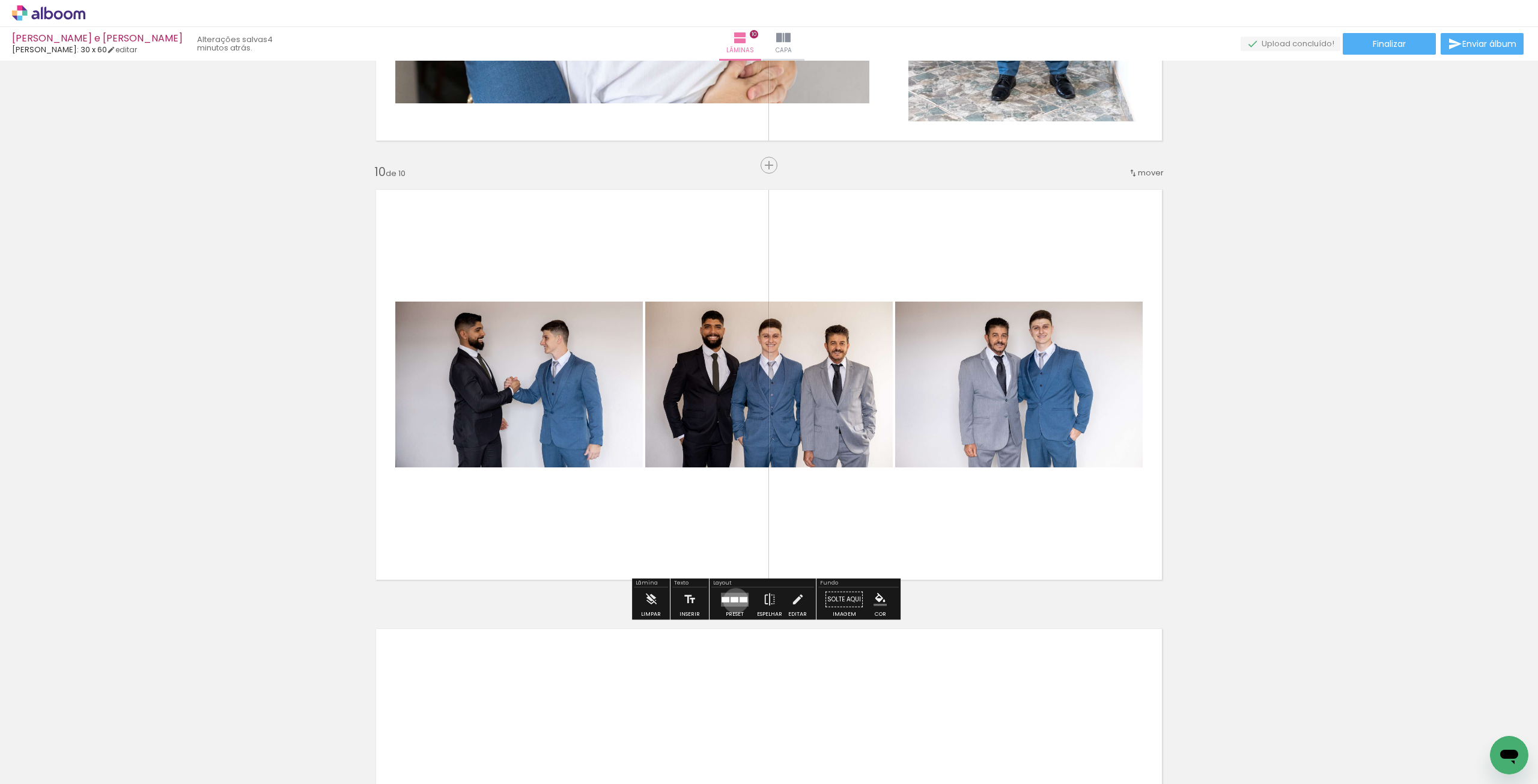
click at [733, 600] on div at bounding box center [734, 599] width 7 height 6
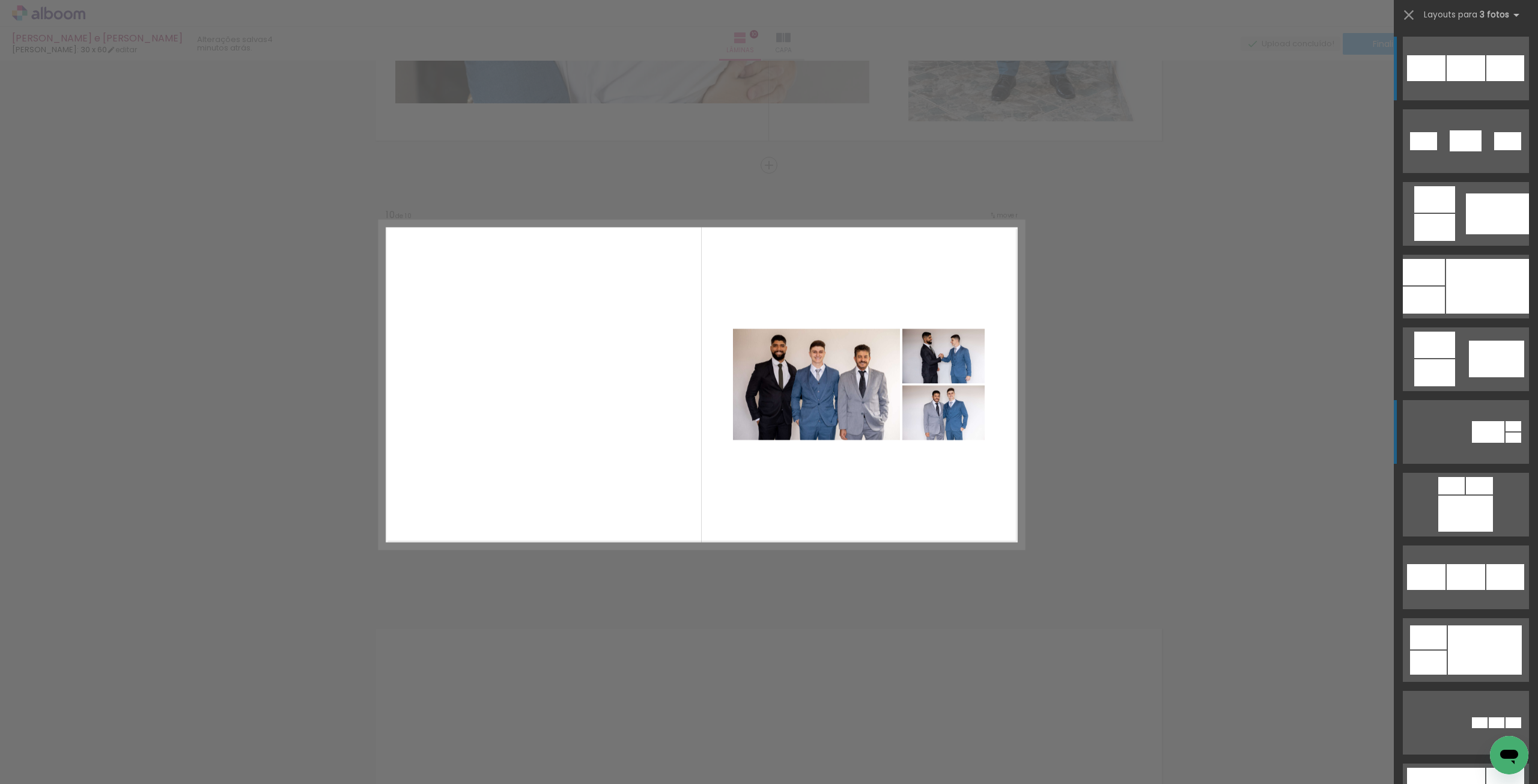
scroll to position [1087, 0]
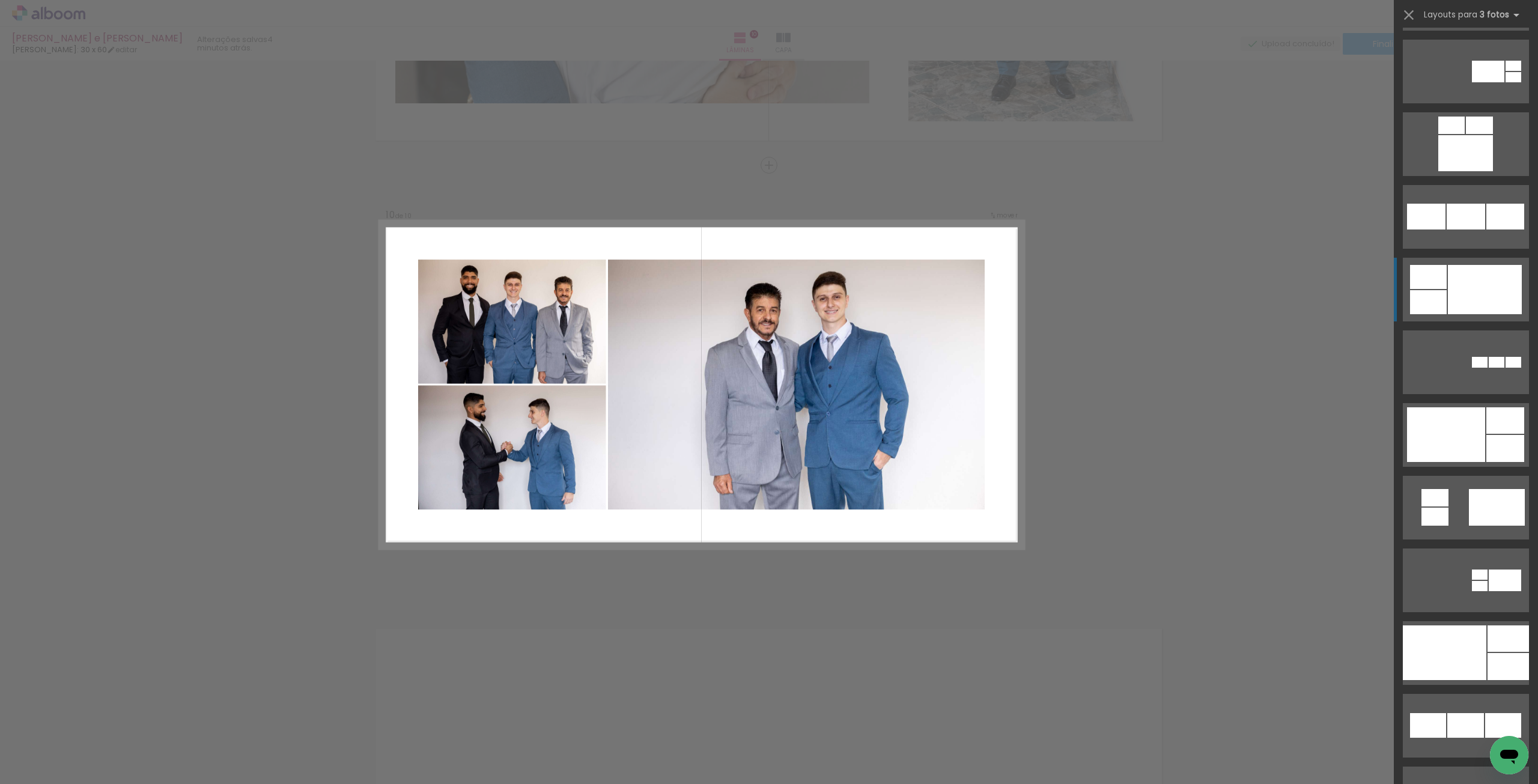
click at [1468, 288] on div at bounding box center [1485, 289] width 74 height 49
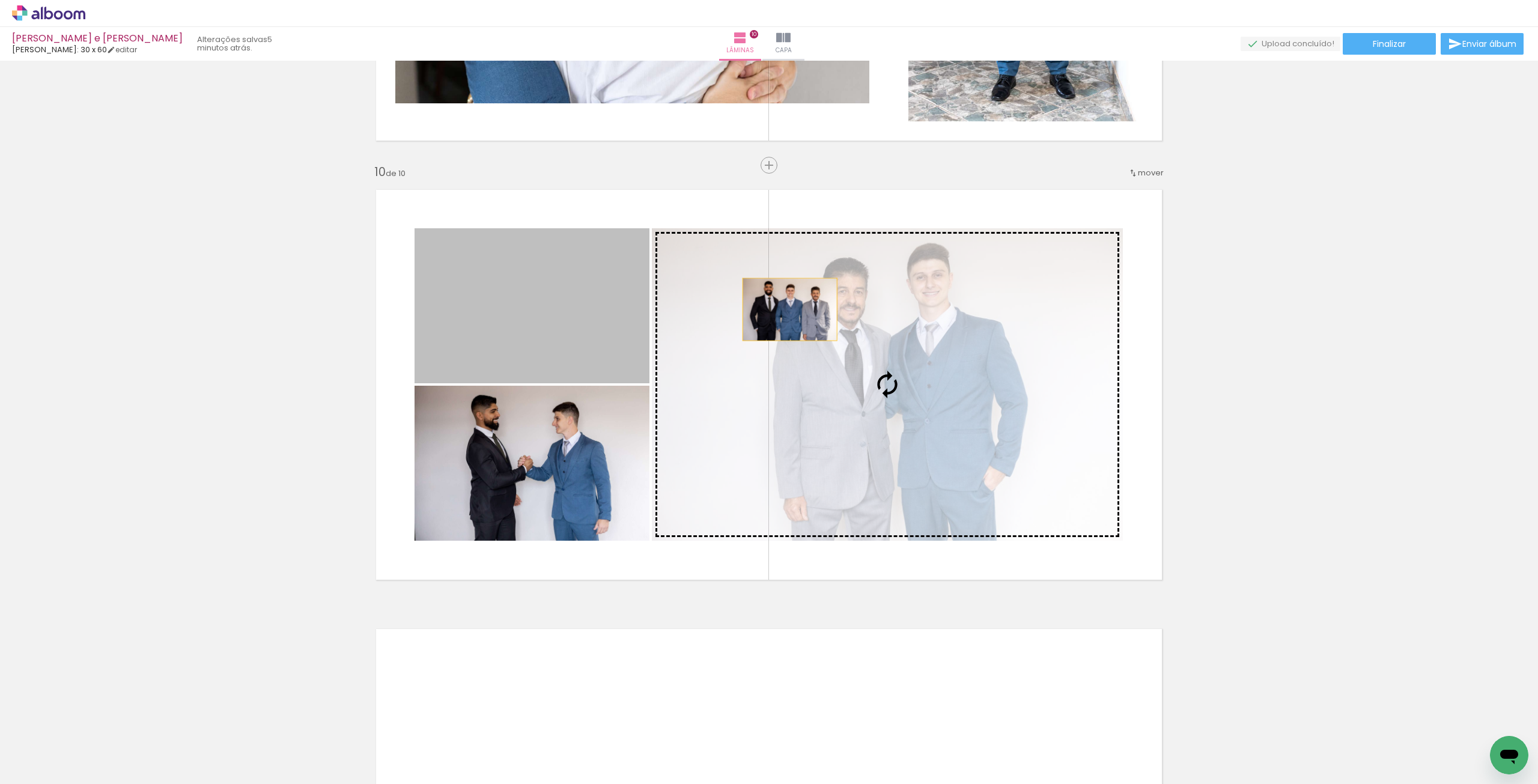
drag, startPoint x: 669, startPoint y: 312, endPoint x: 889, endPoint y: 293, distance: 220.8
click at [0, 0] on slot at bounding box center [0, 0] width 0 height 0
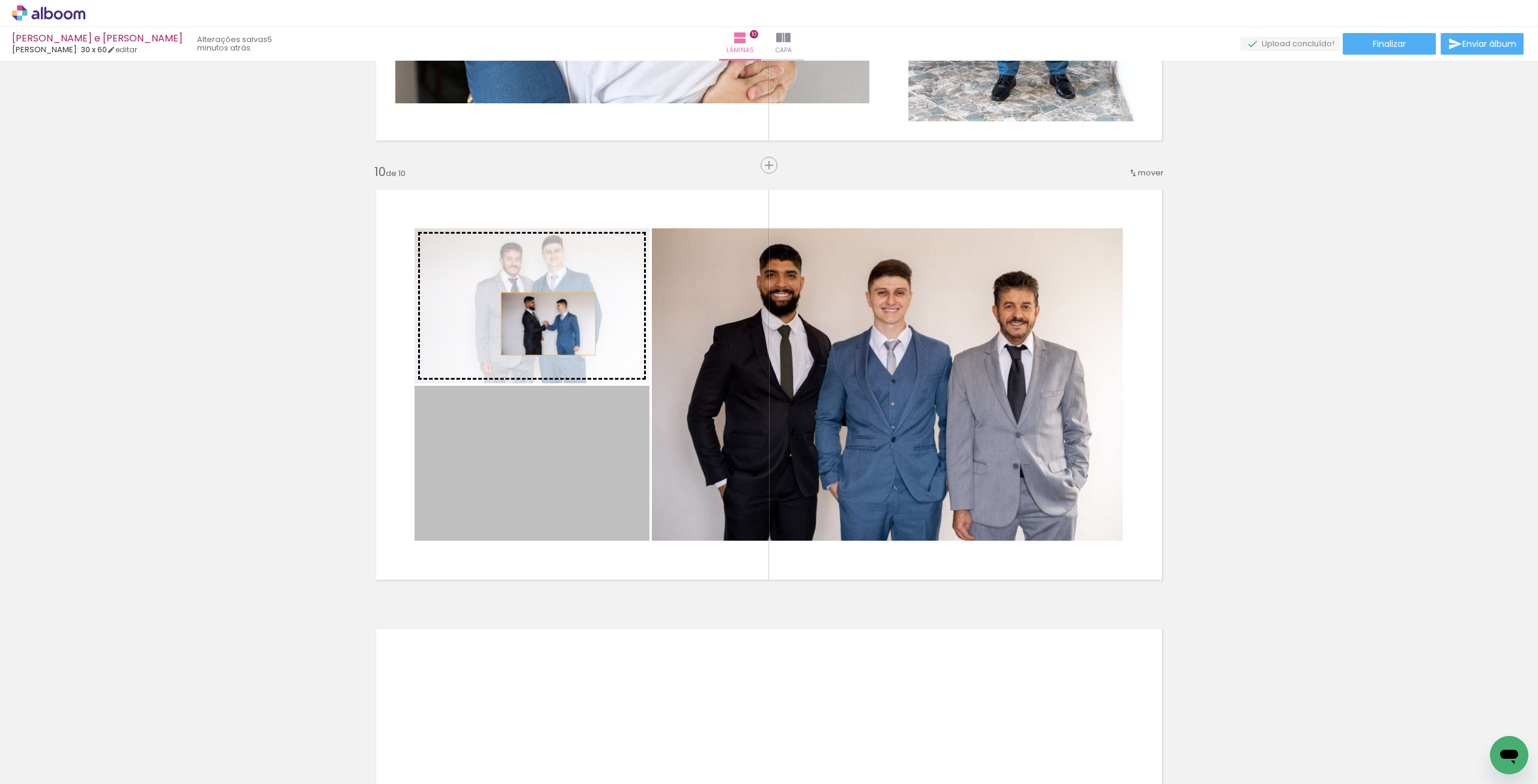
drag, startPoint x: 535, startPoint y: 486, endPoint x: 542, endPoint y: 320, distance: 166.1
click at [0, 0] on slot at bounding box center [0, 0] width 0 height 0
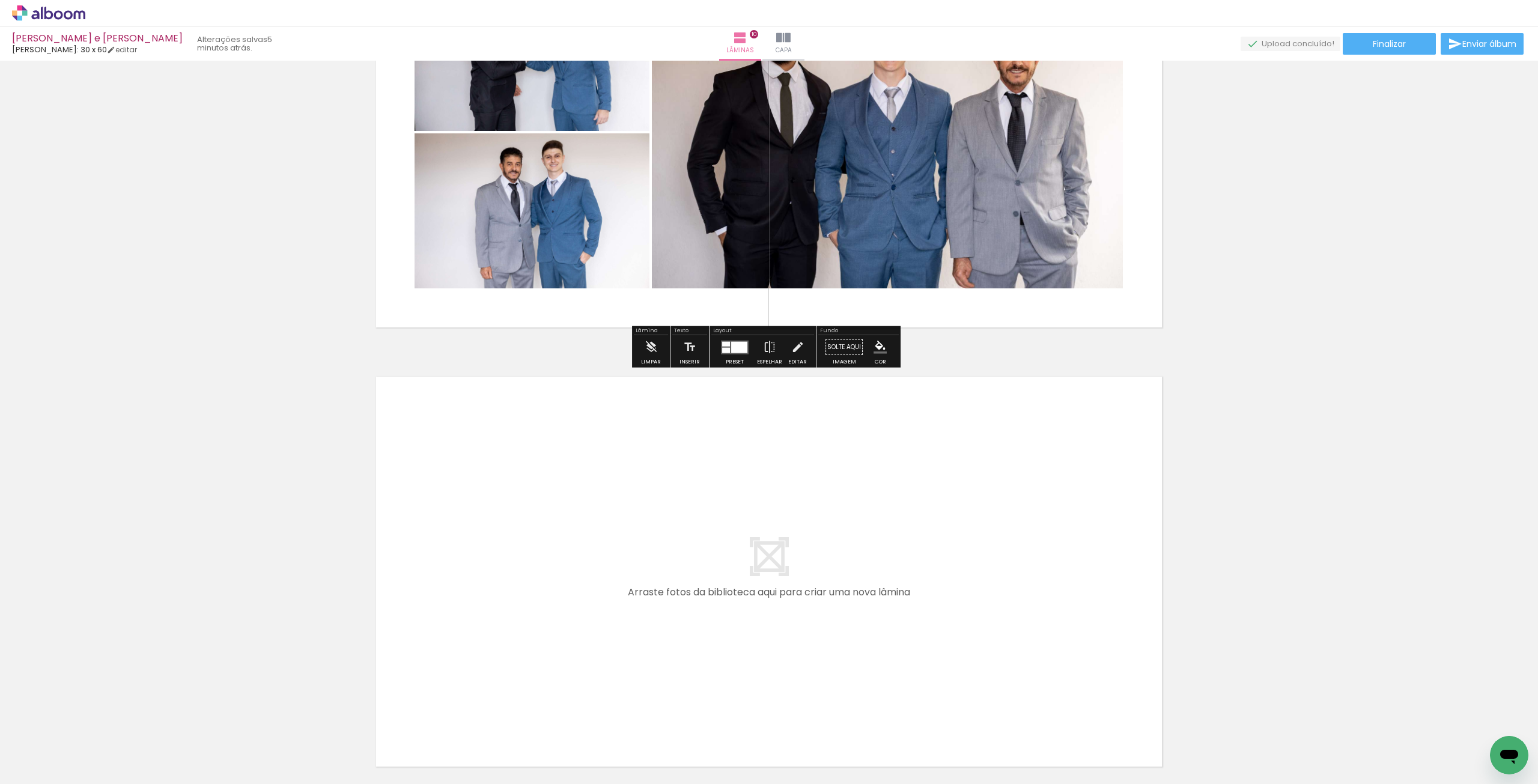
scroll to position [4167, 0]
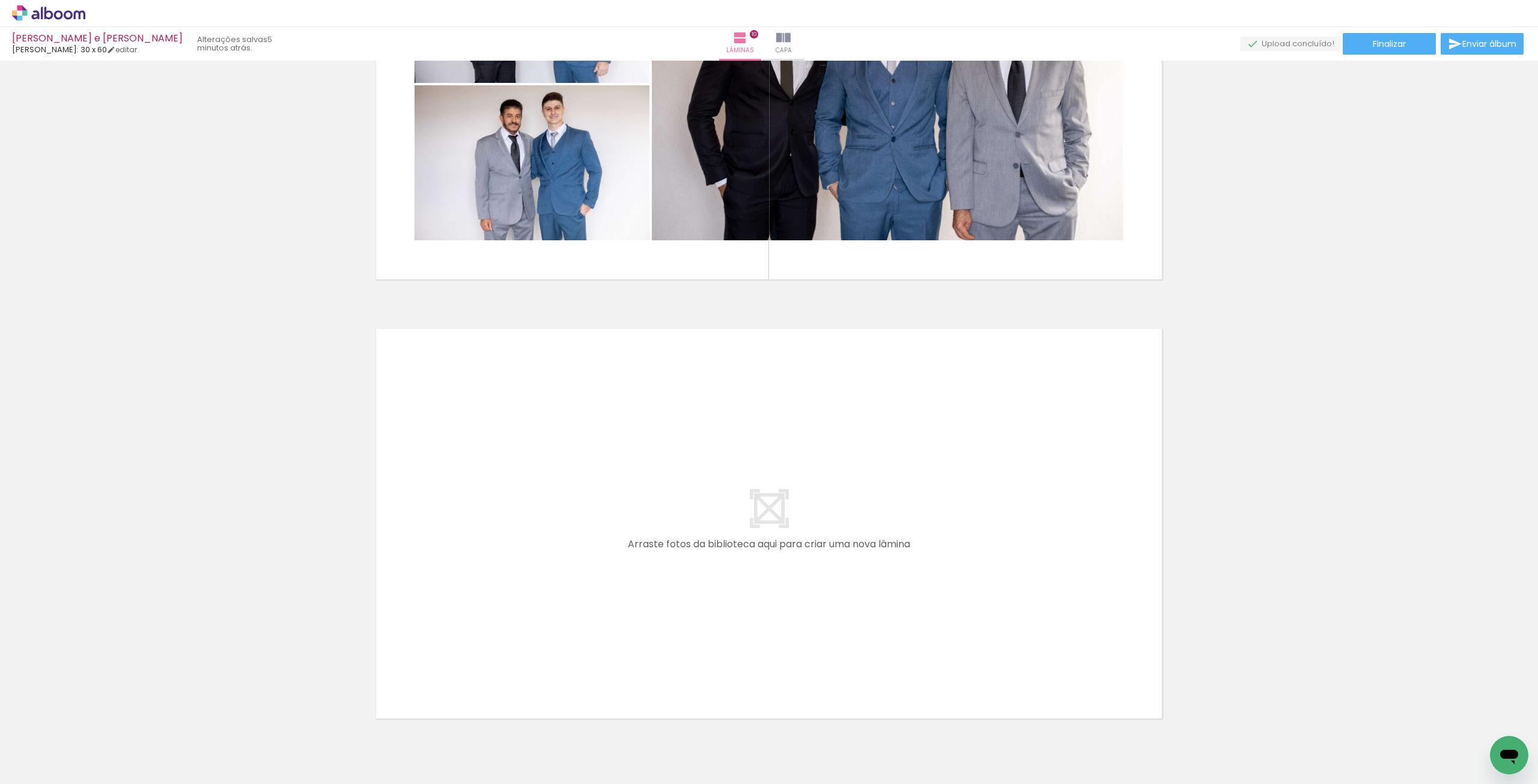
click at [100, 719] on iron-icon at bounding box center [94, 719] width 13 height 13
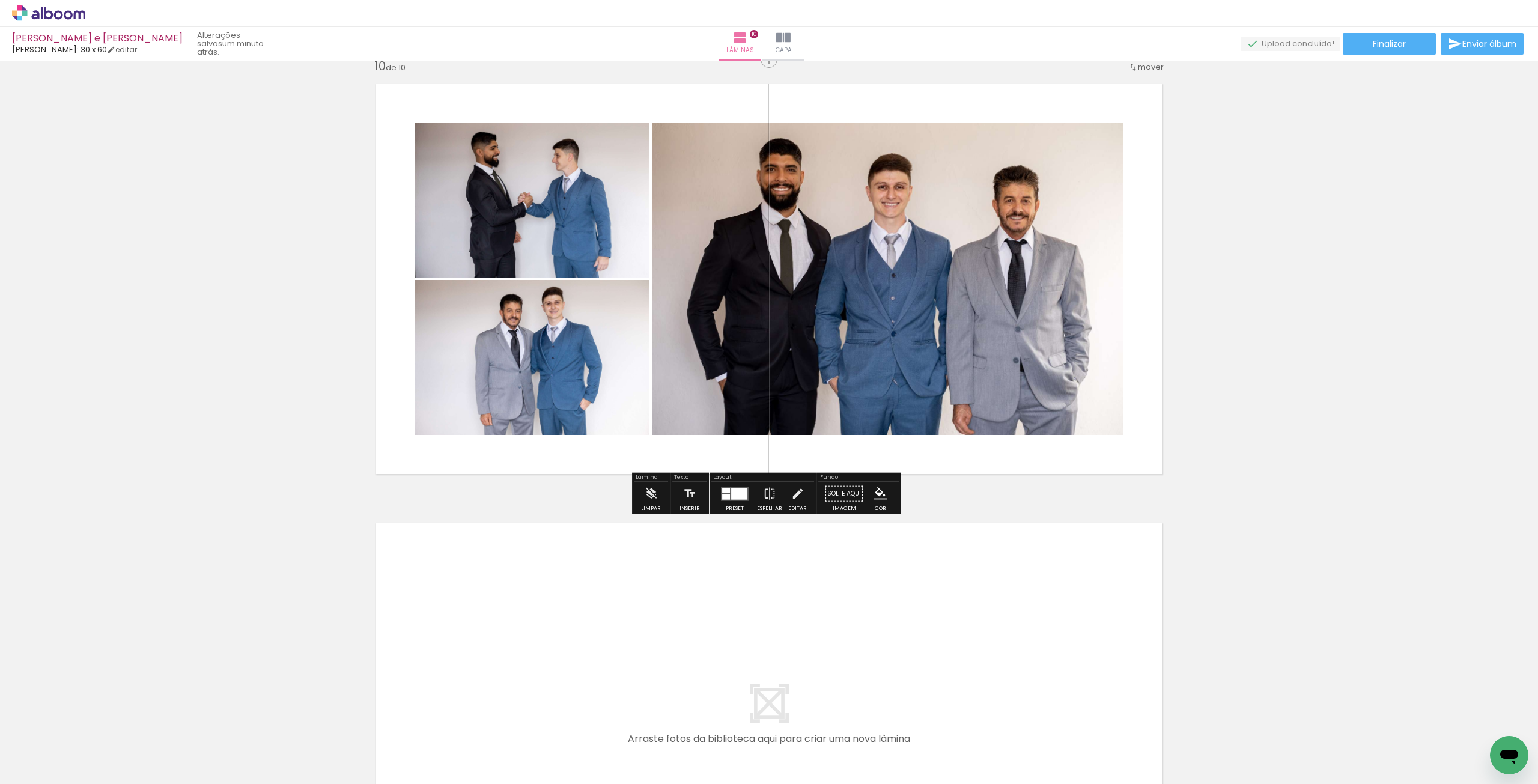
scroll to position [4107, 0]
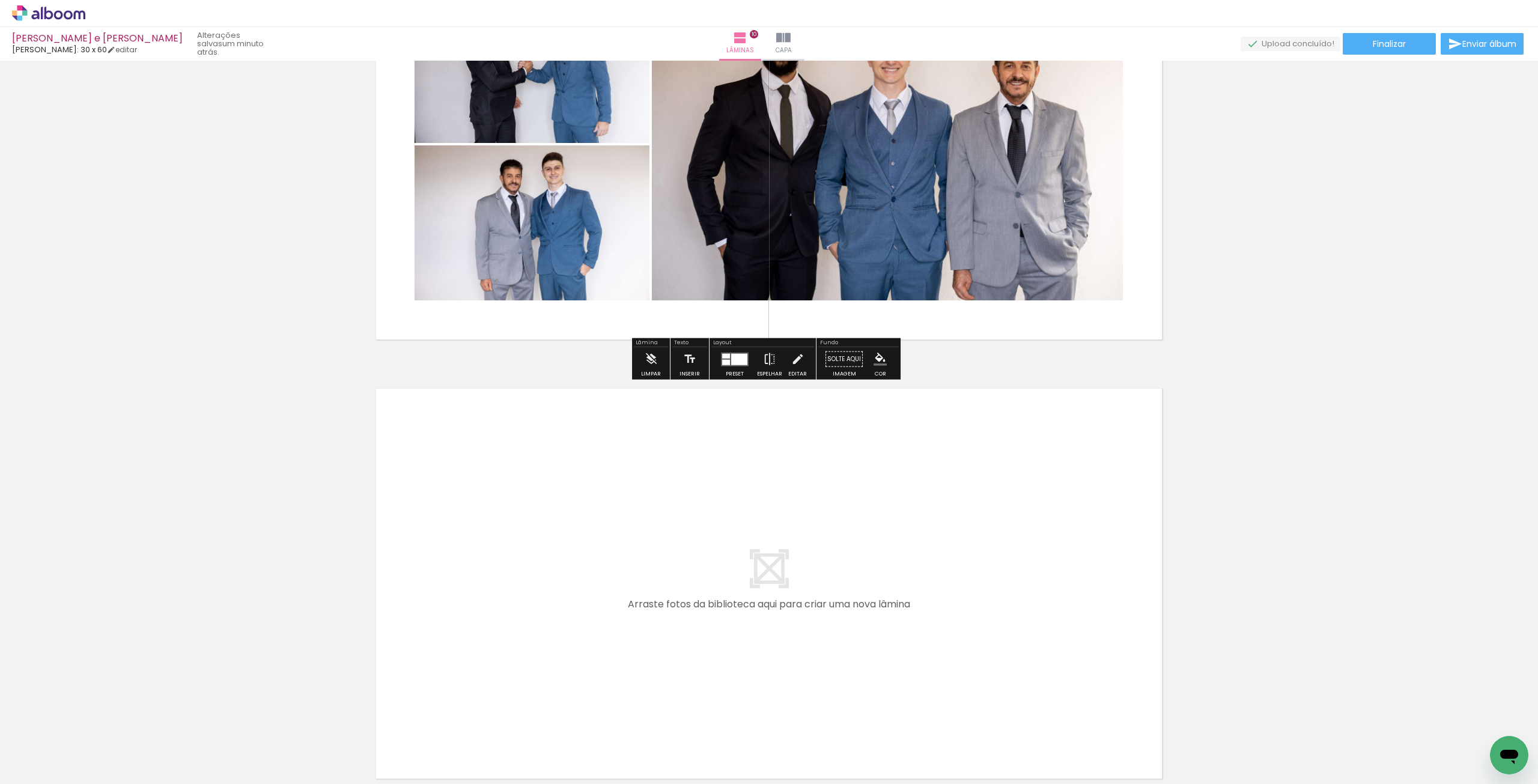
click at [27, 770] on span "Adicionar Fotos" at bounding box center [43, 777] width 36 height 13
click at [0, 0] on input "file" at bounding box center [0, 0] width 0 height 0
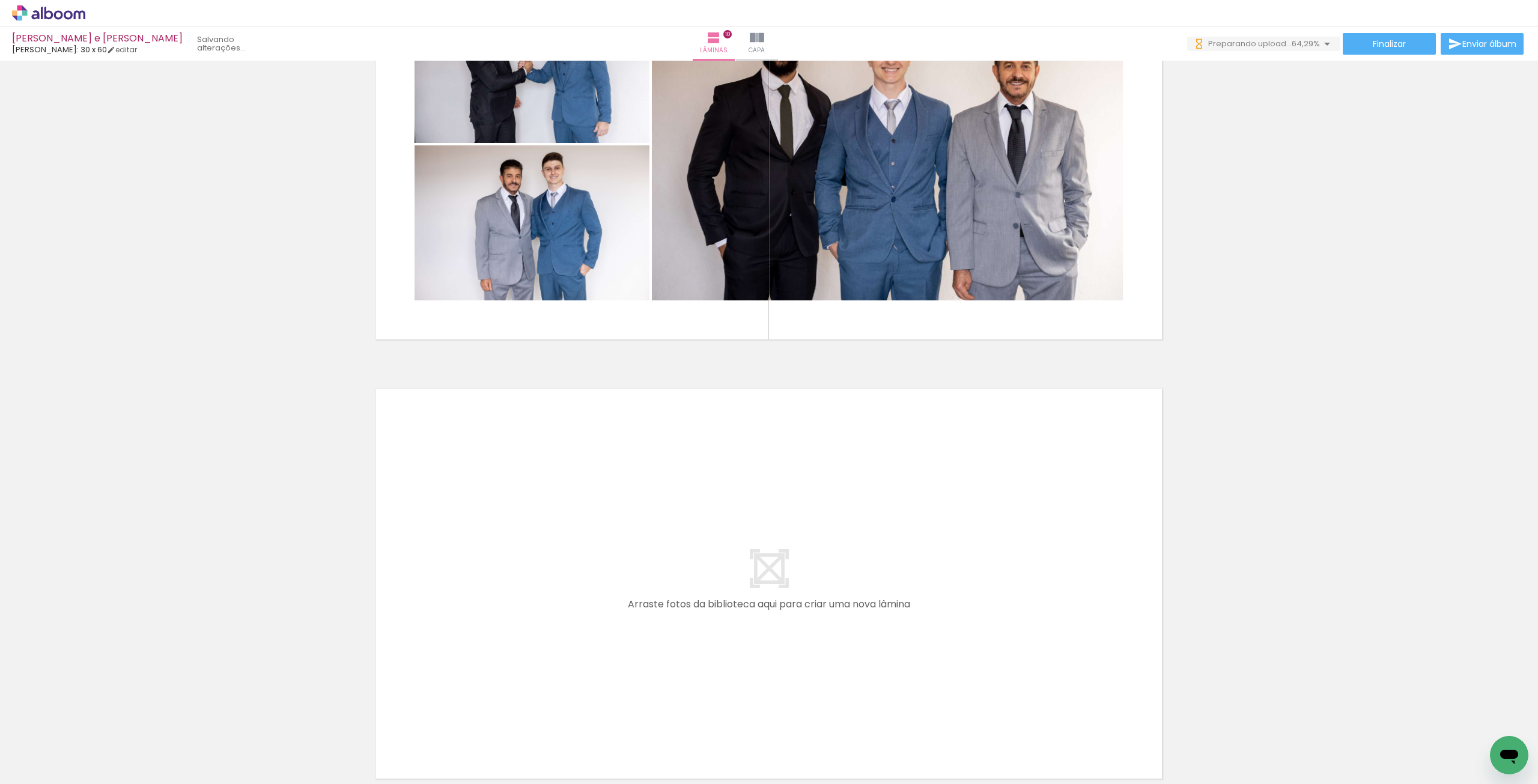
click at [56, 772] on span "Adicionar Fotos" at bounding box center [43, 777] width 36 height 13
click at [0, 0] on input "file" at bounding box center [0, 0] width 0 height 0
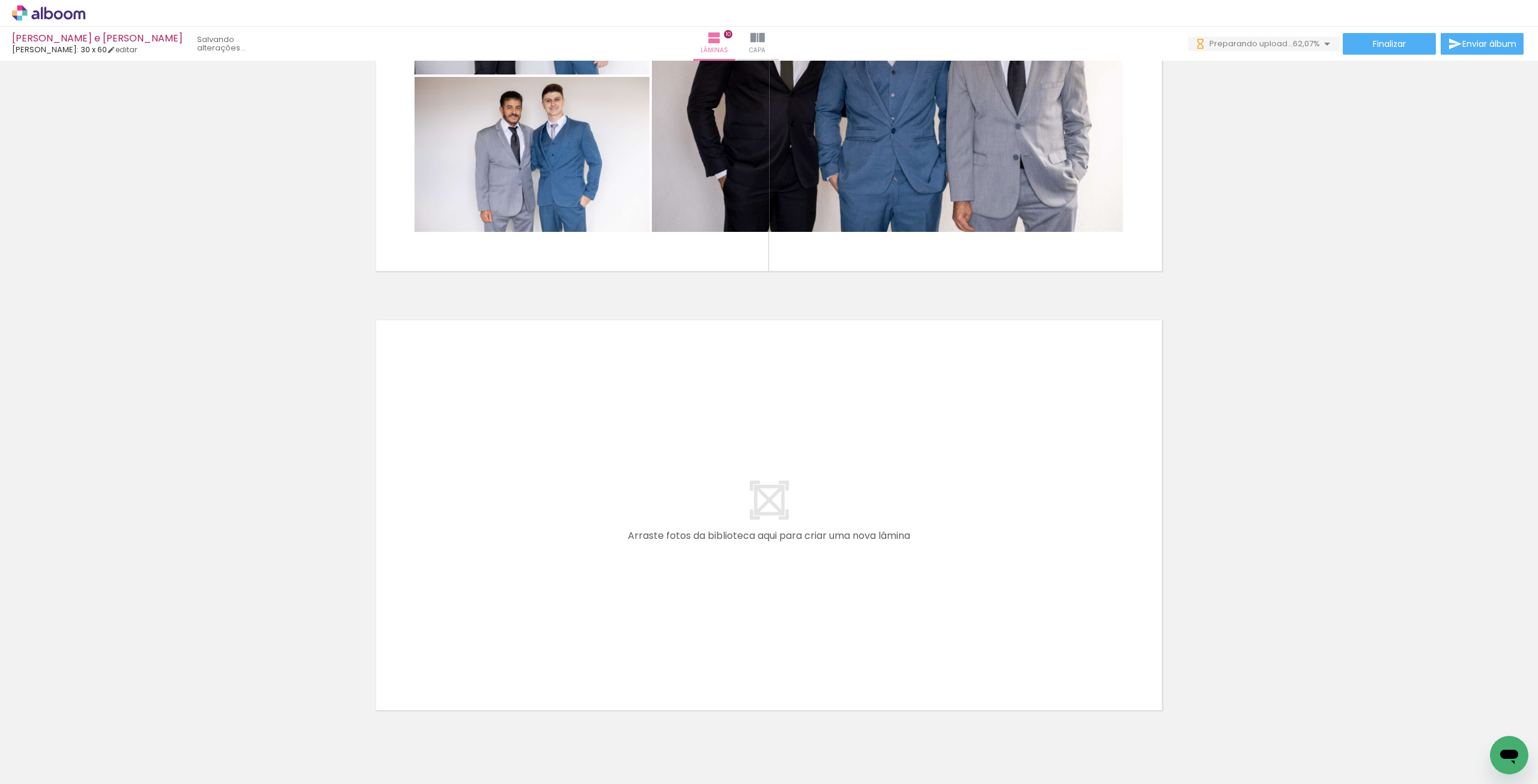
scroll to position [4227, 0]
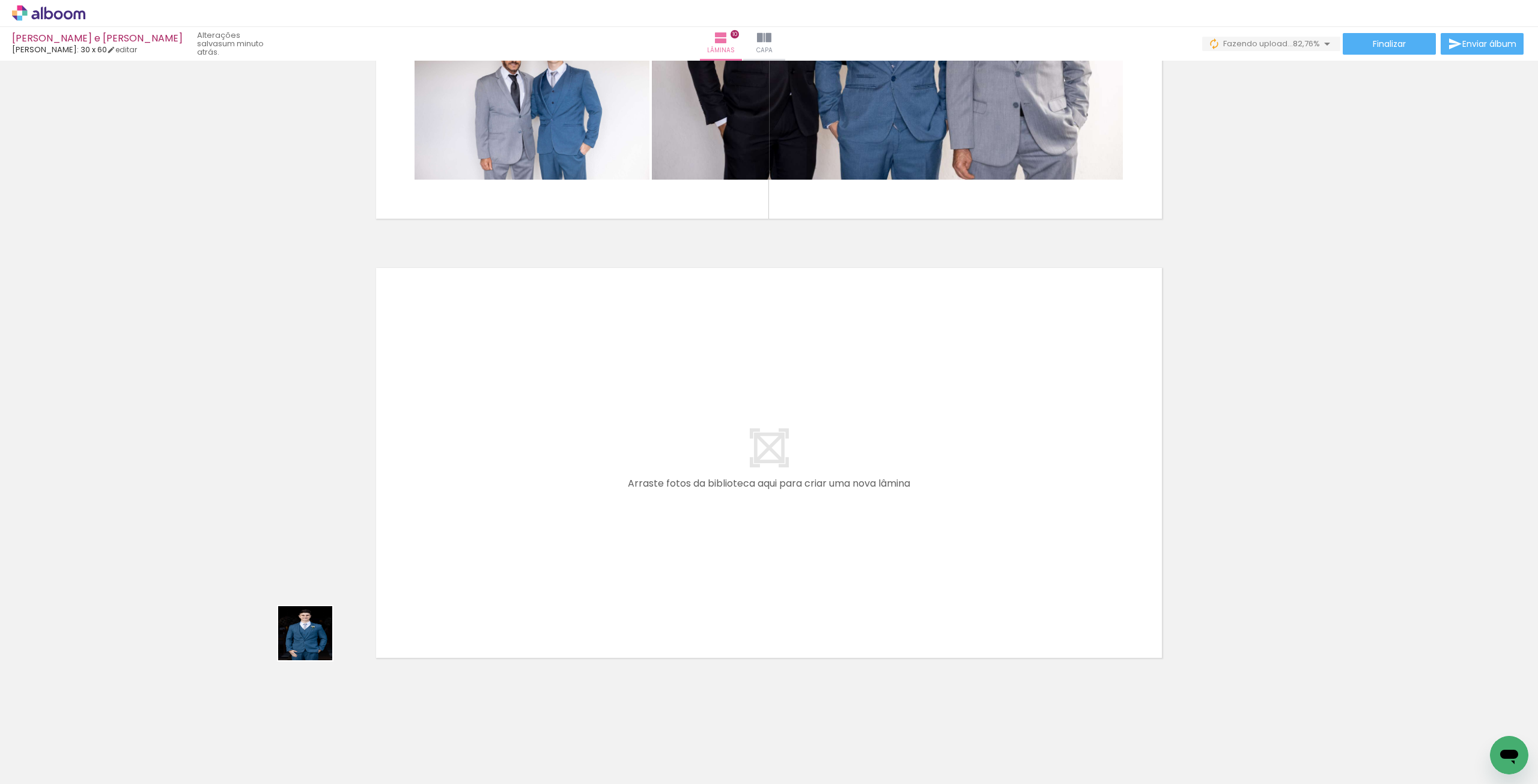
drag, startPoint x: 127, startPoint y: 762, endPoint x: 554, endPoint y: 477, distance: 513.4
click at [554, 477] on quentale-workspace at bounding box center [769, 392] width 1538 height 784
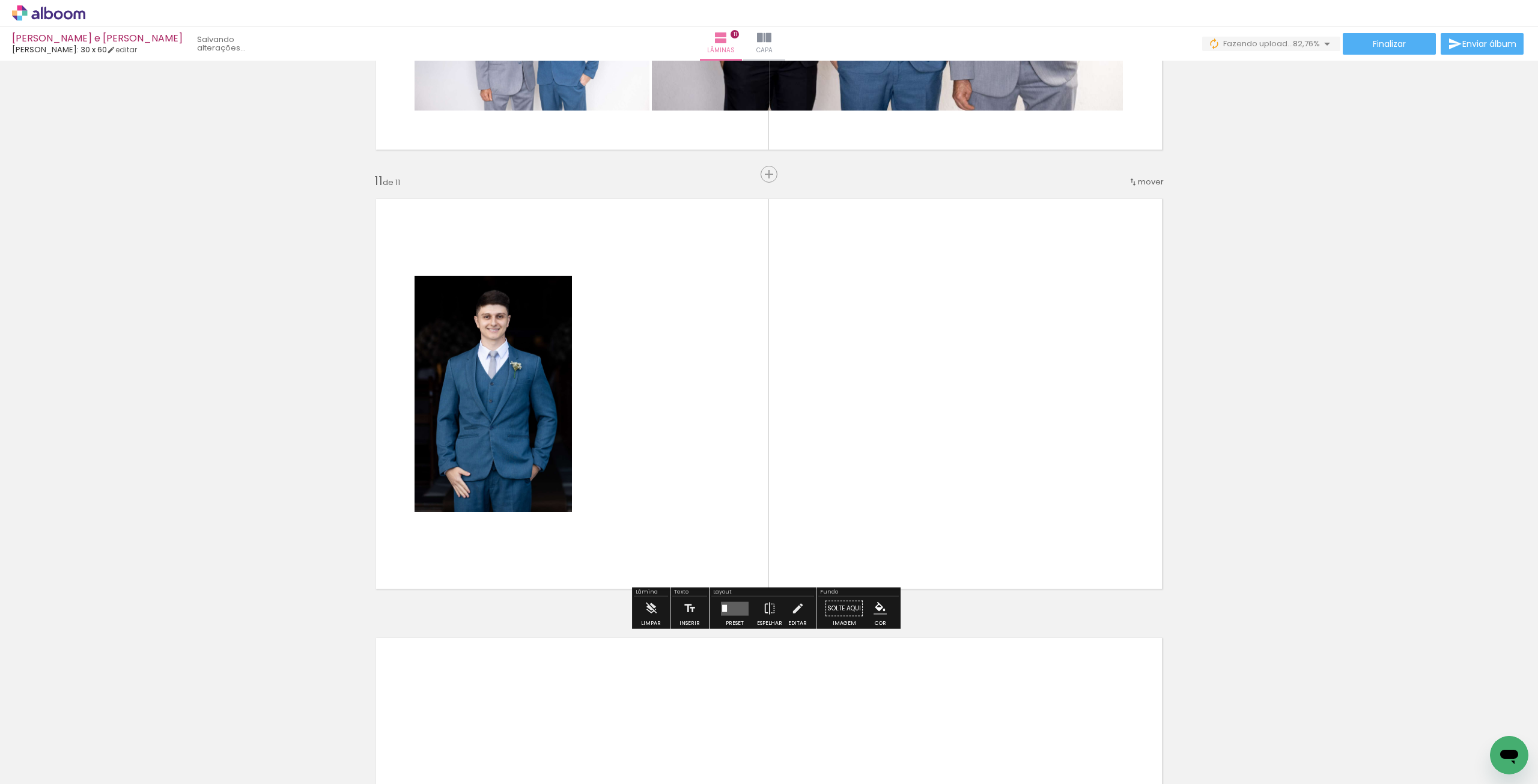
scroll to position [4305, 0]
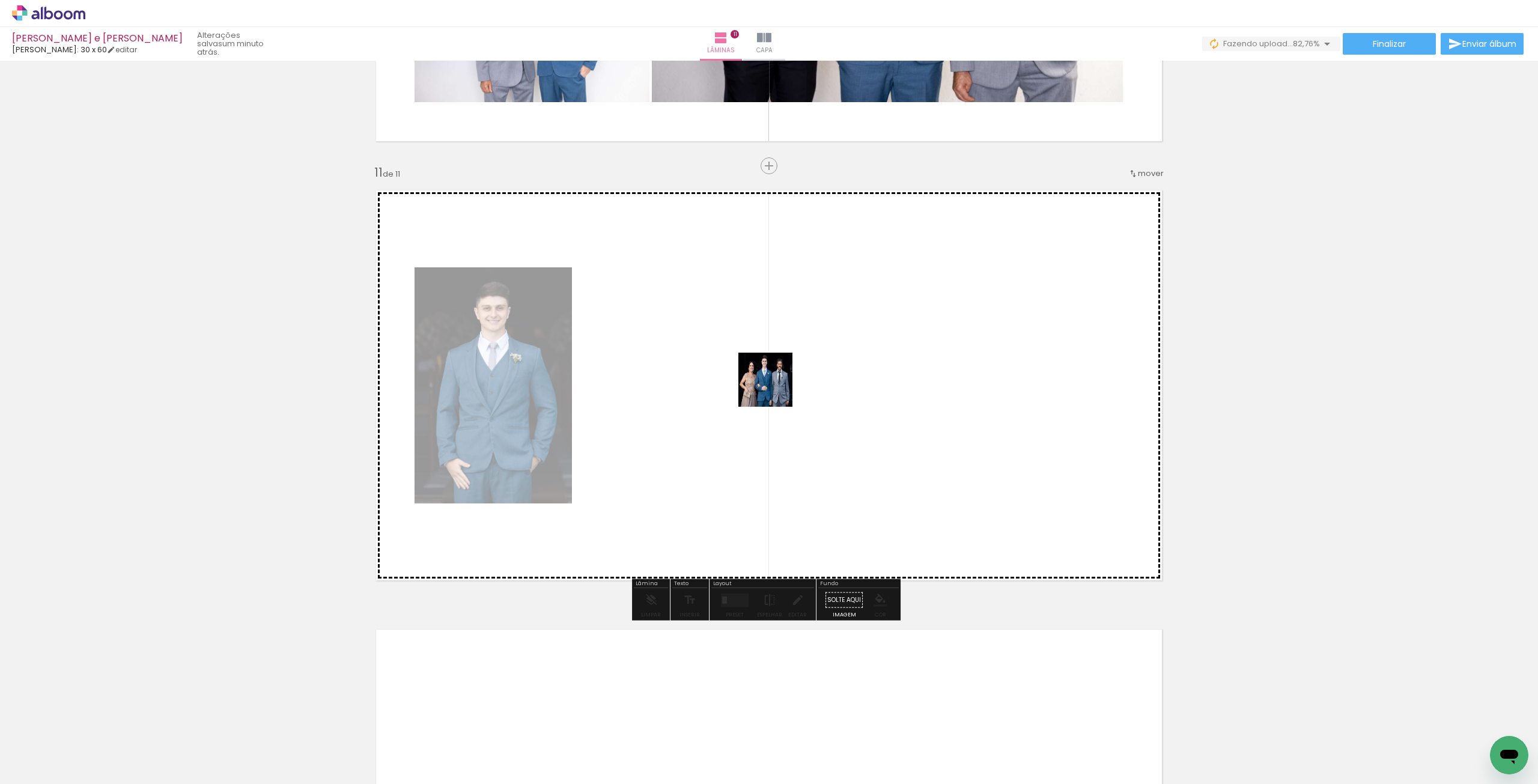
drag, startPoint x: 128, startPoint y: 748, endPoint x: 796, endPoint y: 380, distance: 762.7
click at [796, 380] on quentale-workspace at bounding box center [769, 392] width 1538 height 784
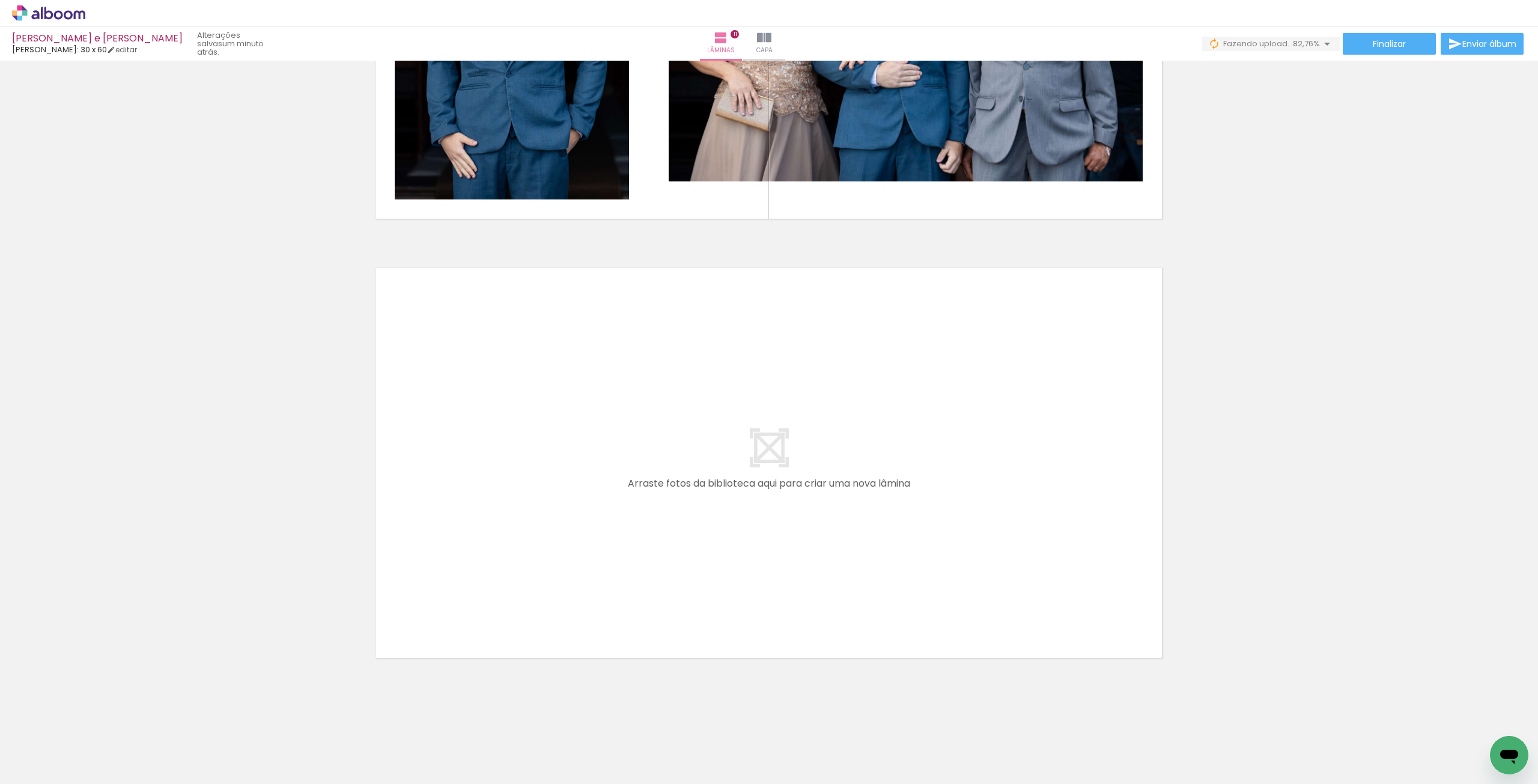
scroll to position [0, 784]
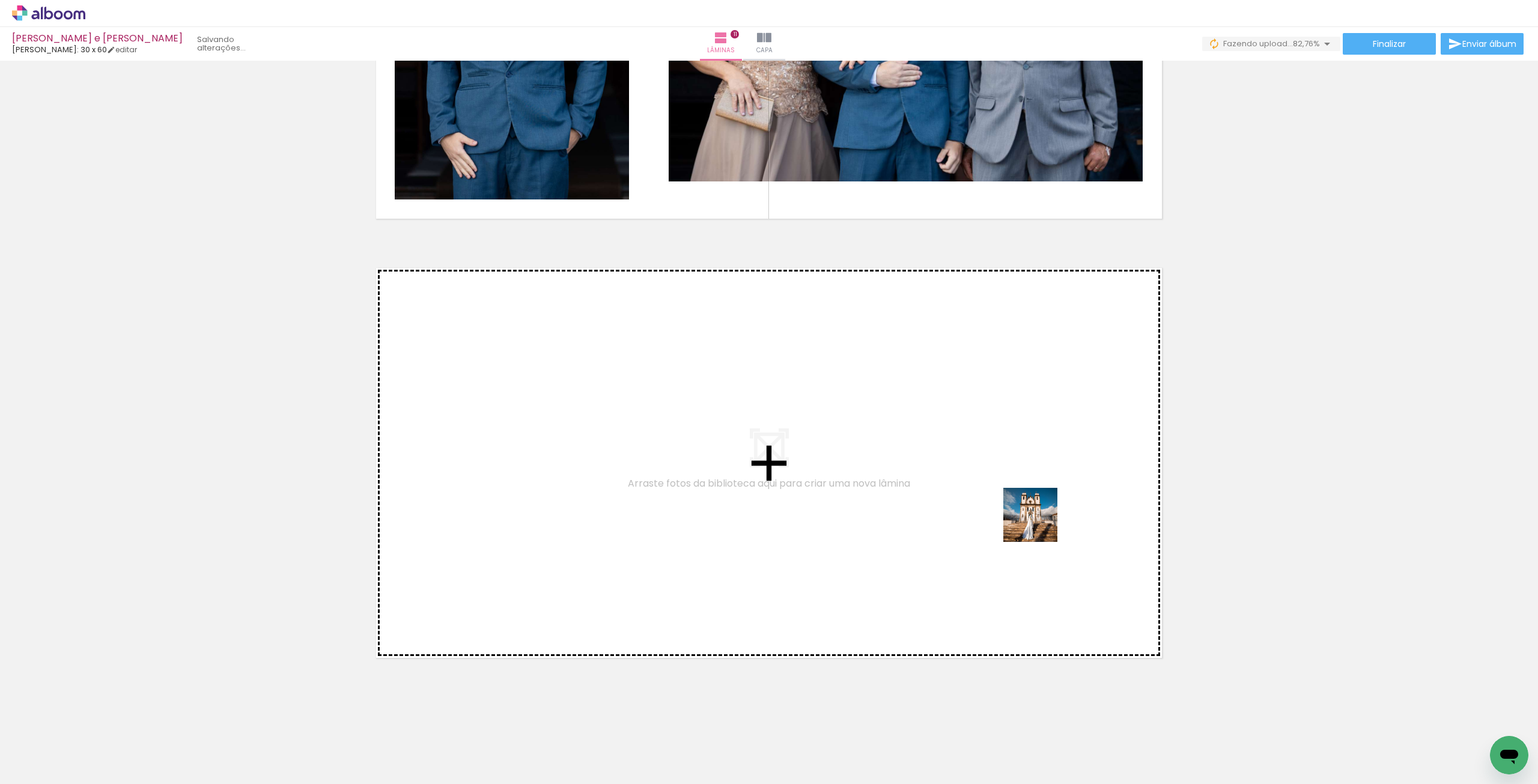
drag, startPoint x: 1476, startPoint y: 733, endPoint x: 1012, endPoint y: 515, distance: 512.7
click at [1012, 515] on quentale-workspace at bounding box center [769, 392] width 1538 height 784
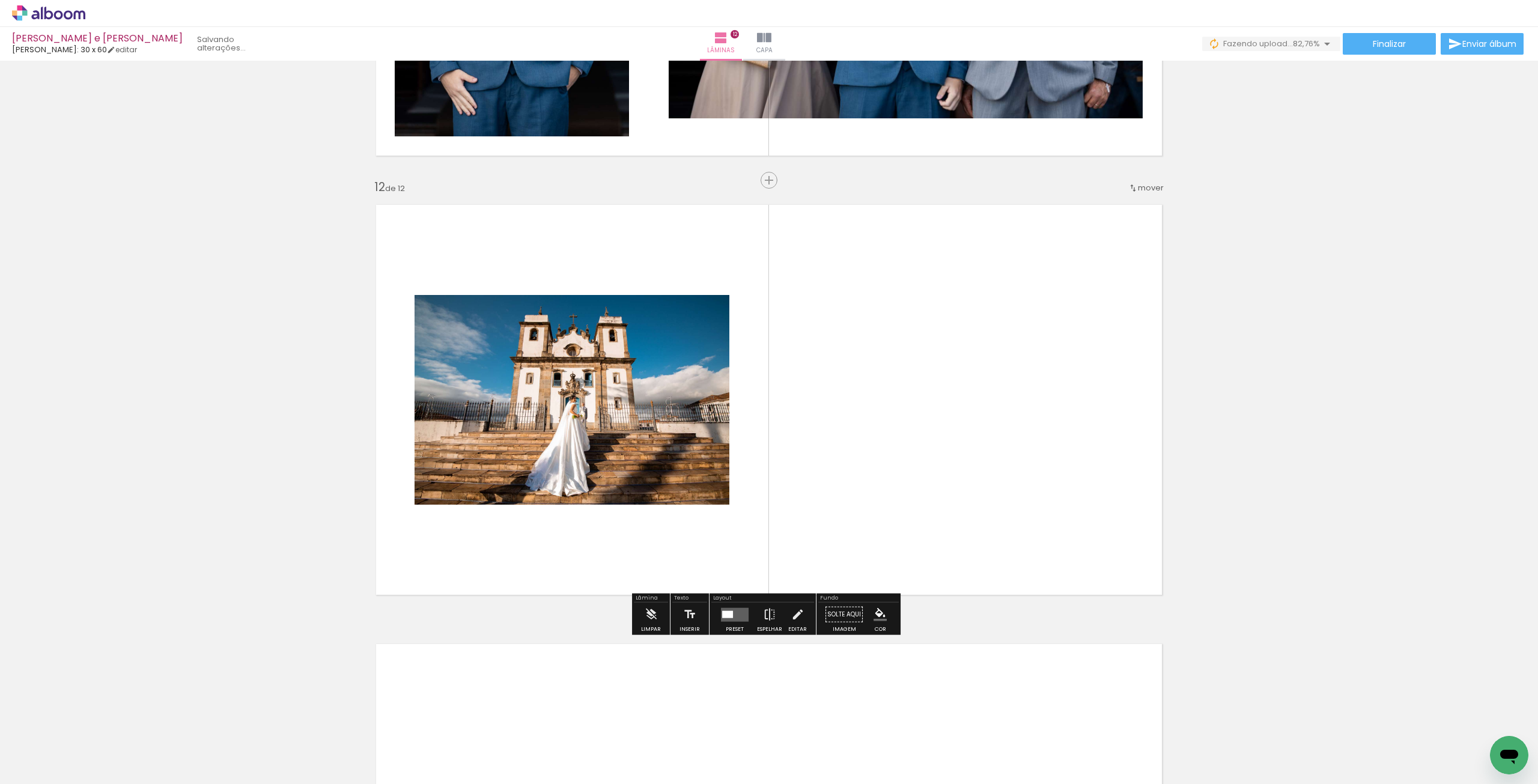
scroll to position [4745, 0]
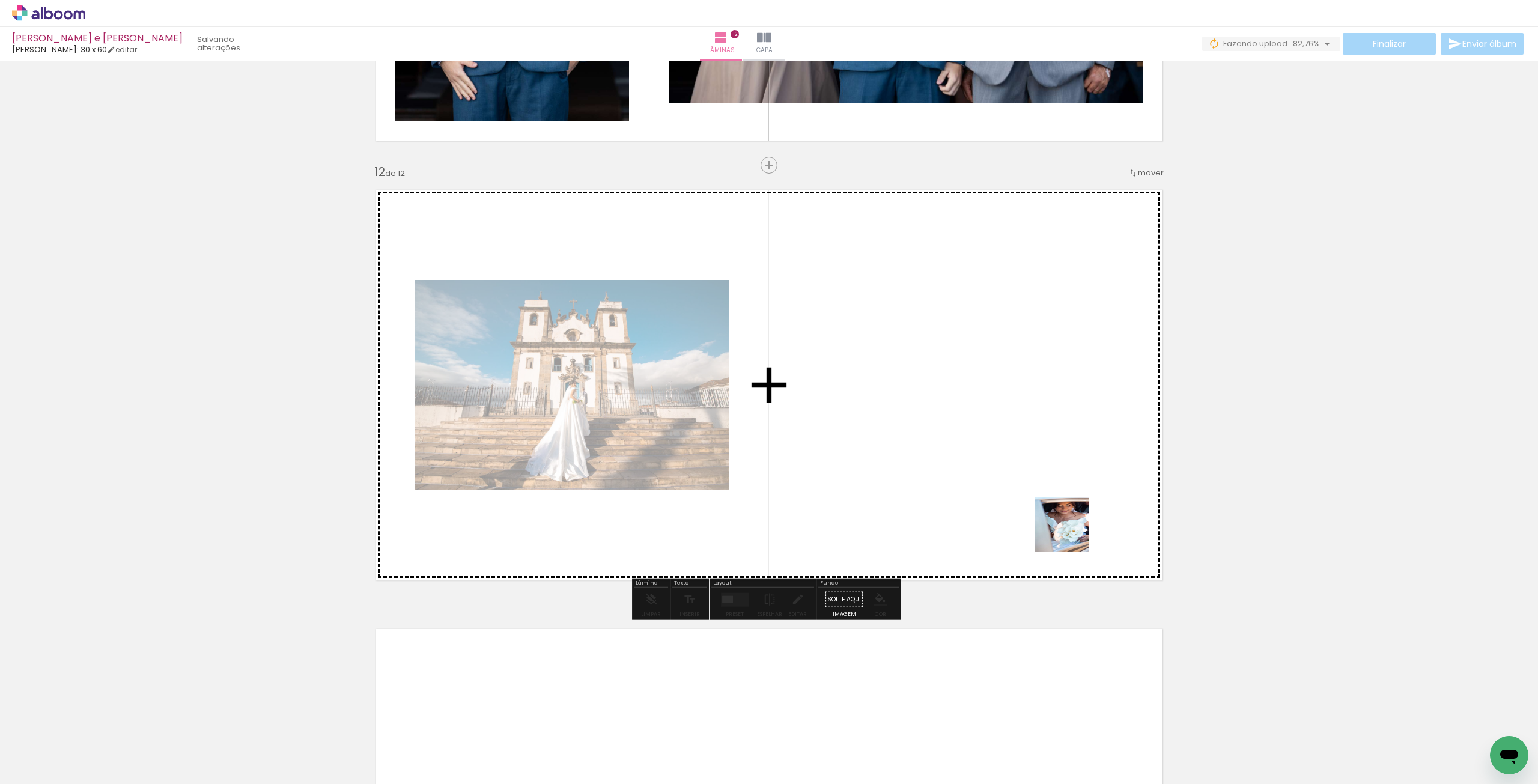
drag, startPoint x: 1491, startPoint y: 729, endPoint x: 972, endPoint y: 462, distance: 583.7
click at [977, 478] on quentale-workspace at bounding box center [769, 392] width 1538 height 784
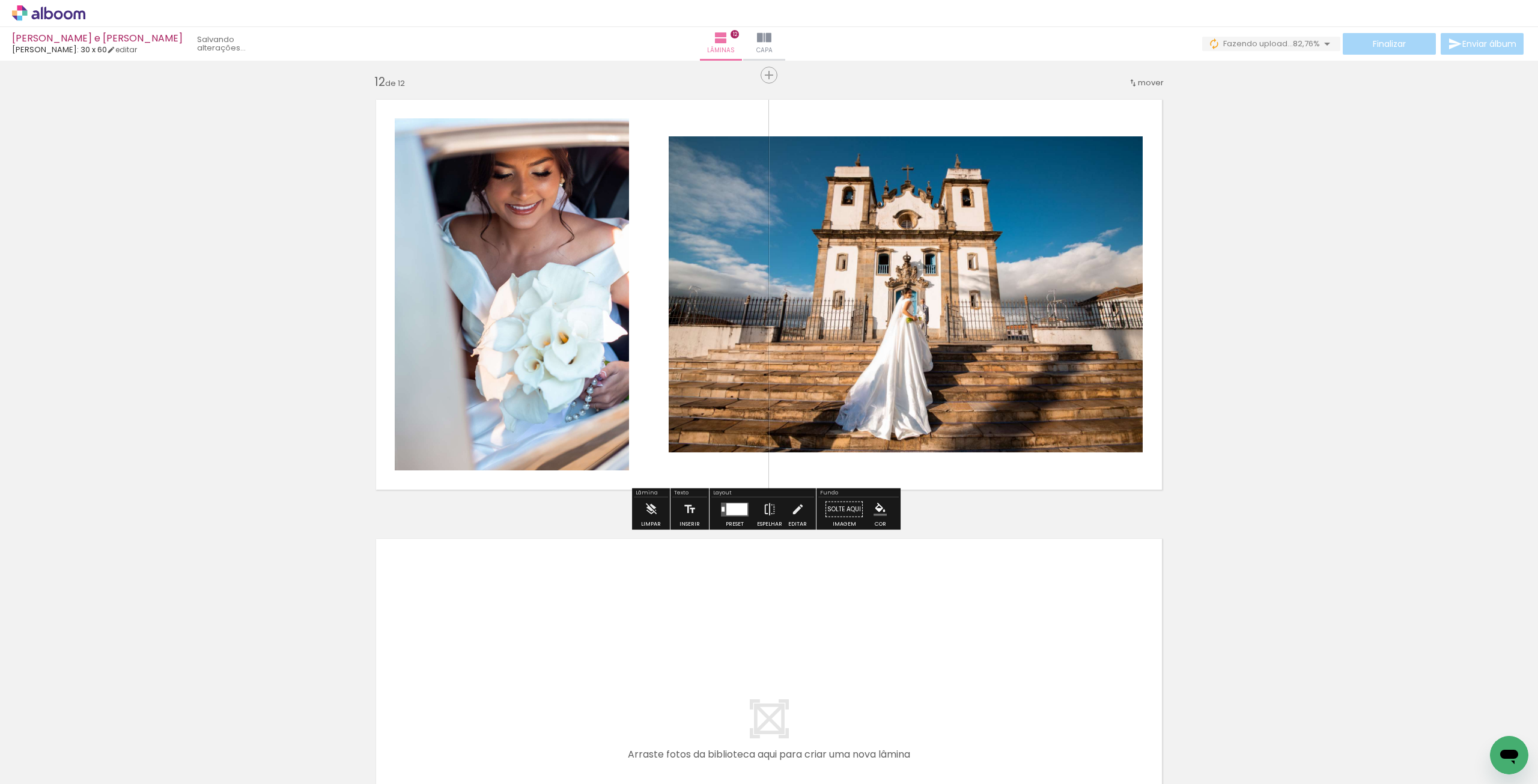
scroll to position [4865, 0]
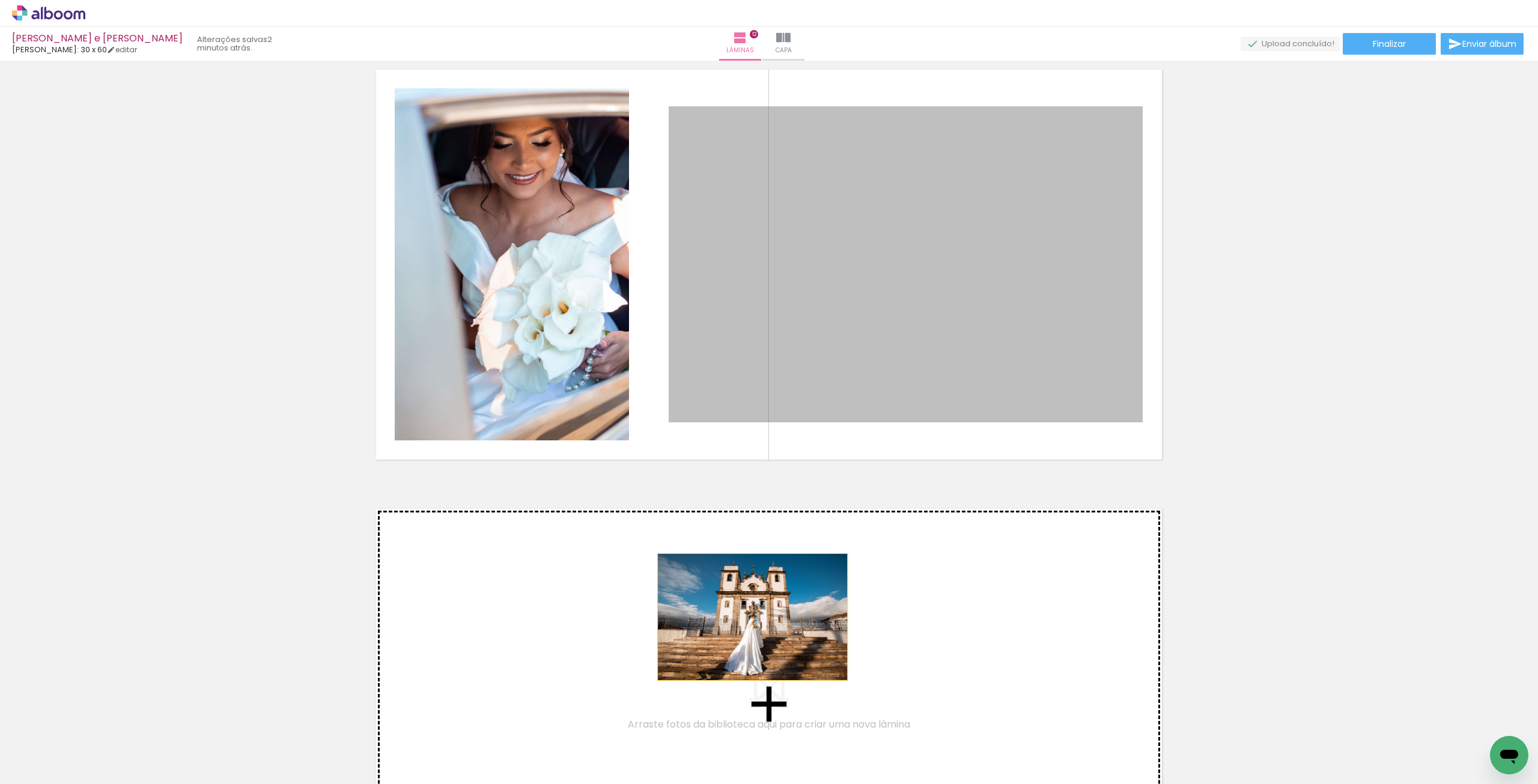
drag, startPoint x: 915, startPoint y: 290, endPoint x: 746, endPoint y: 618, distance: 369.0
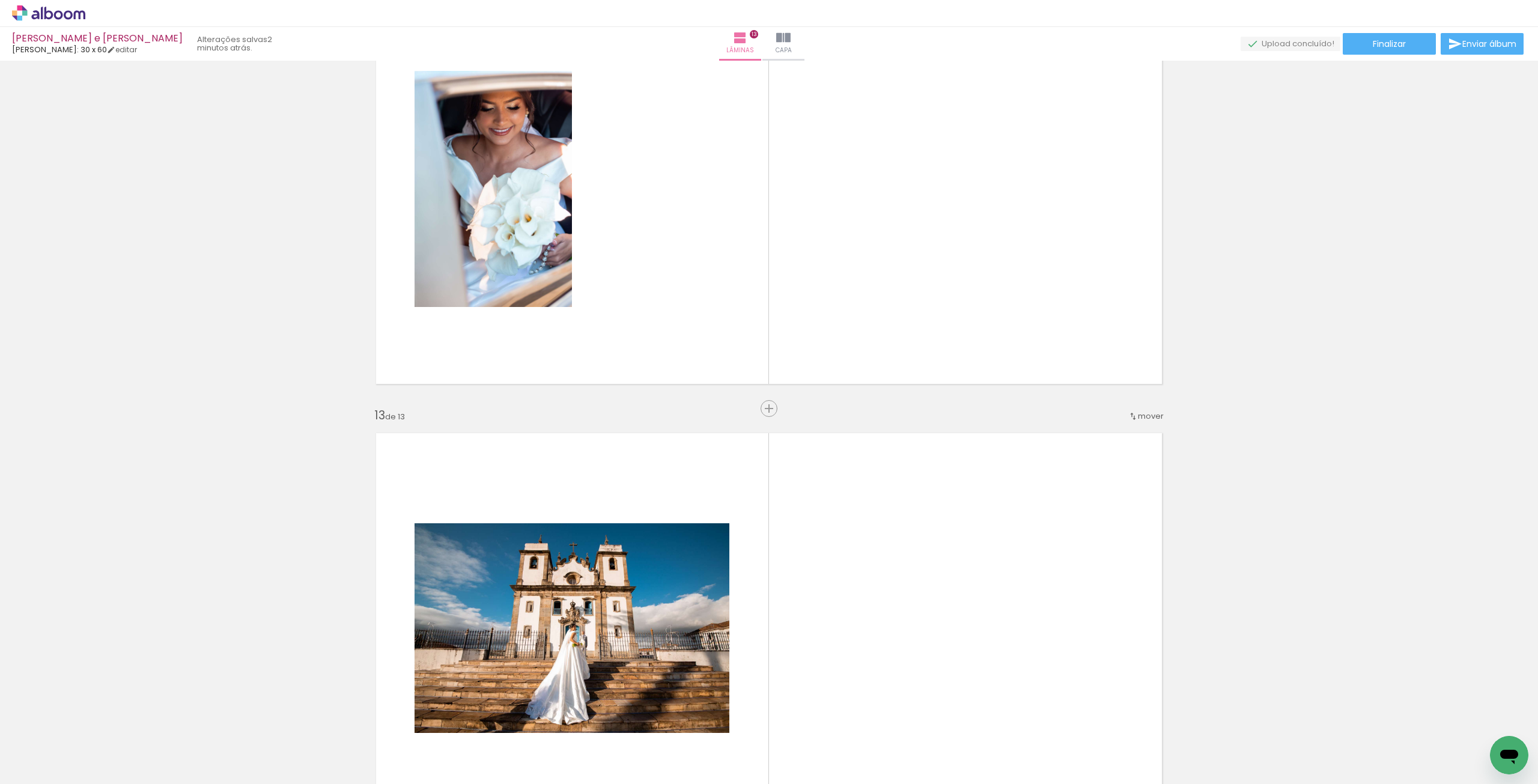
scroll to position [4883, 0]
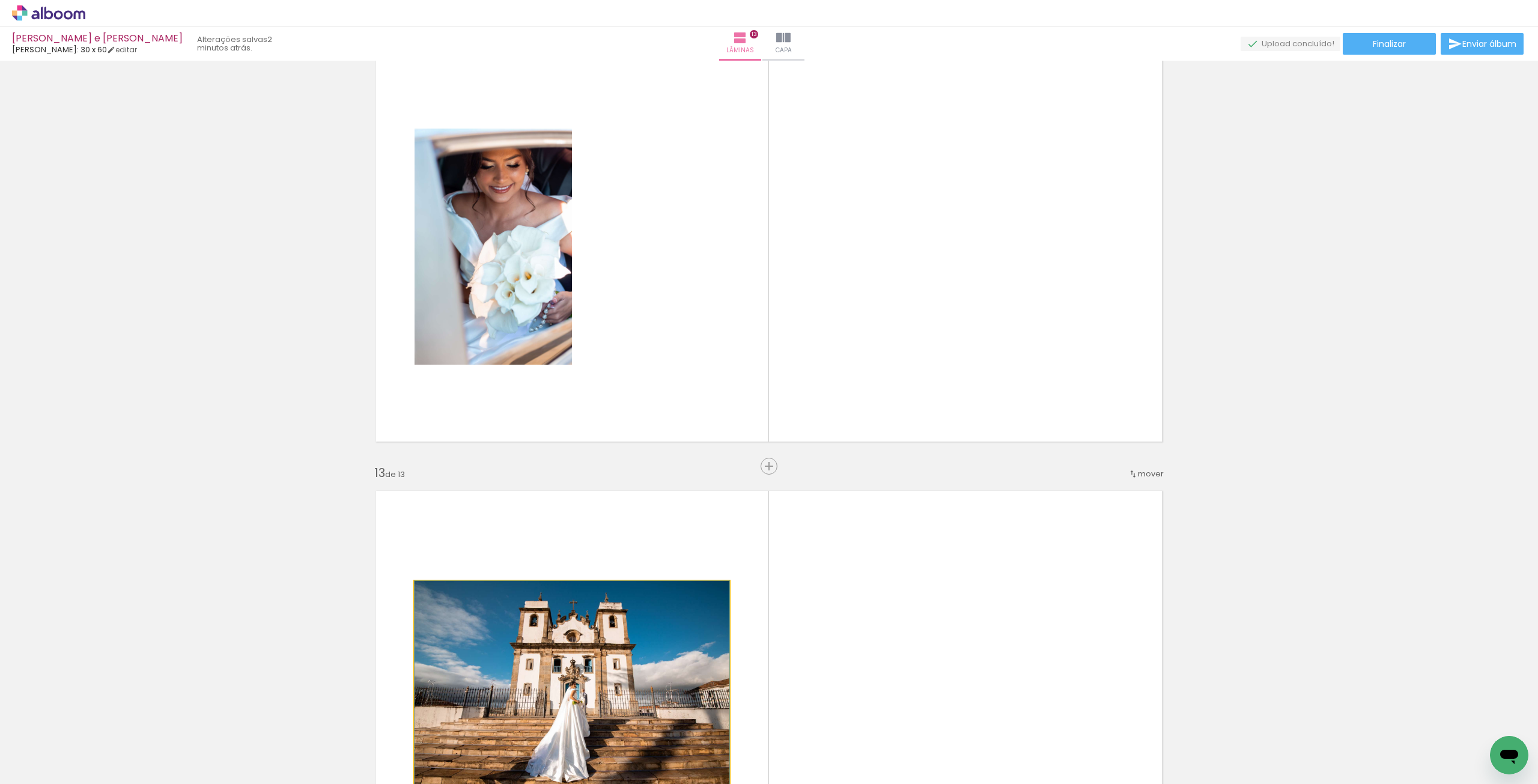
drag, startPoint x: 568, startPoint y: 663, endPoint x: 917, endPoint y: 266, distance: 528.6
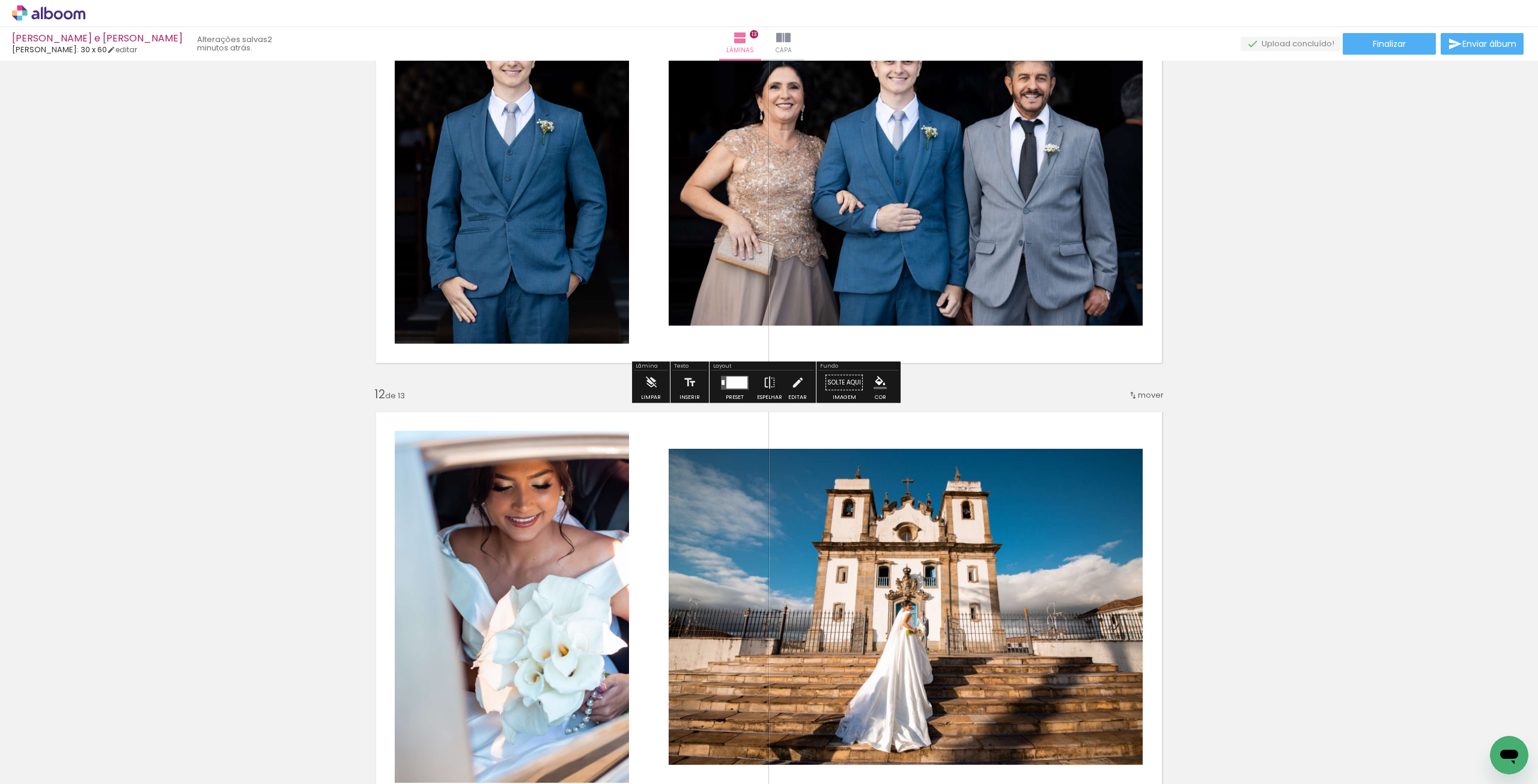
scroll to position [4282, 0]
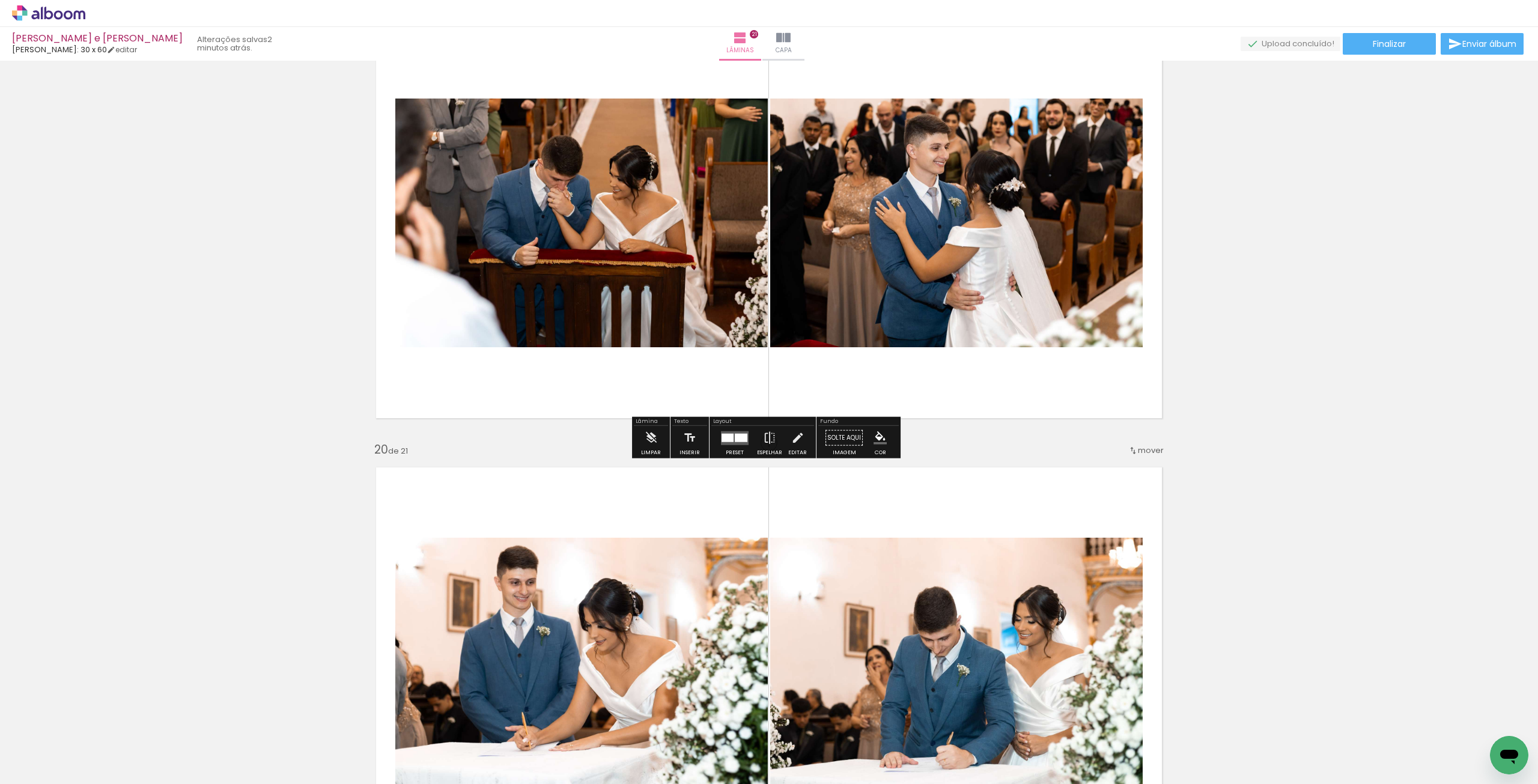
scroll to position [8100, 0]
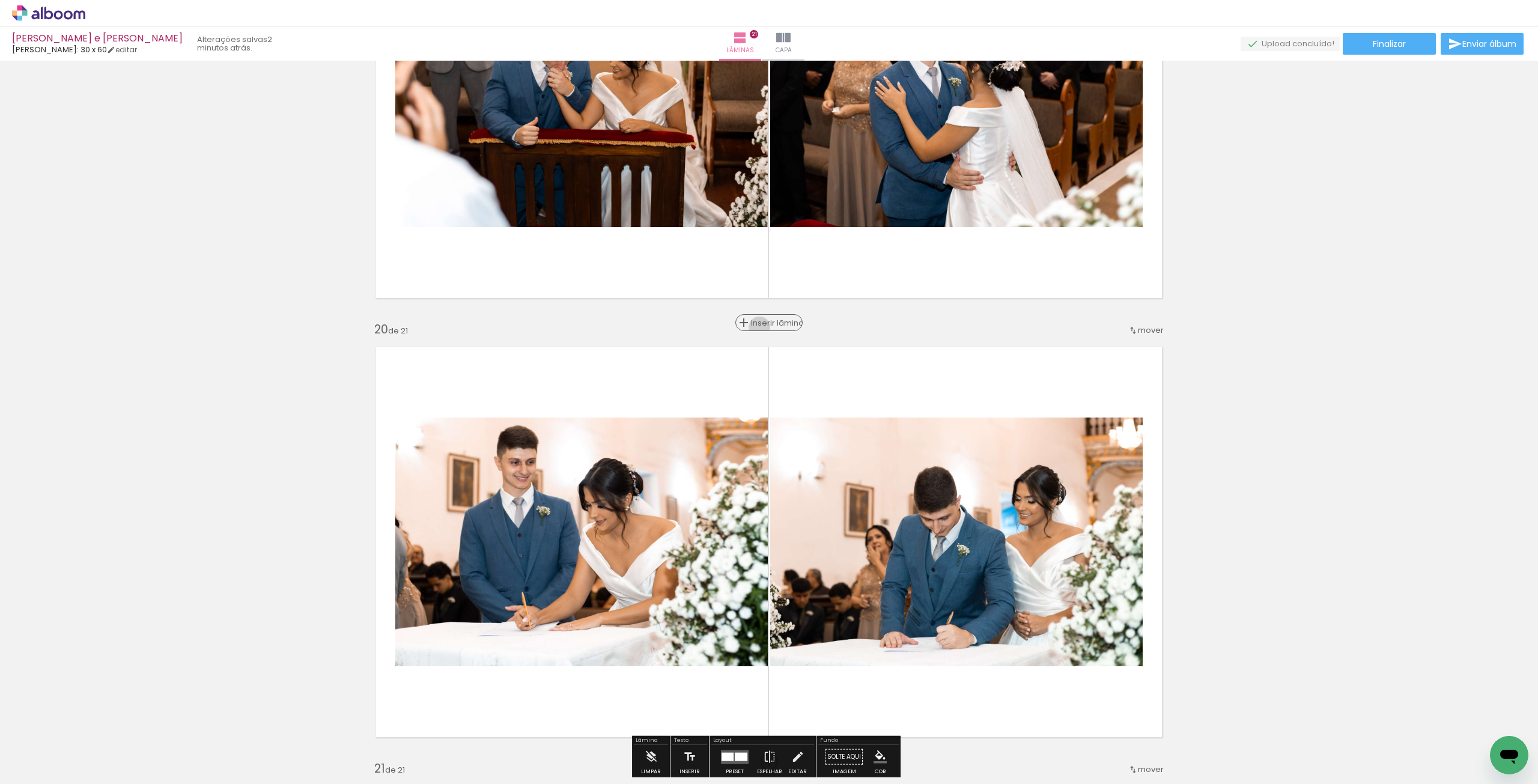
click at [769, 327] on span "Inserir lâmina" at bounding box center [774, 323] width 47 height 7
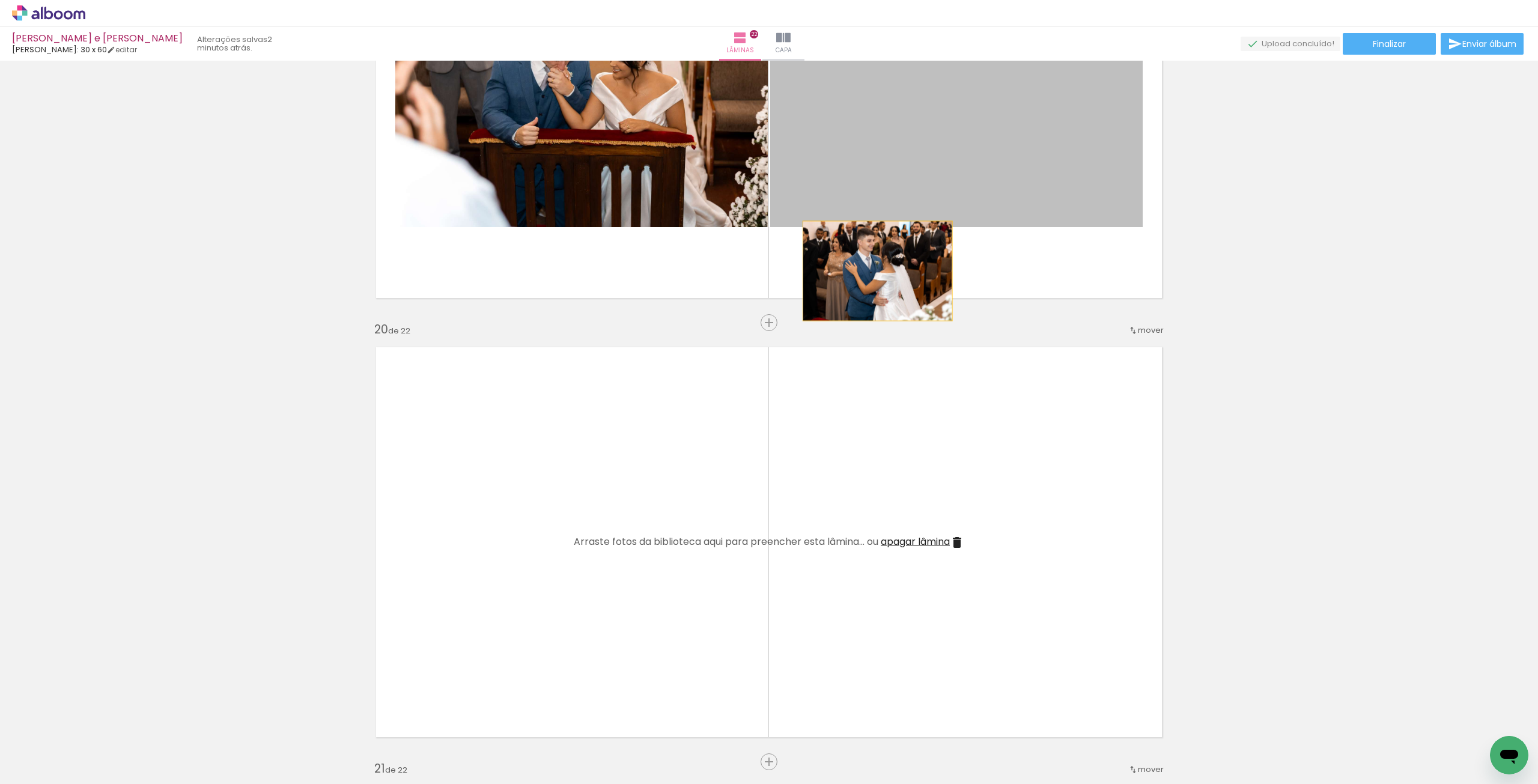
drag, startPoint x: 928, startPoint y: 170, endPoint x: 690, endPoint y: 474, distance: 386.1
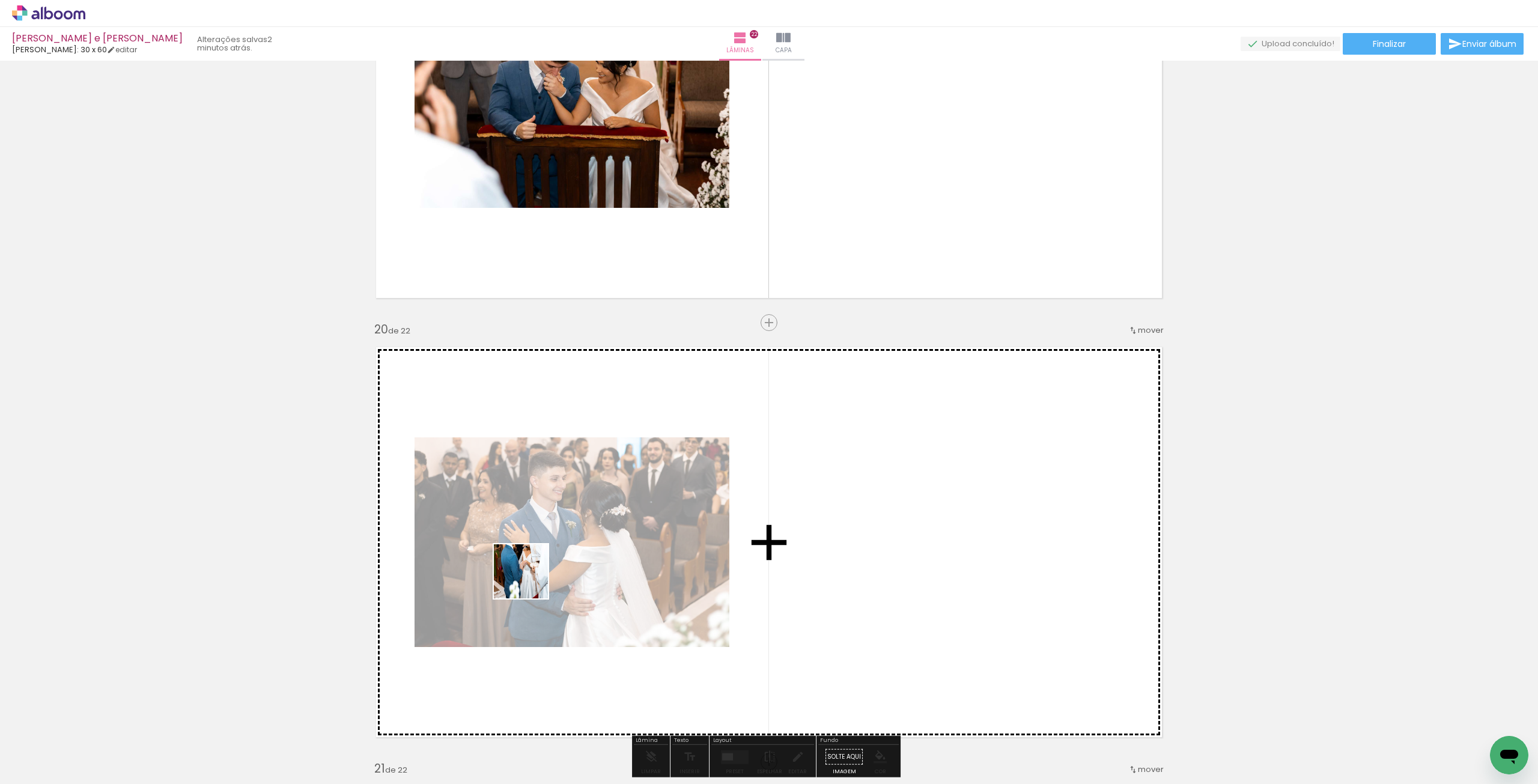
drag, startPoint x: 380, startPoint y: 651, endPoint x: 611, endPoint y: 548, distance: 252.9
click at [544, 574] on quentale-workspace at bounding box center [769, 392] width 1538 height 784
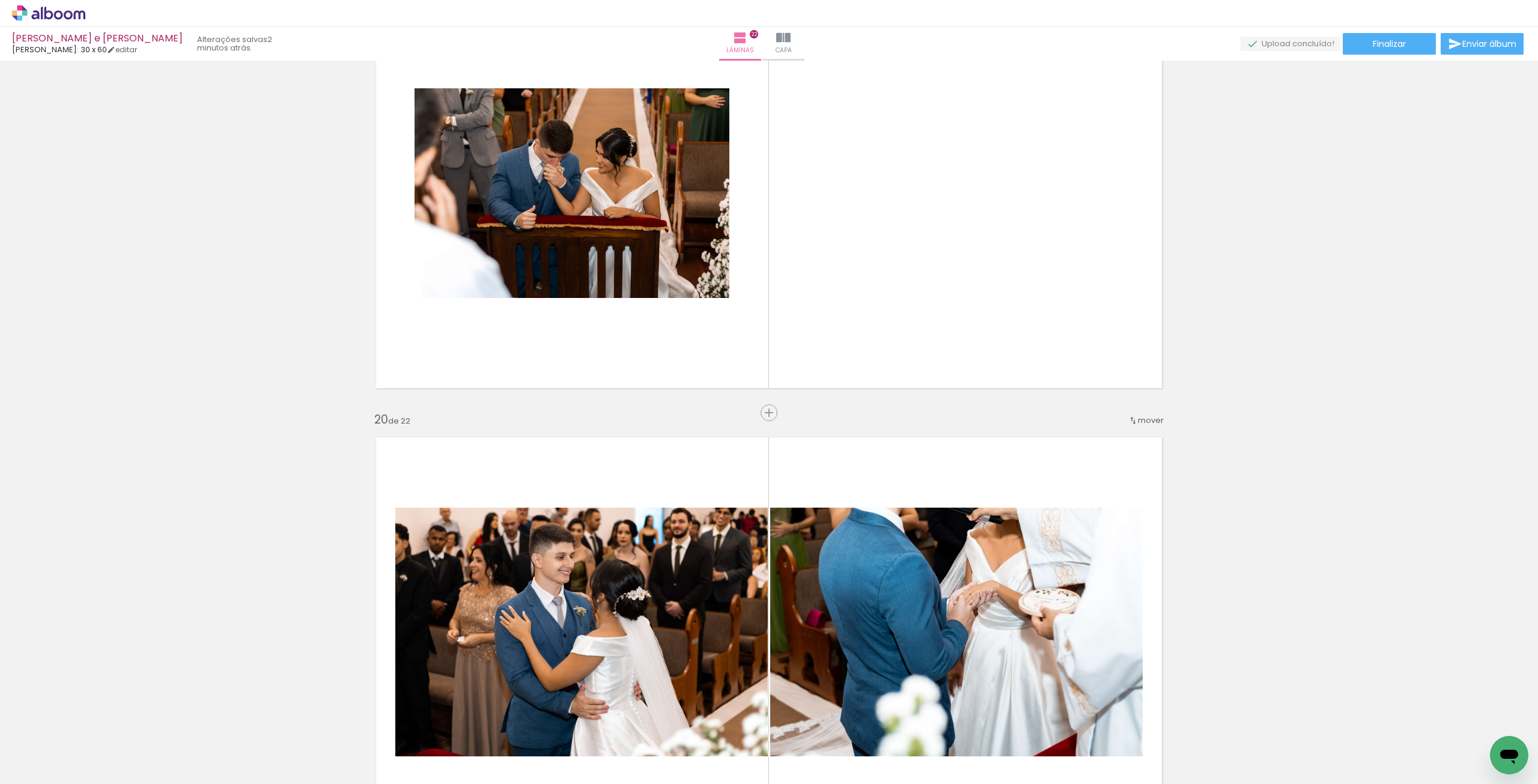
scroll to position [7920, 0]
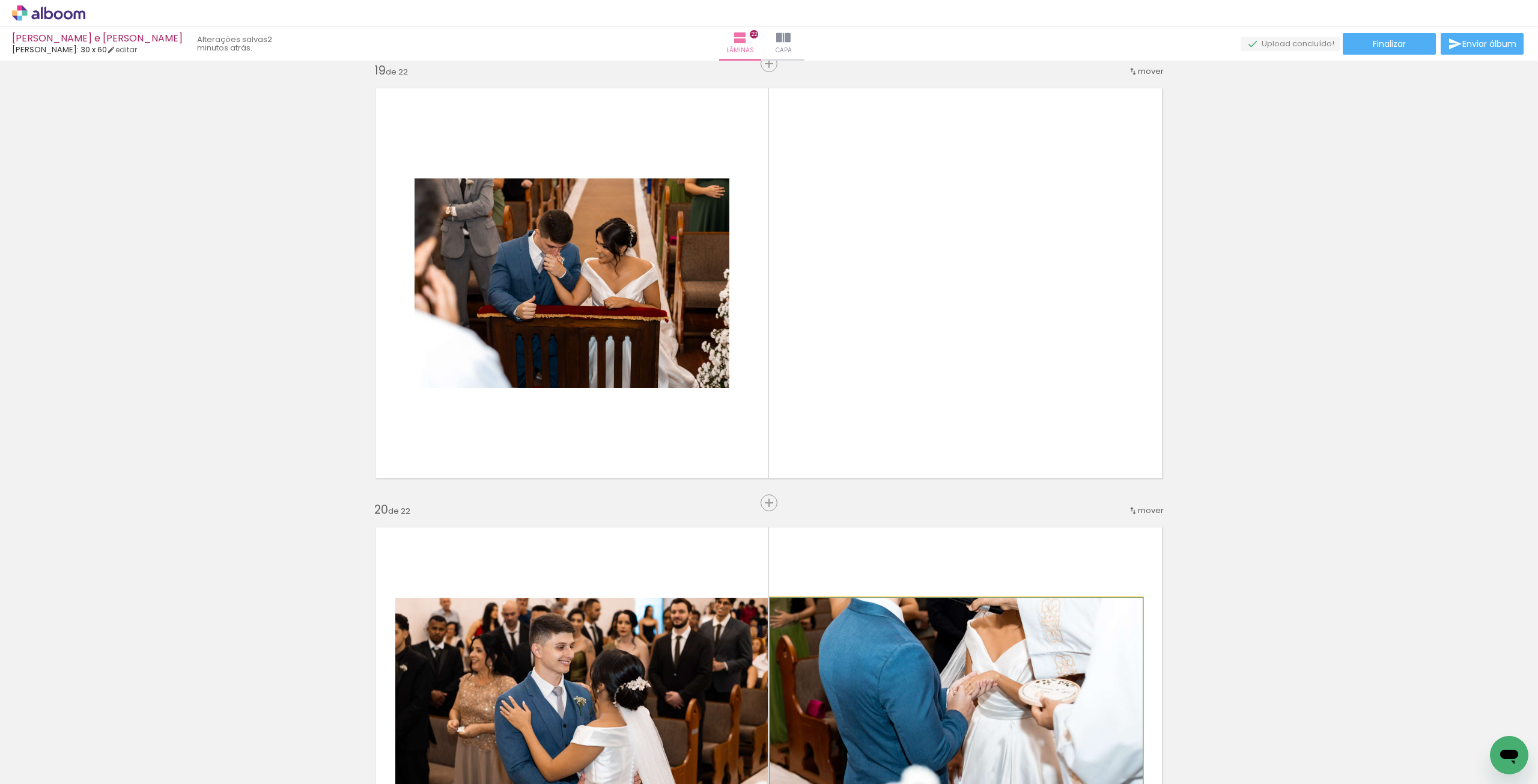
drag, startPoint x: 952, startPoint y: 639, endPoint x: 925, endPoint y: 396, distance: 244.5
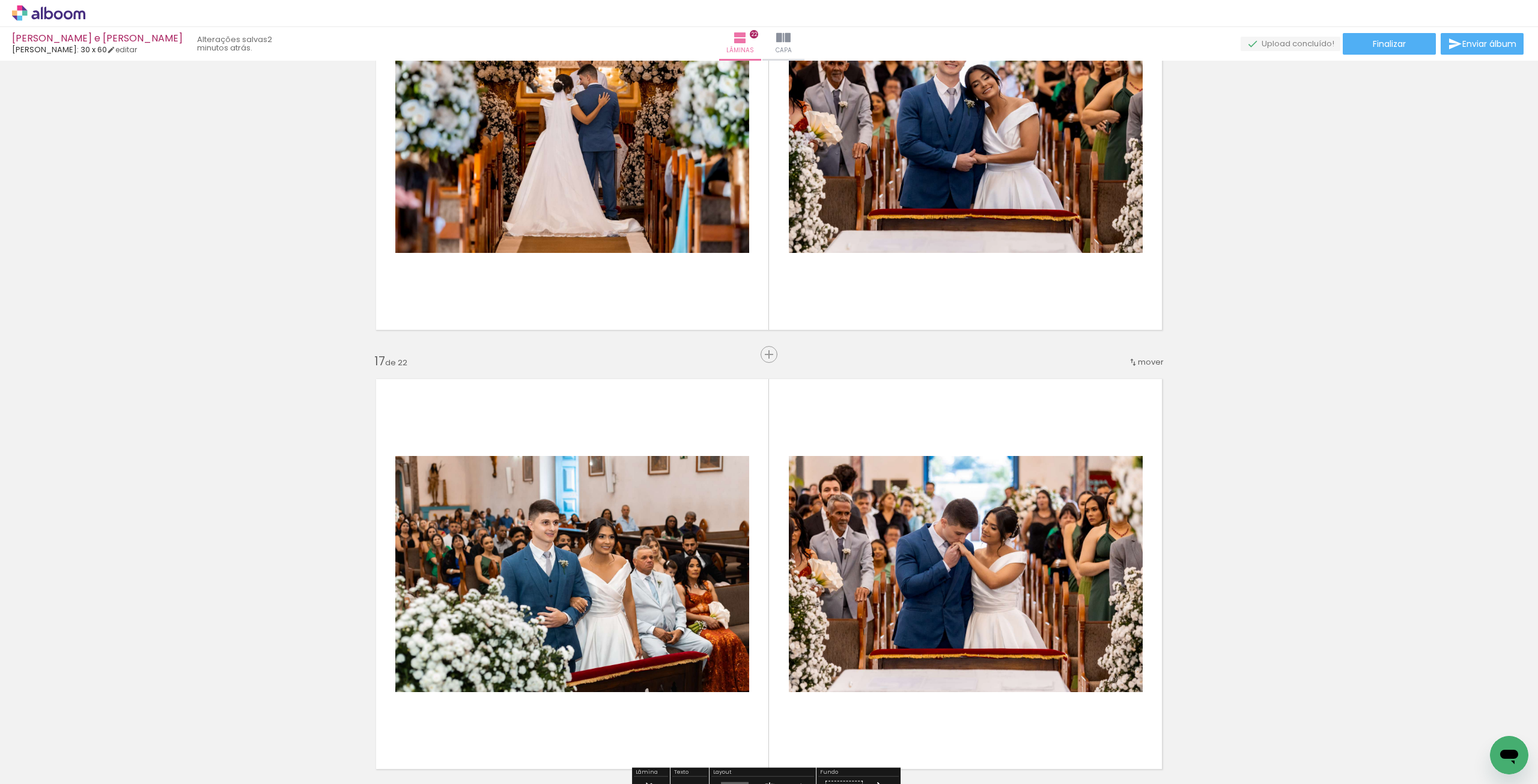
scroll to position [6598, 0]
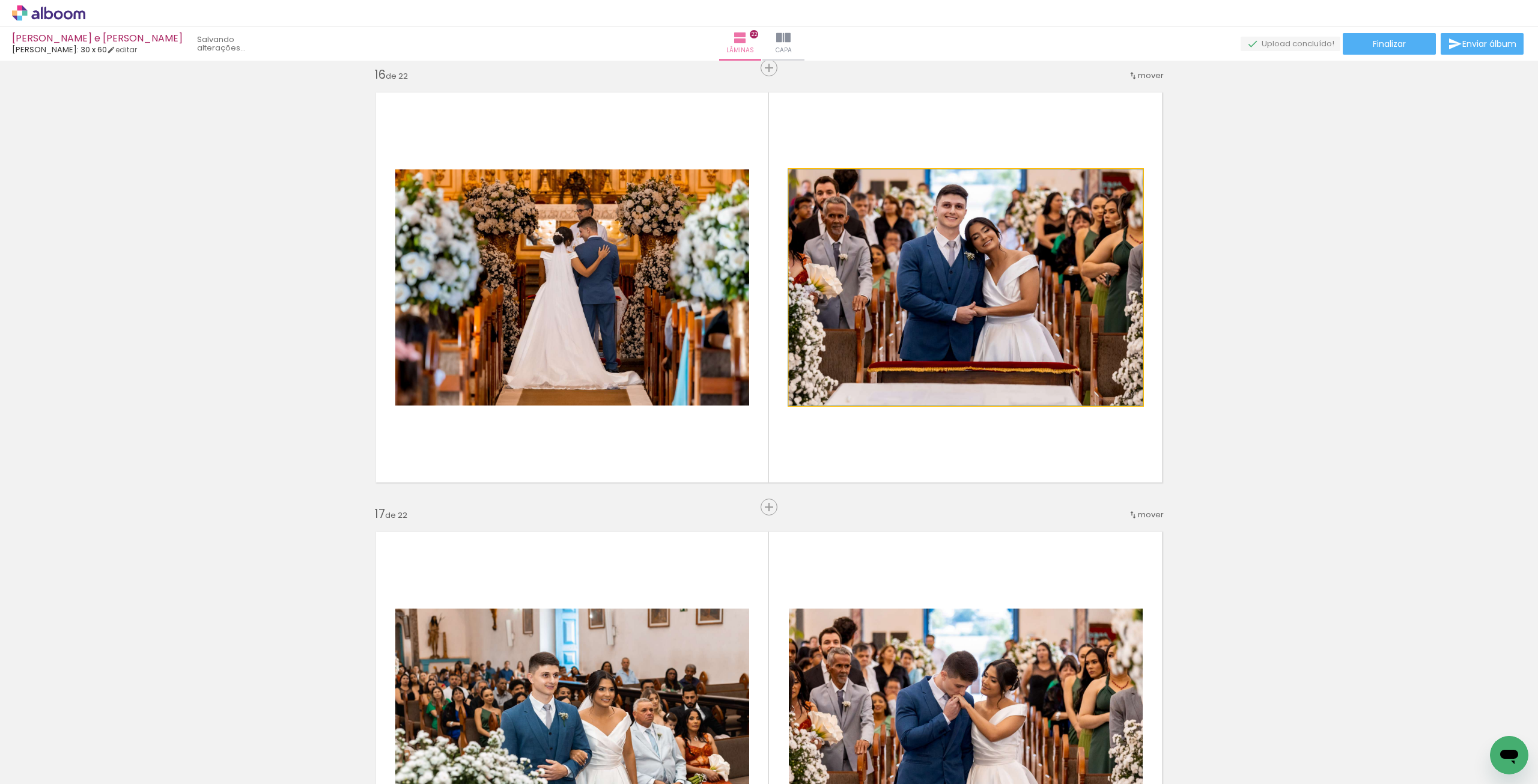
drag, startPoint x: 977, startPoint y: 273, endPoint x: 921, endPoint y: 309, distance: 66.6
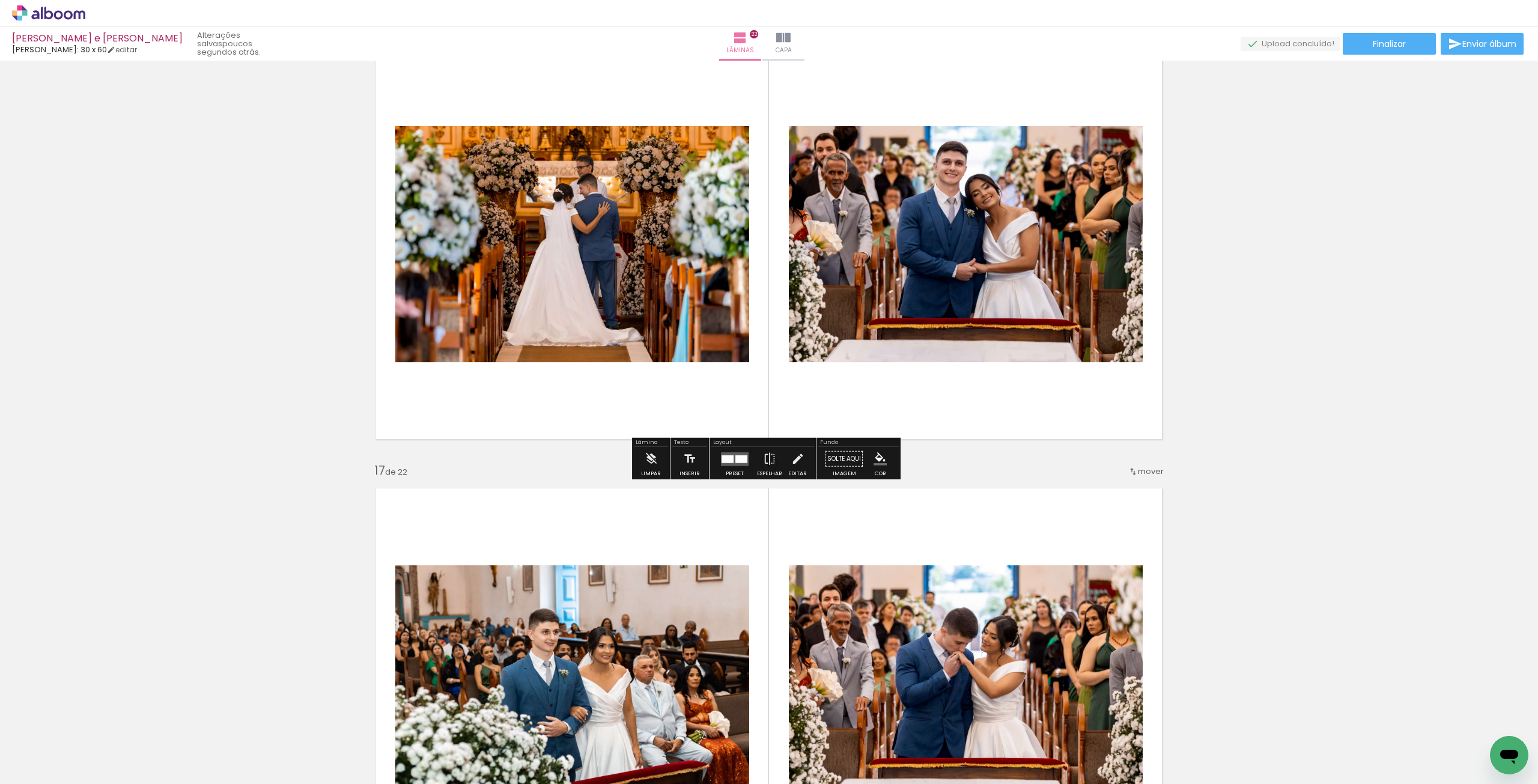
scroll to position [6658, 0]
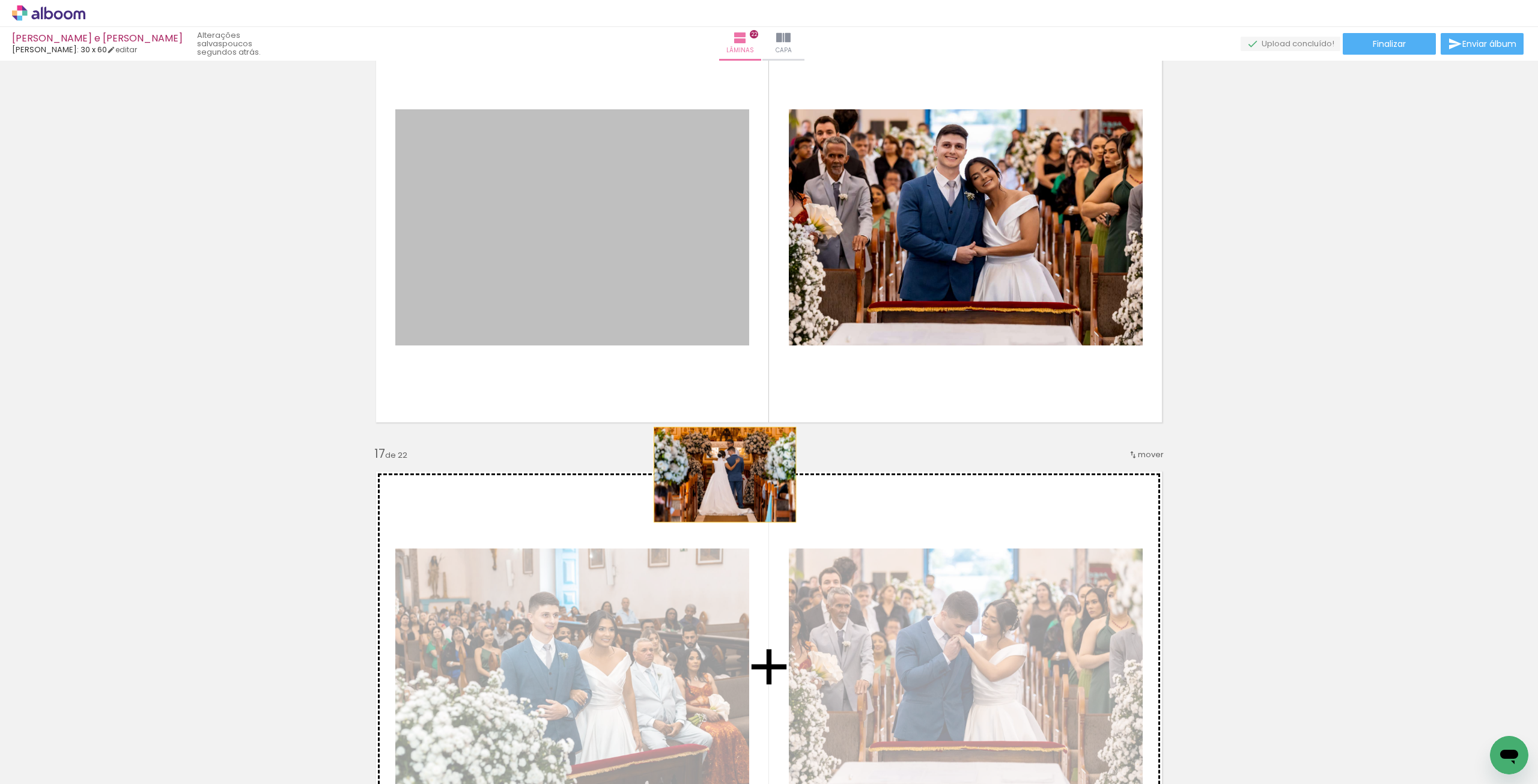
drag, startPoint x: 585, startPoint y: 218, endPoint x: 724, endPoint y: 484, distance: 300.1
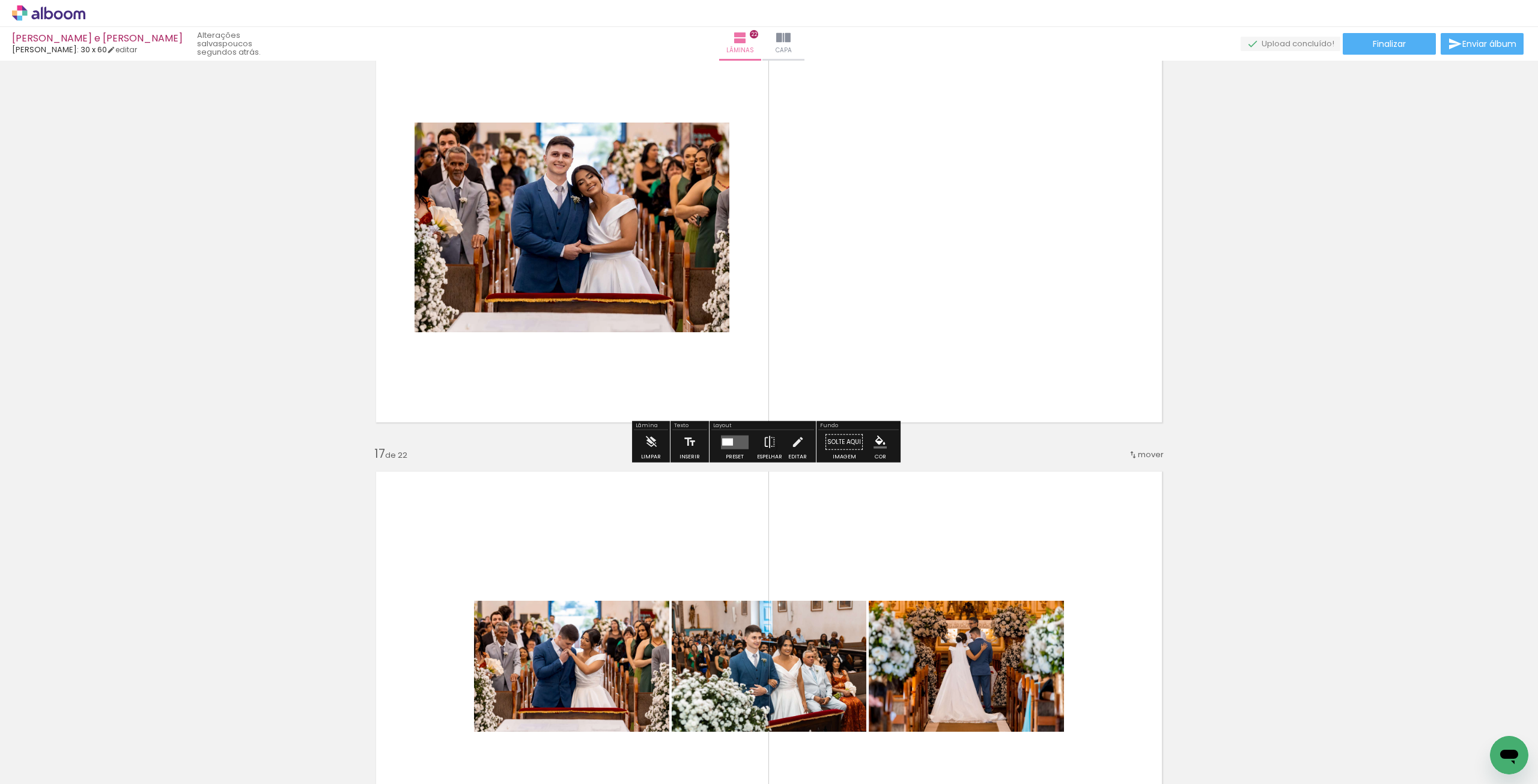
drag, startPoint x: 728, startPoint y: 445, endPoint x: 744, endPoint y: 443, distance: 16.1
click at [728, 445] on quentale-layouter at bounding box center [735, 442] width 28 height 14
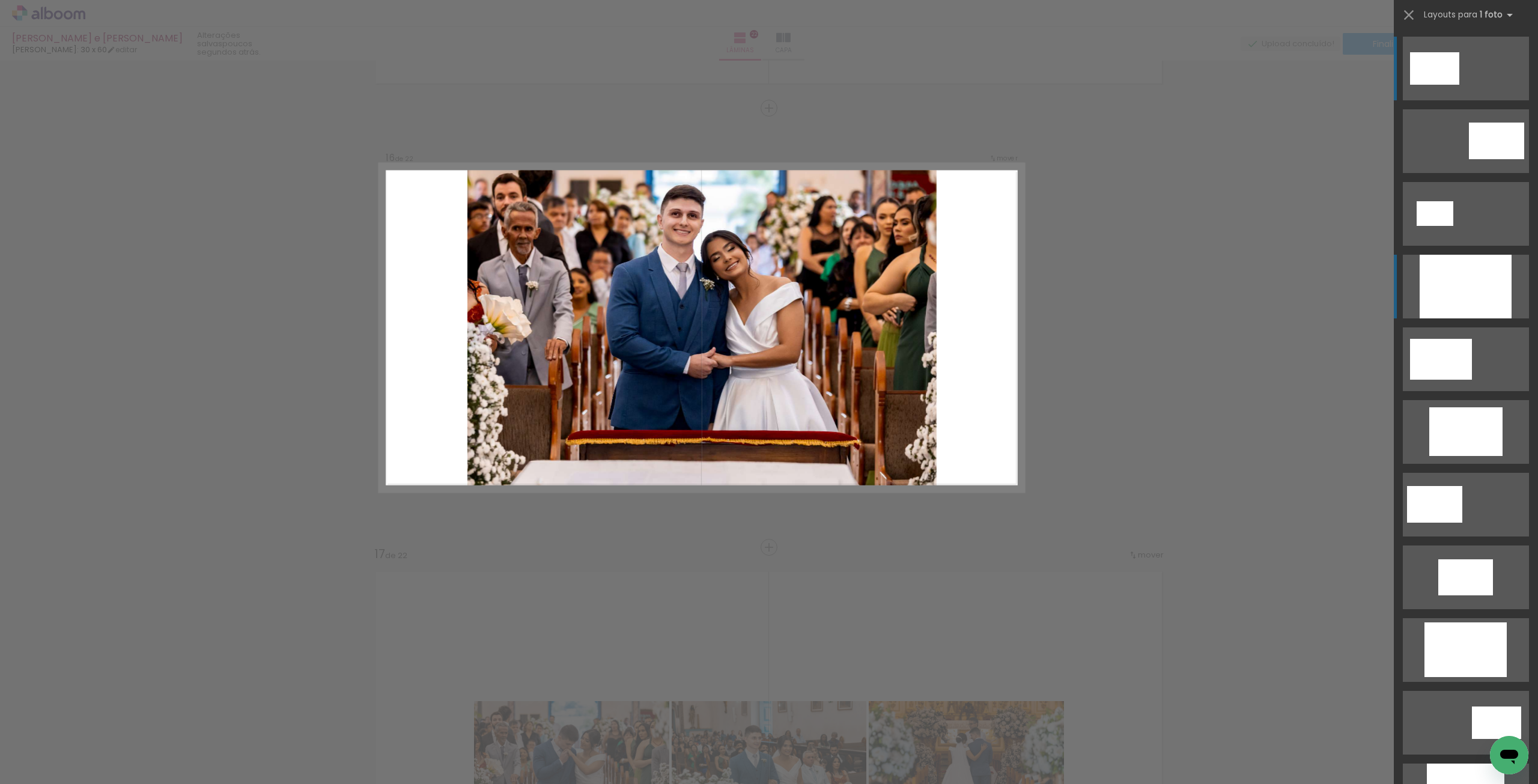
scroll to position [6501, 0]
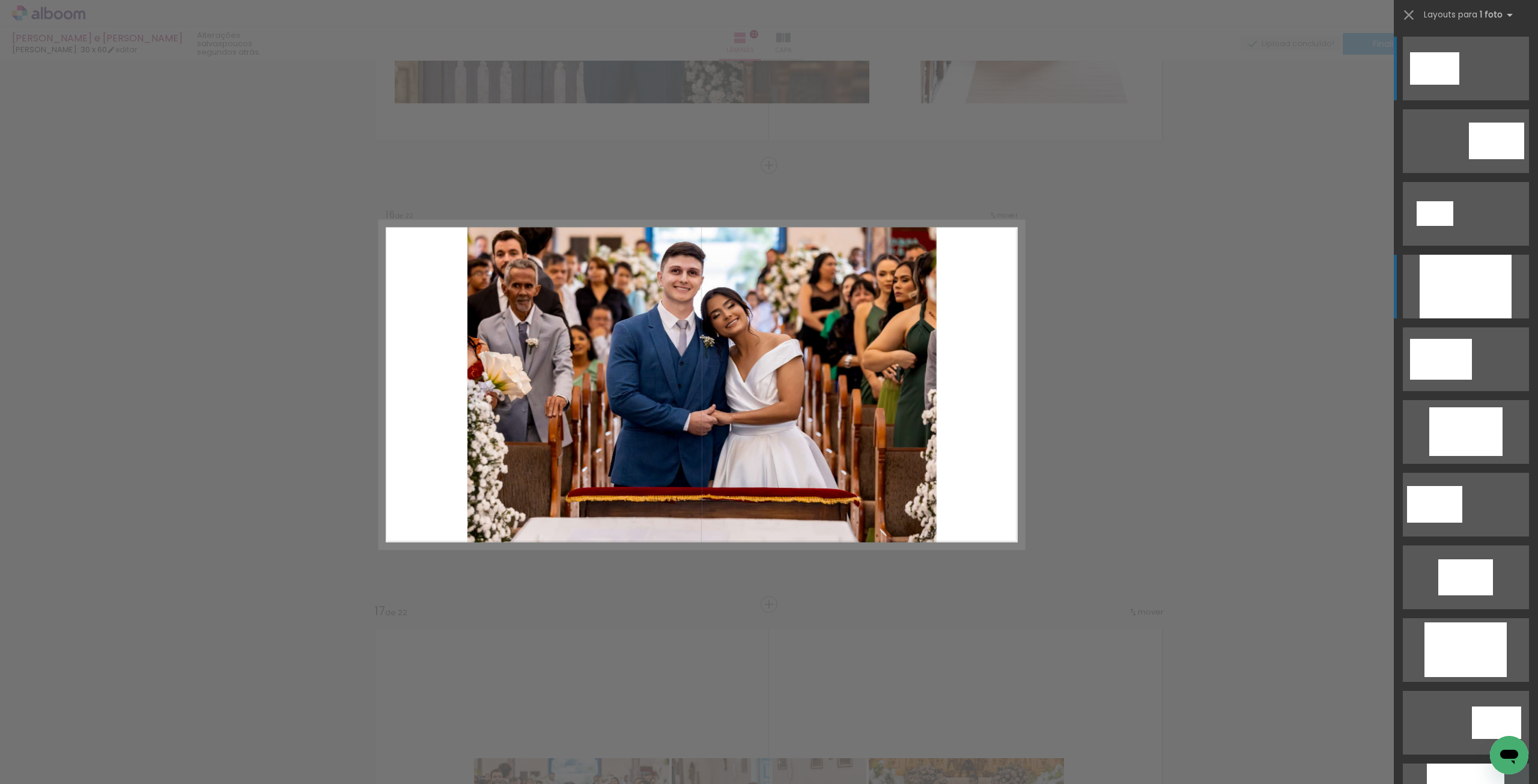
click at [1495, 274] on div at bounding box center [1465, 286] width 92 height 64
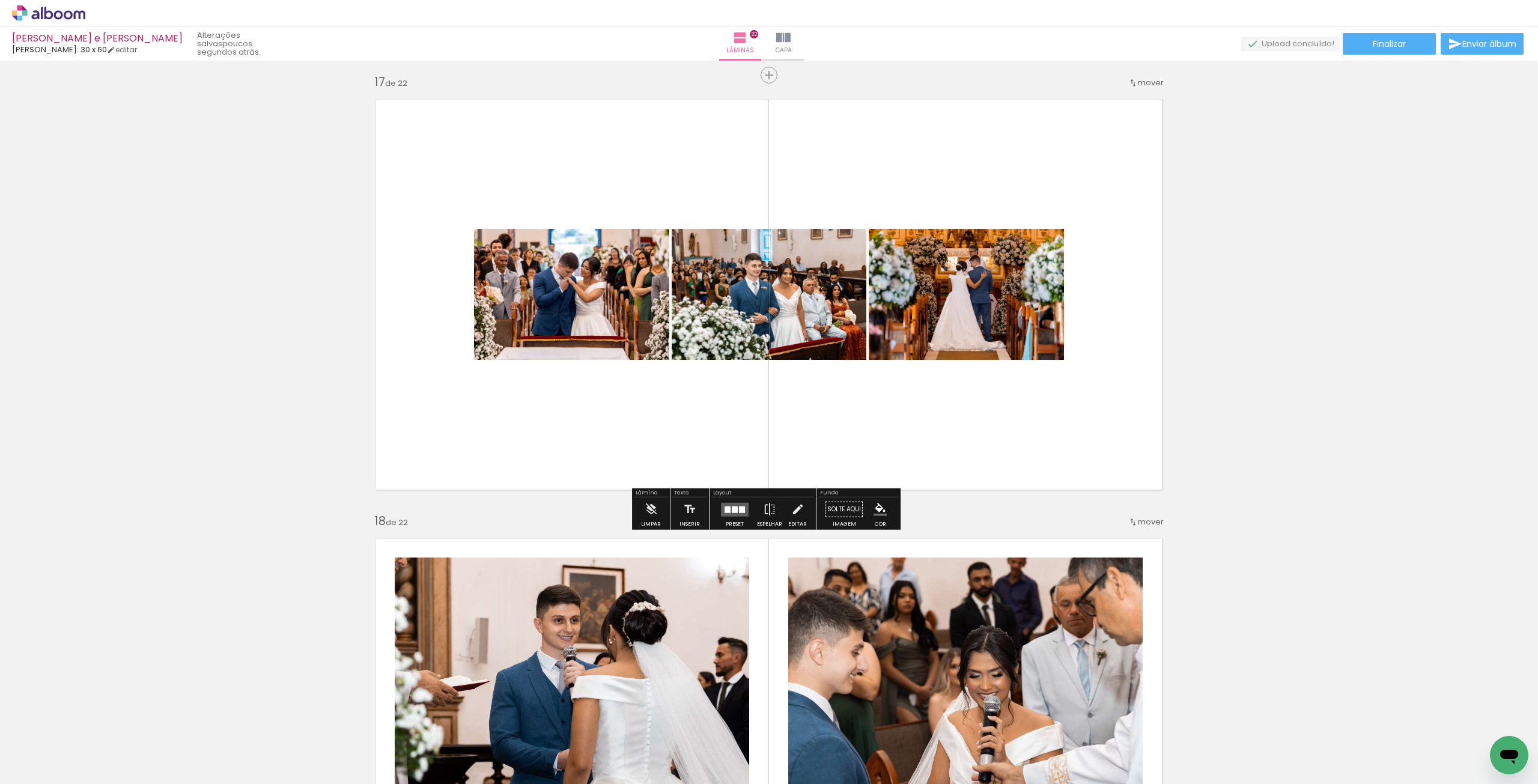
scroll to position [7162, 0]
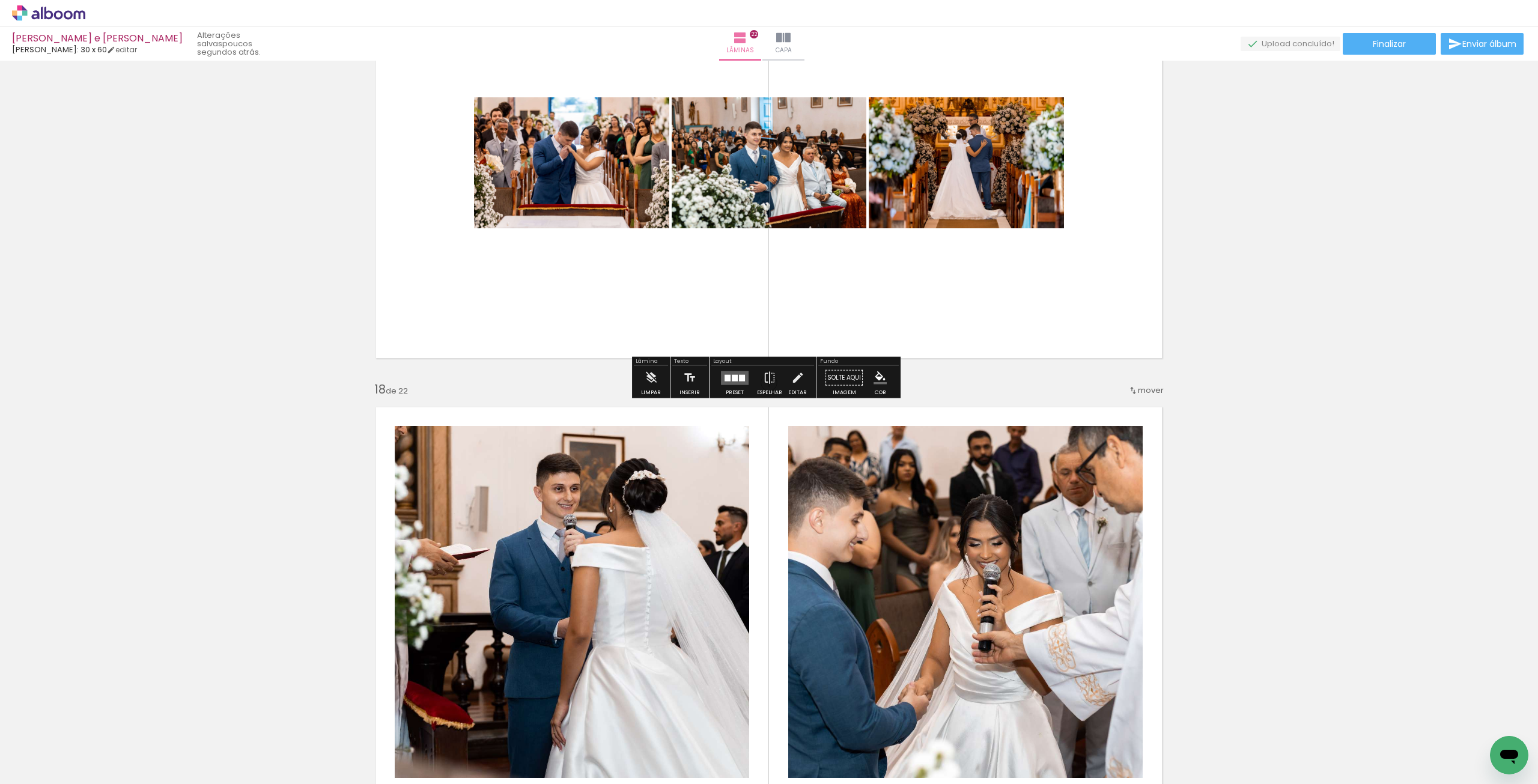
click at [726, 385] on div at bounding box center [734, 378] width 32 height 24
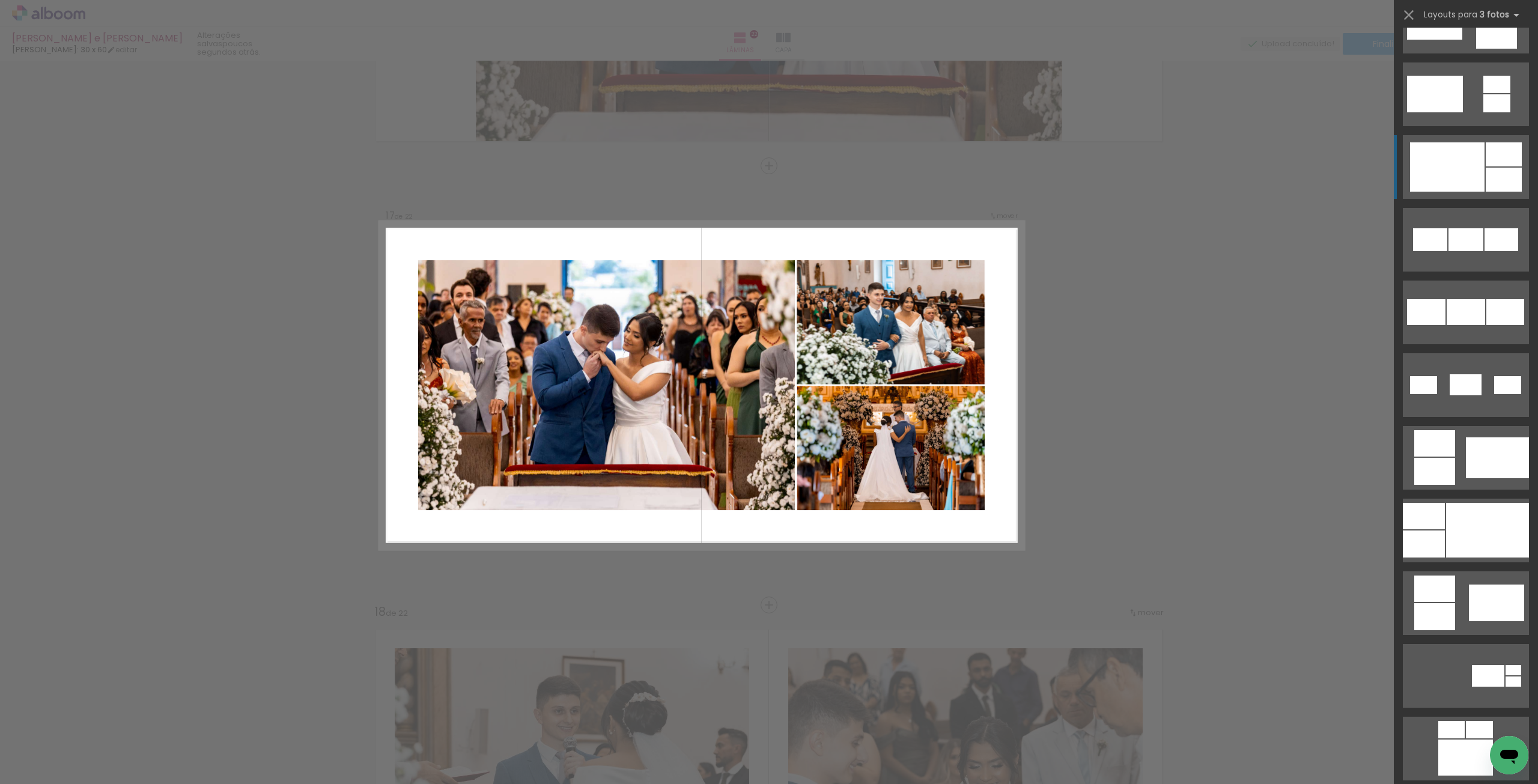
scroll to position [541, 0]
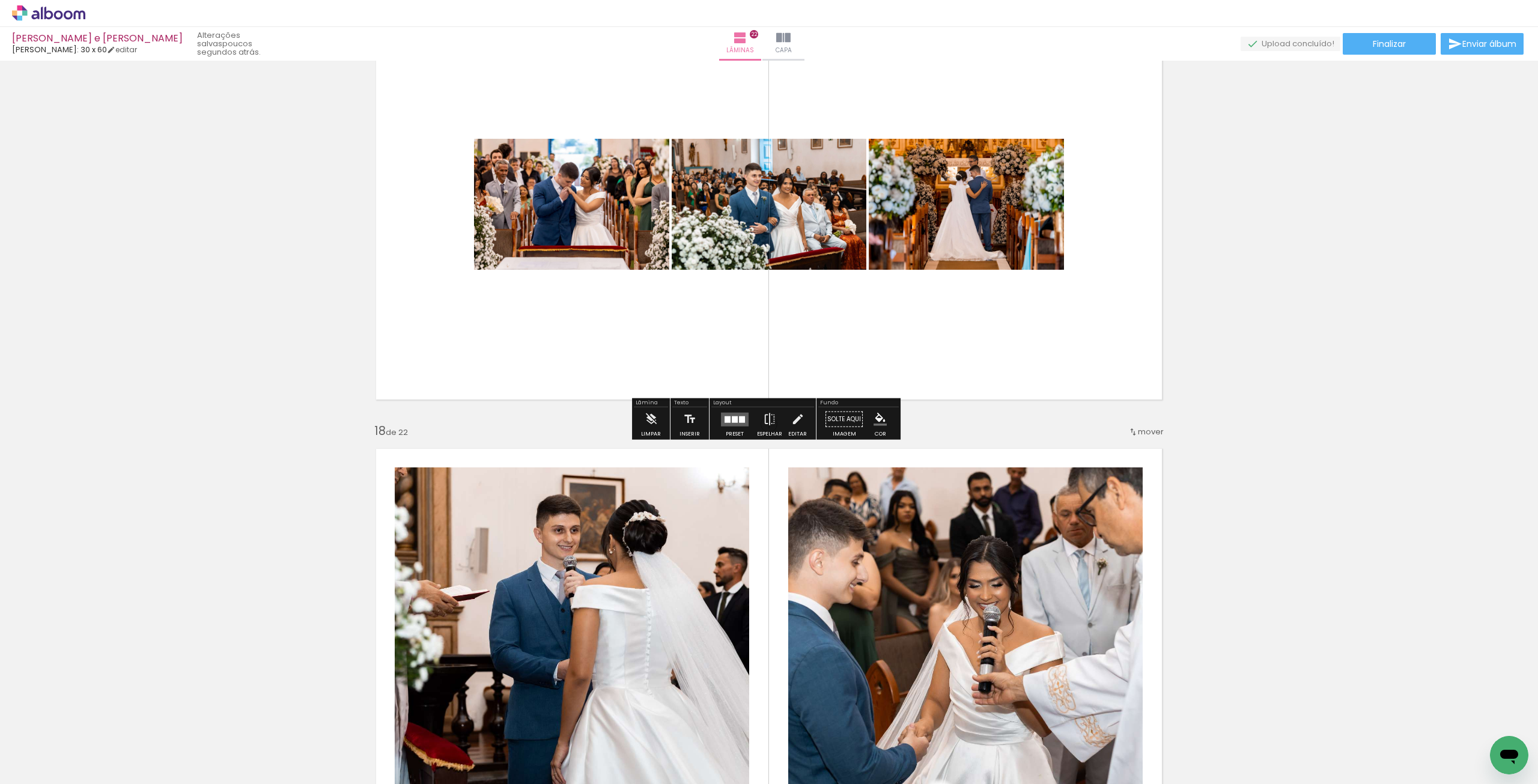
scroll to position [7000, 0]
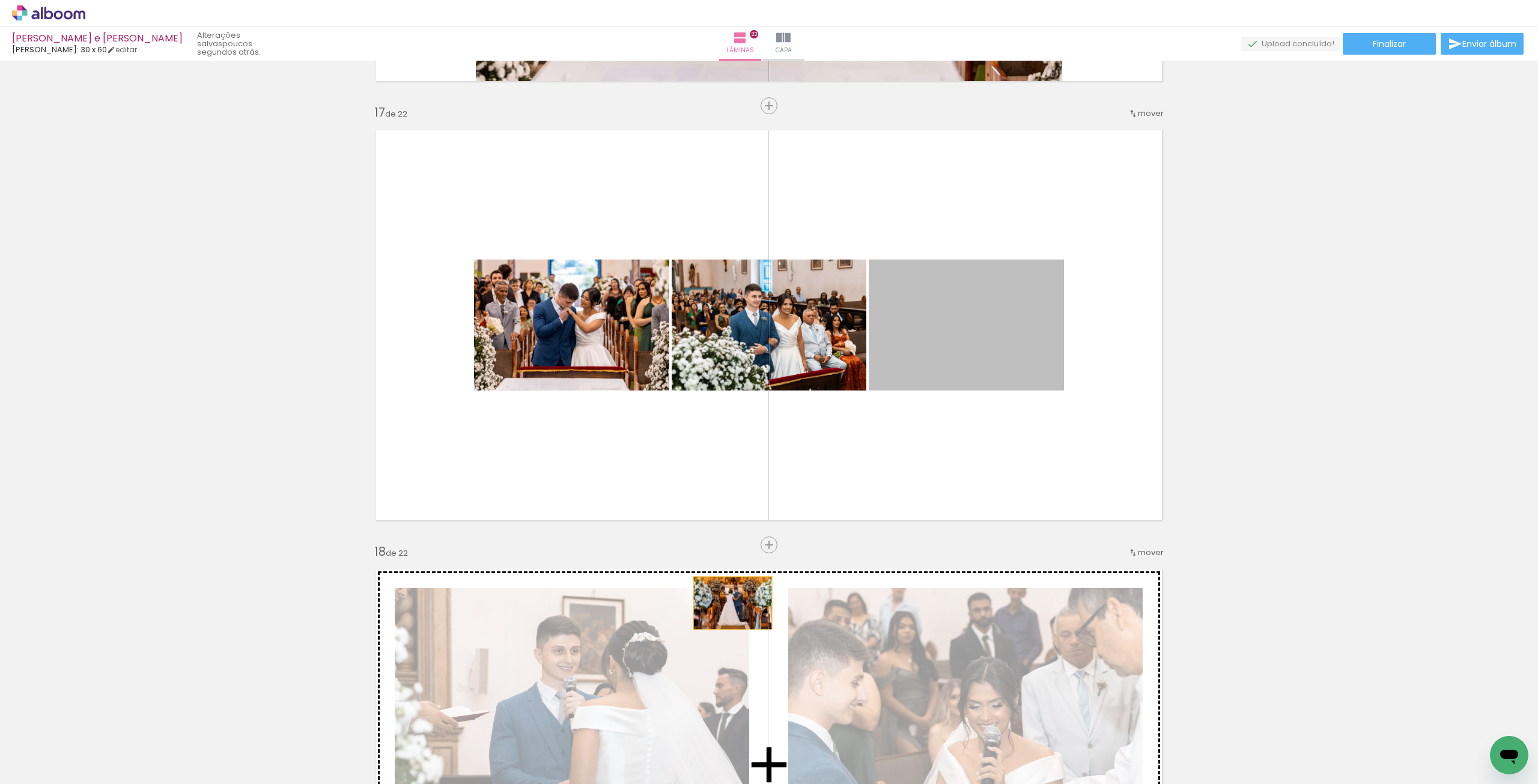
drag, startPoint x: 972, startPoint y: 331, endPoint x: 731, endPoint y: 604, distance: 364.2
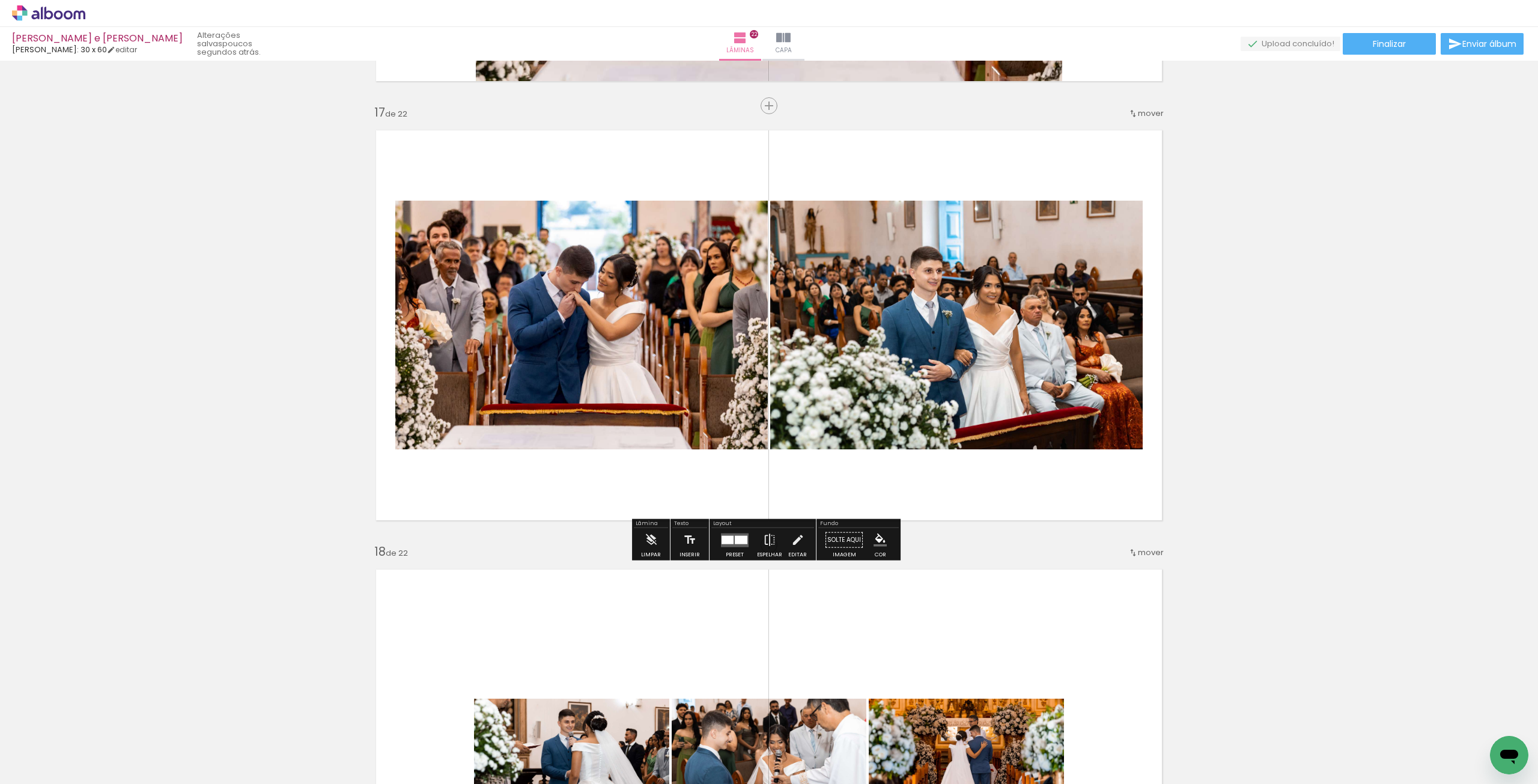
click at [731, 546] on div at bounding box center [734, 540] width 32 height 24
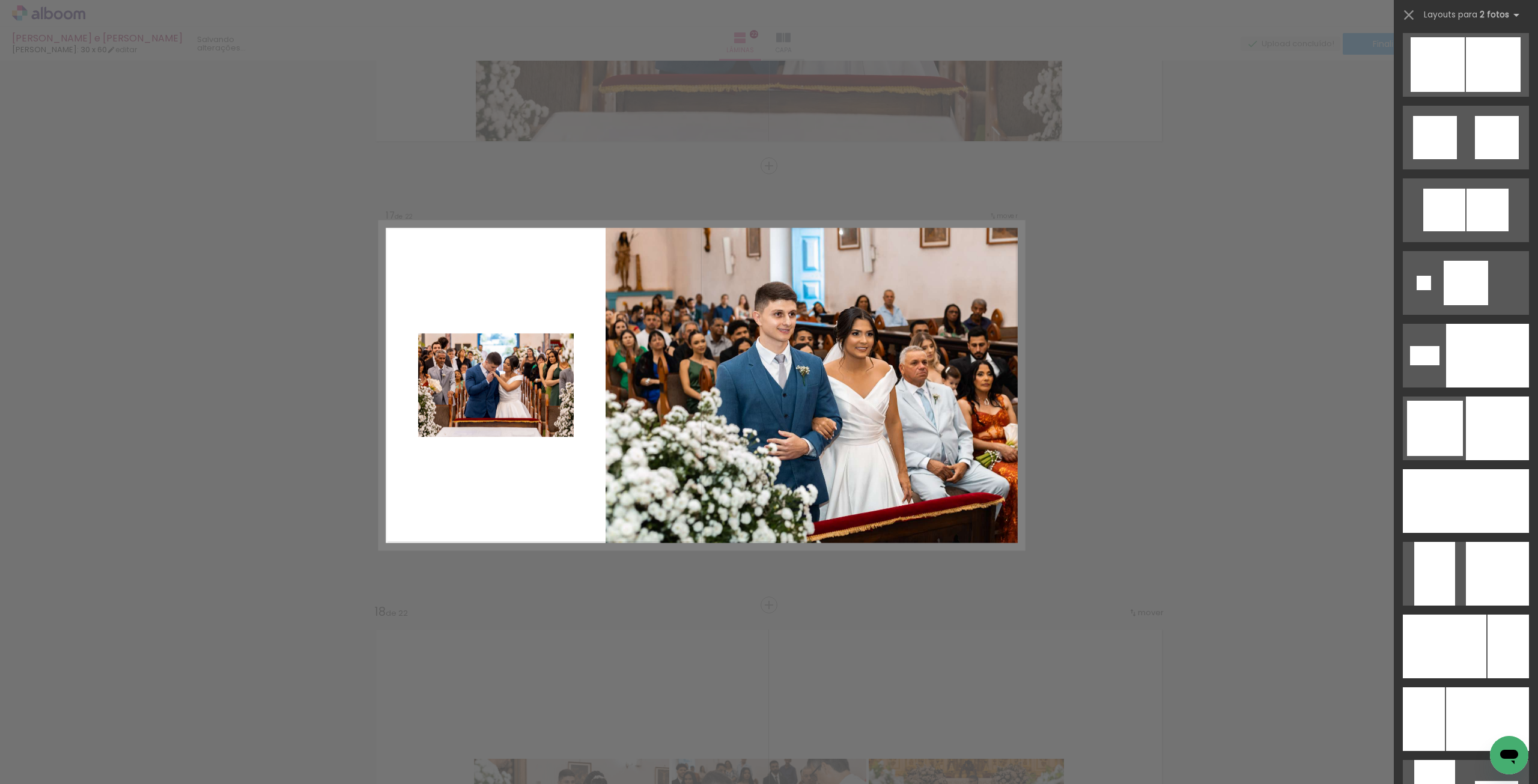
scroll to position [3784, 0]
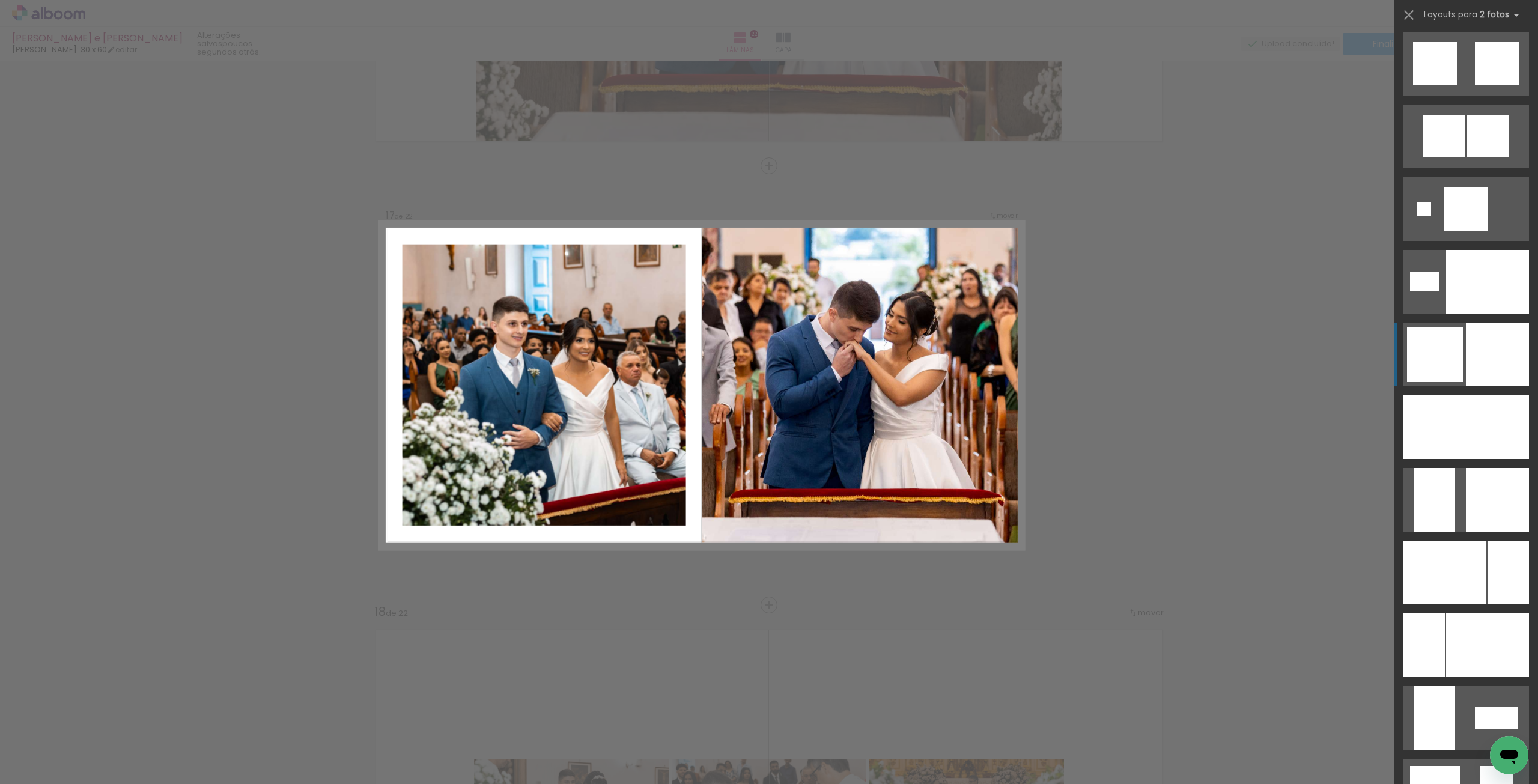
click at [1469, 351] on div at bounding box center [1497, 354] width 63 height 64
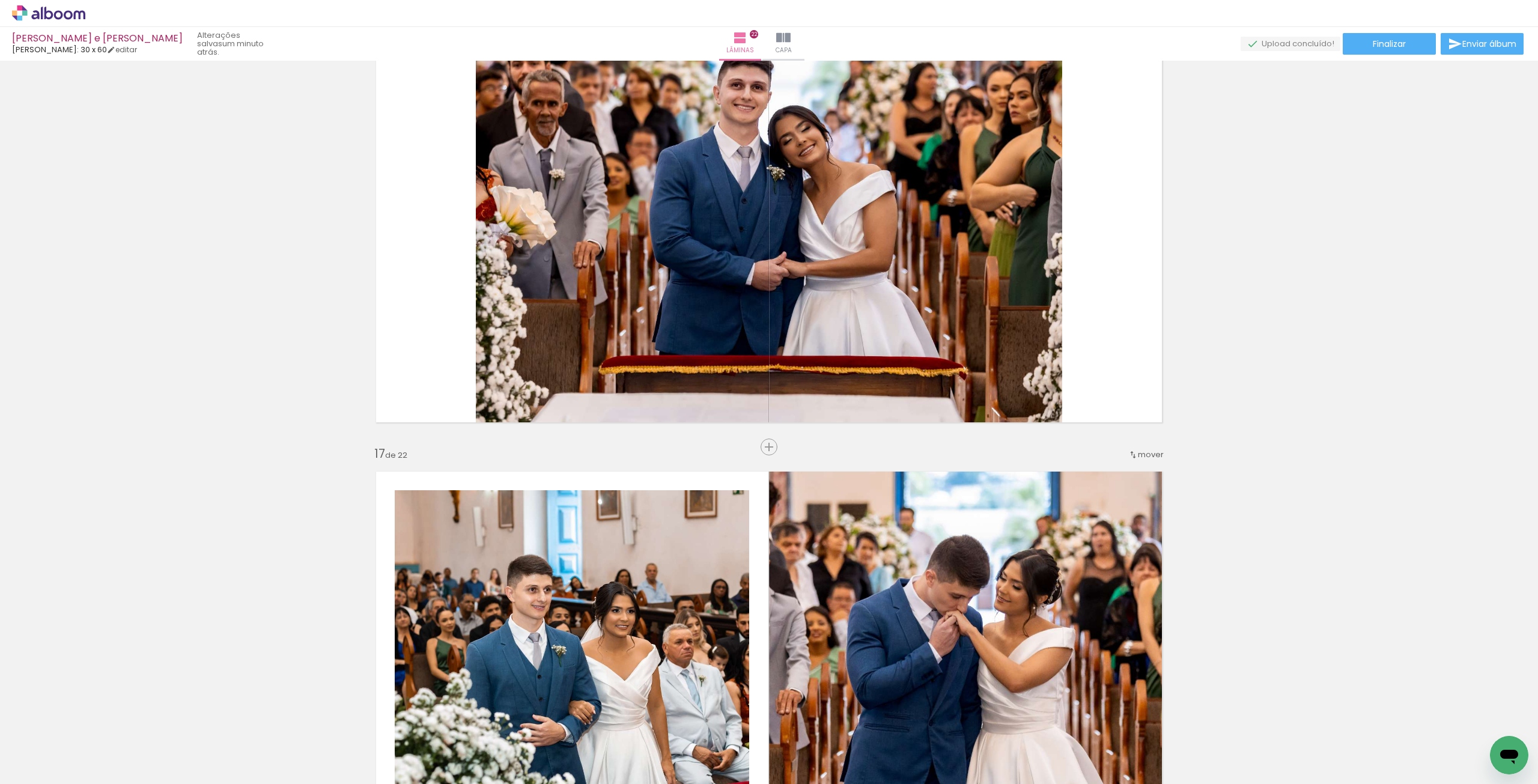
scroll to position [6519, 0]
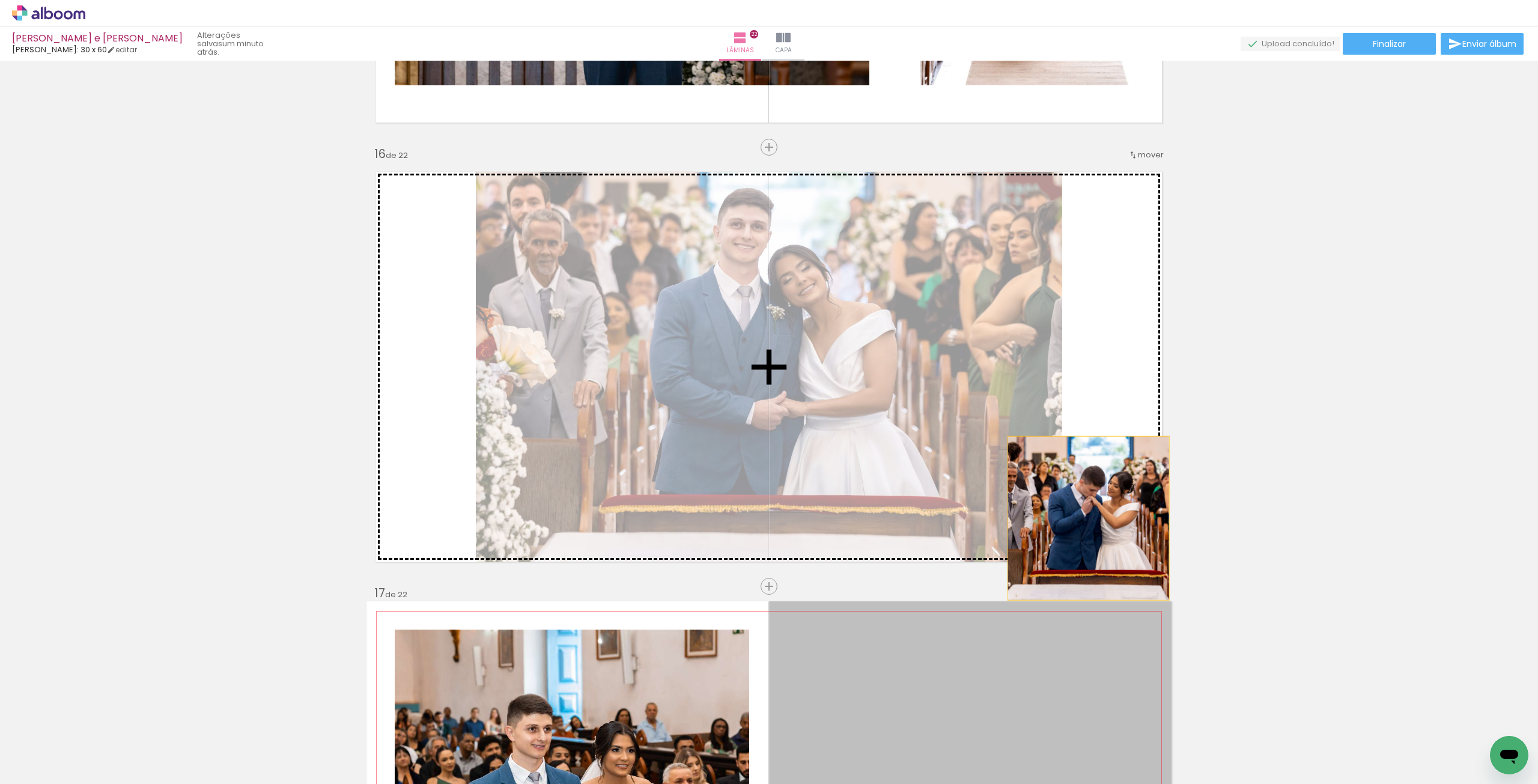
drag, startPoint x: 1044, startPoint y: 655, endPoint x: 1101, endPoint y: 431, distance: 231.1
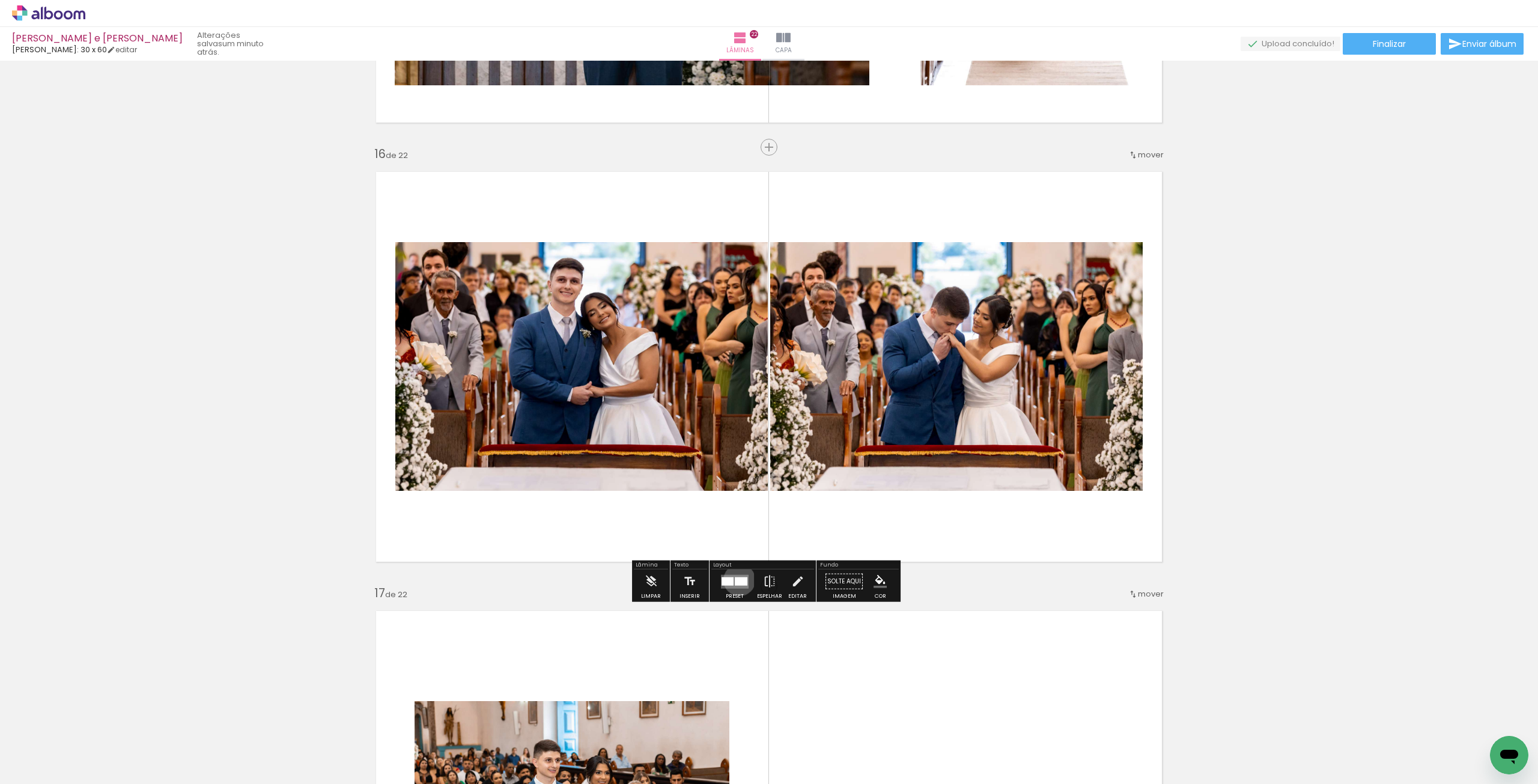
click at [737, 579] on div at bounding box center [742, 580] width 13 height 8
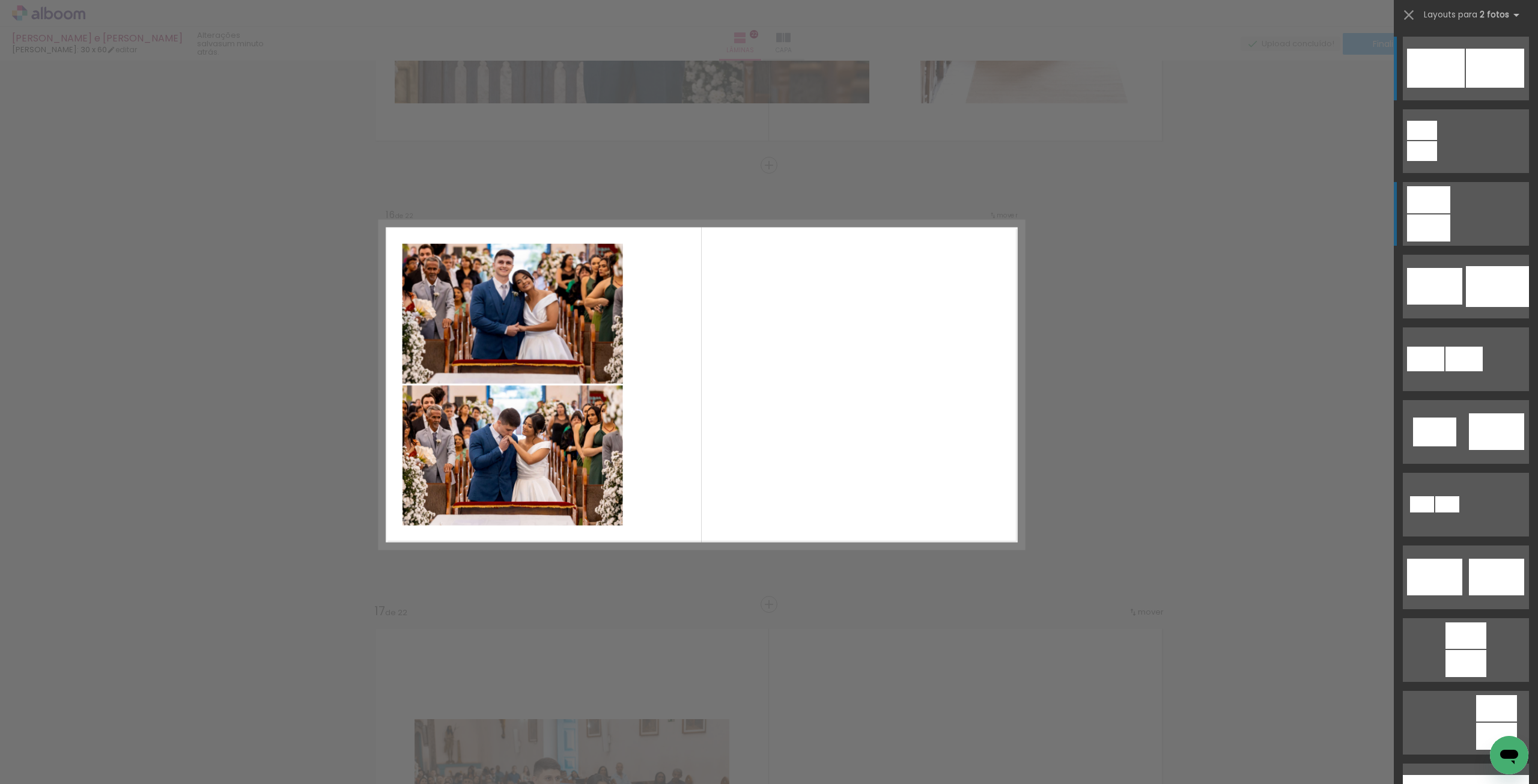
scroll to position [360, 0]
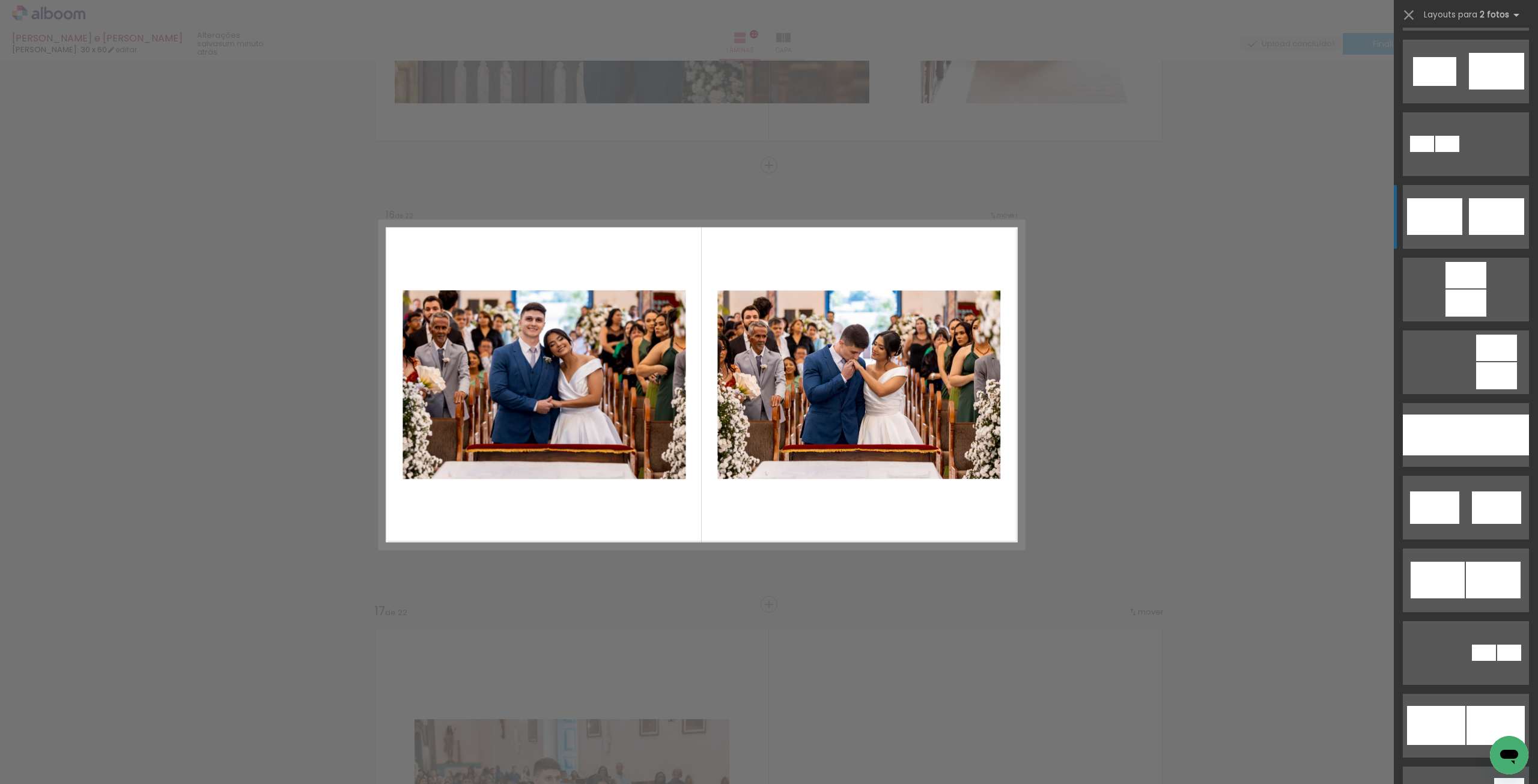
click at [1469, 223] on div at bounding box center [1496, 217] width 56 height 37
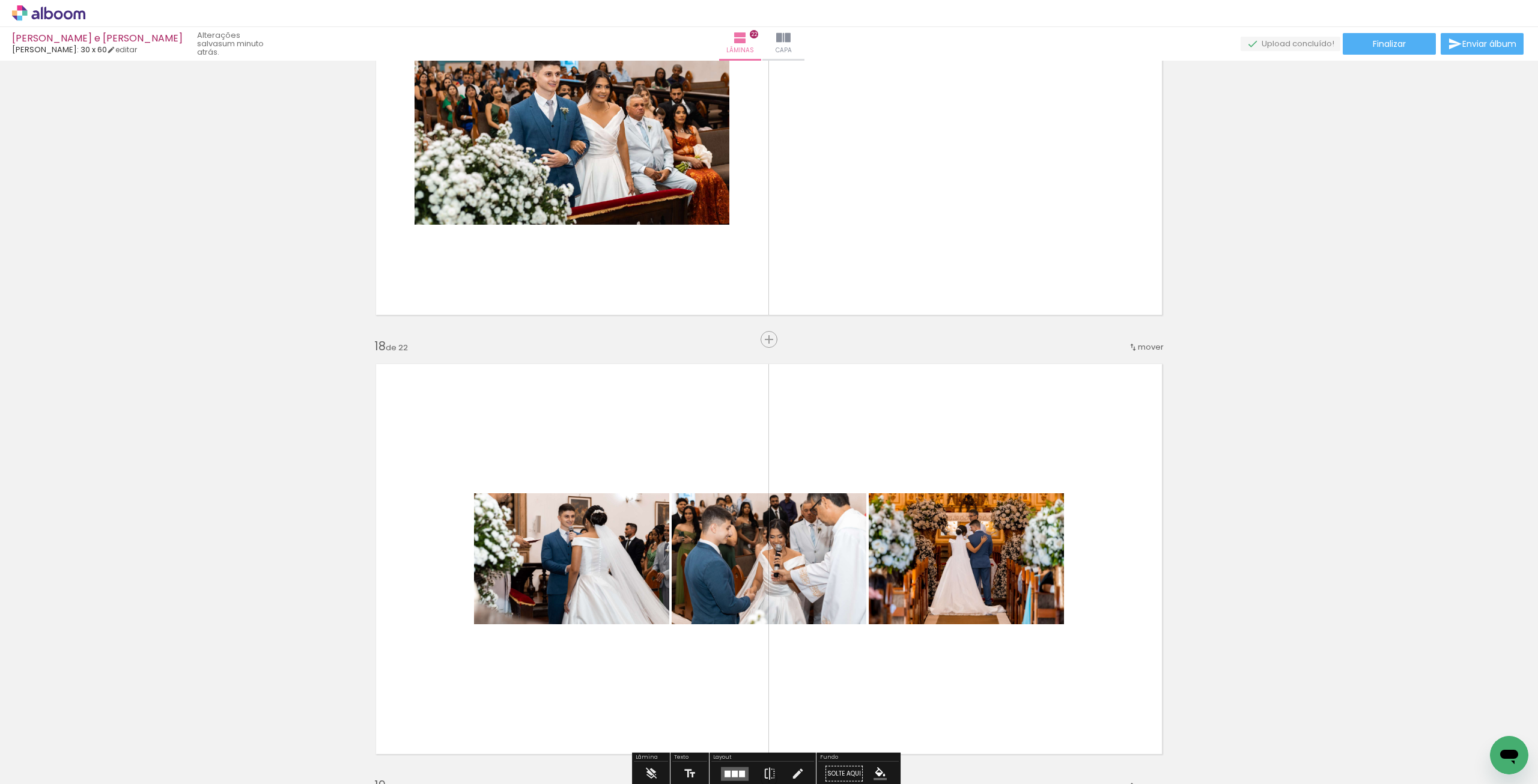
scroll to position [7162, 0]
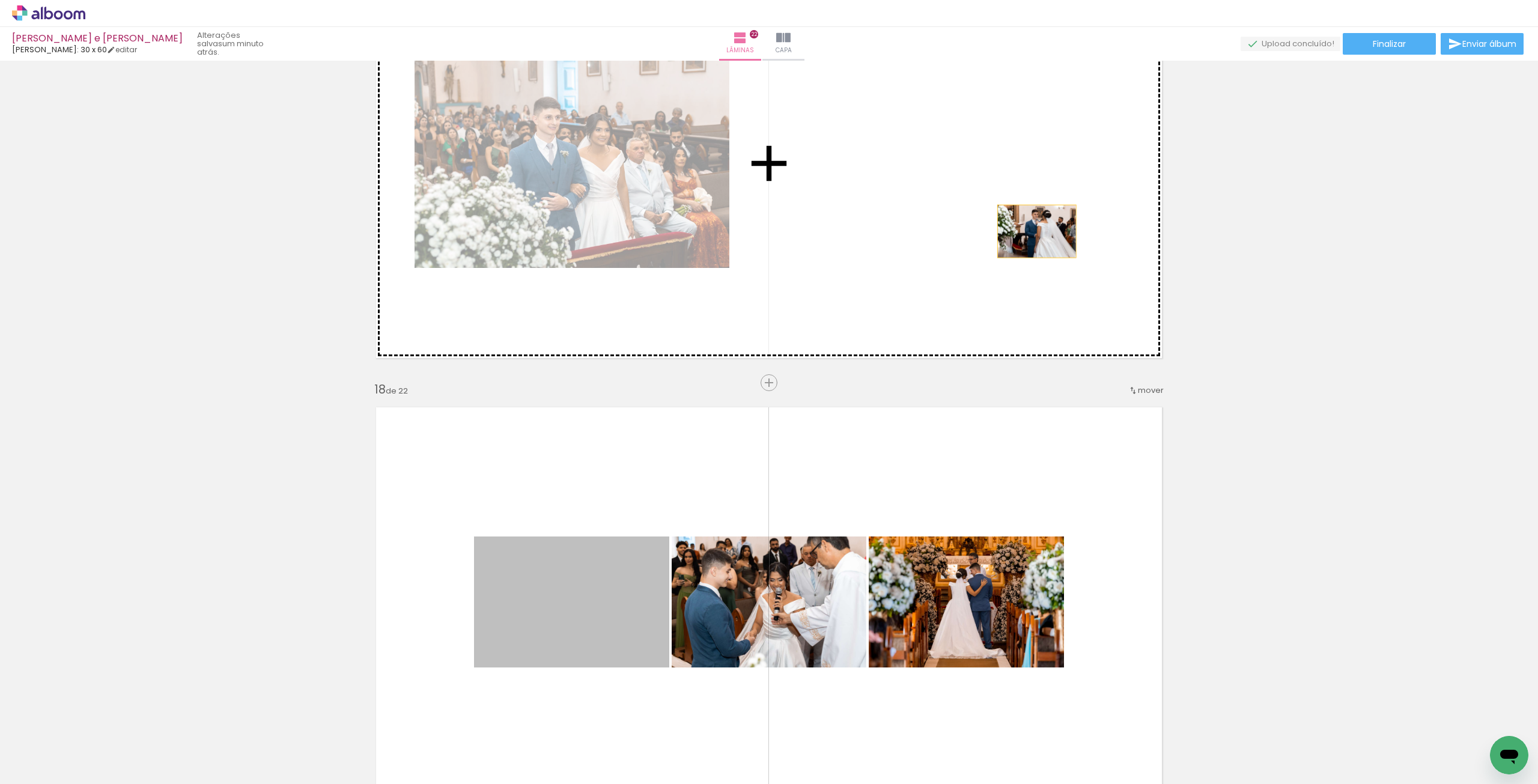
drag, startPoint x: 614, startPoint y: 613, endPoint x: 770, endPoint y: 436, distance: 235.9
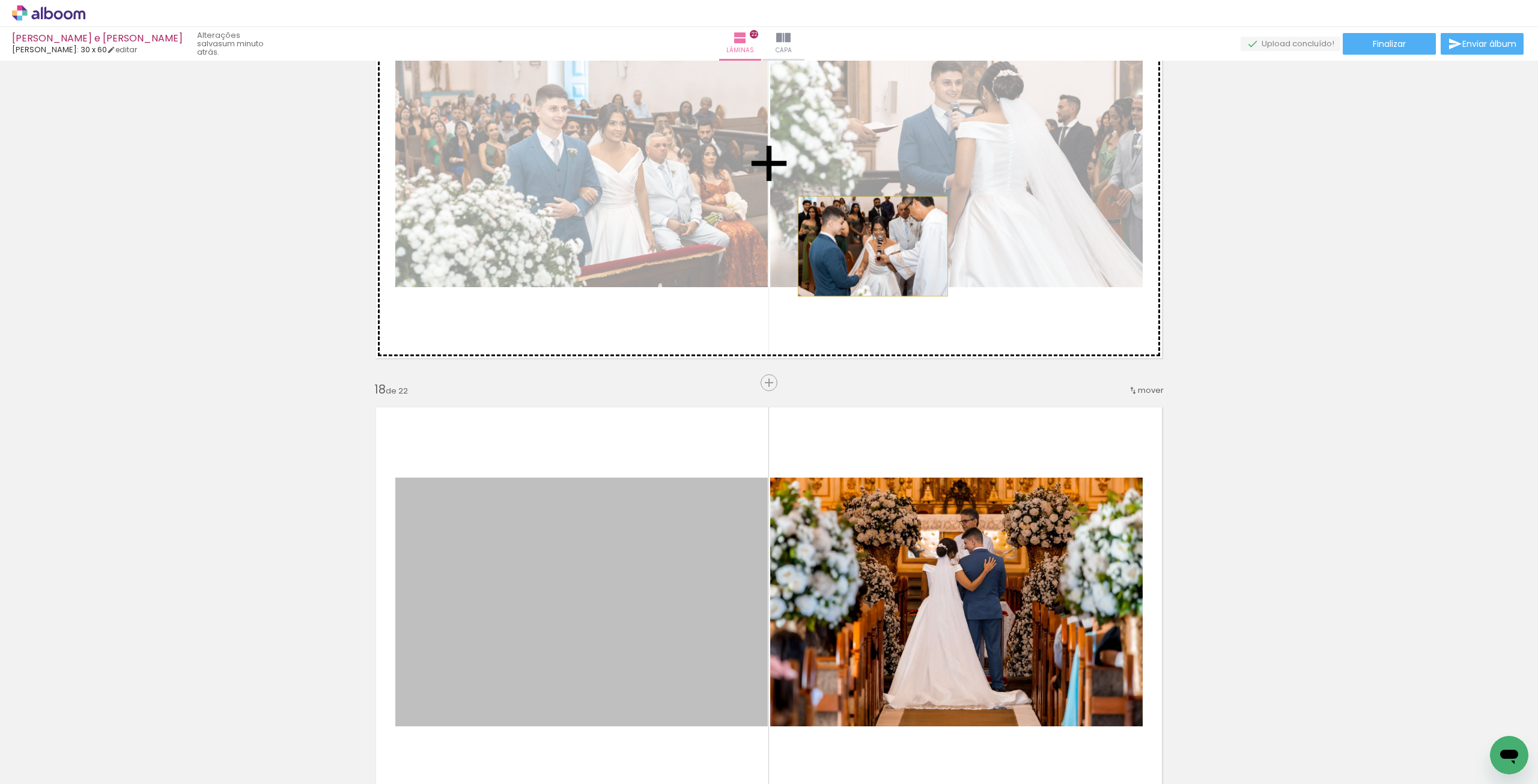
drag, startPoint x: 619, startPoint y: 590, endPoint x: 869, endPoint y: 246, distance: 425.2
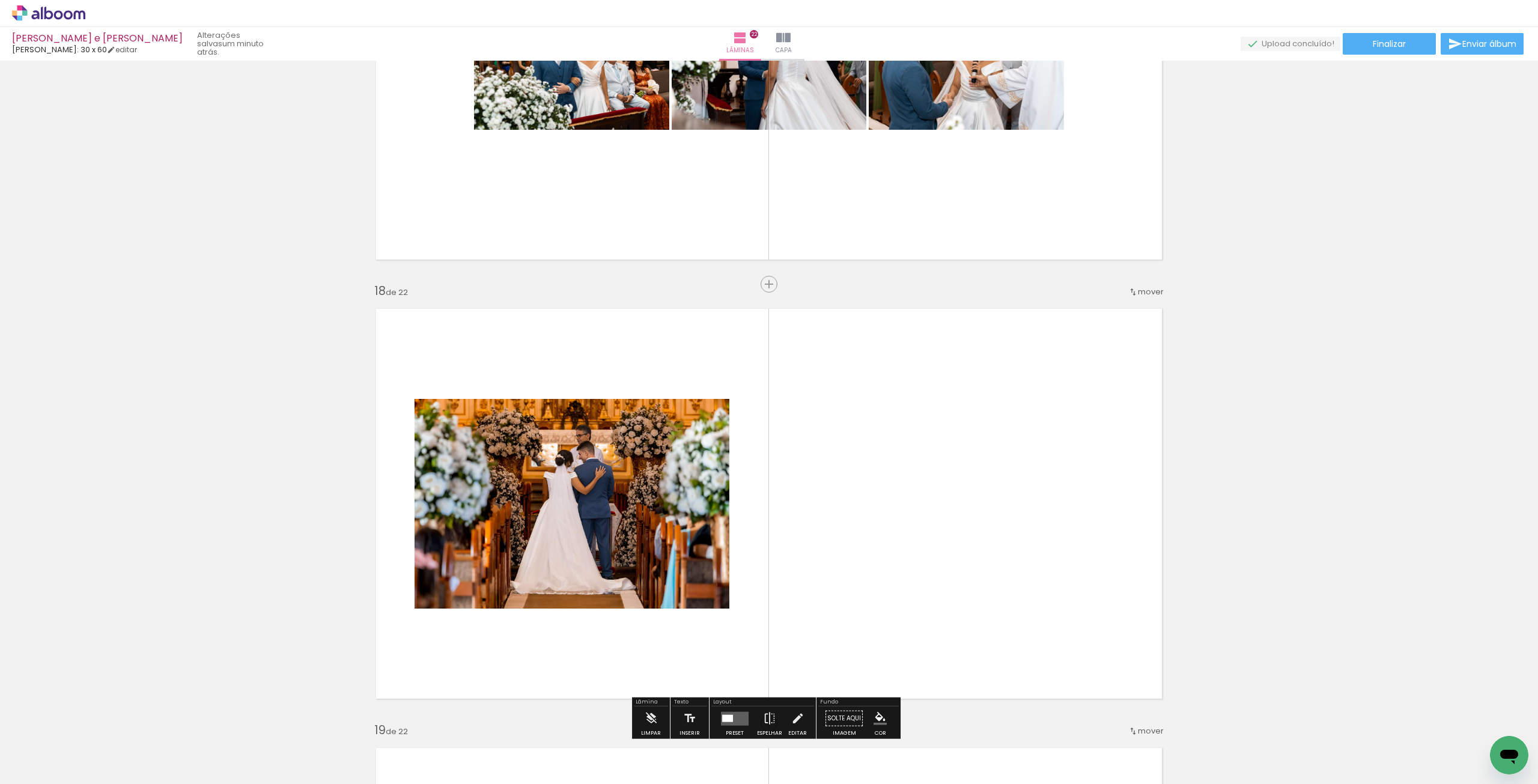
scroll to position [7461, 0]
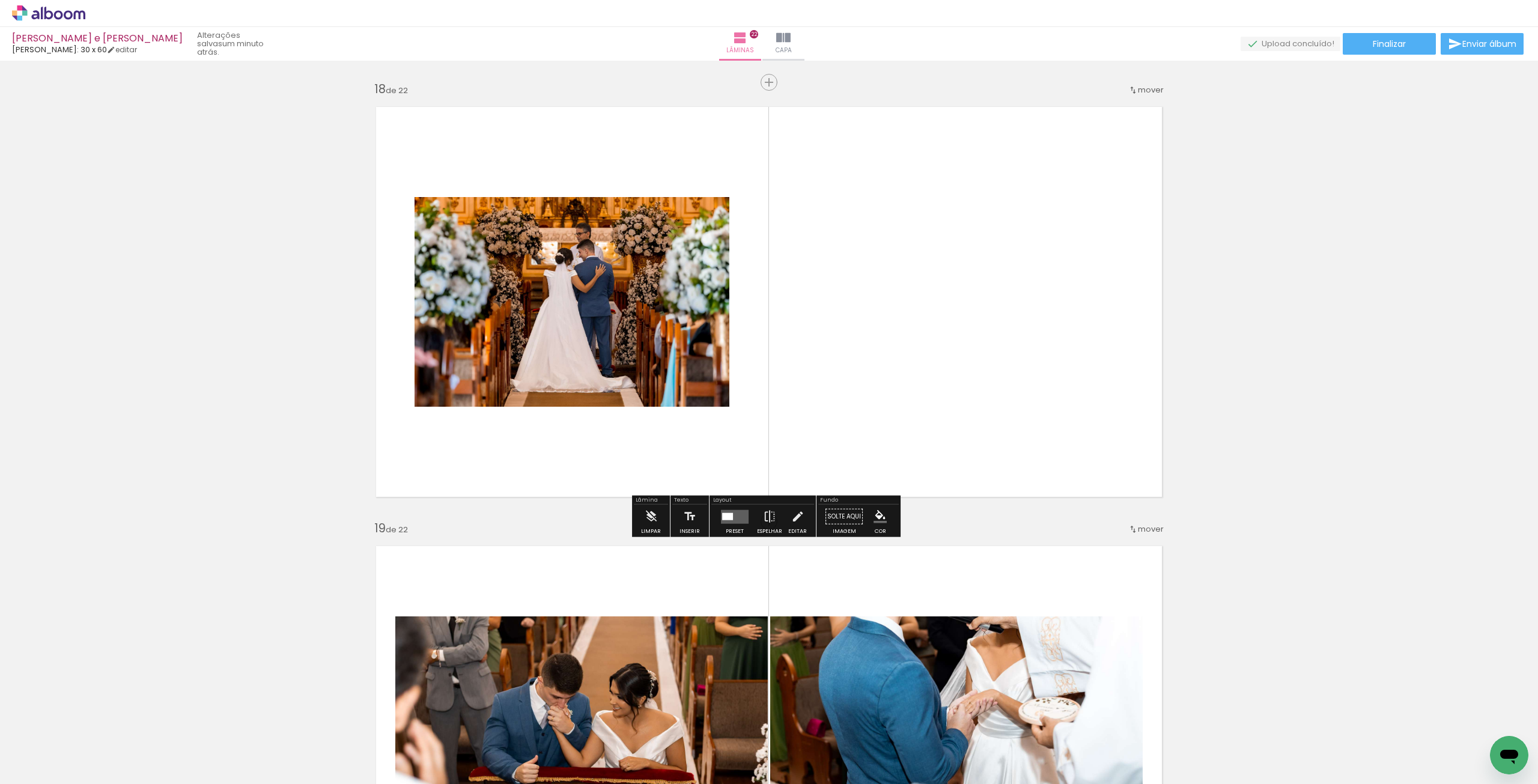
drag, startPoint x: 737, startPoint y: 523, endPoint x: 750, endPoint y: 518, distance: 13.9
click at [737, 523] on div at bounding box center [734, 516] width 32 height 24
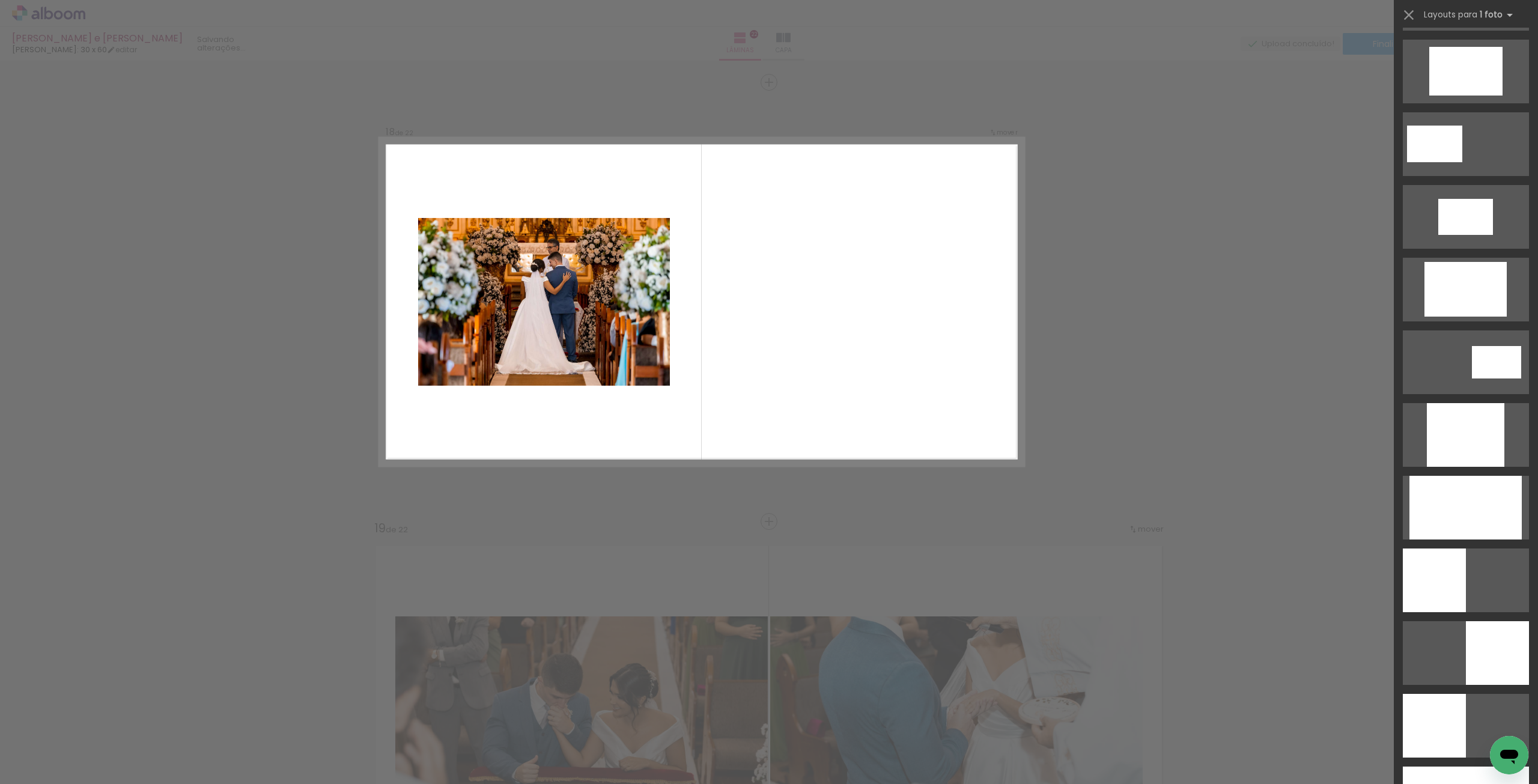
scroll to position [0, 0]
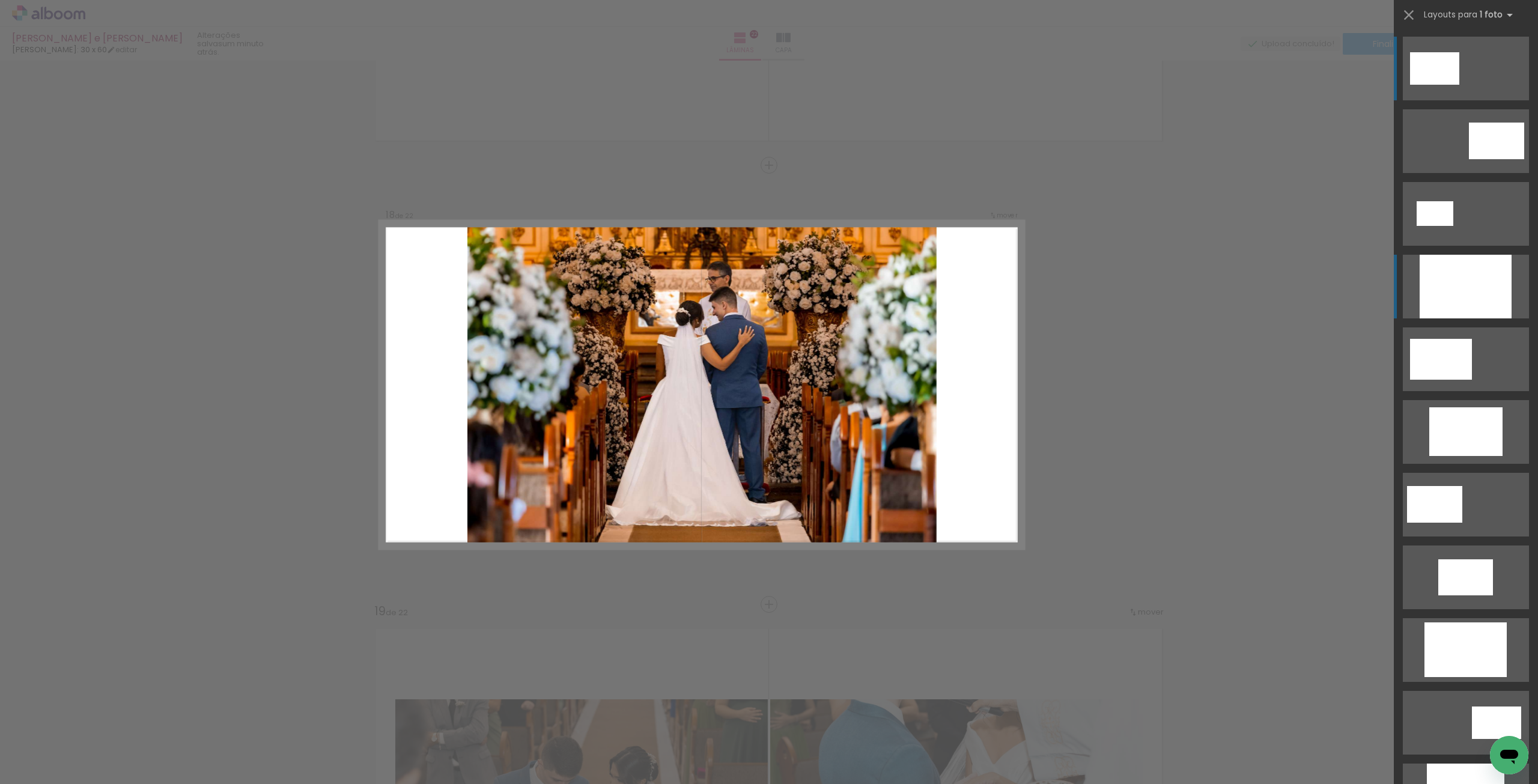
click at [1469, 278] on div at bounding box center [1465, 286] width 92 height 64
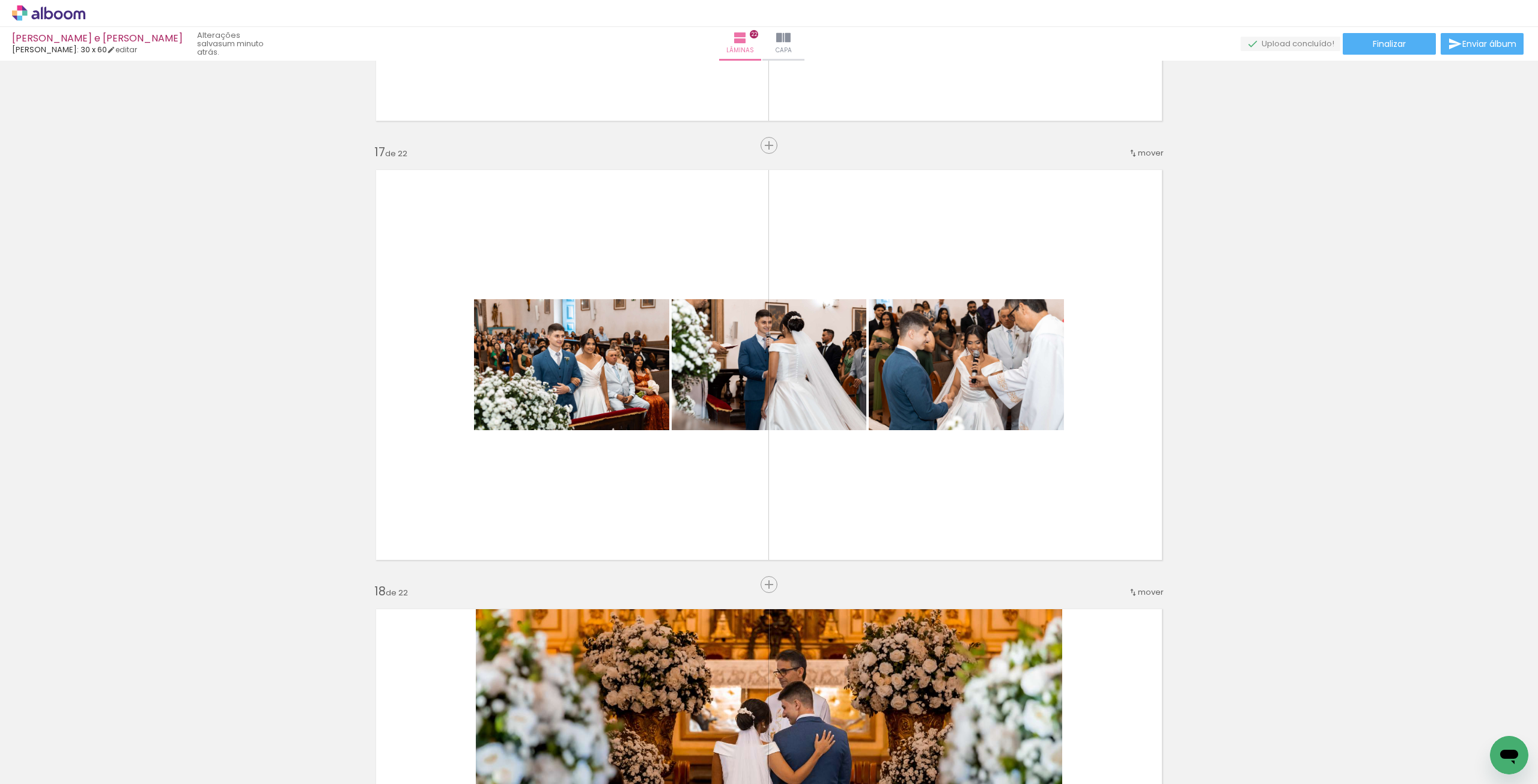
scroll to position [6959, 0]
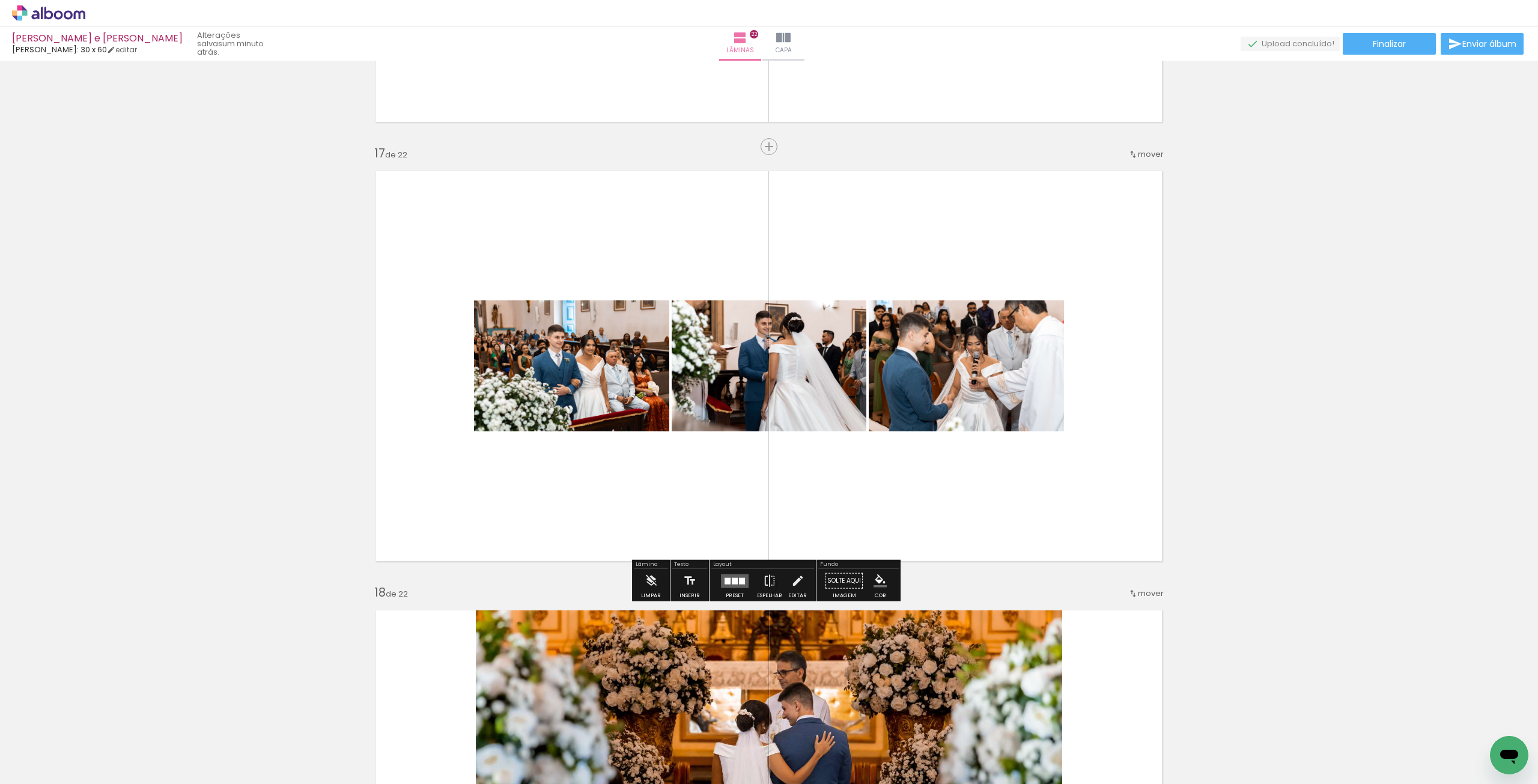
click at [731, 594] on div "Preset" at bounding box center [734, 595] width 18 height 6
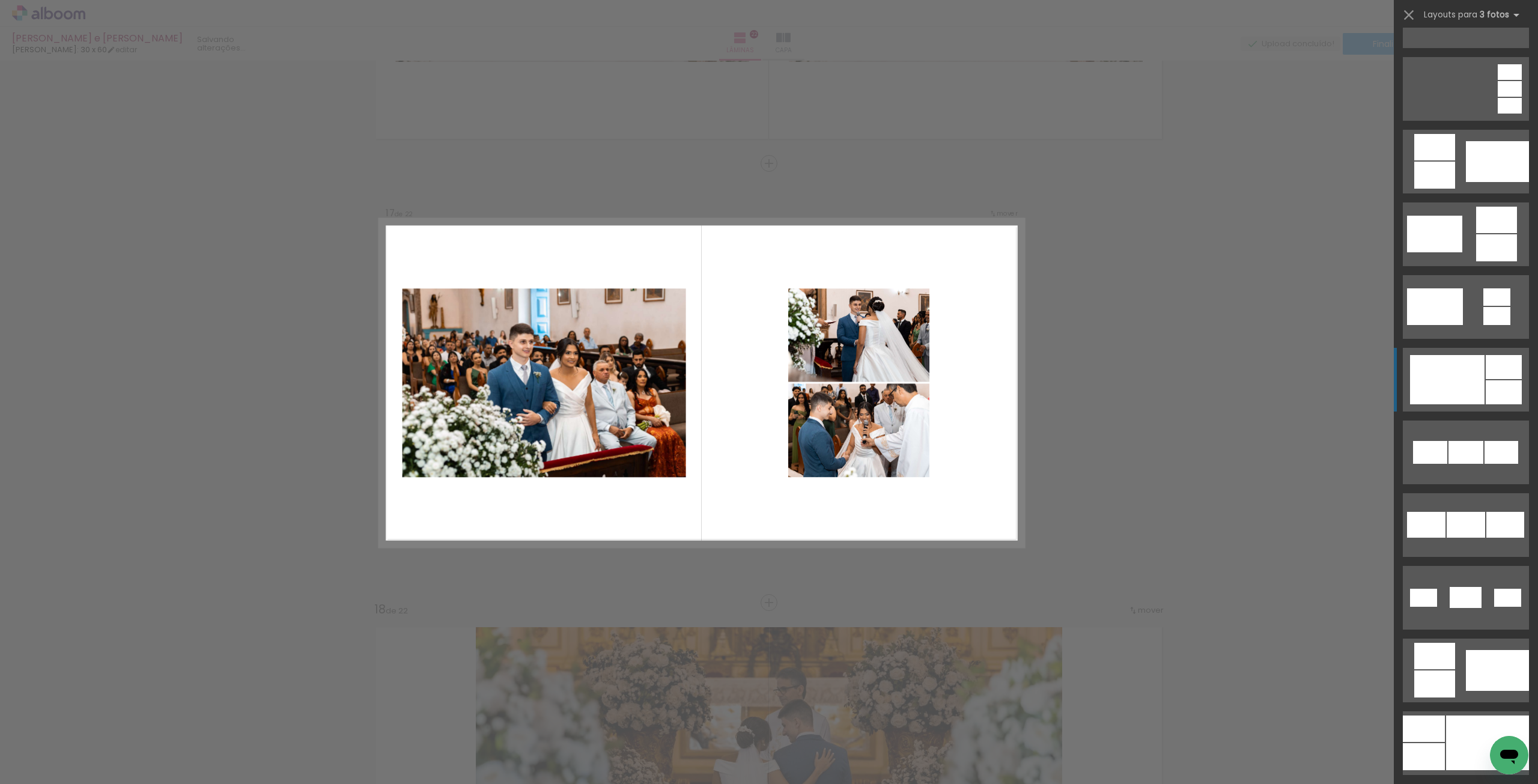
scroll to position [300, 0]
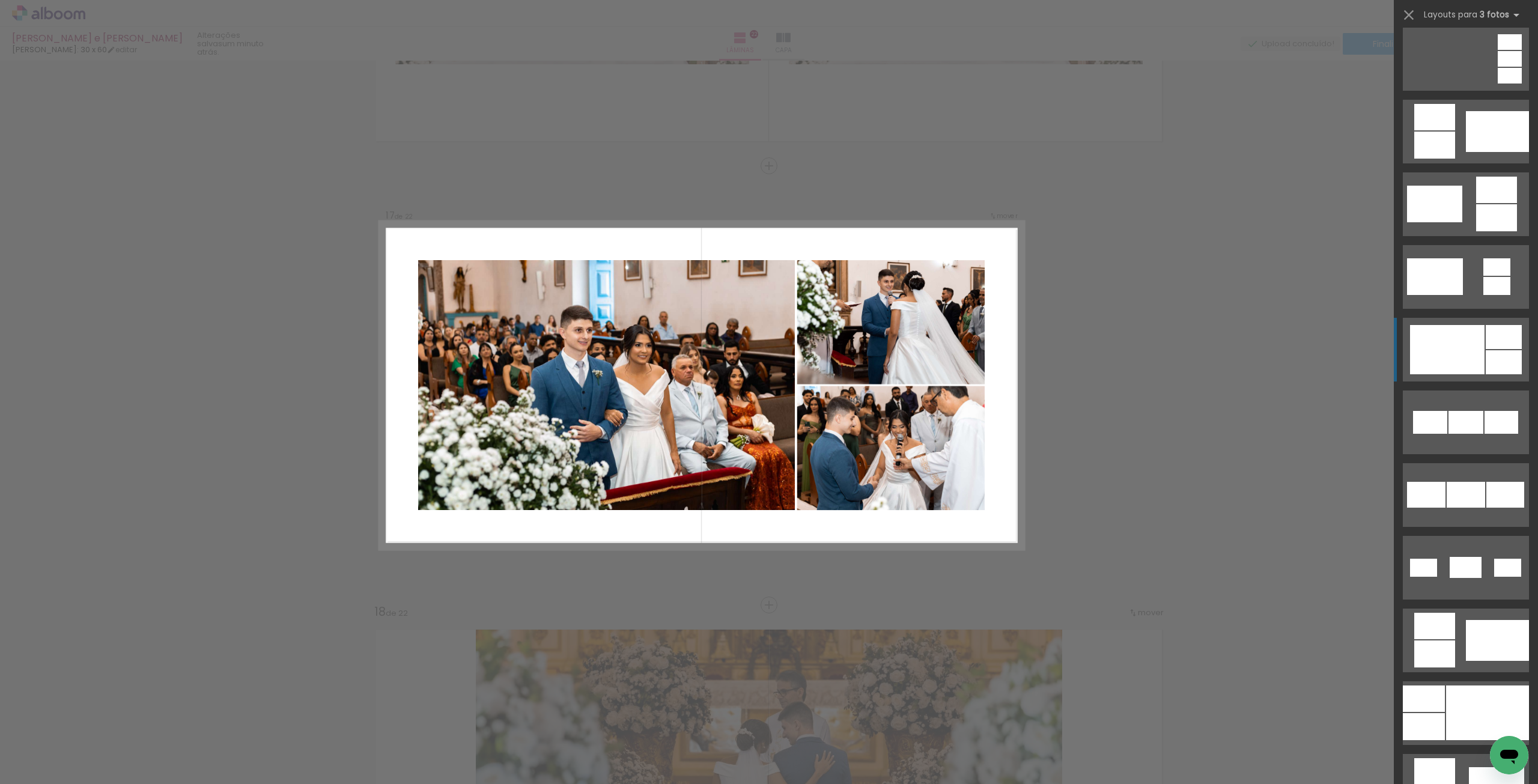
click at [1466, 358] on div at bounding box center [1447, 349] width 74 height 49
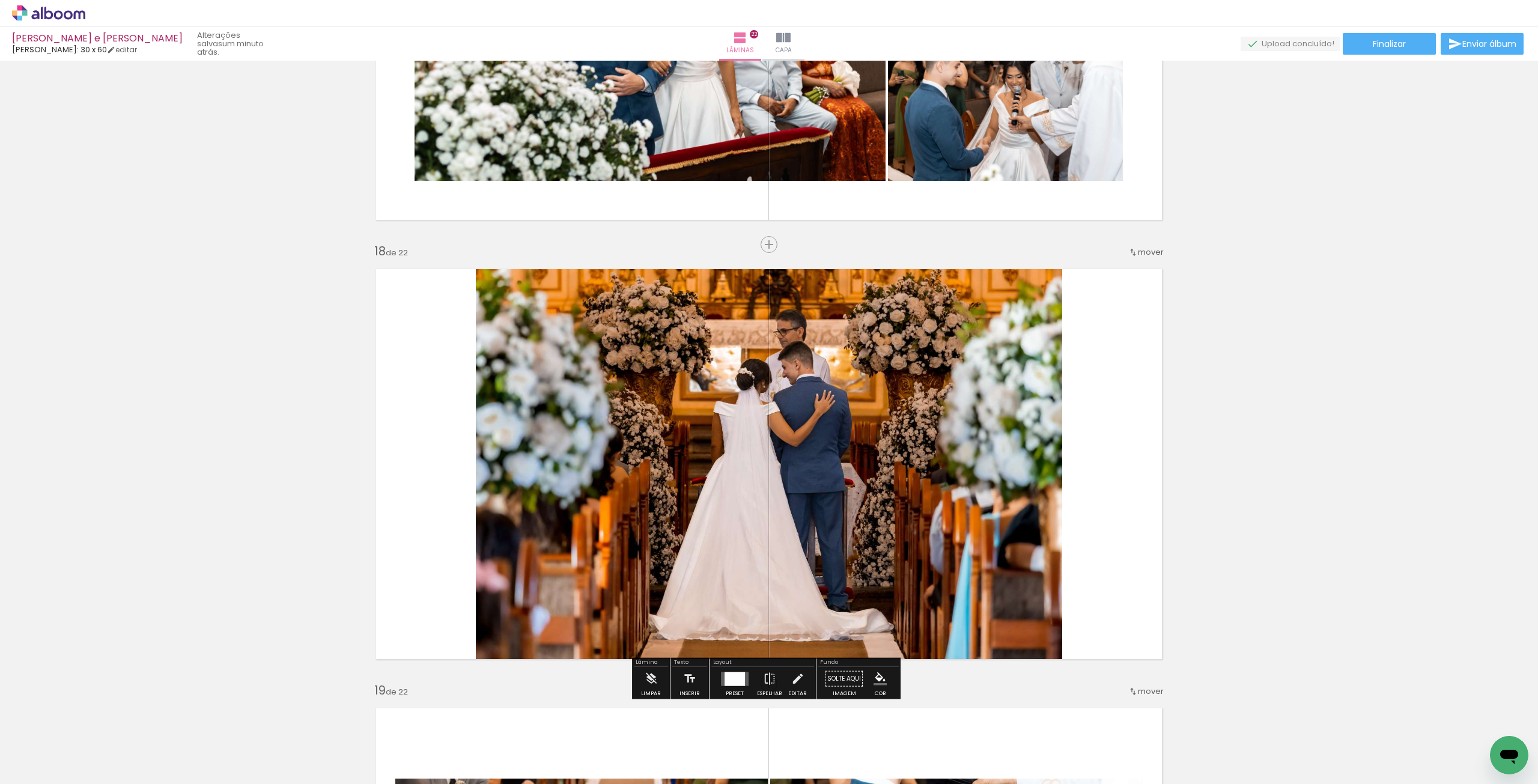
scroll to position [7179, 0]
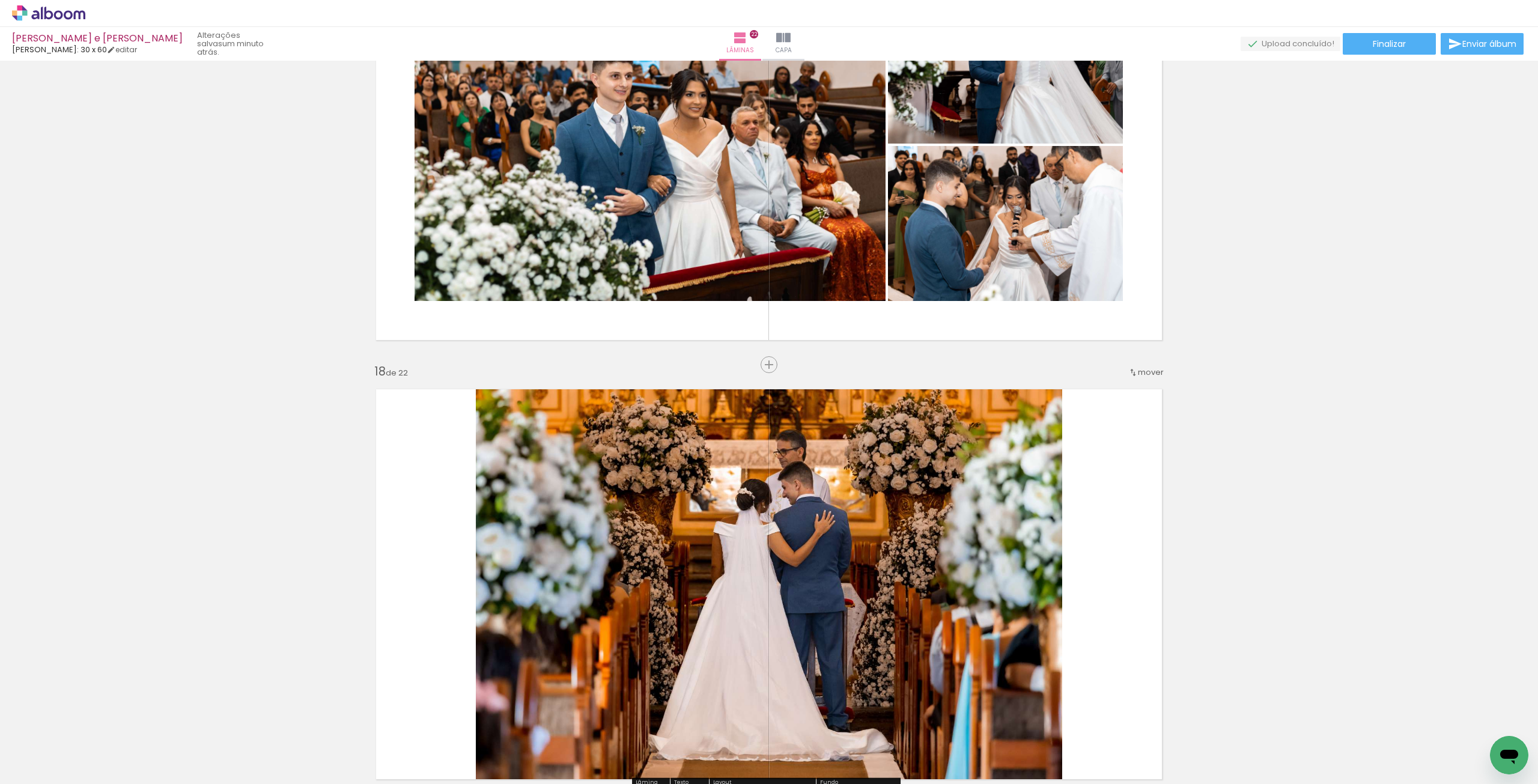
click at [1153, 361] on paper-menu-button "mover antes da 1 antes da 2 antes da 3 antes da 4 antes da 5 antes da 6 antes d…" at bounding box center [1146, 370] width 39 height 21
click at [1147, 369] on span "mover" at bounding box center [1151, 372] width 26 height 11
click at [1106, 519] on span "17" at bounding box center [1109, 525] width 9 height 19
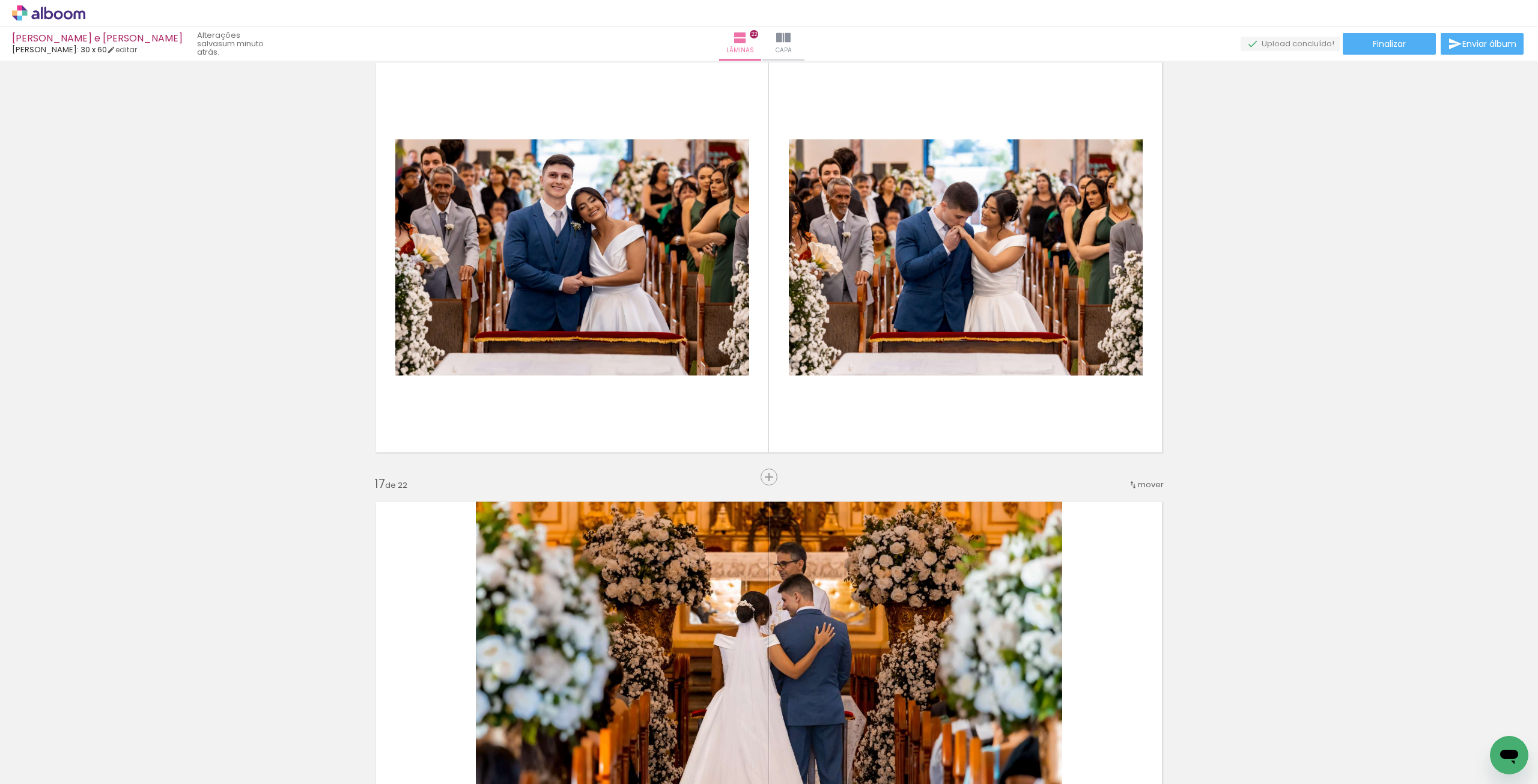
scroll to position [6819, 0]
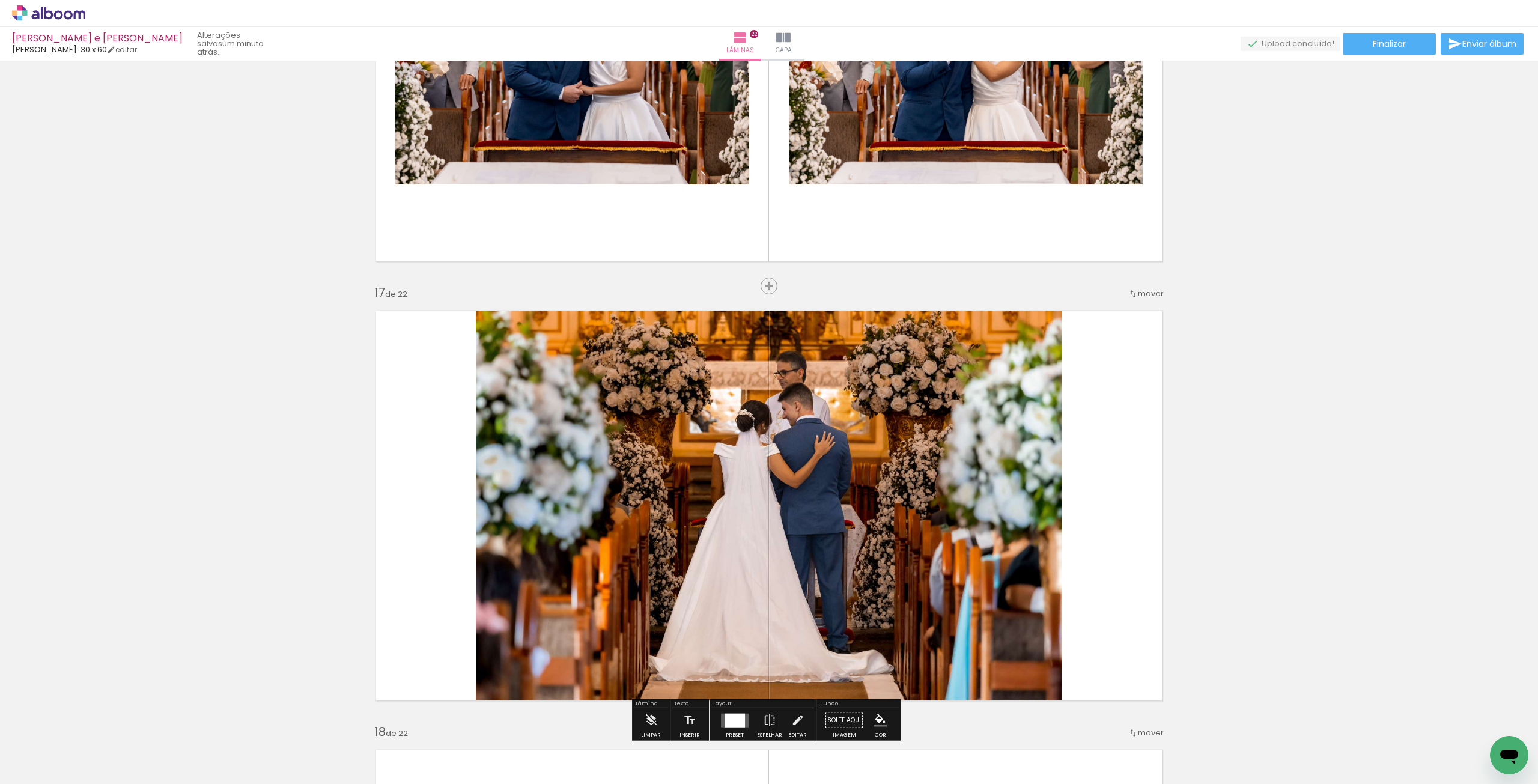
click at [1147, 295] on span "mover" at bounding box center [1151, 293] width 26 height 11
click at [1115, 429] on span "16" at bounding box center [1109, 426] width 9 height 19
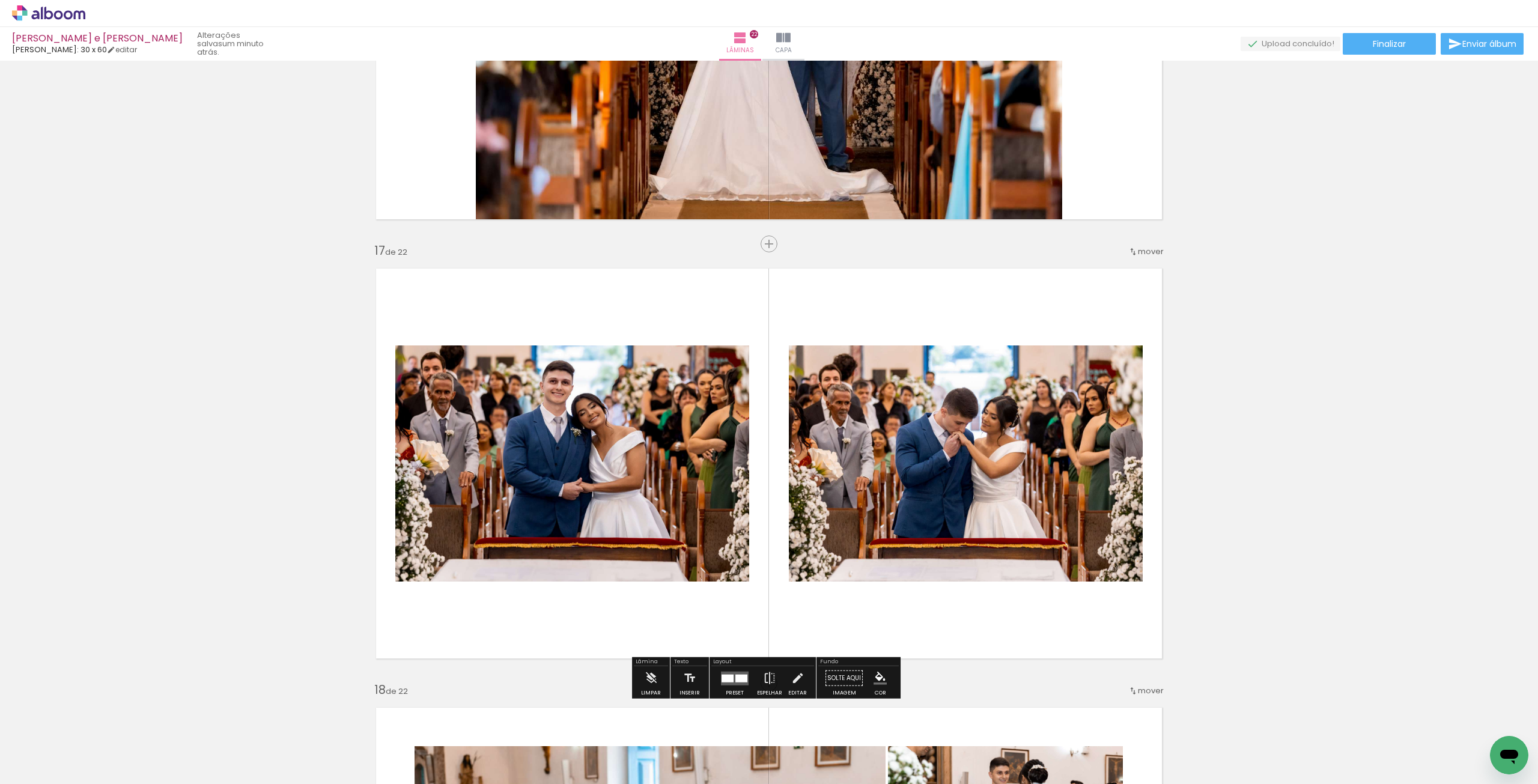
scroll to position [0, 0]
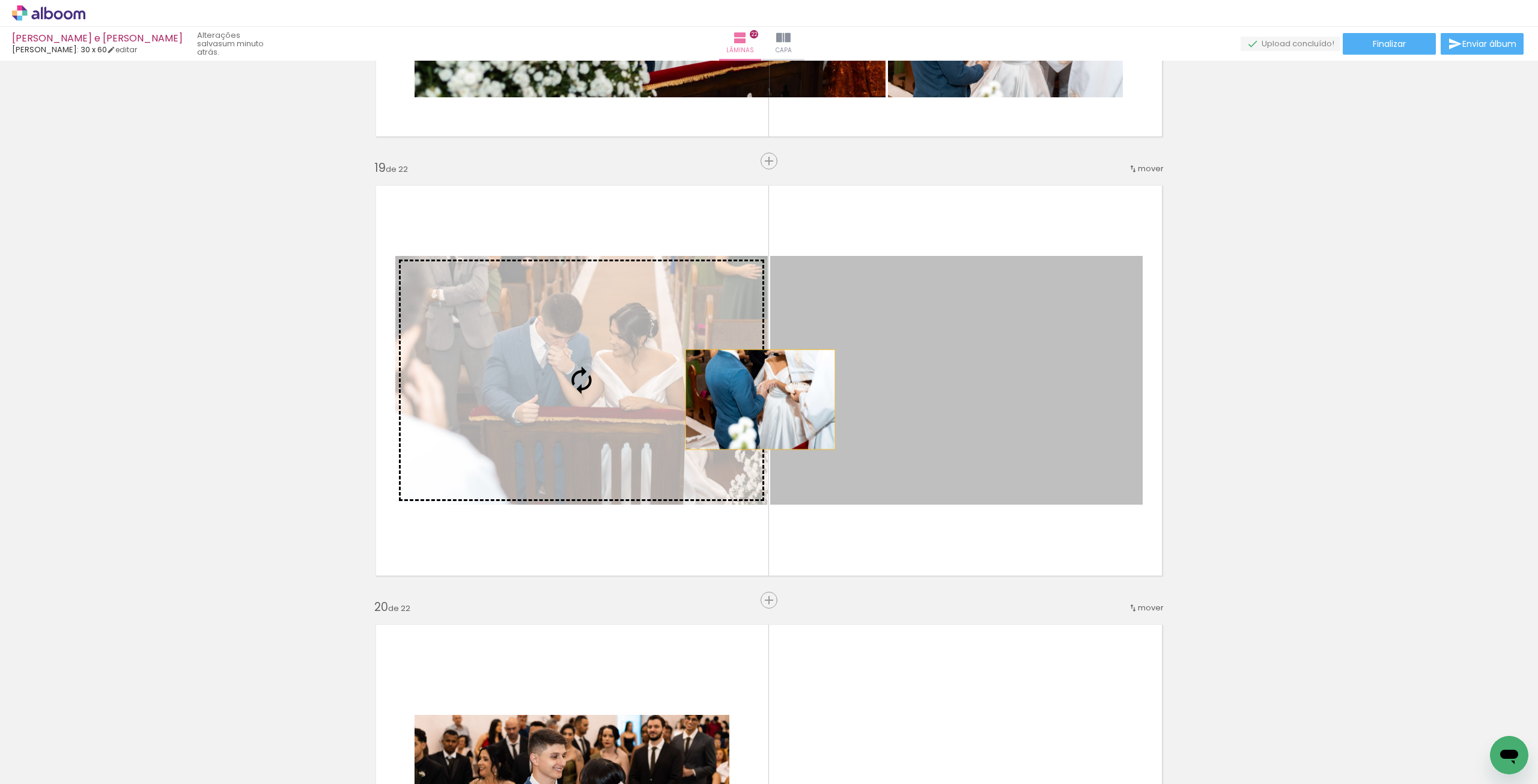
drag, startPoint x: 1044, startPoint y: 403, endPoint x: 756, endPoint y: 399, distance: 288.0
click at [0, 0] on slot at bounding box center [0, 0] width 0 height 0
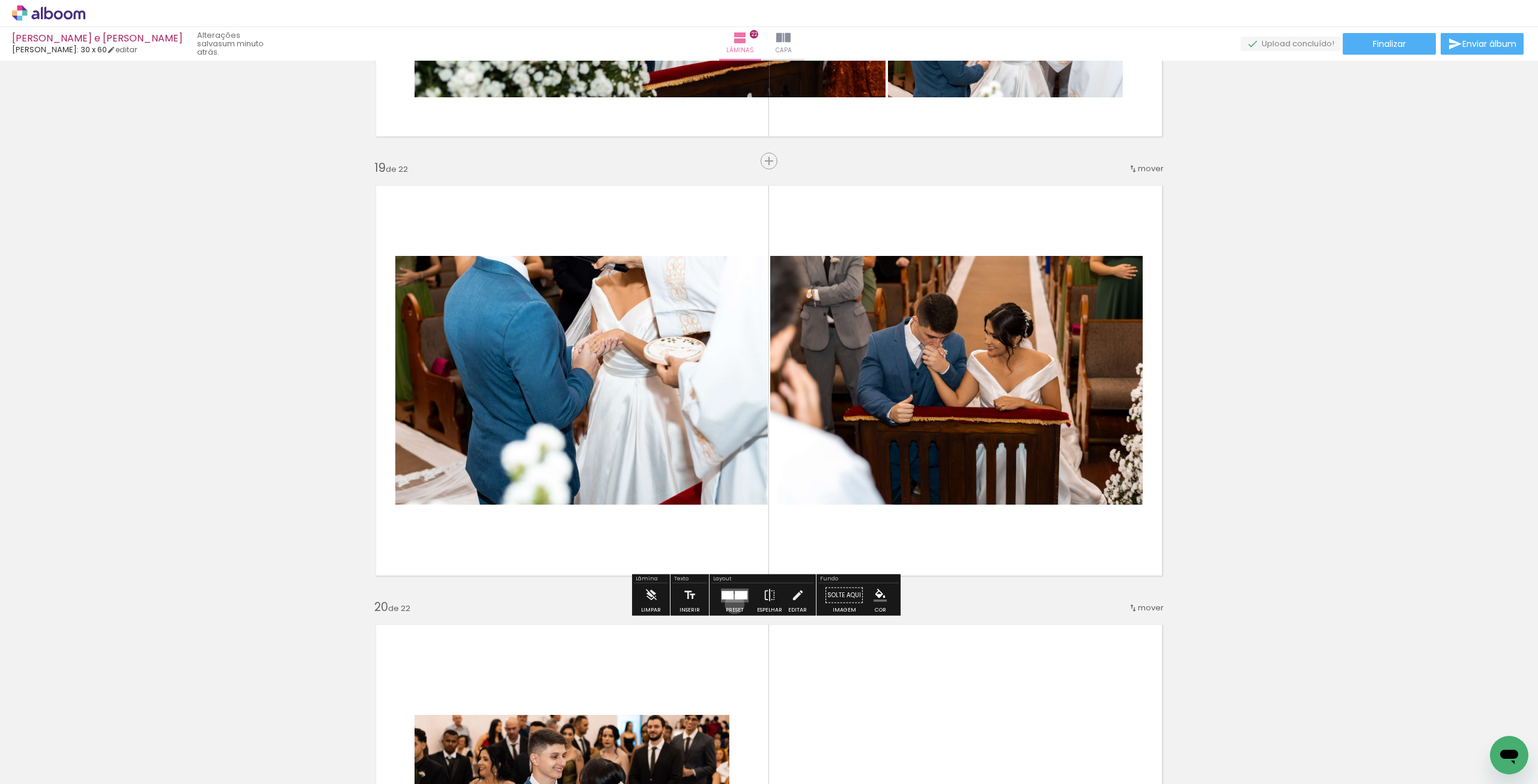
click at [731, 604] on div at bounding box center [734, 595] width 32 height 24
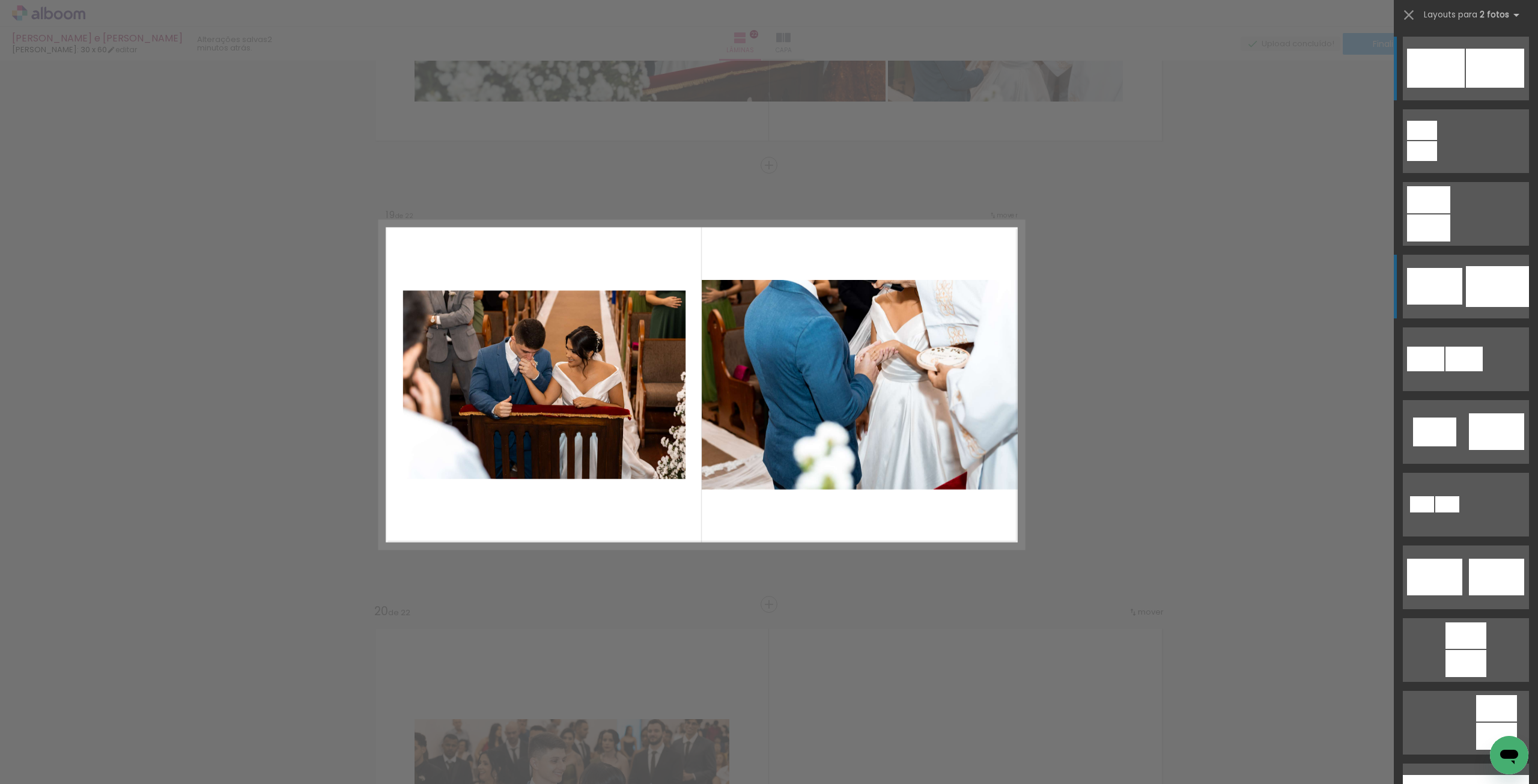
scroll to position [7818, 0]
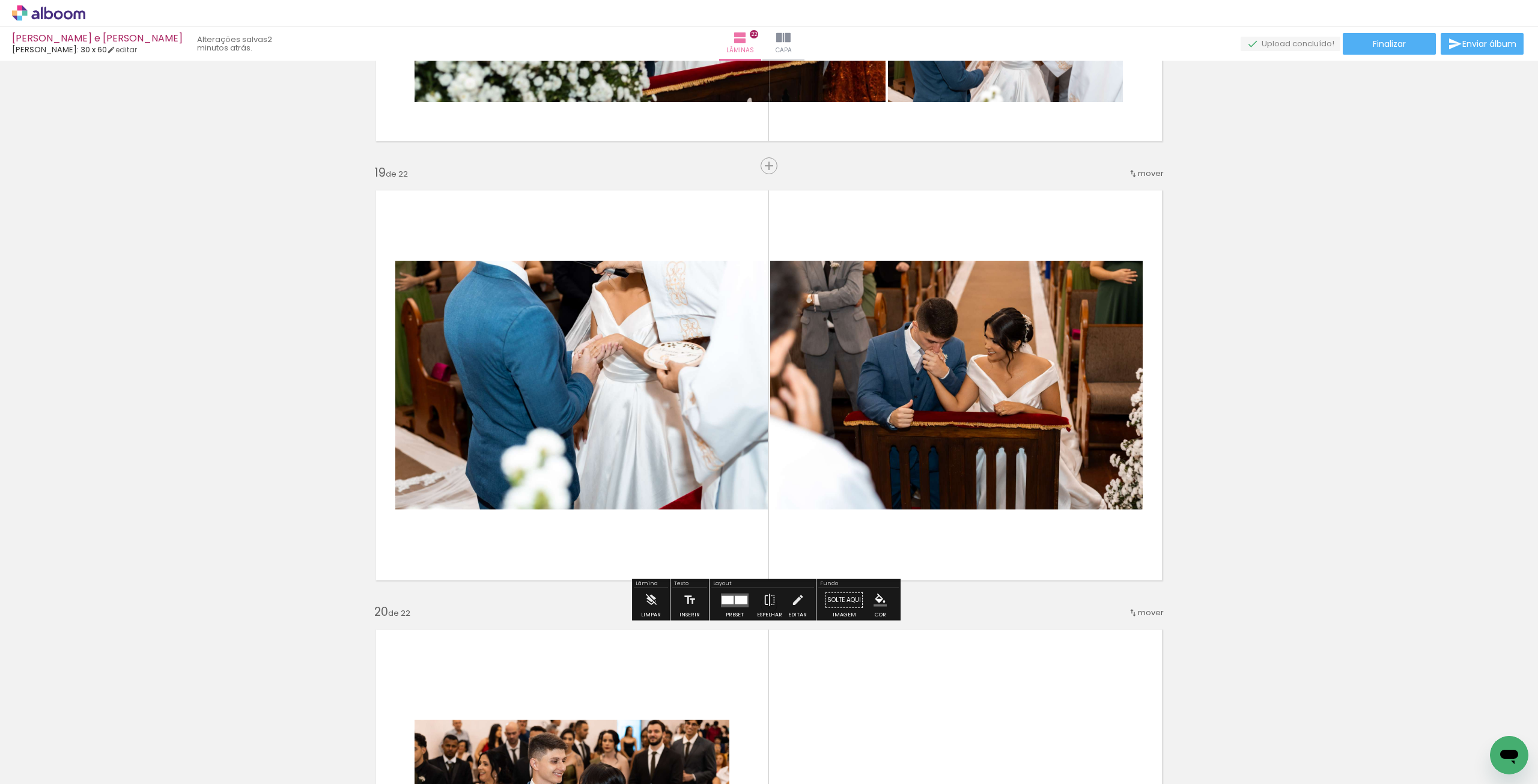
click at [733, 606] on div at bounding box center [734, 600] width 32 height 24
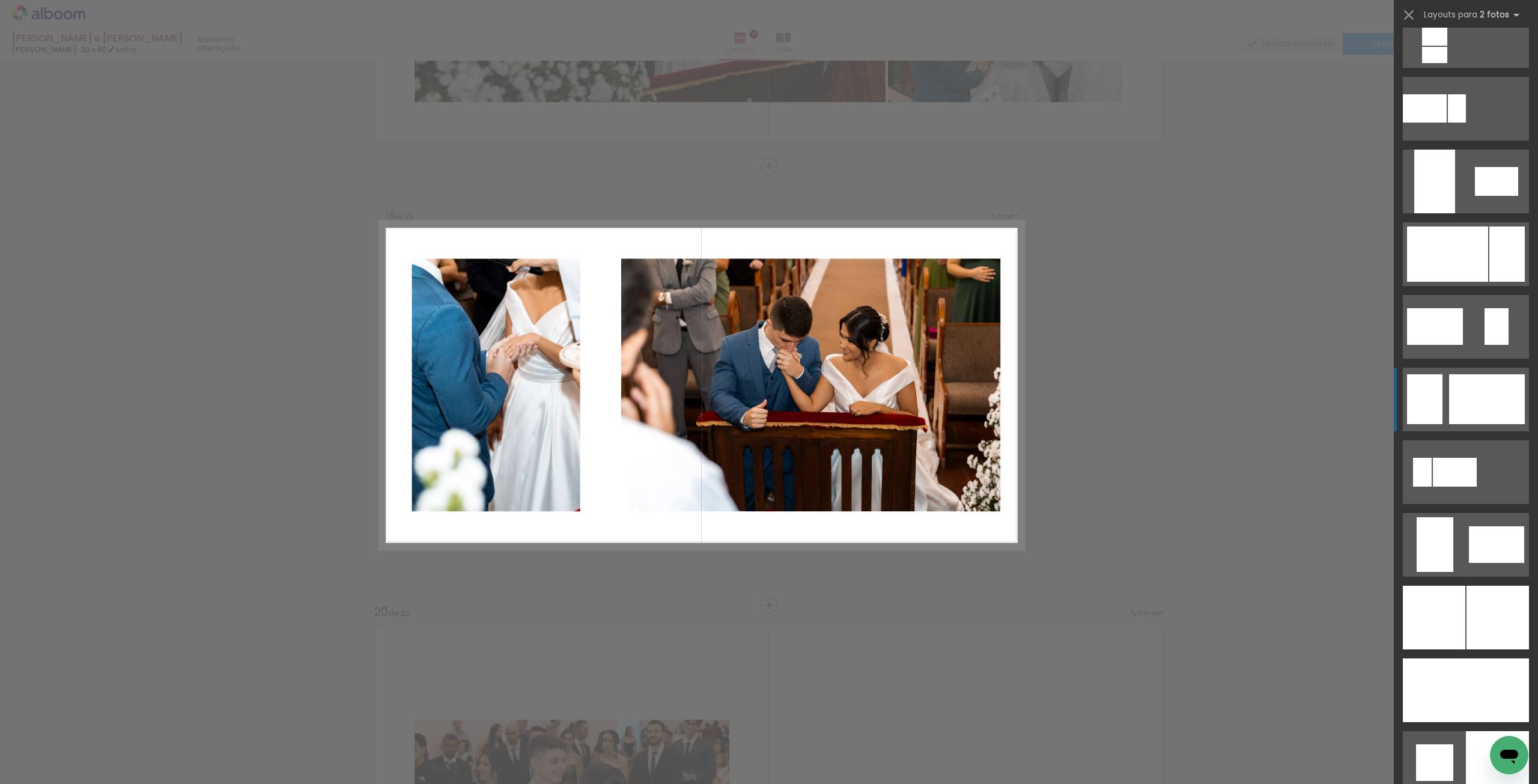
scroll to position [2462, 0]
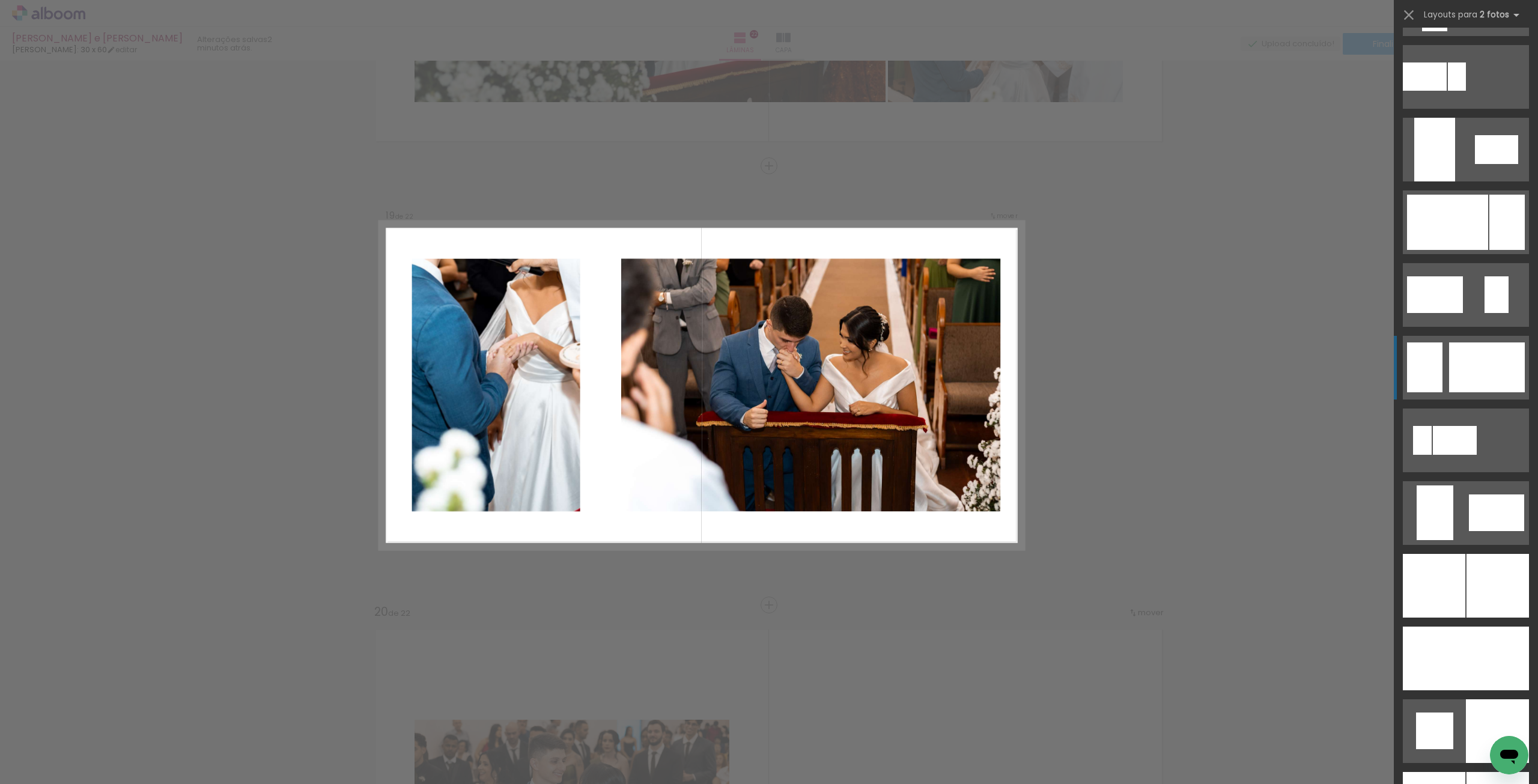
click at [1470, 376] on div at bounding box center [1487, 367] width 76 height 50
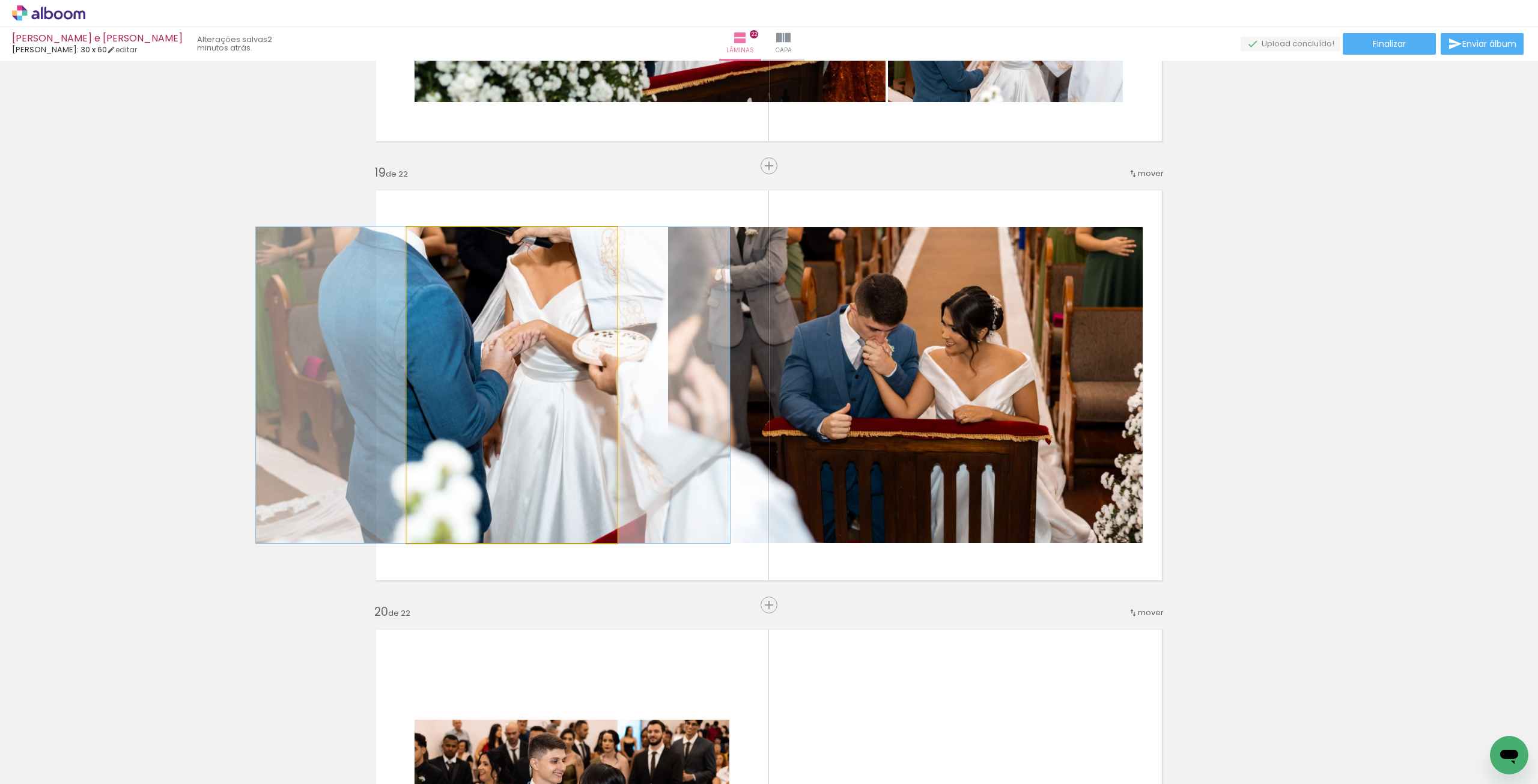
drag, startPoint x: 590, startPoint y: 420, endPoint x: 572, endPoint y: 429, distance: 20.1
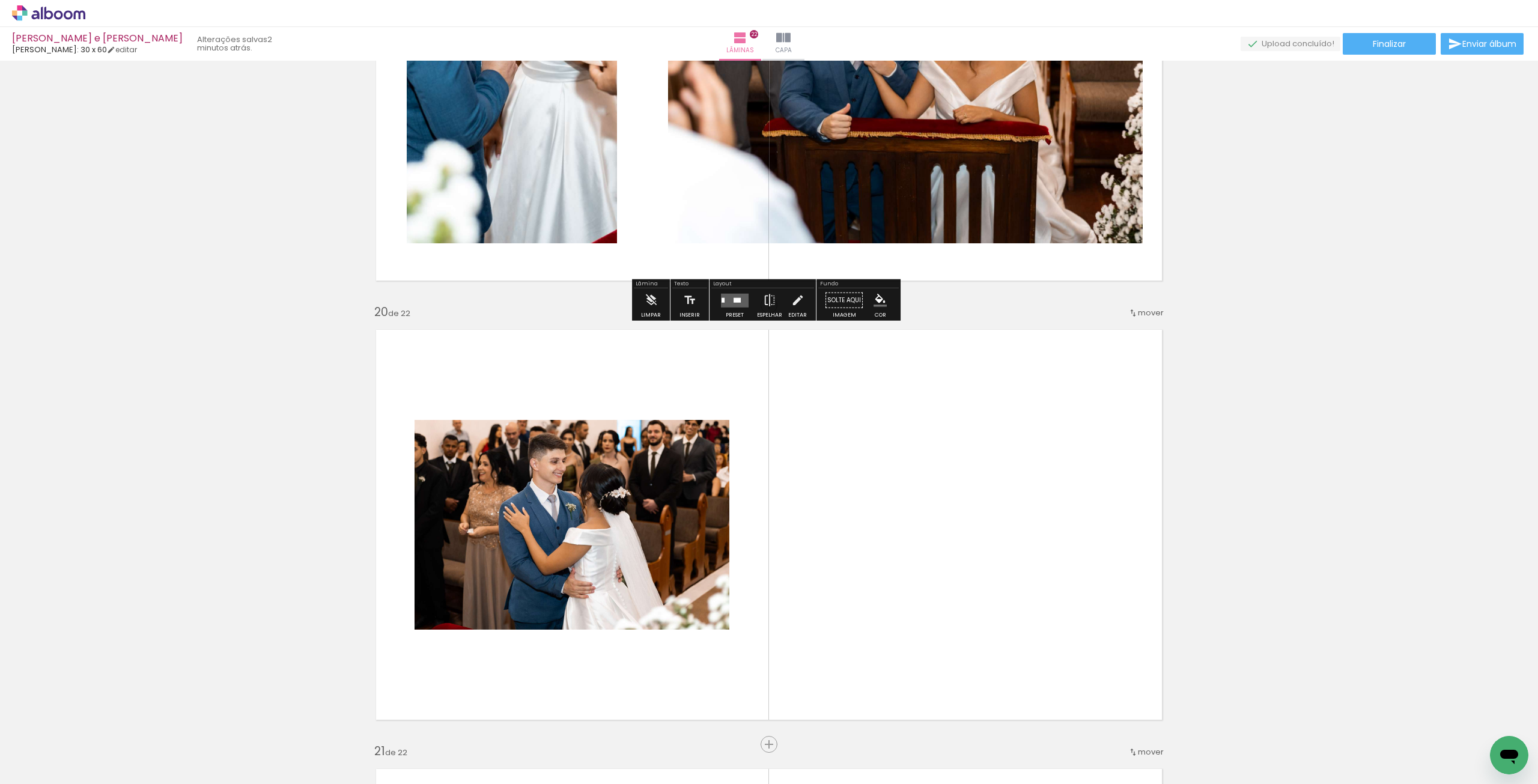
scroll to position [8118, 0]
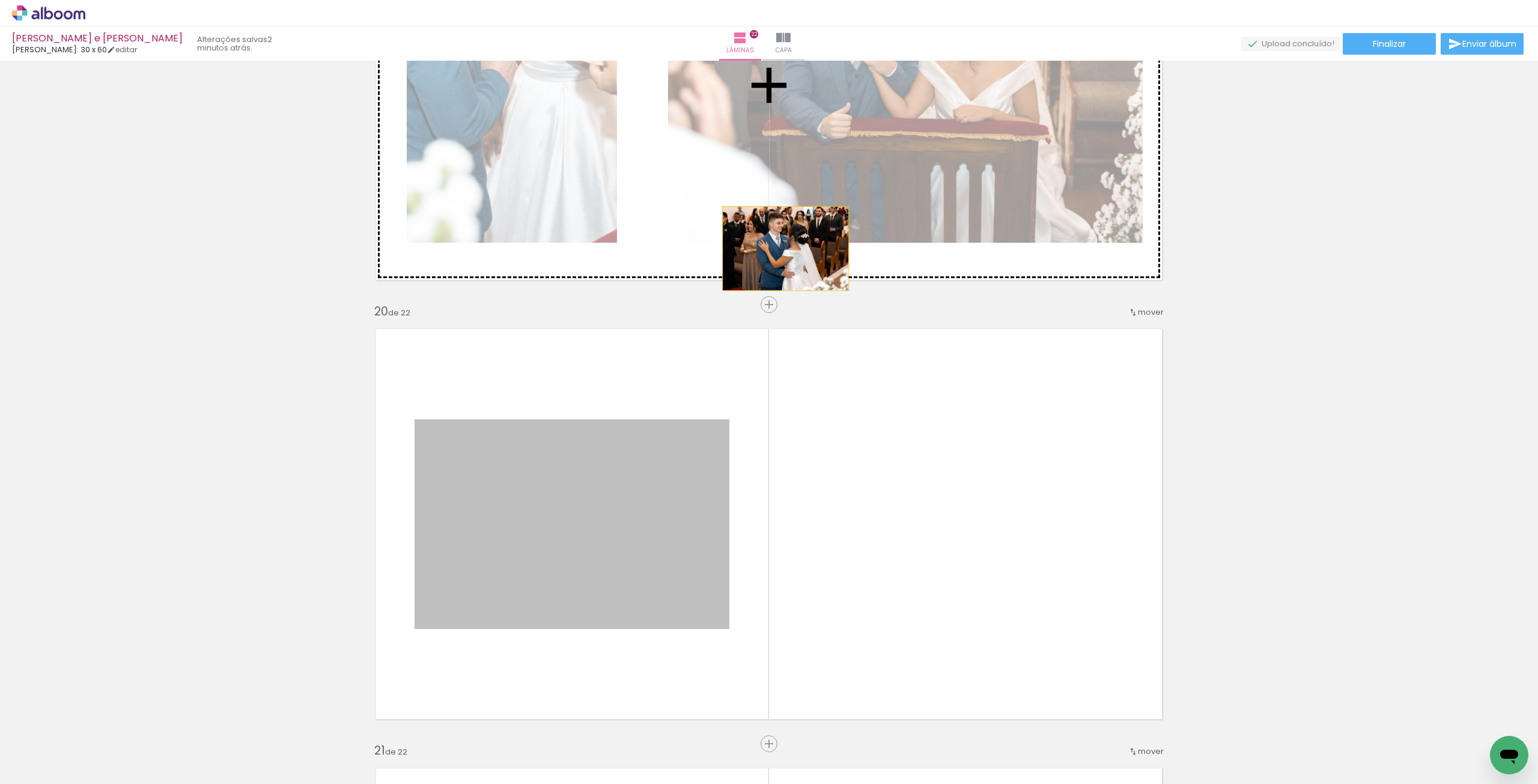
drag, startPoint x: 637, startPoint y: 589, endPoint x: 782, endPoint y: 247, distance: 371.5
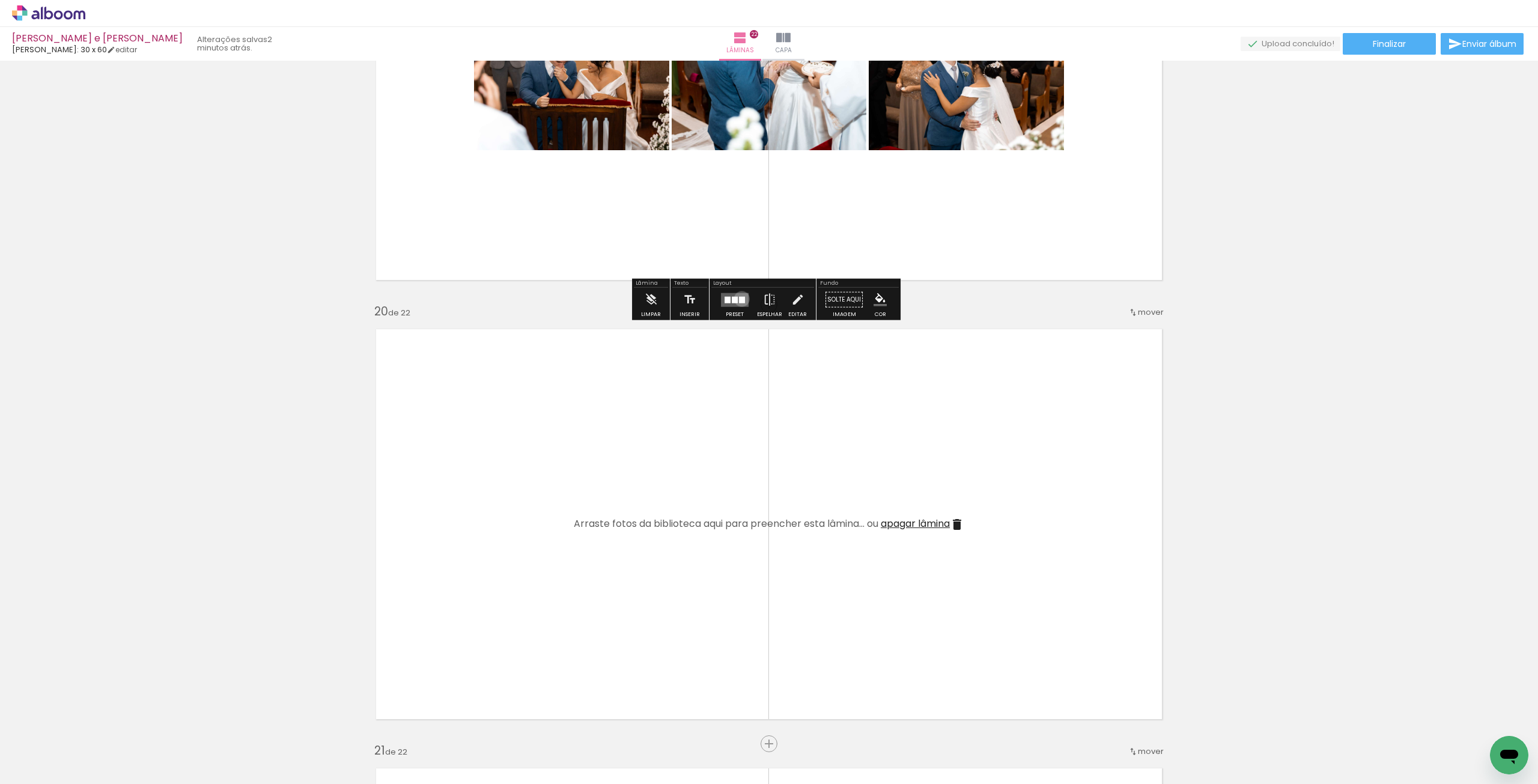
click at [739, 298] on div at bounding box center [742, 299] width 6 height 6
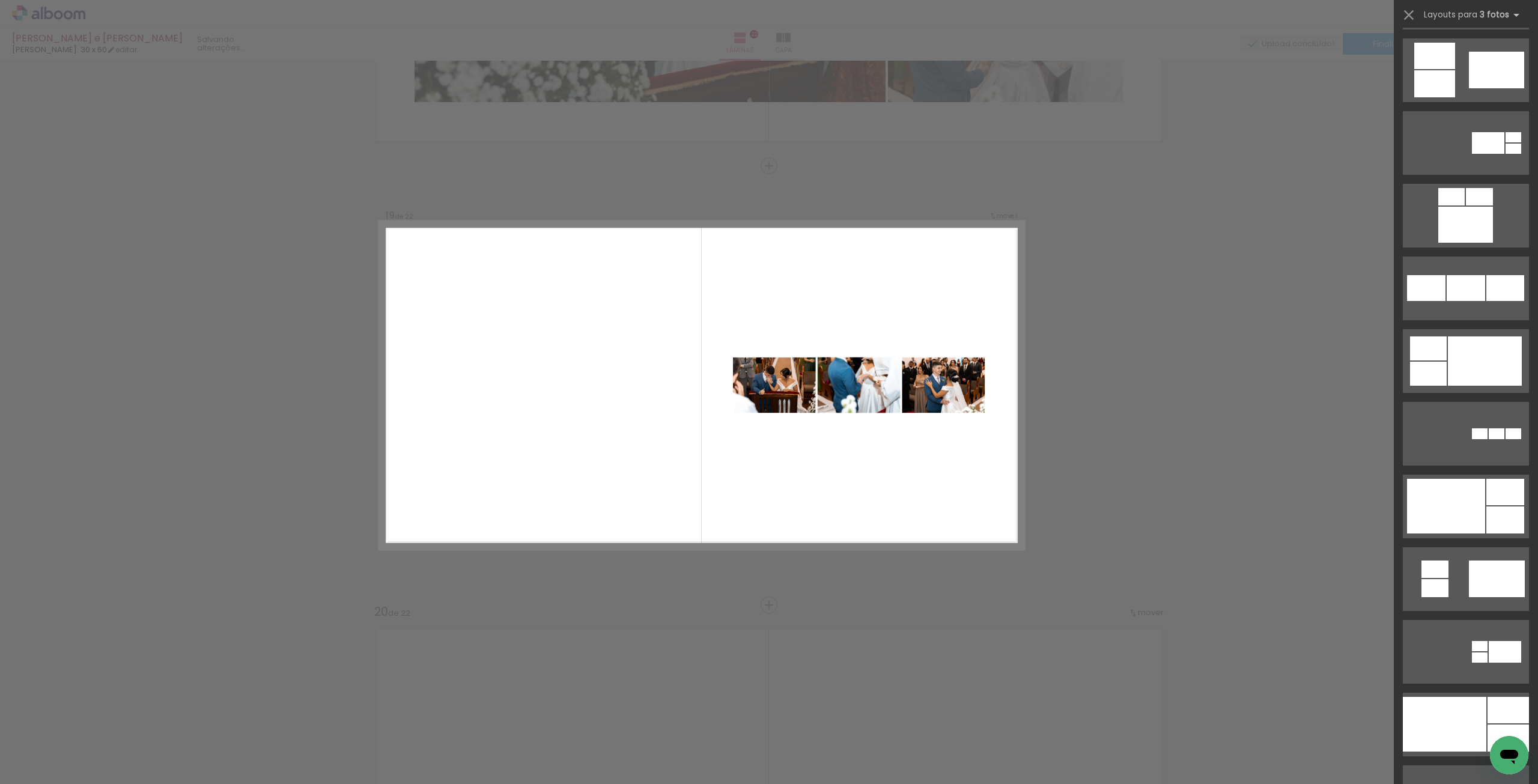
scroll to position [1021, 0]
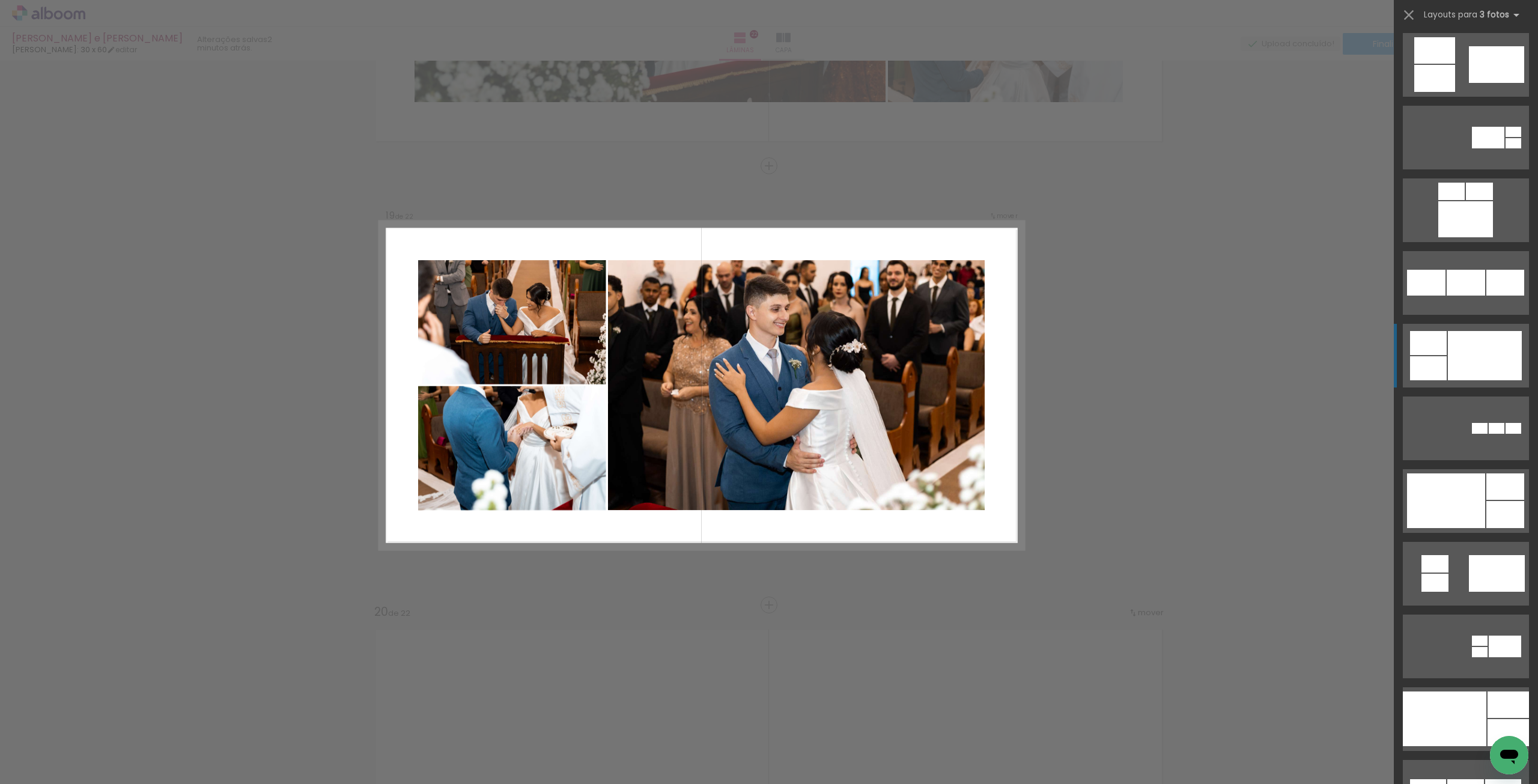
click at [1469, 349] on div at bounding box center [1485, 355] width 74 height 49
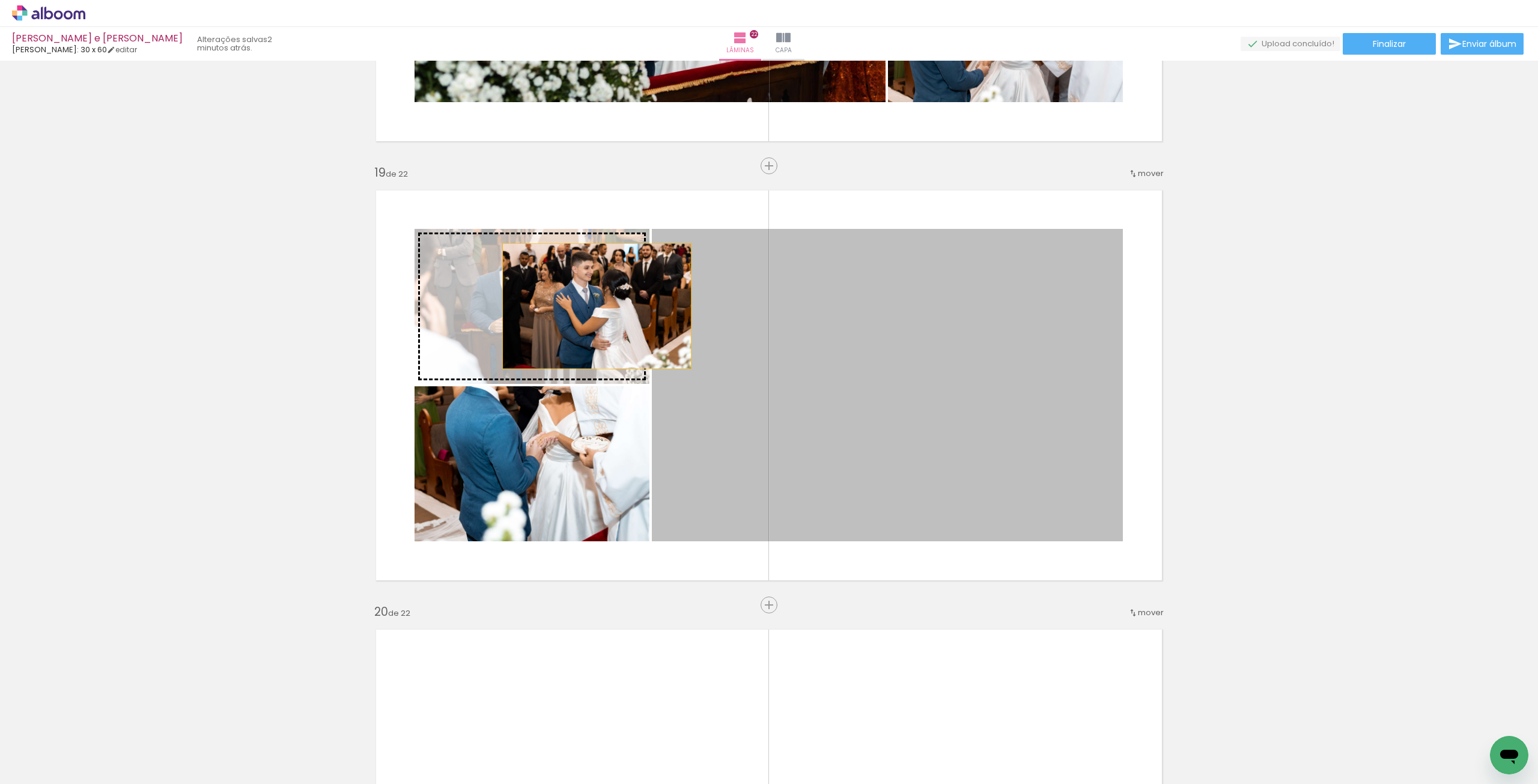
drag, startPoint x: 944, startPoint y: 342, endPoint x: 553, endPoint y: 293, distance: 394.1
click at [0, 0] on slot at bounding box center [0, 0] width 0 height 0
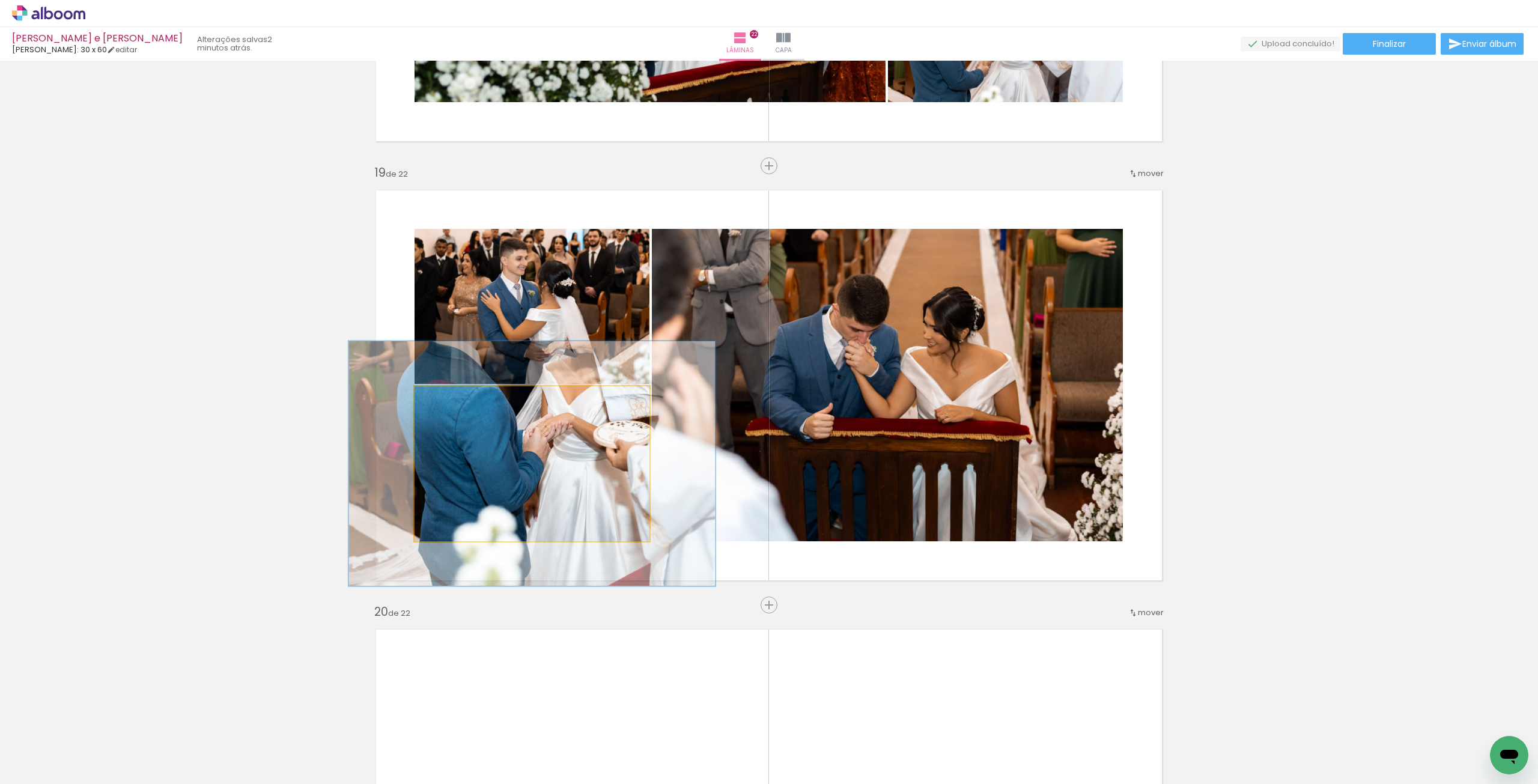
drag, startPoint x: 445, startPoint y: 400, endPoint x: 463, endPoint y: 403, distance: 18.2
click at [463, 403] on div at bounding box center [467, 399] width 11 height 11
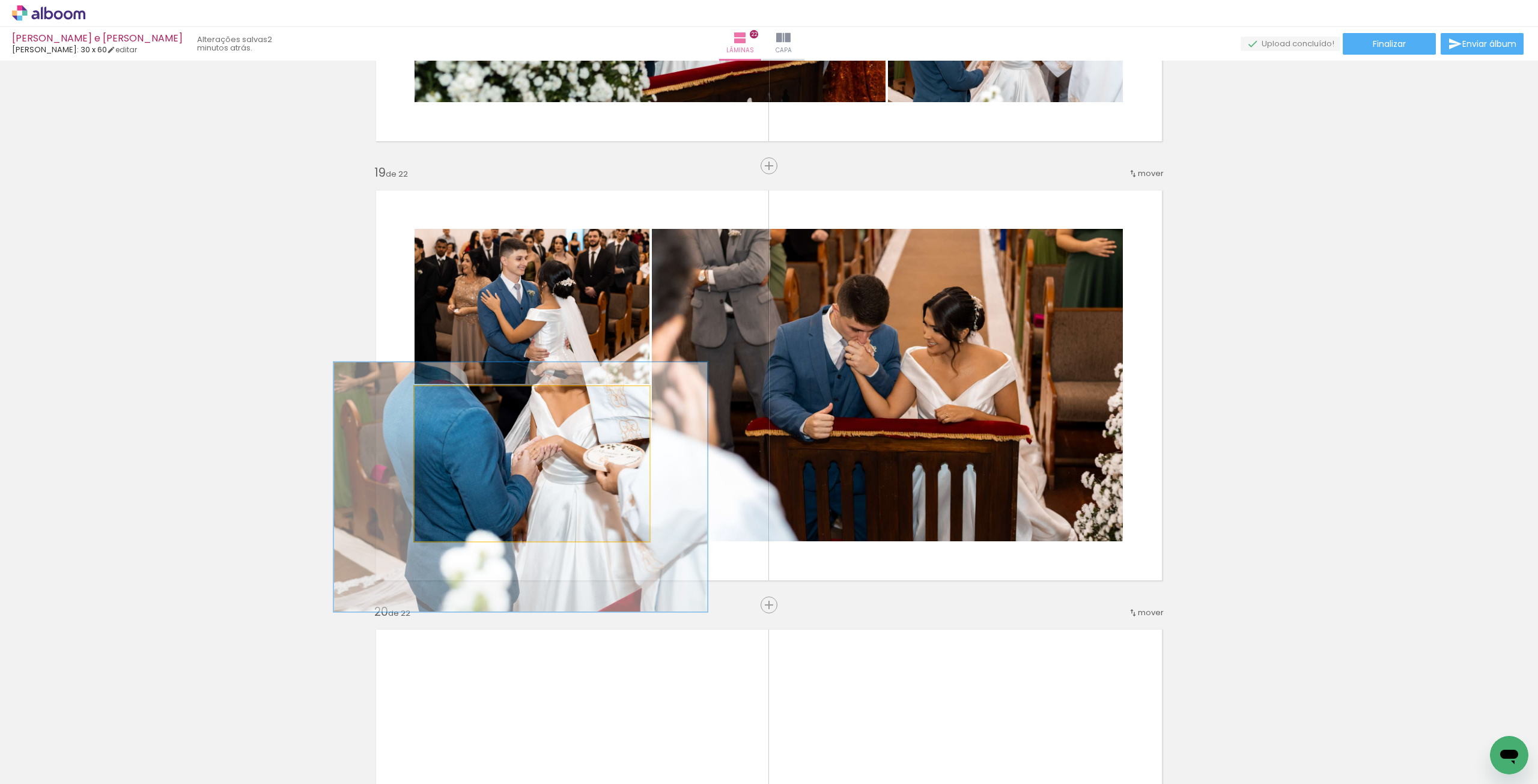
drag, startPoint x: 530, startPoint y: 474, endPoint x: 519, endPoint y: 493, distance: 22.0
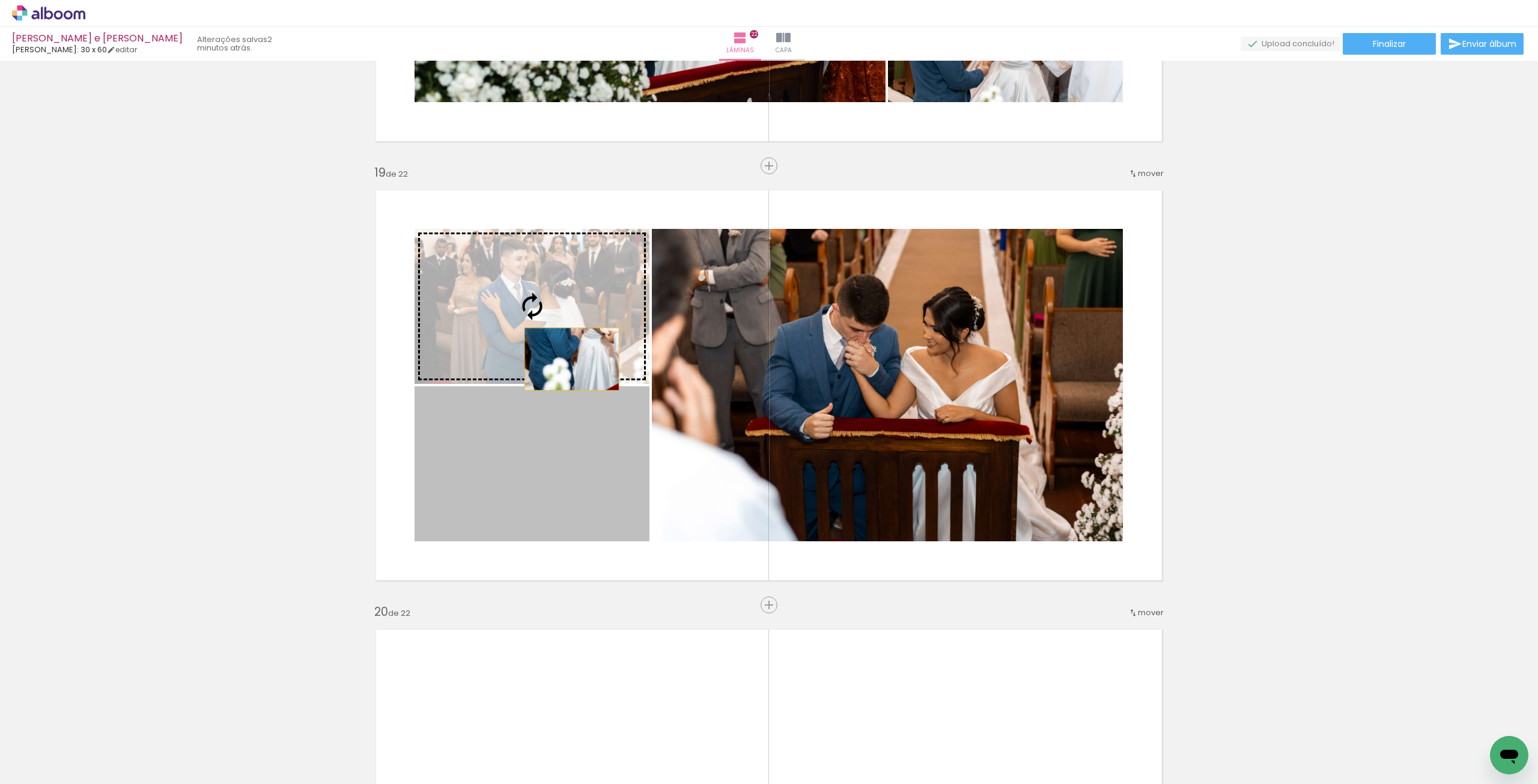
drag, startPoint x: 545, startPoint y: 500, endPoint x: 564, endPoint y: 332, distance: 169.1
click at [0, 0] on slot at bounding box center [0, 0] width 0 height 0
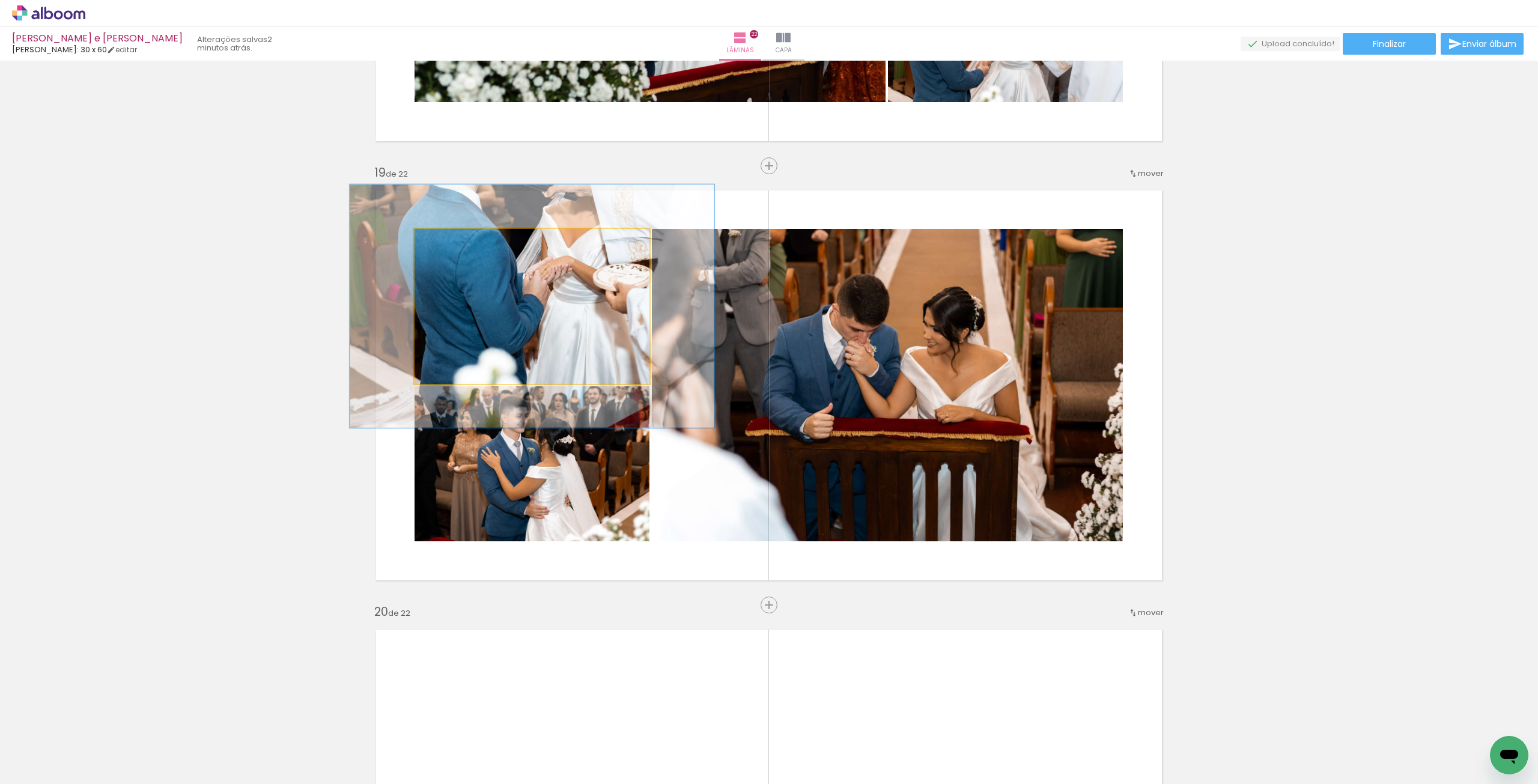
drag, startPoint x: 440, startPoint y: 240, endPoint x: 463, endPoint y: 251, distance: 25.5
type paper-slider "155"
click at [463, 251] on quentale-photo at bounding box center [532, 305] width 235 height 155
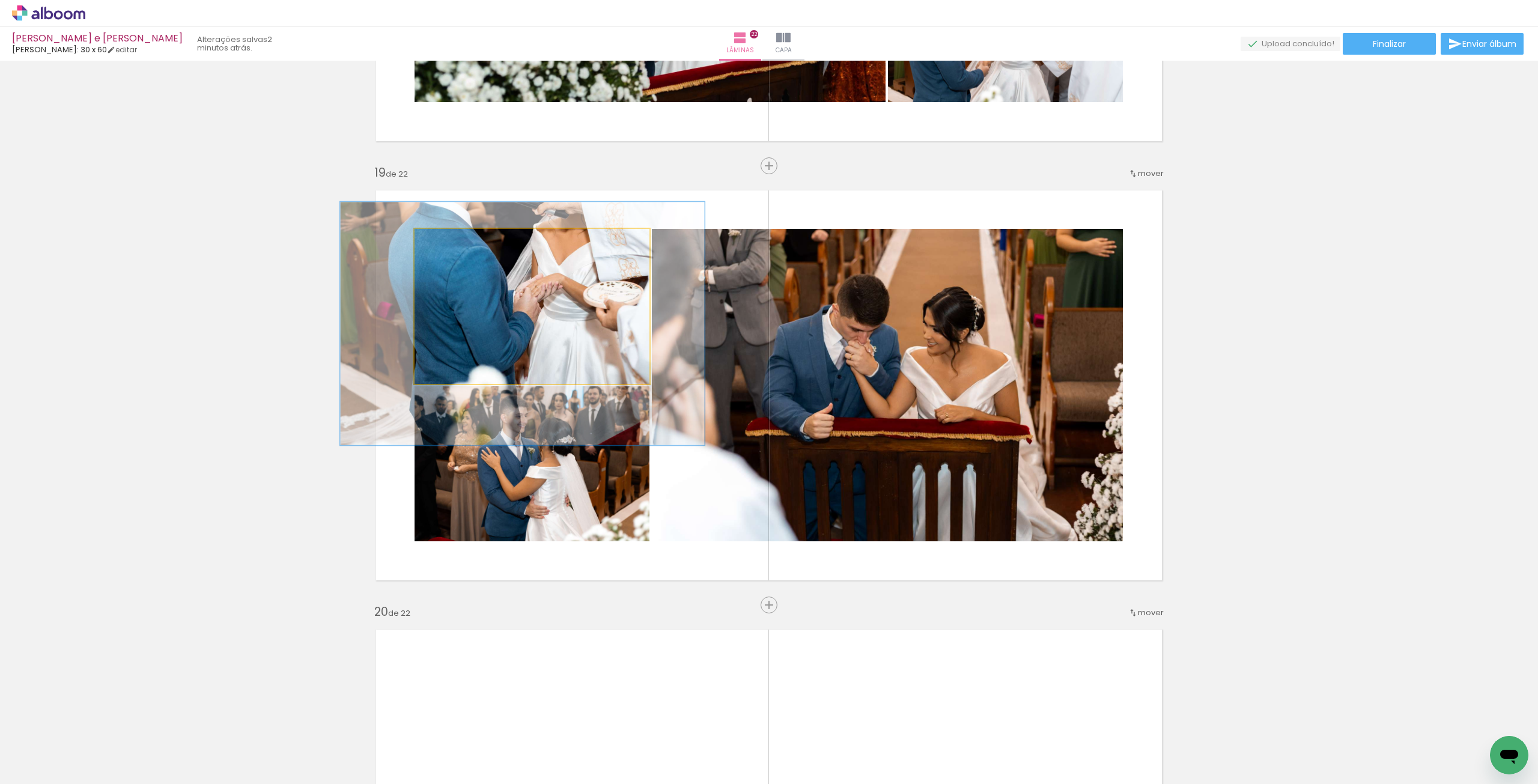
drag, startPoint x: 578, startPoint y: 305, endPoint x: 570, endPoint y: 320, distance: 17.0
